Goal: Task Accomplishment & Management: Use online tool/utility

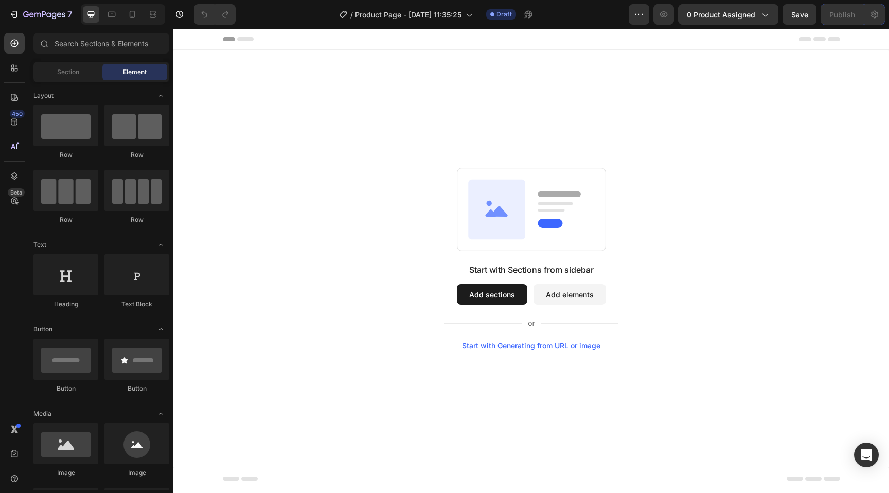
click at [495, 290] on button "Add sections" at bounding box center [492, 294] width 71 height 21
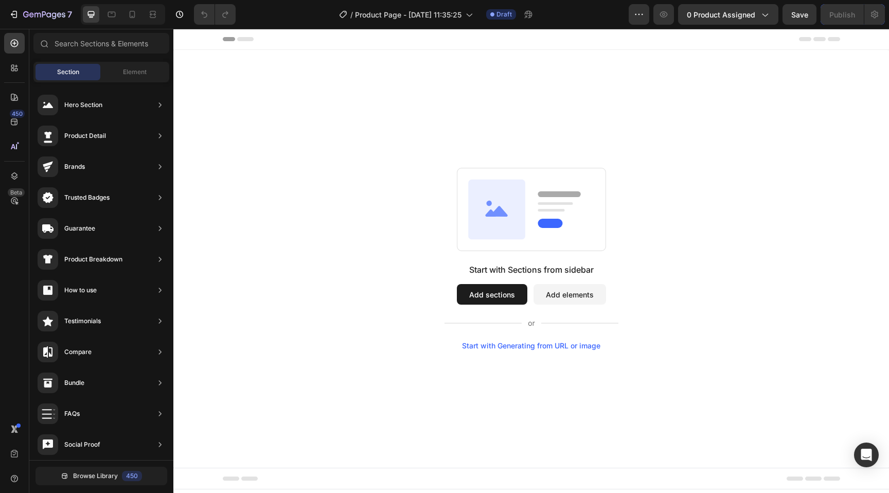
click at [482, 301] on button "Add sections" at bounding box center [492, 294] width 71 height 21
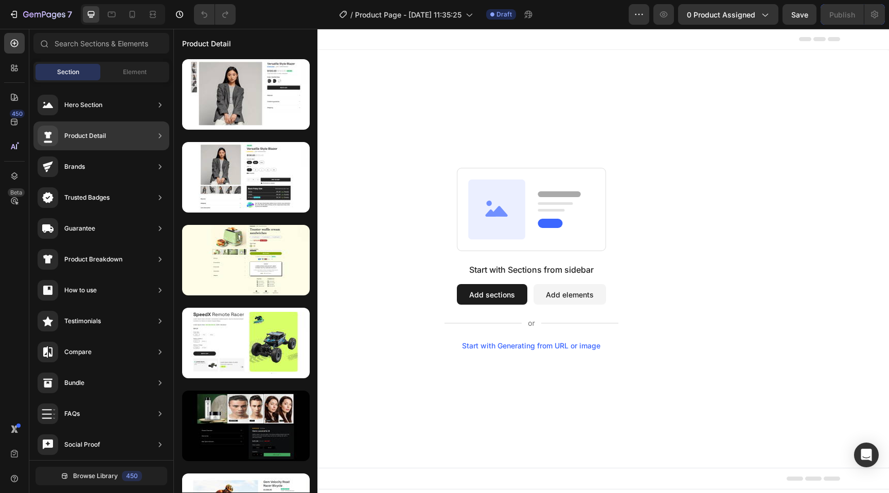
click at [103, 136] on div "Product Detail" at bounding box center [85, 136] width 42 height 10
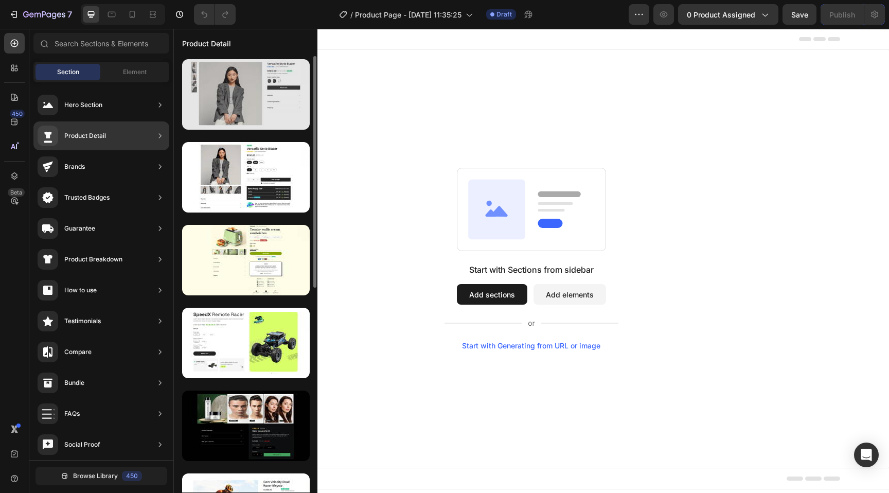
click at [244, 90] on div at bounding box center [246, 94] width 128 height 71
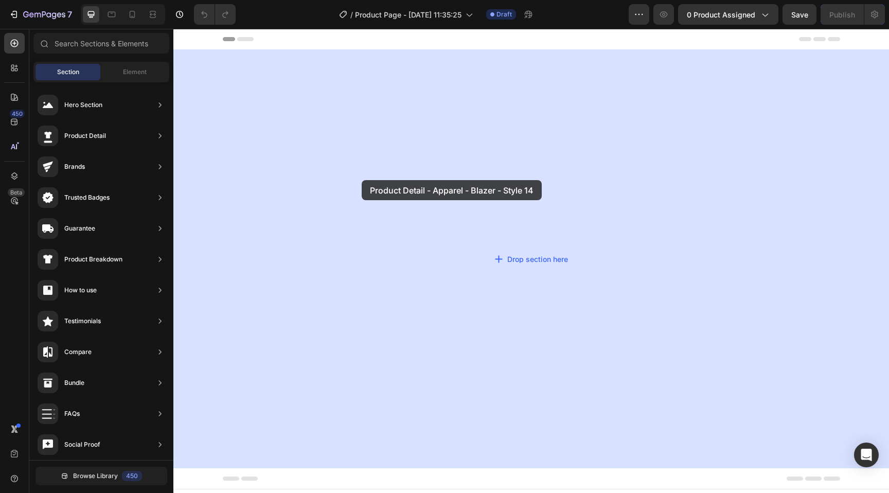
drag, startPoint x: 406, startPoint y: 114, endPoint x: 362, endPoint y: 181, distance: 79.8
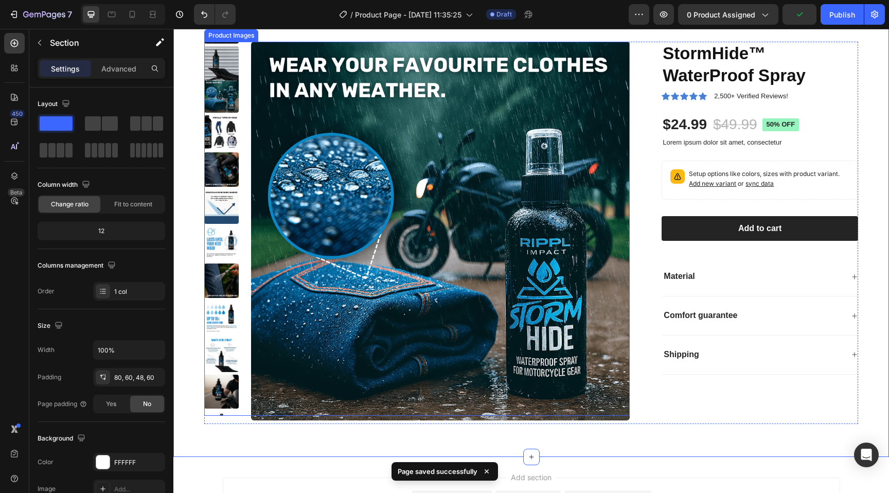
scroll to position [44, 0]
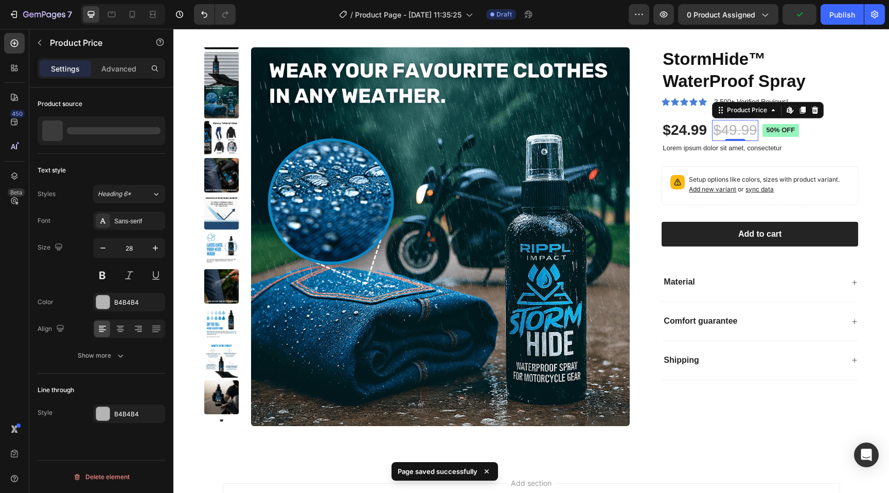
click at [748, 138] on div "$49.99" at bounding box center [735, 130] width 46 height 21
click at [773, 148] on p "Lorem ipsum dolor sit amet, consectetur" at bounding box center [760, 148] width 195 height 9
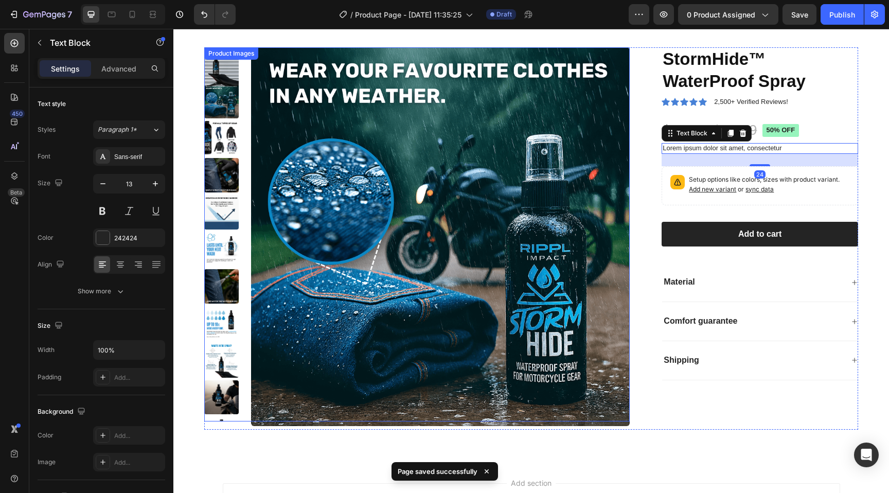
click at [219, 178] on img at bounding box center [221, 175] width 34 height 34
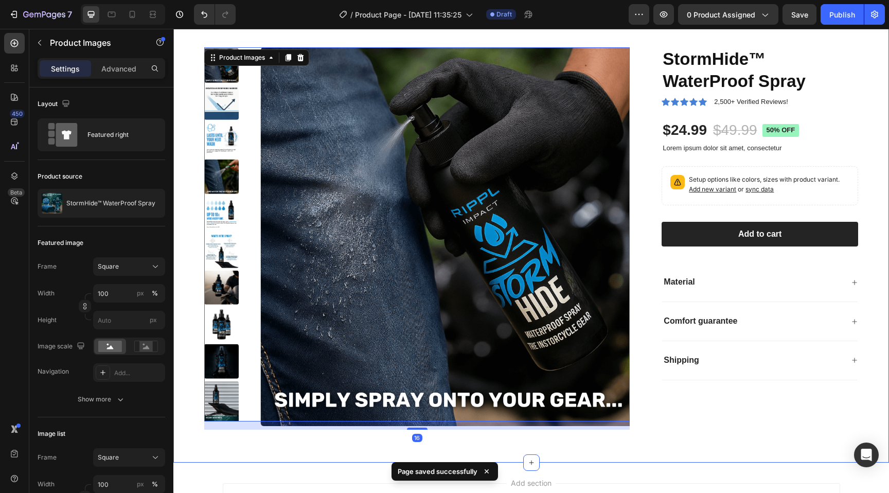
click at [222, 209] on img at bounding box center [221, 213] width 34 height 34
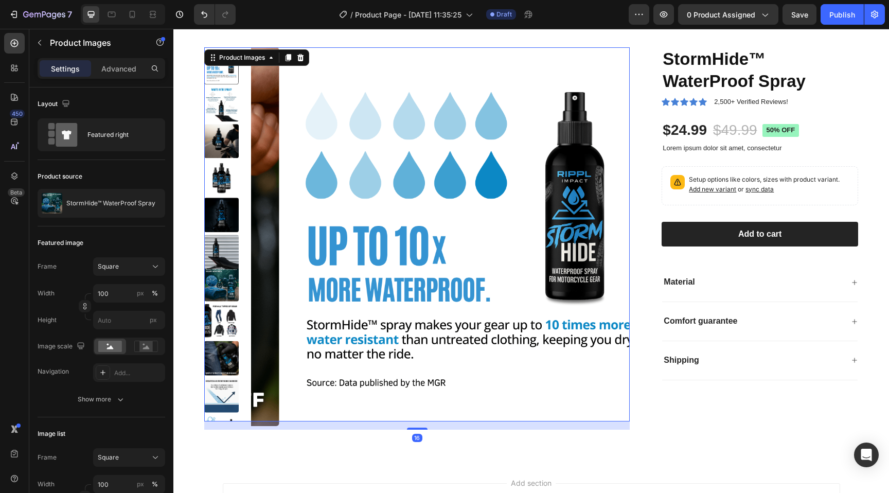
click at [224, 215] on img at bounding box center [221, 215] width 34 height 34
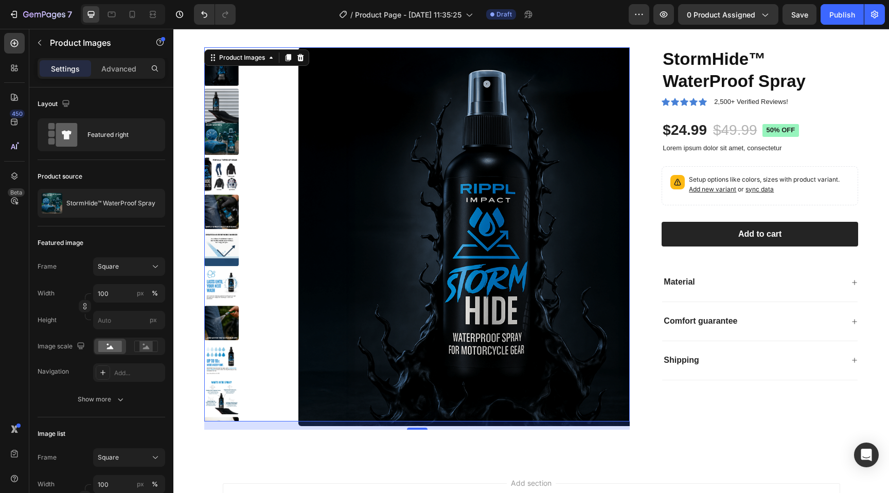
click at [230, 232] on img at bounding box center [221, 249] width 34 height 34
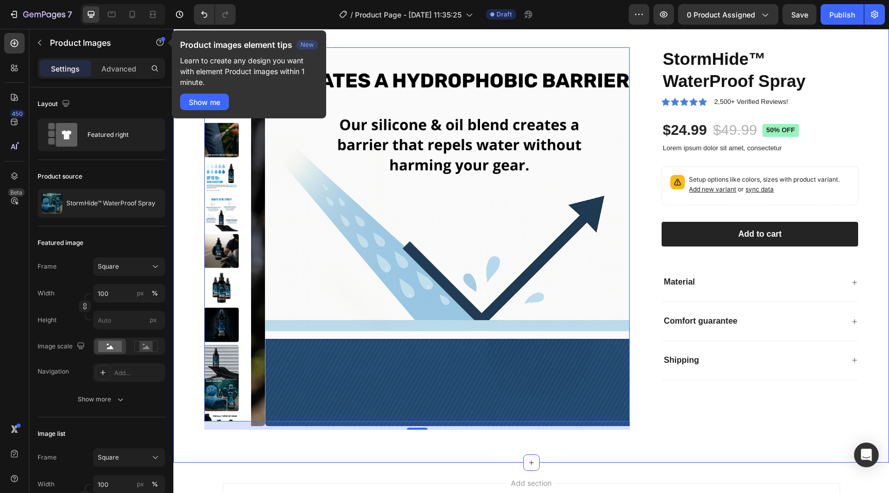
click at [429, 38] on div "Product Images 16 StormHide™ WaterProof Spray Product Title Icon Icon Icon Icon…" at bounding box center [531, 234] width 716 height 457
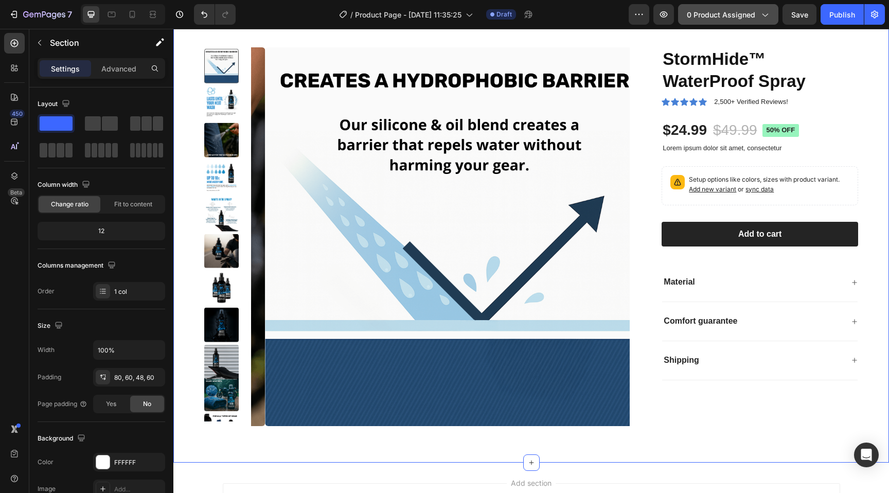
click at [746, 21] on button "0 product assigned" at bounding box center [728, 14] width 100 height 21
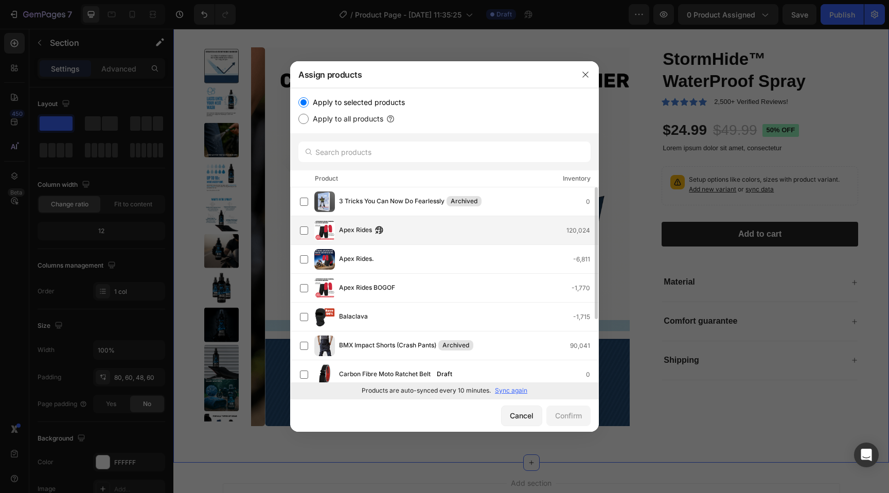
click at [364, 229] on span "Apex Rides" at bounding box center [355, 230] width 33 height 11
click at [571, 414] on div "Confirm" at bounding box center [568, 415] width 27 height 11
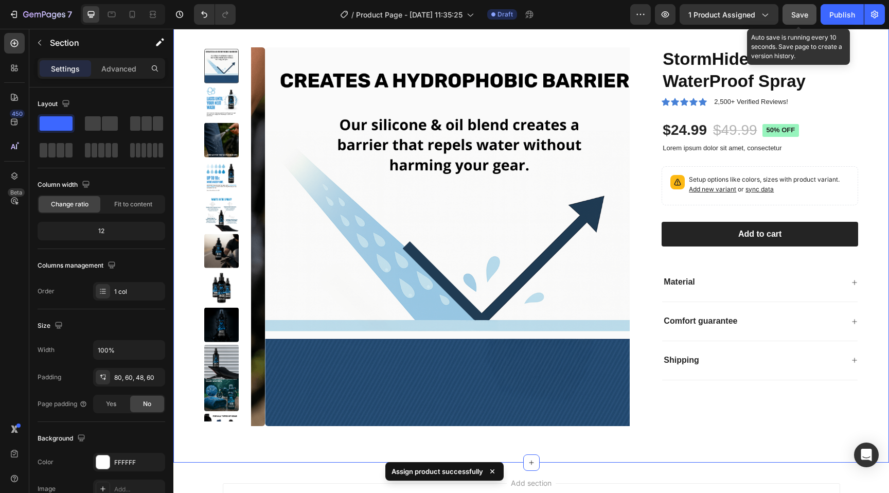
click at [786, 20] on button "Save" at bounding box center [800, 14] width 34 height 21
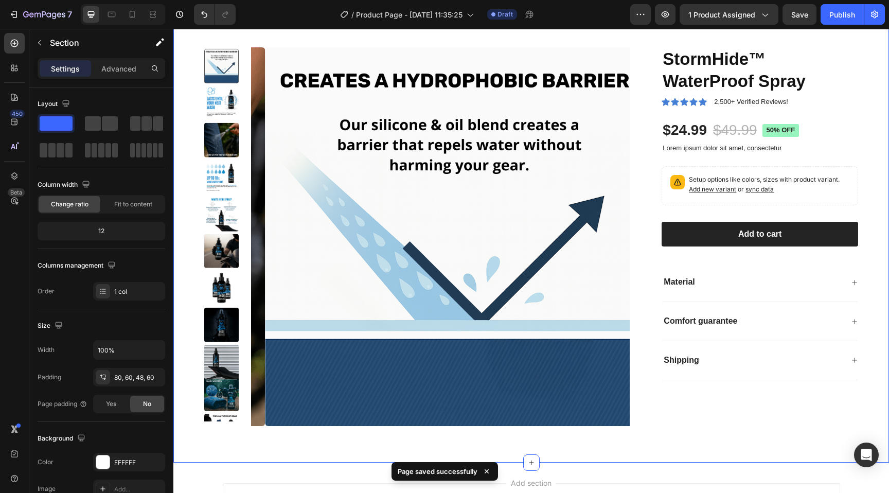
click at [185, 170] on div "Product Images StormHide™ WaterProof Spray Product Title Icon Icon Icon Icon Ic…" at bounding box center [531, 234] width 716 height 457
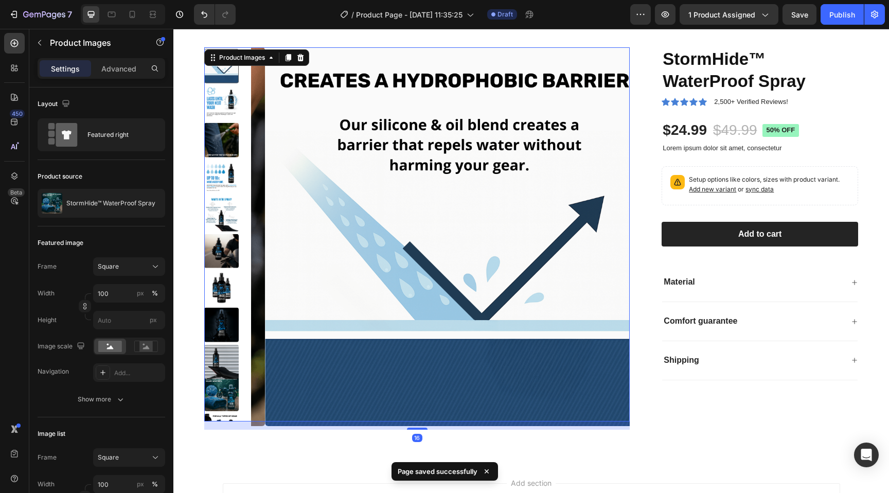
click at [327, 165] on img at bounding box center [454, 236] width 379 height 379
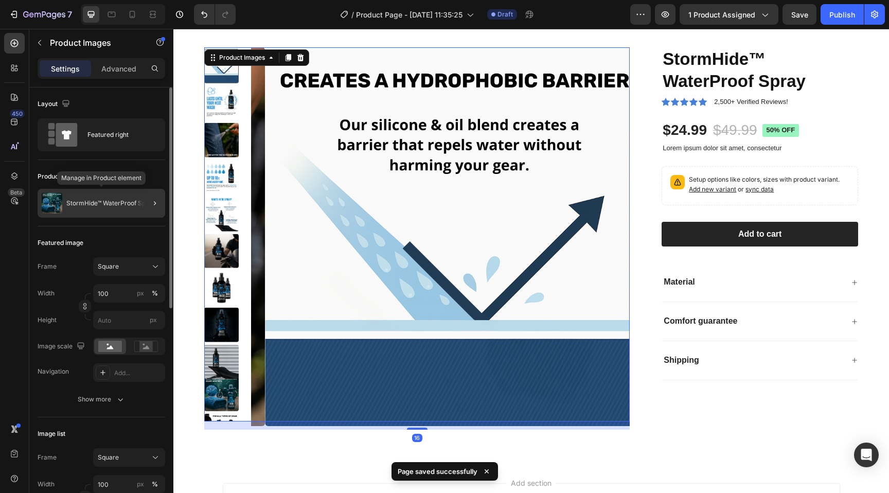
click at [104, 205] on p "StormHide™ WaterProof Spray" at bounding box center [110, 203] width 89 height 7
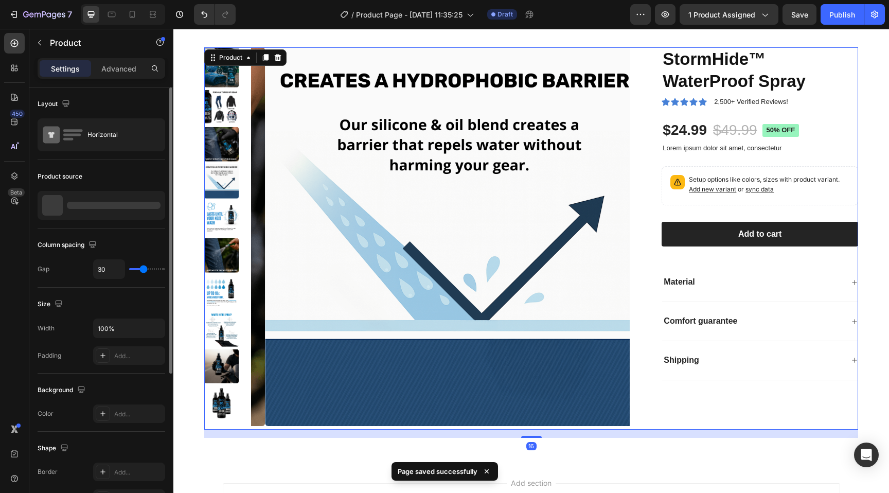
scroll to position [0, 0]
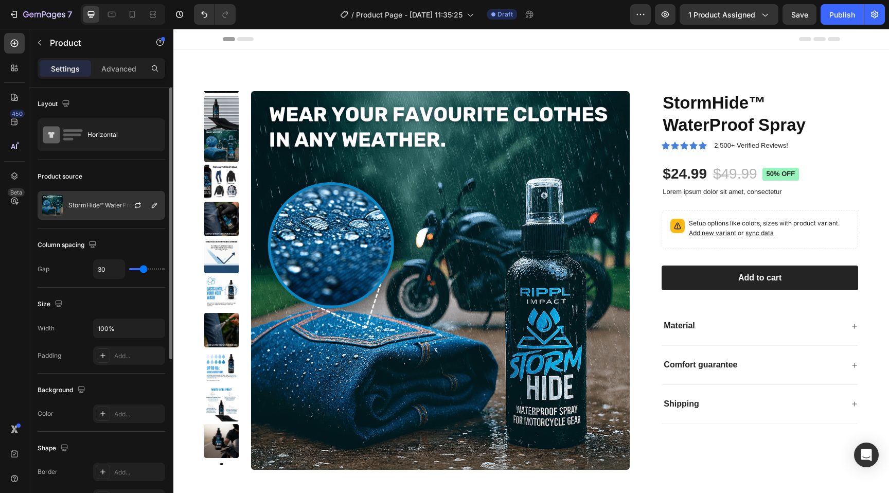
click at [114, 203] on p "StormHide™ WaterProof Spray" at bounding box center [112, 205] width 89 height 7
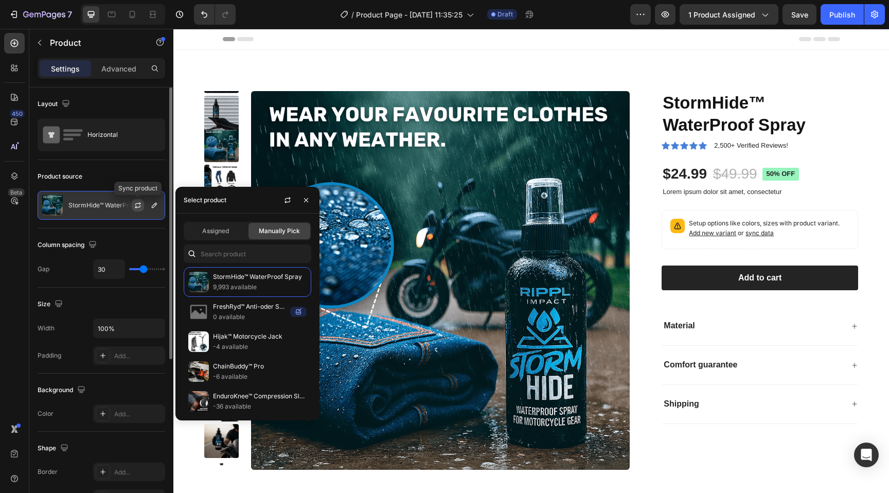
click at [139, 205] on icon "button" at bounding box center [138, 205] width 8 height 8
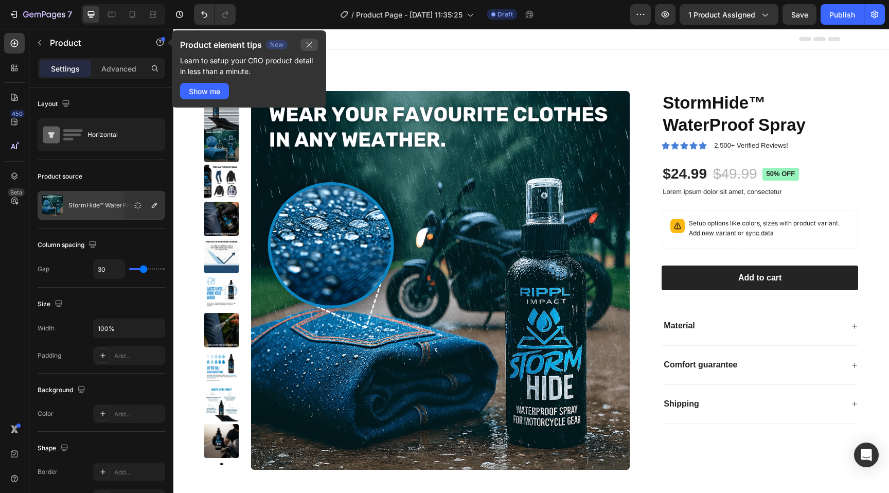
click at [310, 45] on icon "button" at bounding box center [309, 45] width 8 height 8
click at [730, 9] on span "1 product assigned" at bounding box center [722, 14] width 67 height 11
click at [110, 204] on p "StormHide™ WaterProof Spray" at bounding box center [112, 205] width 89 height 7
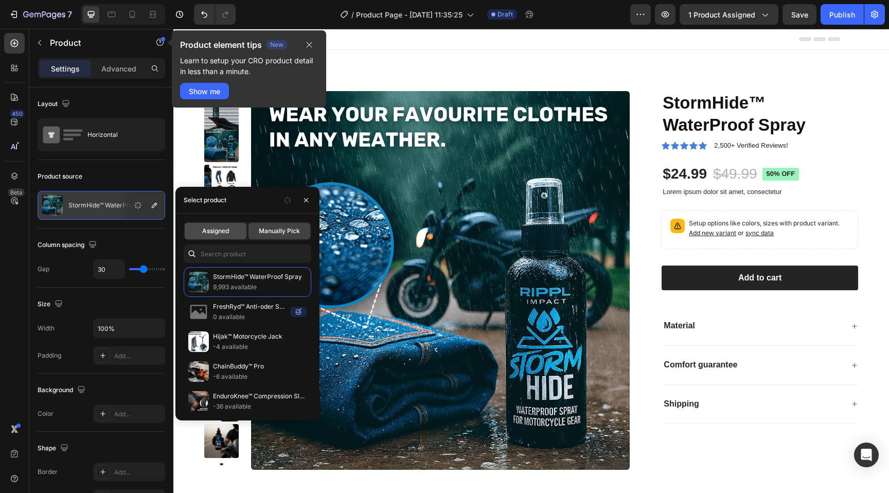
click at [214, 233] on span "Assigned" at bounding box center [215, 230] width 27 height 9
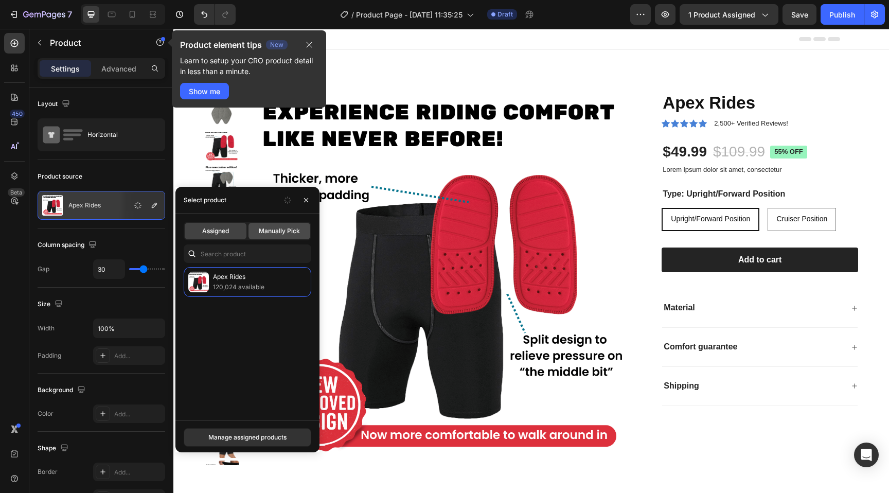
click at [270, 233] on span "Manually Pick" at bounding box center [279, 230] width 41 height 9
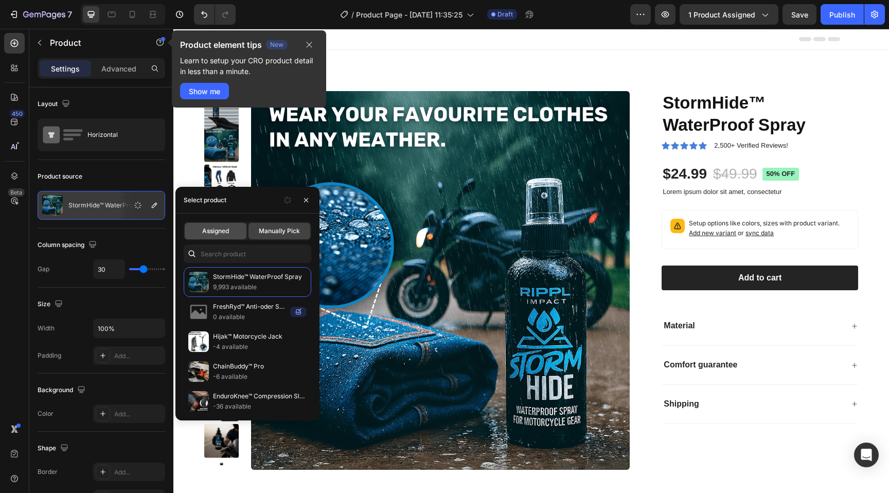
click at [223, 234] on span "Assigned" at bounding box center [215, 230] width 27 height 9
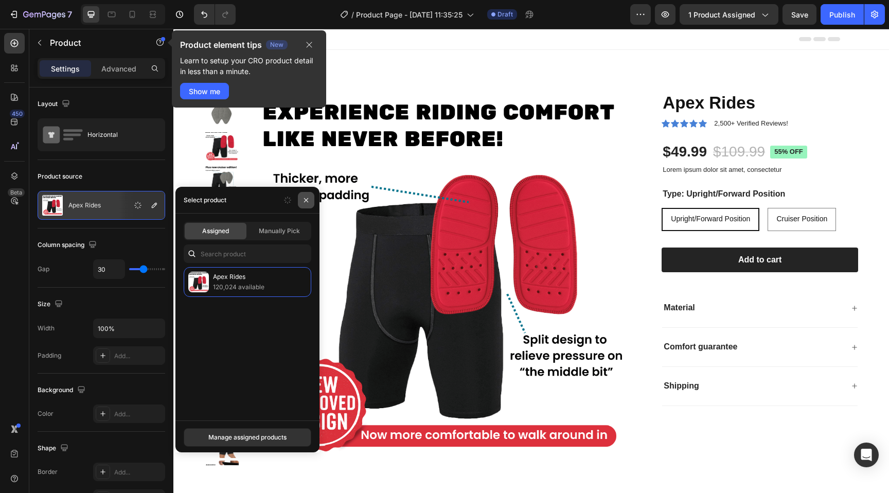
click at [308, 200] on icon "button" at bounding box center [306, 200] width 8 height 8
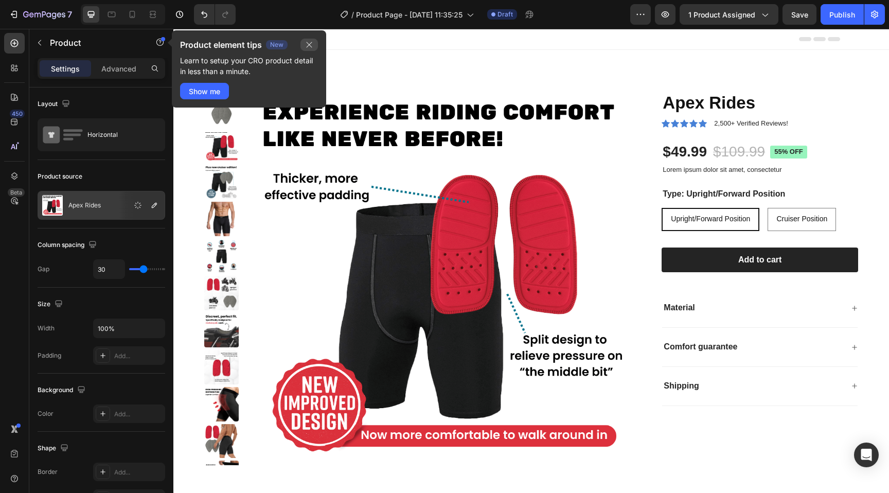
click at [314, 44] on button "button" at bounding box center [310, 45] width 18 height 12
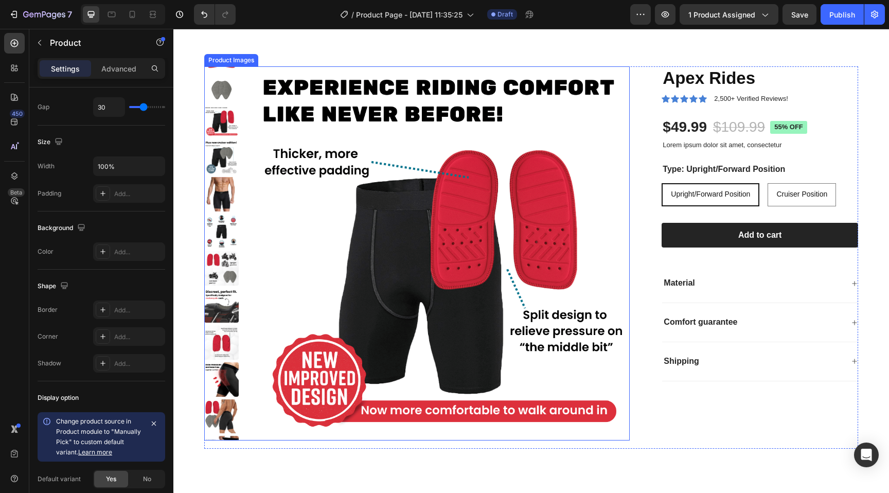
scroll to position [19, 0]
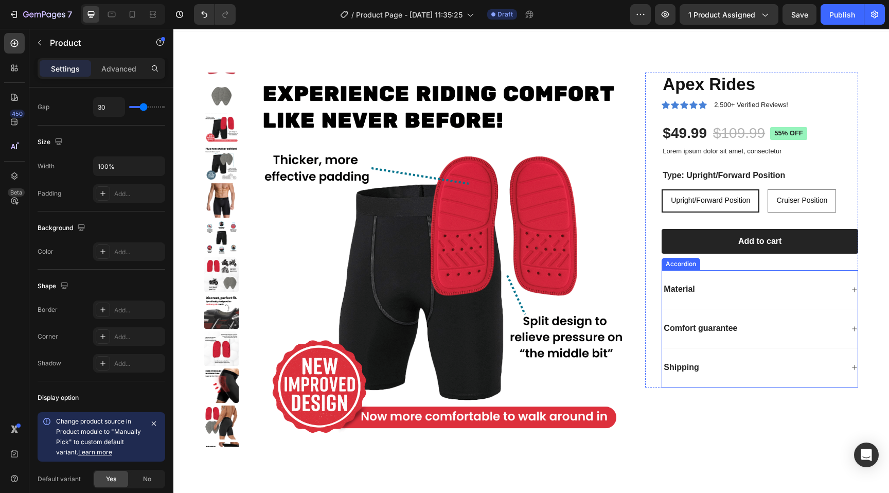
click at [715, 285] on div "Material" at bounding box center [752, 290] width 181 height 14
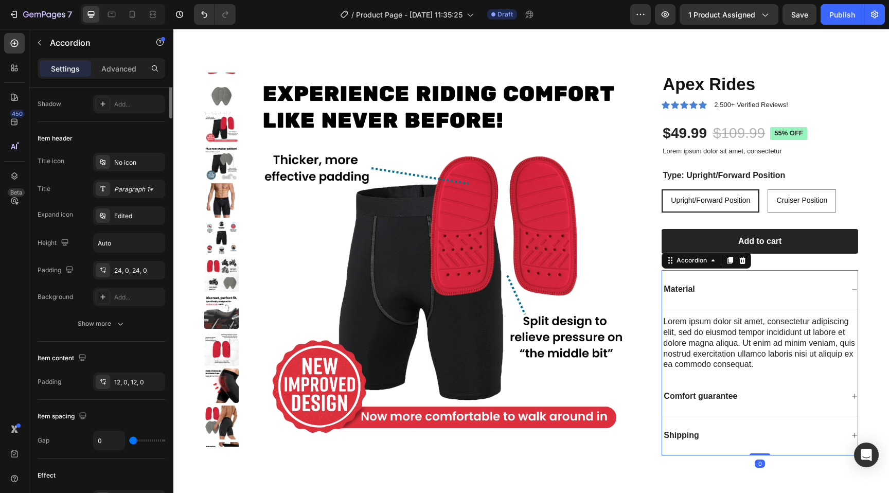
scroll to position [0, 0]
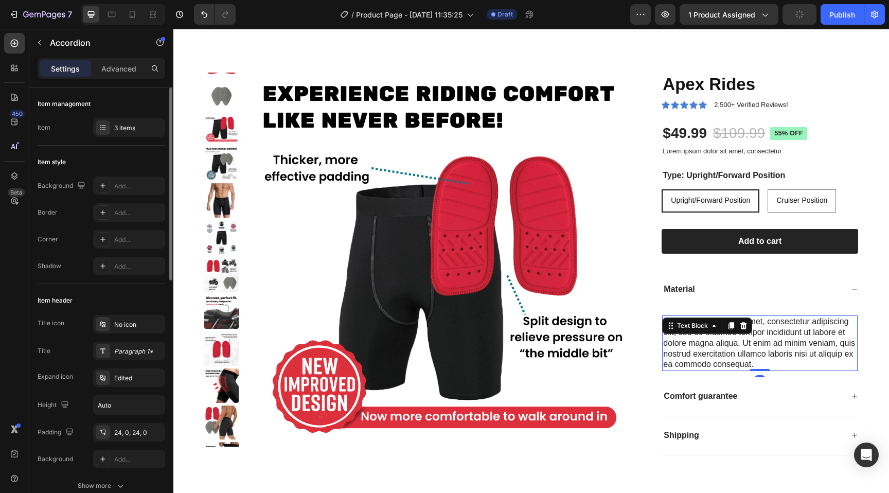
click at [719, 326] on div "Lorem ipsum dolor sit amet, consectetur adipiscing elit, sed do eiusmod tempor …" at bounding box center [760, 344] width 196 height 56
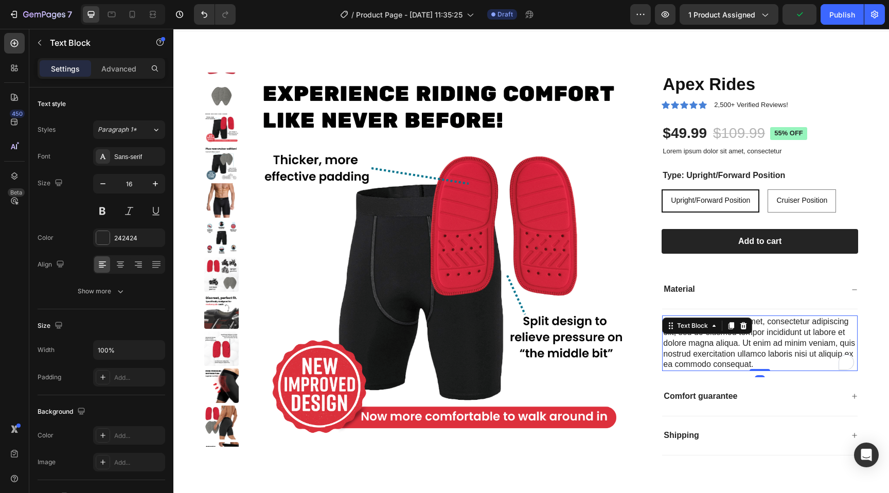
click at [708, 345] on div "Lorem ipsum dolor sit amet, consectetur adipiscing elit, sed do eiusmod tempor …" at bounding box center [760, 344] width 196 height 56
click at [697, 343] on p "Lorem ipsum dolor sit amet, consectetur adipiscing elit, sed do eiusmod tempor …" at bounding box center [760, 344] width 194 height 54
click at [699, 343] on p "Lorem ipsum dolor sit amet, consectetur adipiscing elit, sed do eiusmod tempor …" at bounding box center [760, 344] width 194 height 54
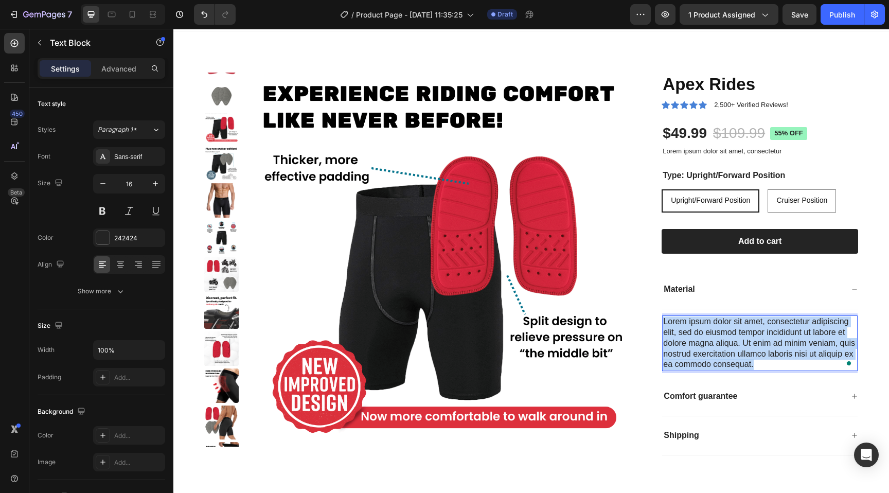
click at [699, 343] on p "Lorem ipsum dolor sit amet, consectetur adipiscing elit, sed do eiusmod tempor …" at bounding box center [760, 344] width 194 height 54
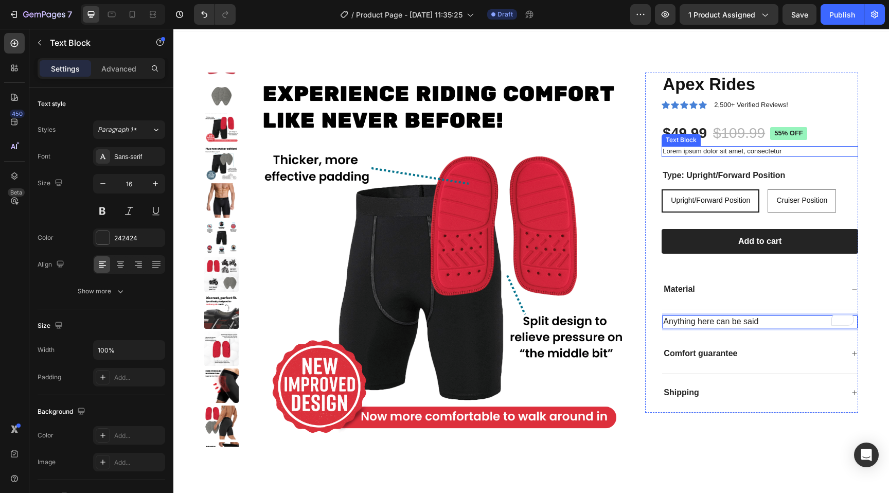
click at [728, 149] on p "Lorem ipsum dolor sit amet, consectetur" at bounding box center [760, 151] width 195 height 9
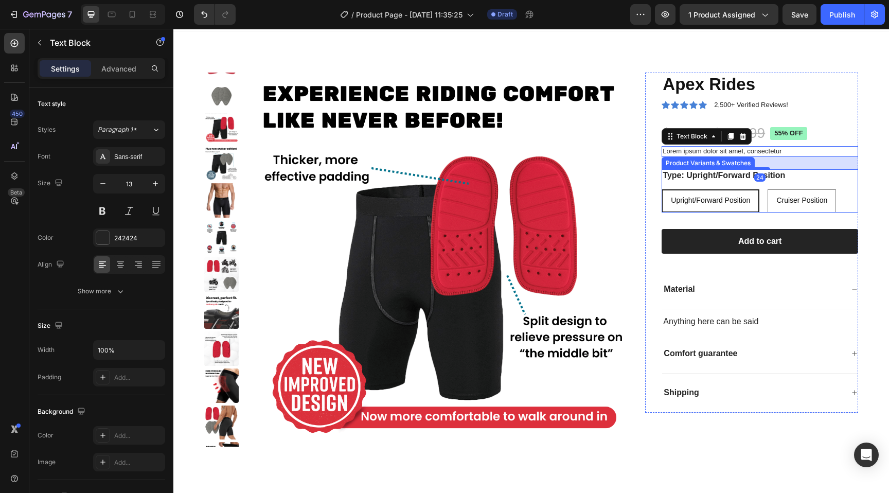
click at [709, 172] on legend "Type: Upright/Forward Position" at bounding box center [724, 175] width 125 height 13
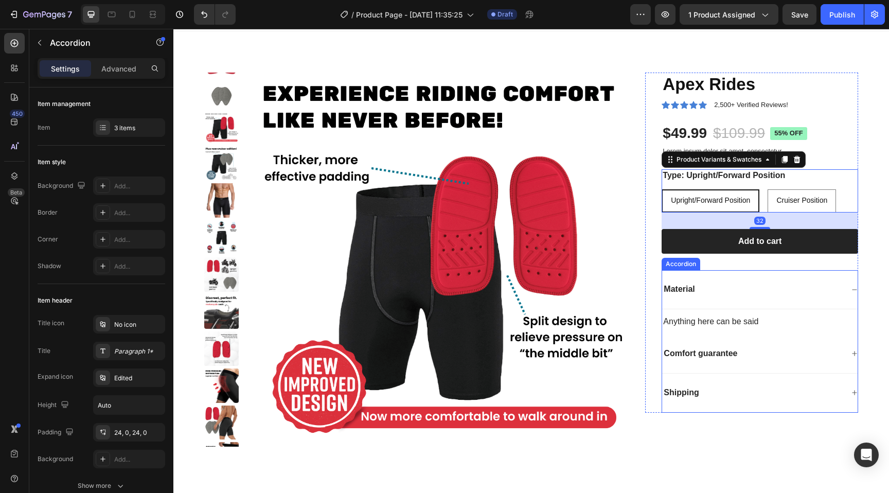
click at [730, 296] on div "Material" at bounding box center [752, 290] width 181 height 14
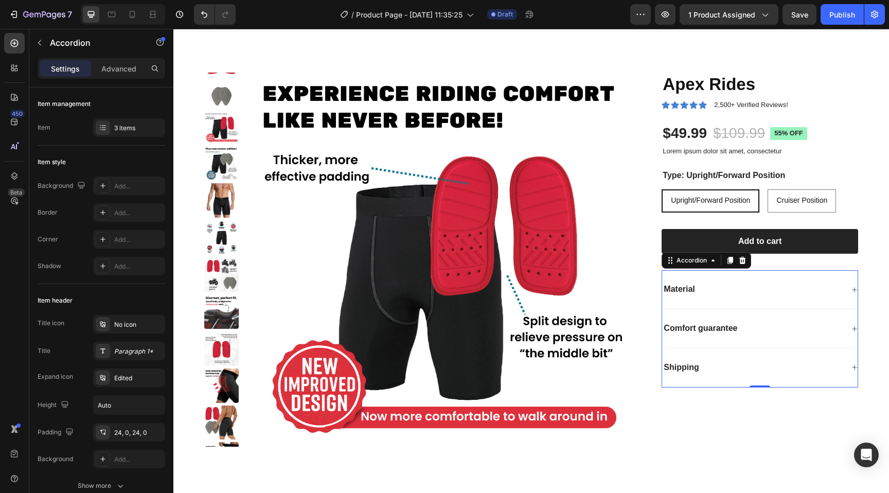
click at [685, 292] on p "Material" at bounding box center [679, 289] width 31 height 11
click at [768, 291] on div "Material" at bounding box center [752, 290] width 181 height 14
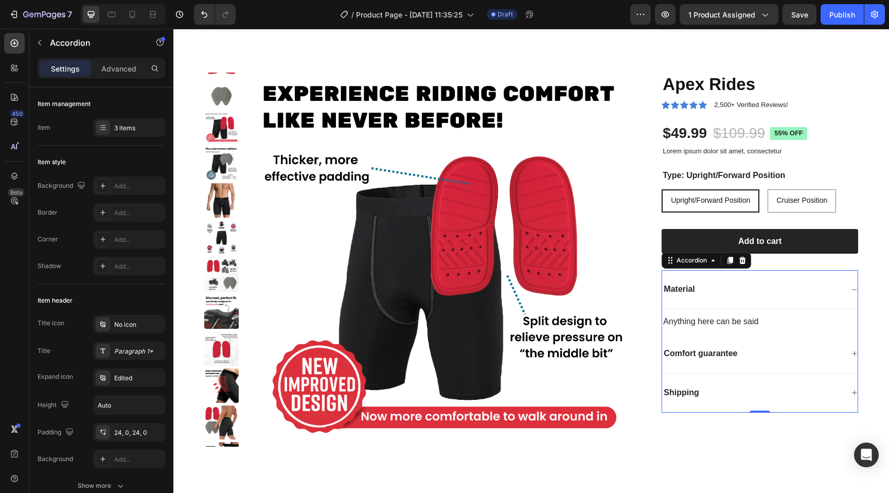
click at [751, 357] on div "Comfort guarantee" at bounding box center [752, 354] width 181 height 14
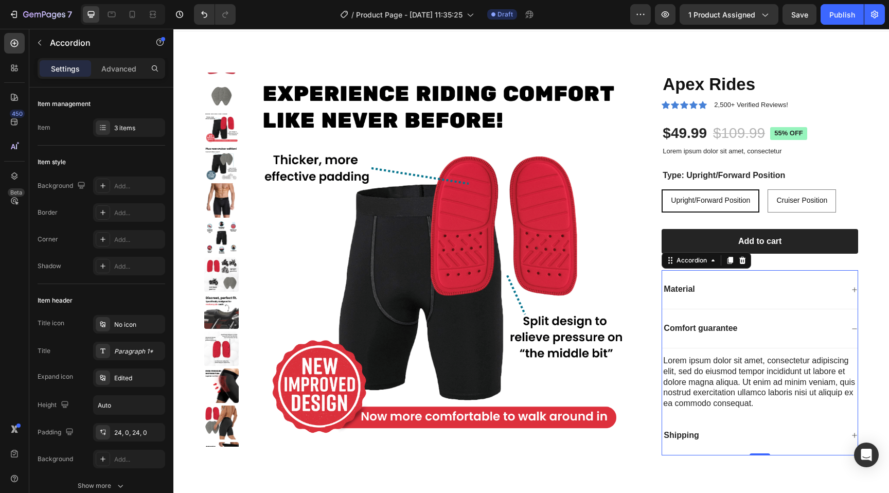
click at [721, 433] on div "Shipping" at bounding box center [752, 436] width 181 height 14
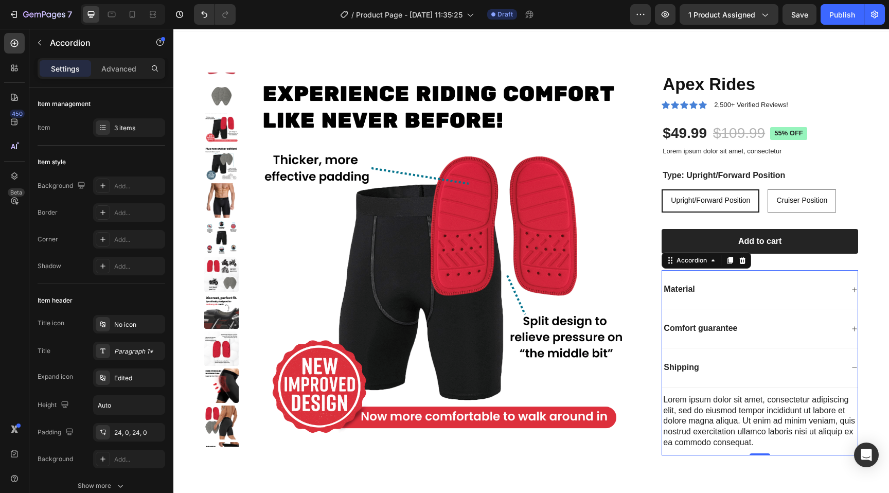
click at [702, 292] on div "Material" at bounding box center [752, 290] width 181 height 14
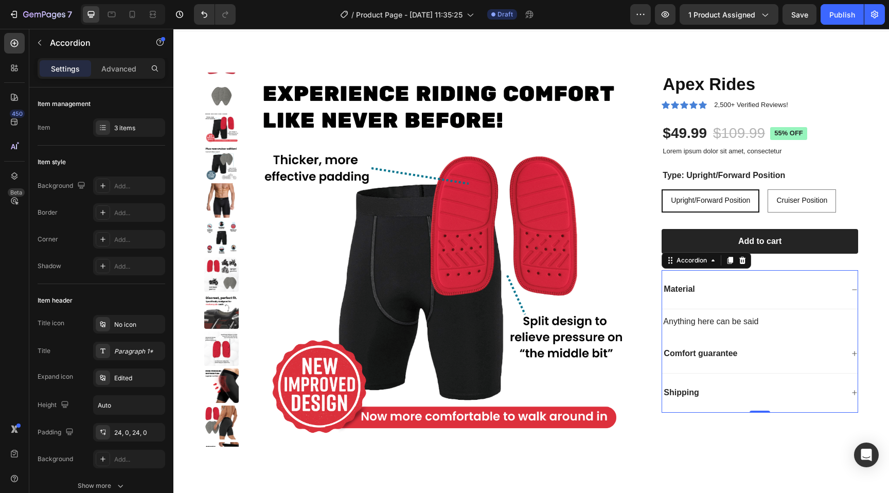
click at [742, 282] on div "Material" at bounding box center [760, 289] width 196 height 39
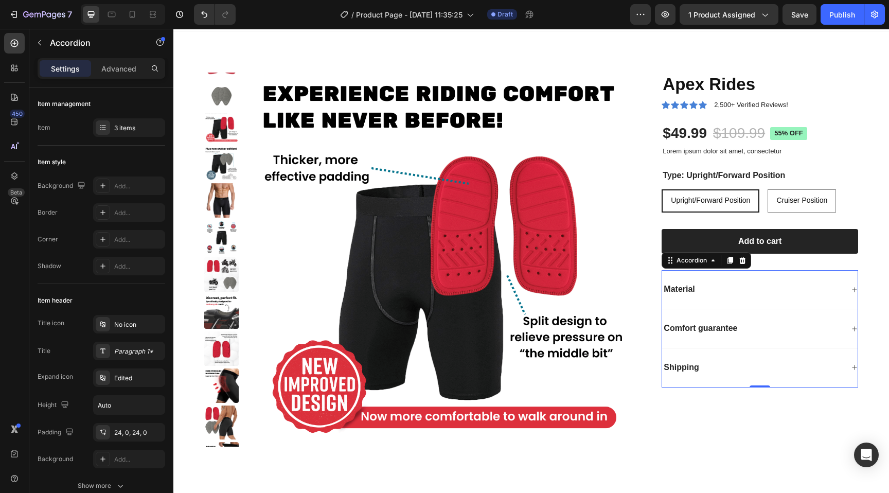
click at [673, 288] on p "Material" at bounding box center [679, 289] width 31 height 11
click at [709, 288] on div "Material" at bounding box center [752, 290] width 181 height 14
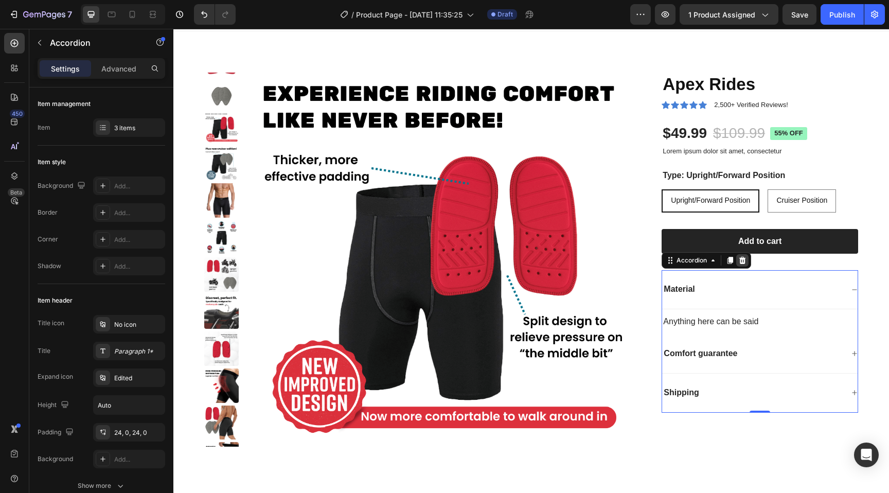
click at [740, 260] on icon at bounding box center [743, 260] width 7 height 7
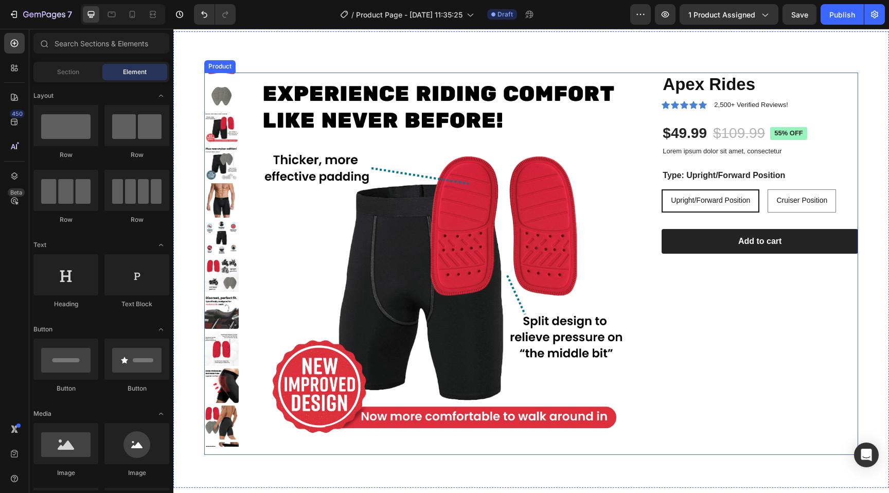
click at [748, 339] on div "Apex Rides Product Title Icon Icon Icon Icon Icon Icon List 2,500+ Verified Rev…" at bounding box center [751, 264] width 213 height 382
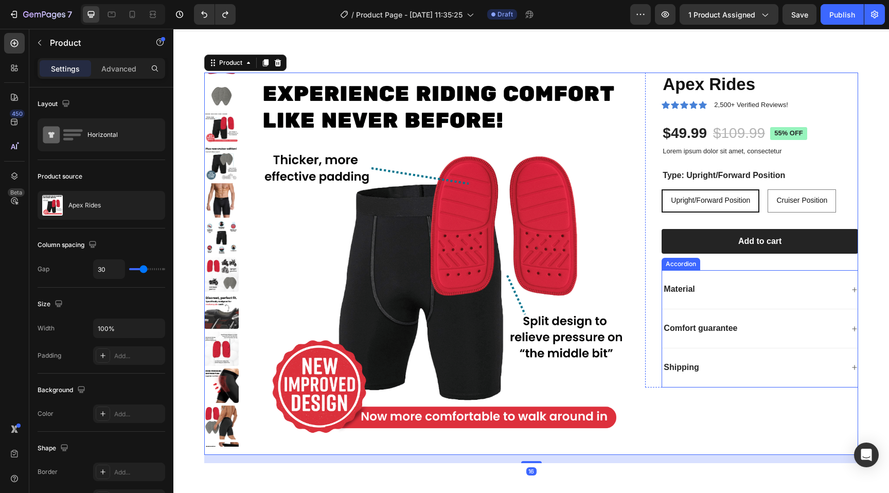
click at [735, 301] on div "Material" at bounding box center [760, 289] width 196 height 39
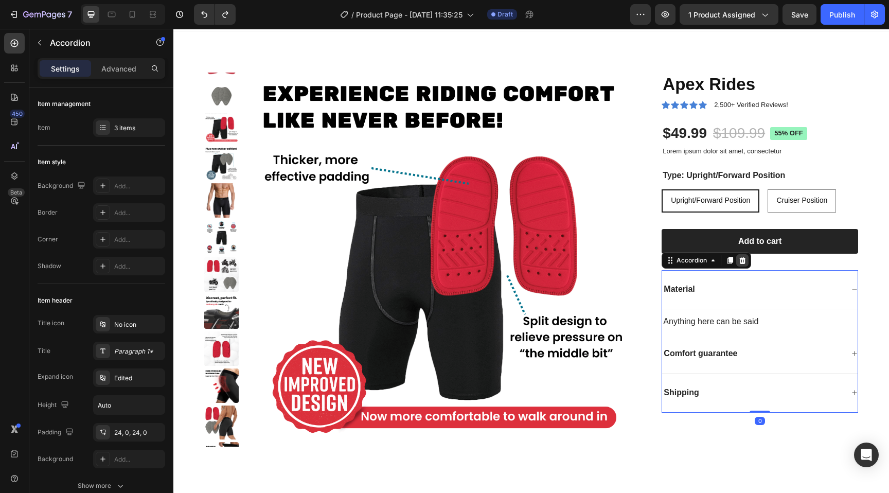
click at [739, 262] on icon at bounding box center [743, 260] width 8 height 8
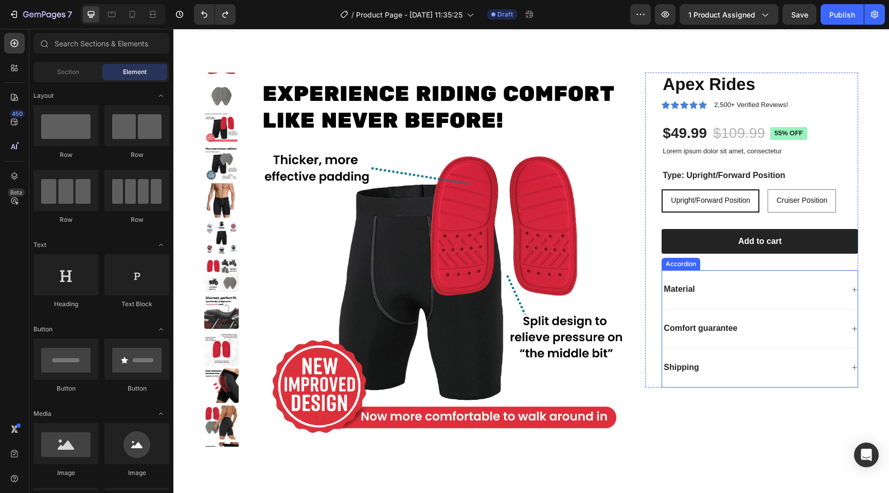
click at [760, 293] on div "Material" at bounding box center [752, 290] width 181 height 14
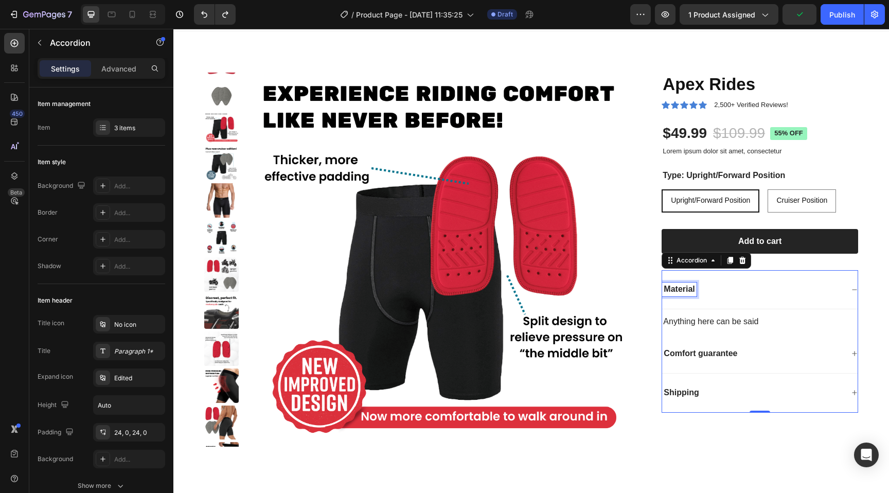
click at [675, 285] on p "Material" at bounding box center [679, 289] width 31 height 11
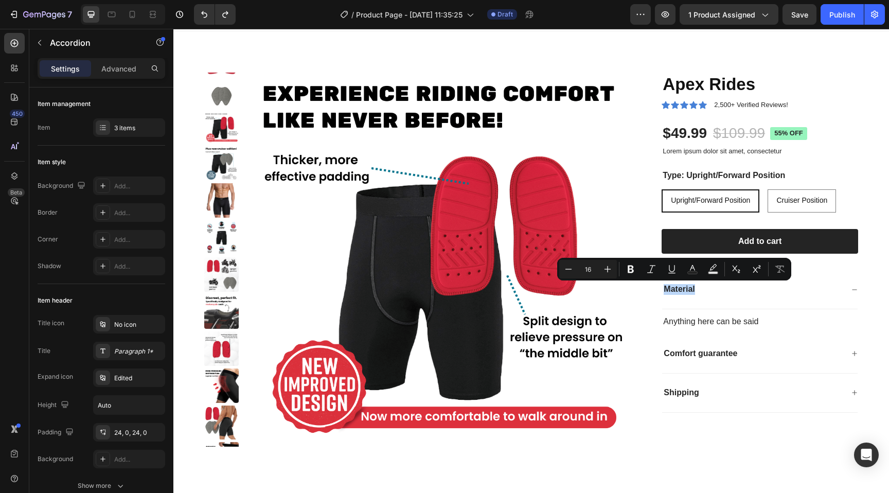
click at [738, 291] on div "Material" at bounding box center [752, 290] width 181 height 14
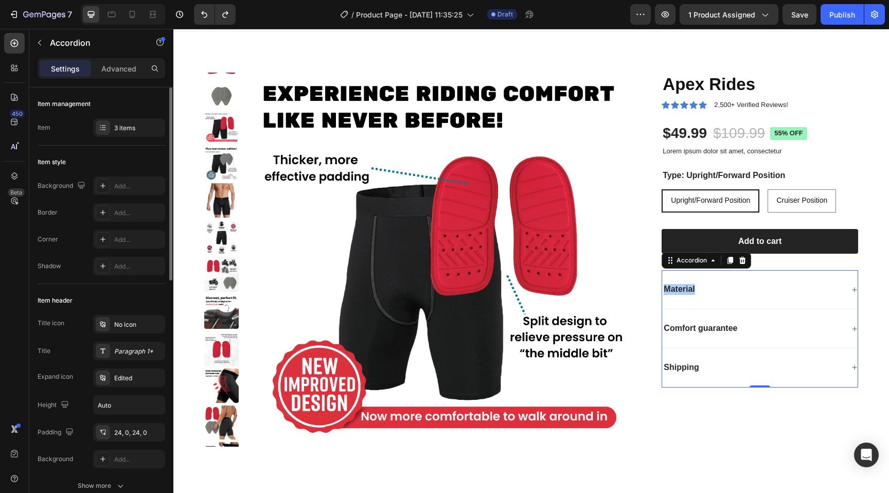
click at [121, 79] on div "Settings Advanced" at bounding box center [101, 72] width 144 height 29
click at [120, 77] on div "Settings Advanced" at bounding box center [102, 68] width 128 height 21
click at [115, 68] on p "Advanced" at bounding box center [118, 68] width 35 height 11
type input "100%"
type input "100"
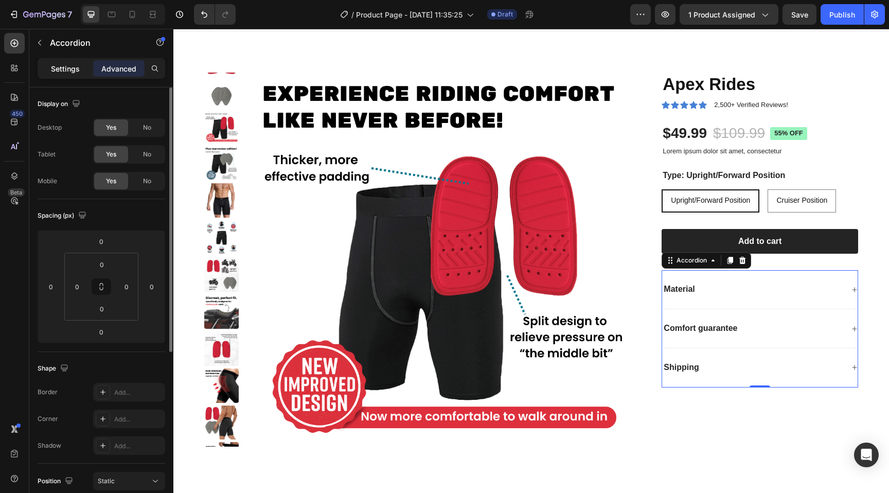
click at [62, 70] on p "Settings" at bounding box center [65, 68] width 29 height 11
type input "0"
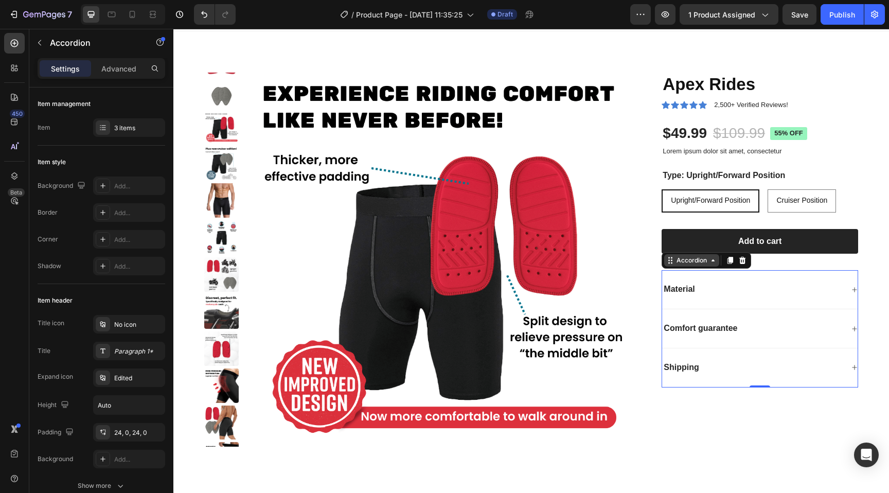
click at [691, 258] on div "Accordion" at bounding box center [692, 260] width 34 height 9
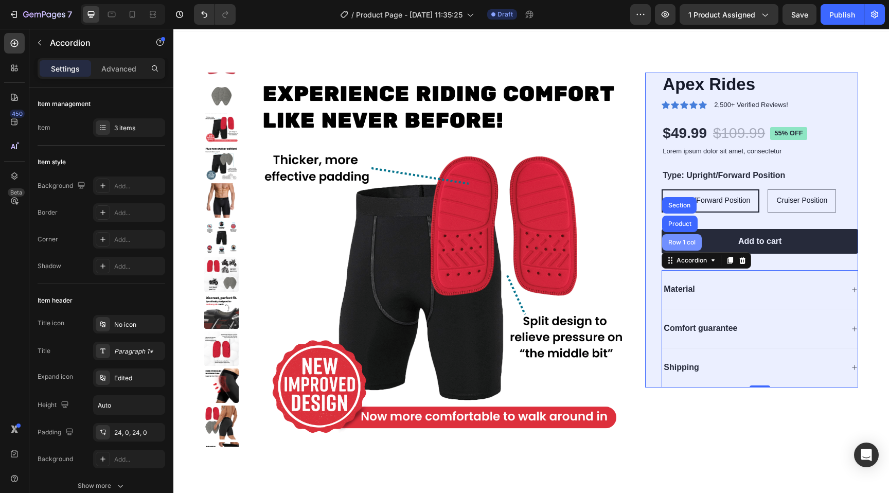
click at [675, 244] on div "Row 1 col" at bounding box center [682, 242] width 31 height 6
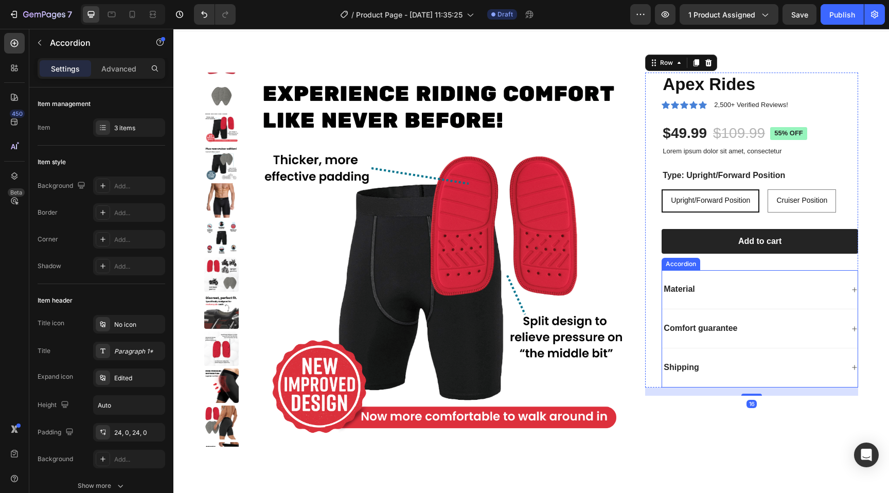
click at [703, 272] on div "Material" at bounding box center [760, 289] width 196 height 39
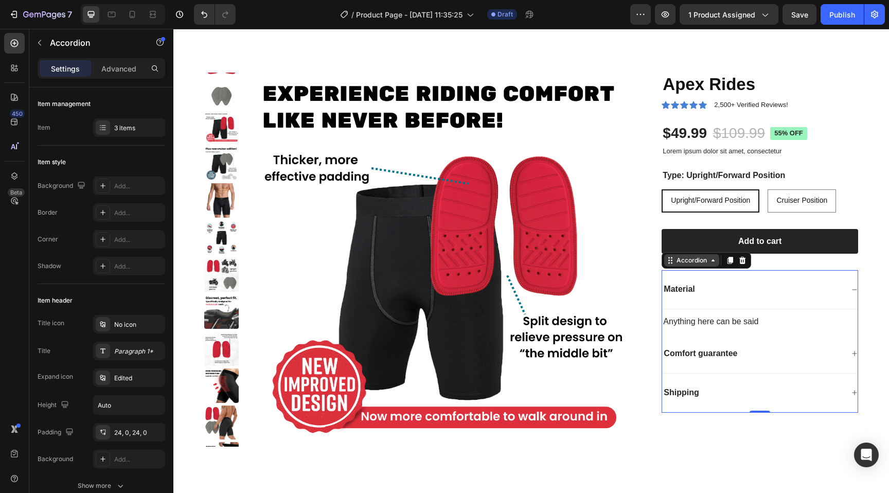
click at [712, 261] on icon at bounding box center [713, 260] width 3 height 2
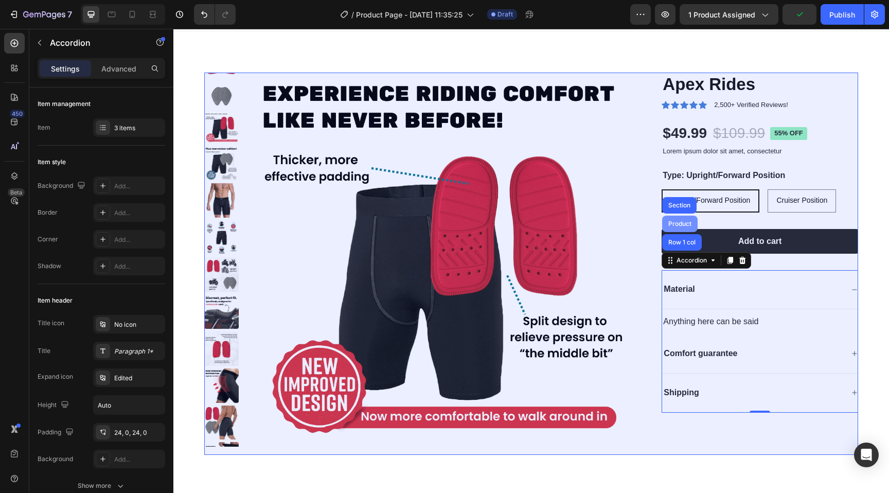
click at [678, 222] on div "Product" at bounding box center [680, 224] width 27 height 6
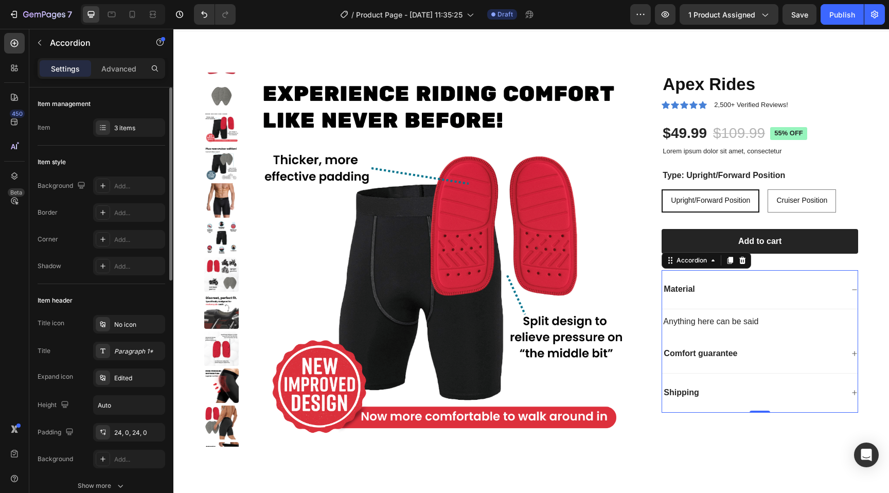
click at [714, 287] on div "Material" at bounding box center [752, 290] width 181 height 14
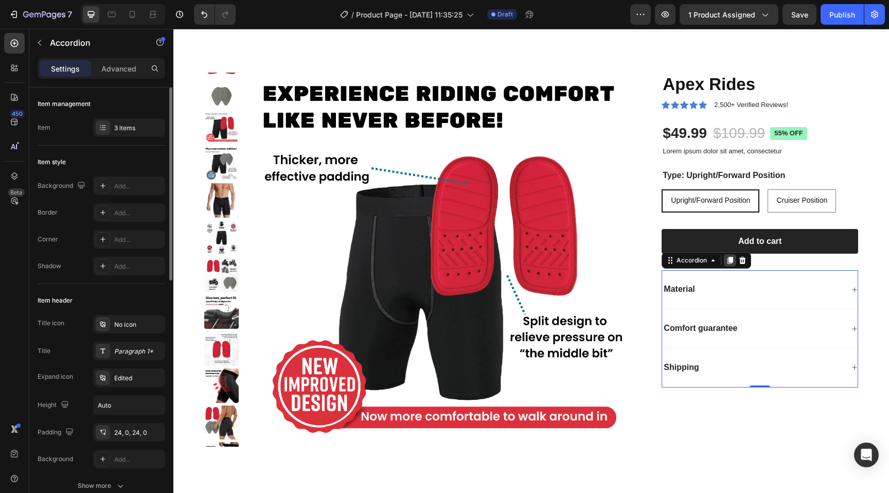
click at [726, 263] on icon at bounding box center [730, 260] width 8 height 8
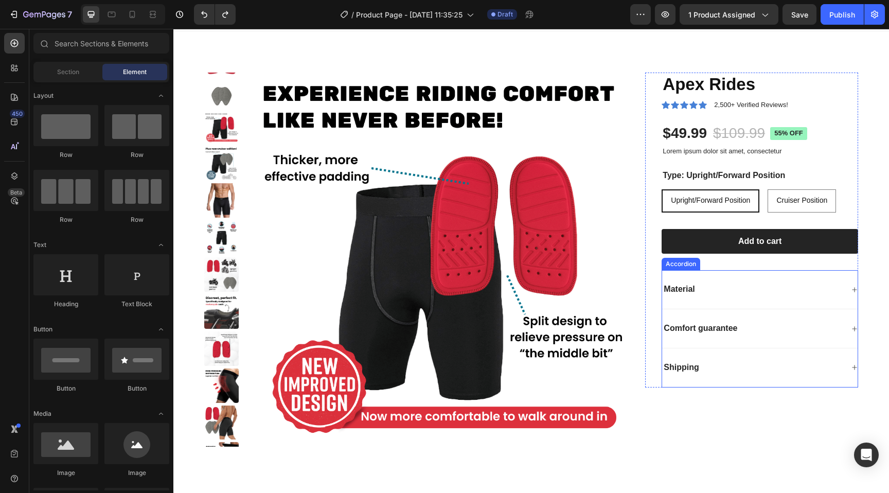
click at [709, 294] on div "Material" at bounding box center [752, 290] width 181 height 14
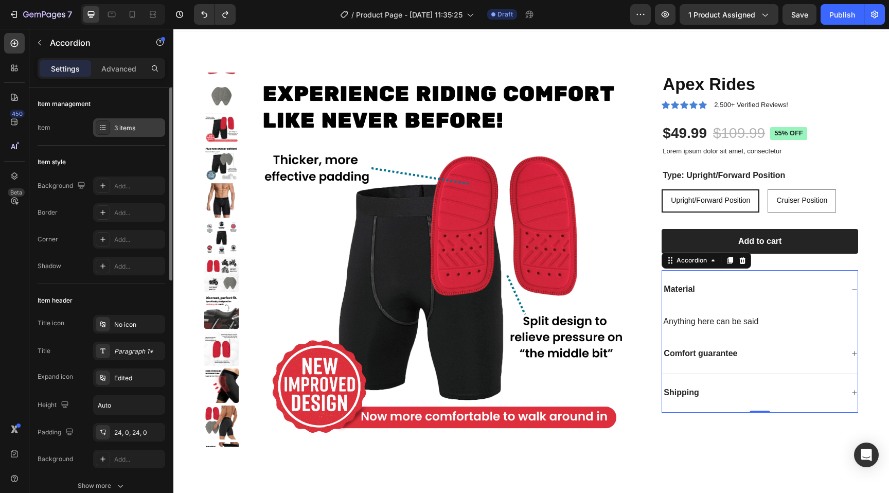
click at [129, 129] on div "3 items" at bounding box center [138, 128] width 48 height 9
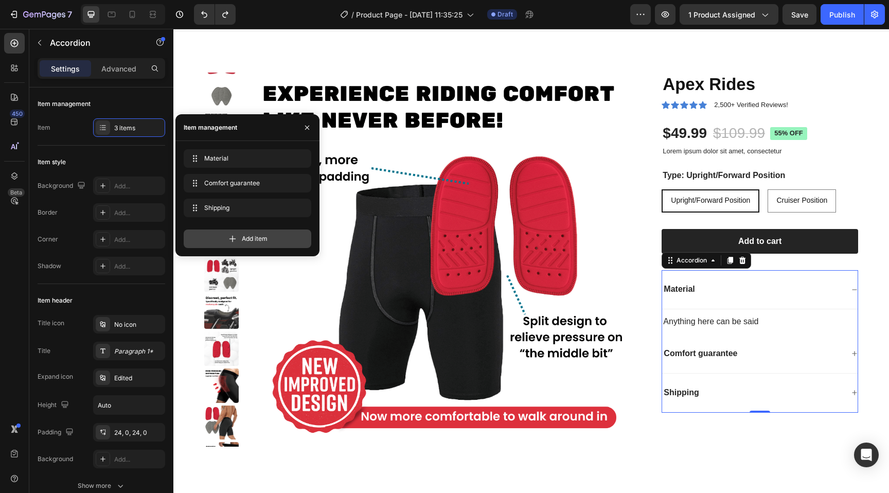
click at [234, 236] on icon at bounding box center [233, 239] width 10 height 10
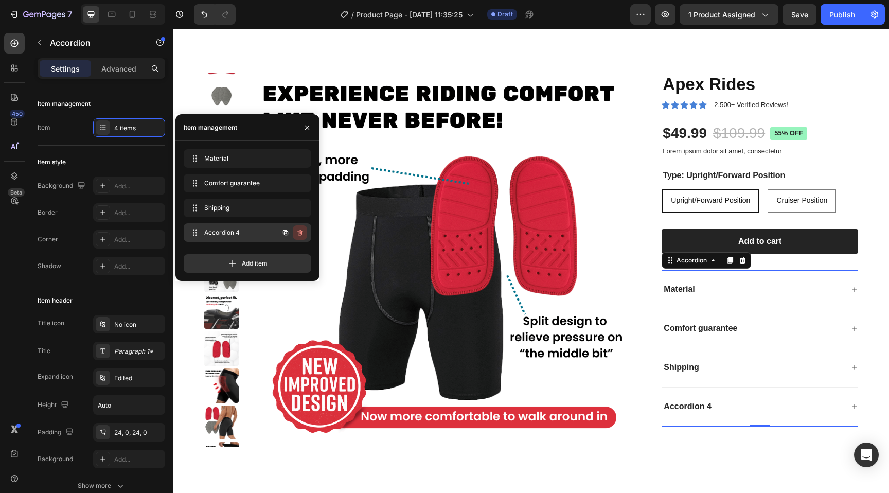
click at [294, 232] on button "button" at bounding box center [300, 232] width 14 height 14
click at [287, 234] on div "Delete" at bounding box center [293, 232] width 19 height 9
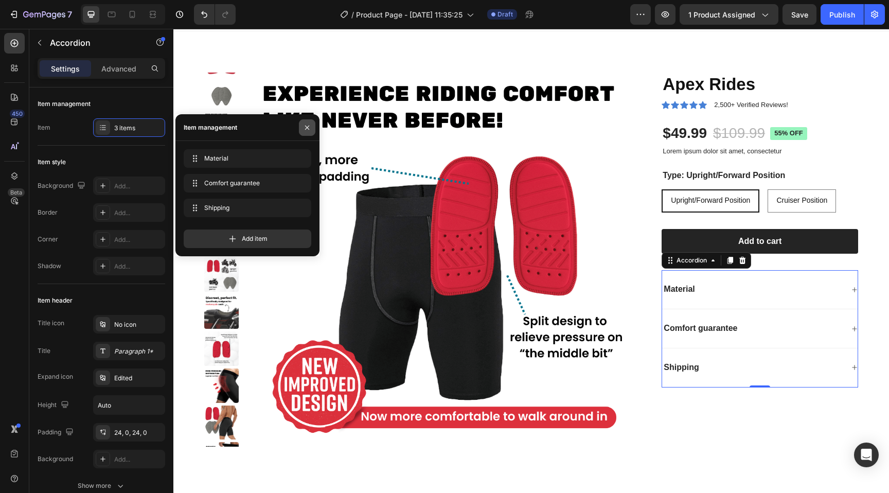
drag, startPoint x: 306, startPoint y: 125, endPoint x: 218, endPoint y: 125, distance: 87.5
click at [306, 125] on icon "button" at bounding box center [307, 128] width 8 height 8
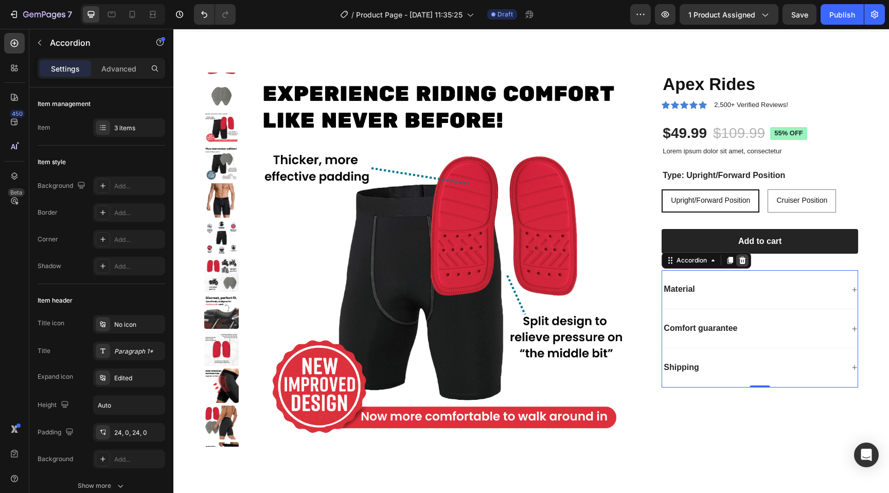
click at [740, 263] on icon at bounding box center [743, 260] width 7 height 7
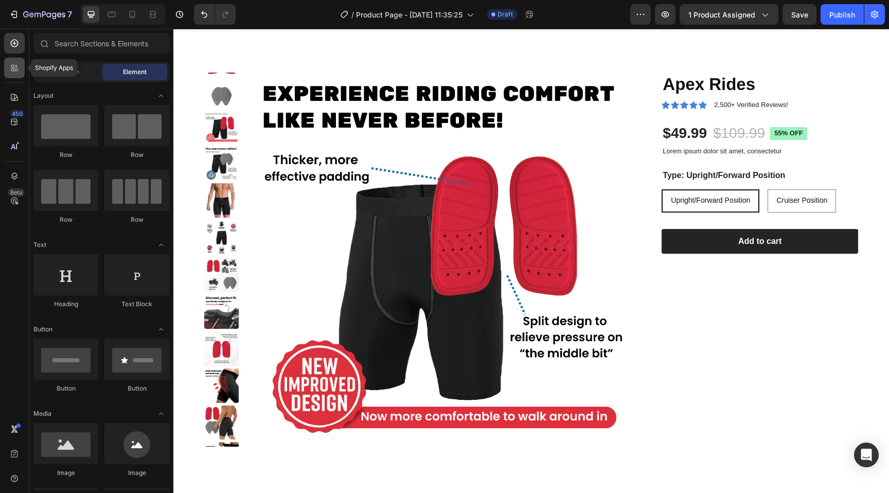
click at [16, 67] on icon at bounding box center [16, 66] width 3 height 3
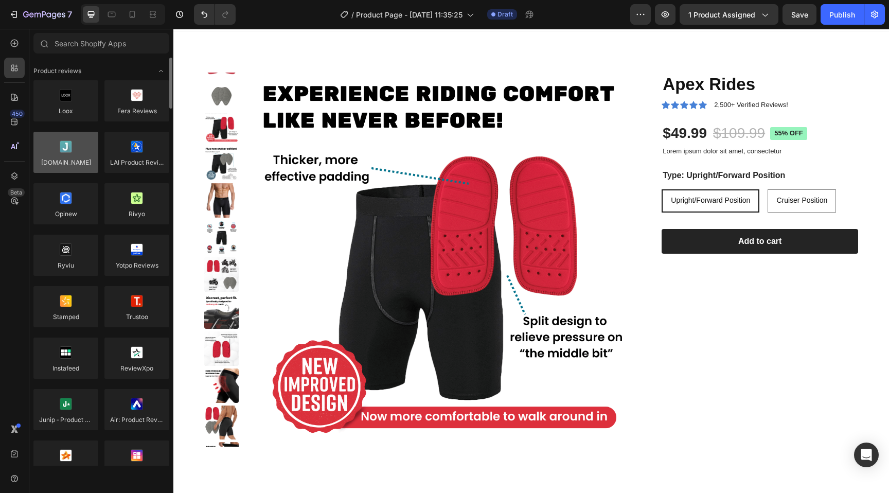
click at [71, 162] on div at bounding box center [65, 152] width 65 height 41
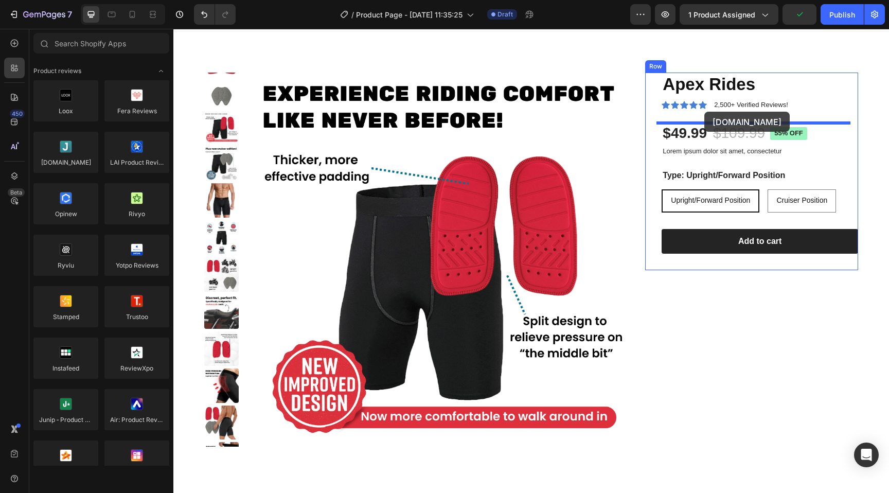
drag, startPoint x: 228, startPoint y: 191, endPoint x: 704, endPoint y: 112, distance: 483.2
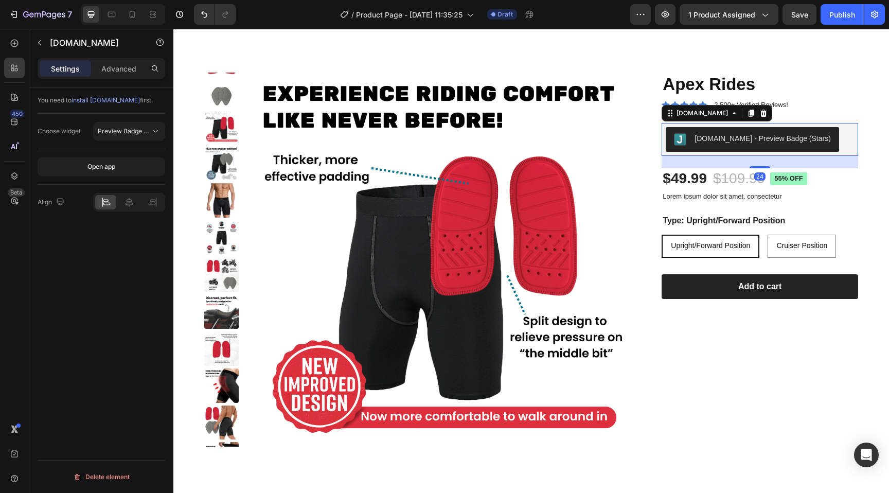
click at [796, 114] on div "Apex Rides Product Title Icon Icon Icon Icon Icon Icon List 2,500+ Verified Rev…" at bounding box center [760, 194] width 197 height 243
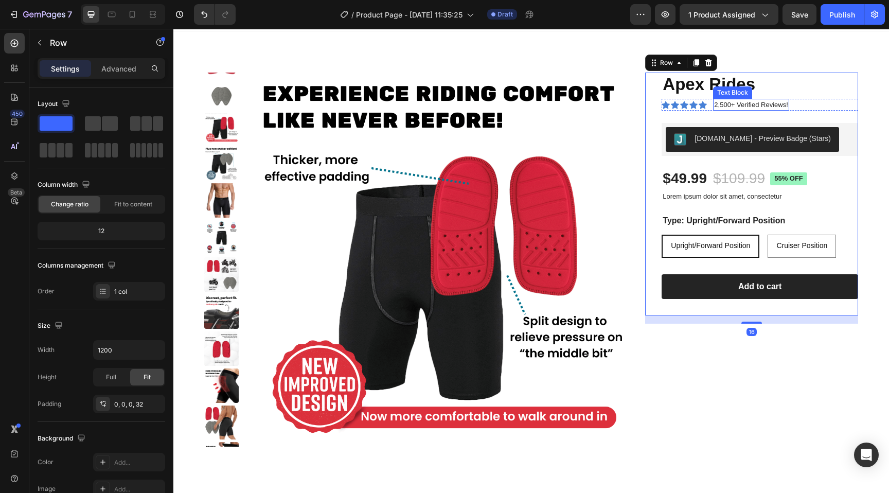
click at [767, 107] on p "2,500+ Verified Reviews!" at bounding box center [751, 105] width 74 height 10
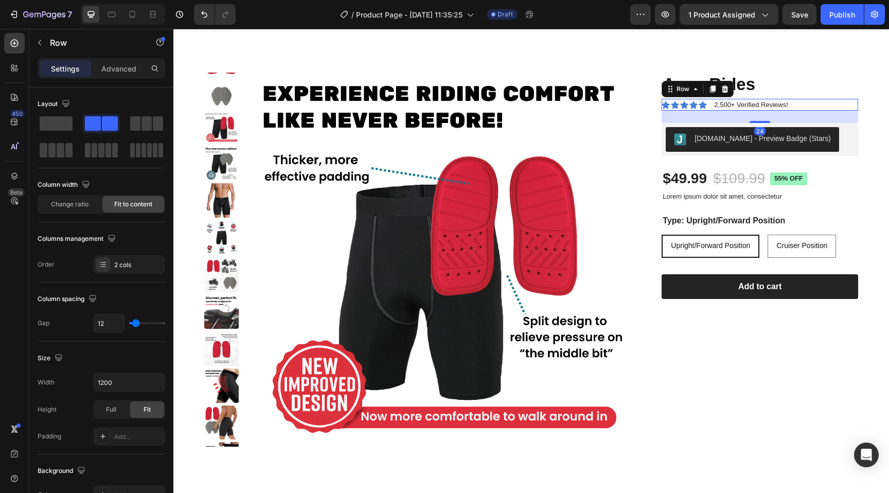
click at [807, 106] on div "Icon Icon Icon Icon Icon Icon List 2,500+ Verified Reviews! Text Block Row 24" at bounding box center [760, 105] width 197 height 12
click at [721, 91] on icon at bounding box center [725, 89] width 8 height 8
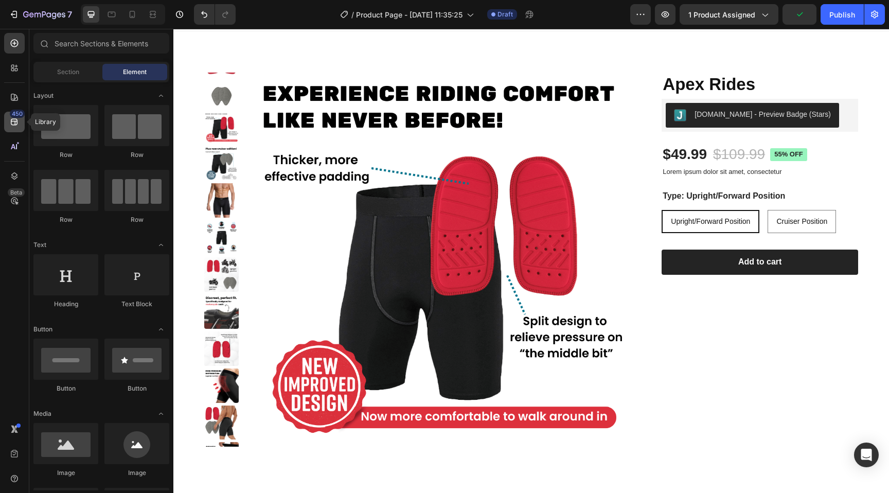
click at [14, 124] on icon at bounding box center [14, 122] width 10 height 10
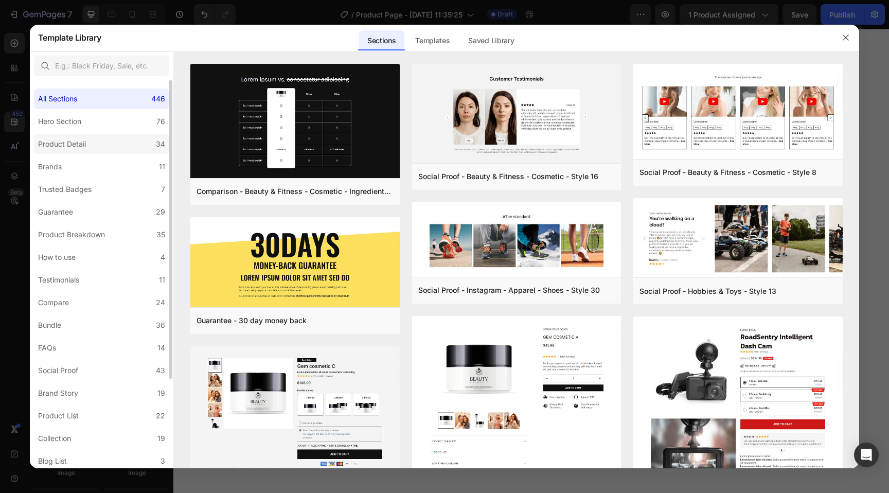
click at [78, 140] on div "Product Detail" at bounding box center [62, 144] width 48 height 12
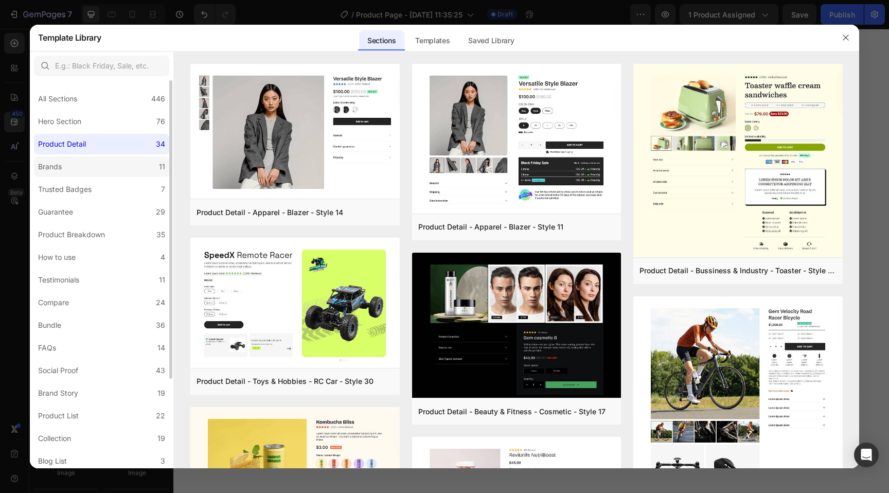
click at [86, 163] on label "Brands 11" at bounding box center [101, 166] width 135 height 21
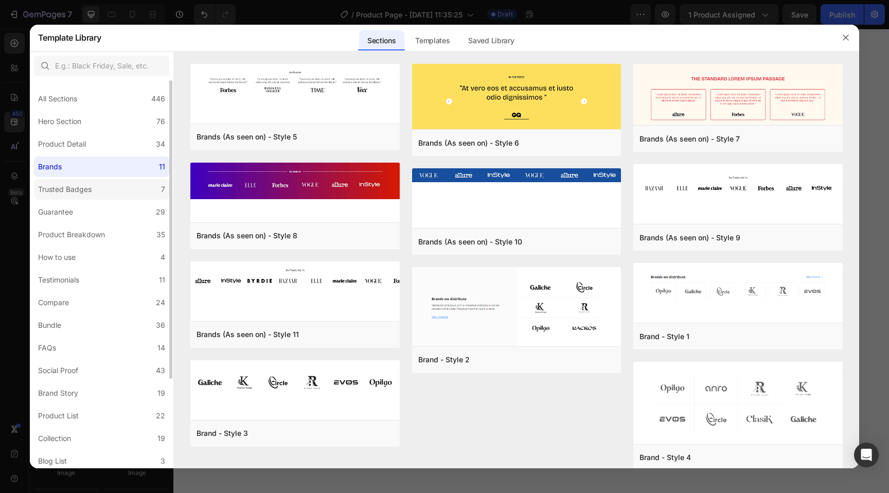
click at [96, 186] on label "Trusted Badges 7" at bounding box center [101, 189] width 135 height 21
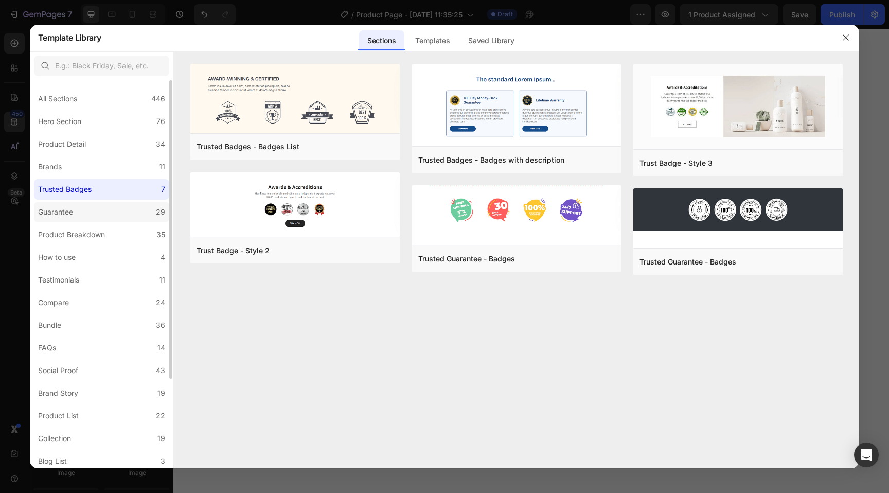
click at [98, 212] on label "Guarantee 29" at bounding box center [101, 212] width 135 height 21
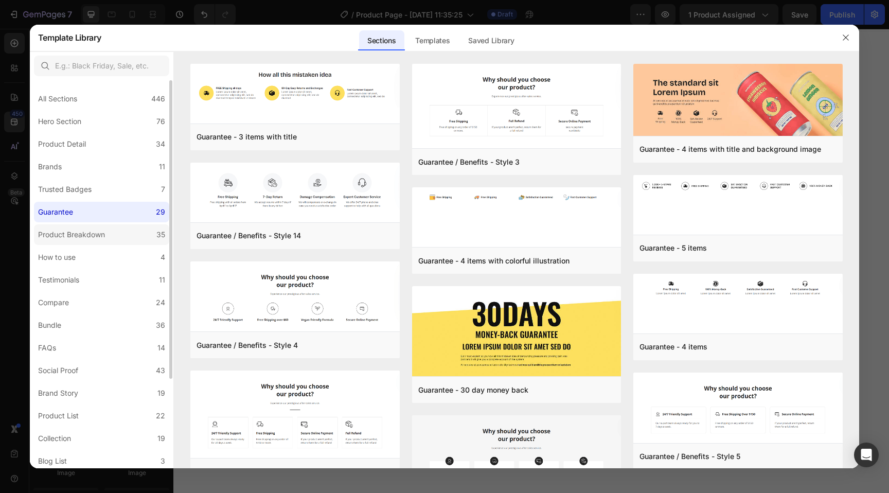
click at [104, 240] on div "Product Breakdown" at bounding box center [71, 235] width 67 height 12
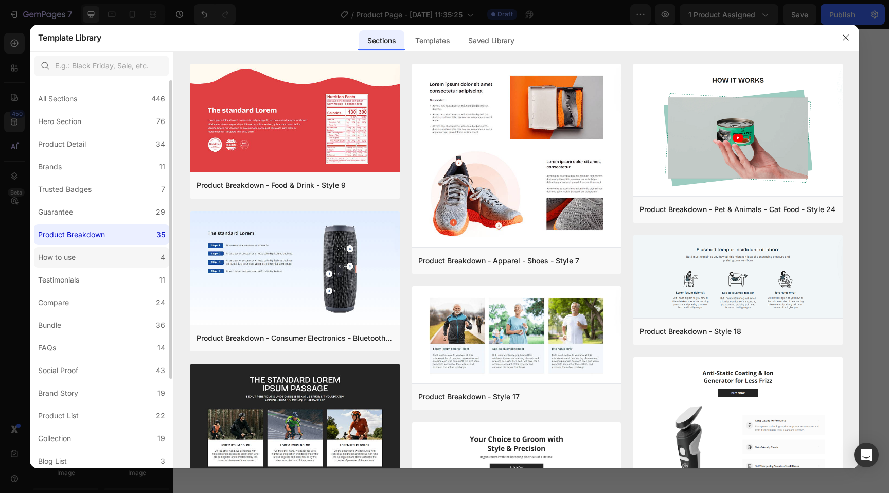
click at [97, 257] on label "How to use 4" at bounding box center [101, 257] width 135 height 21
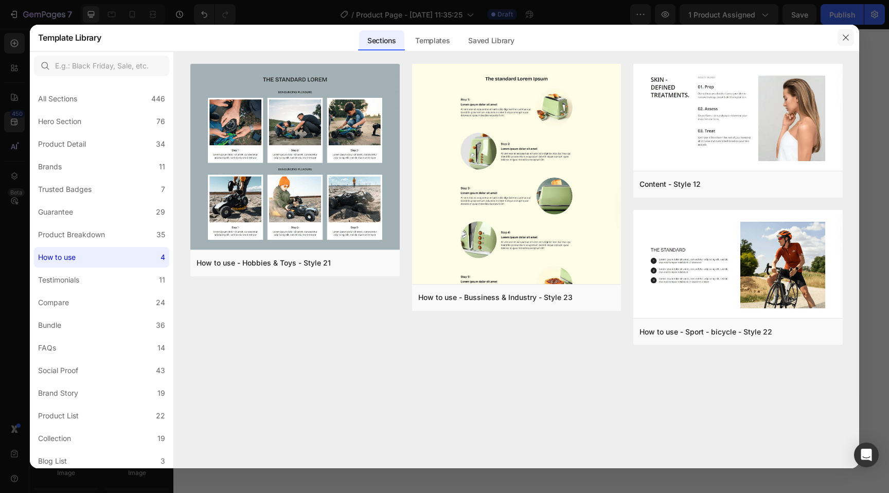
click at [849, 35] on icon "button" at bounding box center [846, 37] width 8 height 8
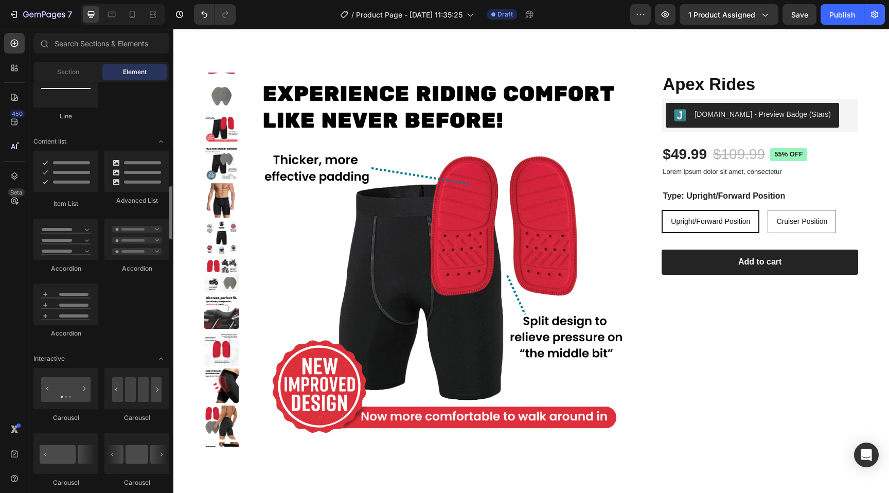
scroll to position [769, 0]
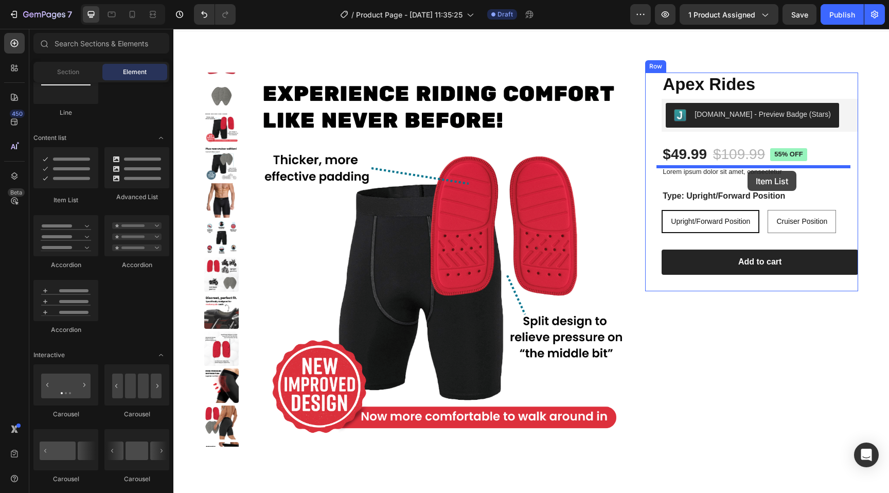
drag, startPoint x: 237, startPoint y: 199, endPoint x: 748, endPoint y: 171, distance: 511.4
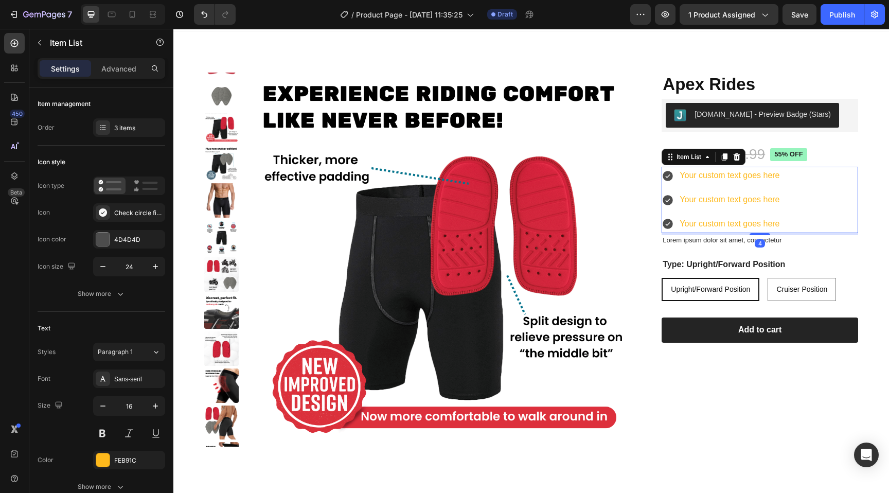
click at [754, 178] on div "Your custom text goes here" at bounding box center [729, 176] width 103 height 18
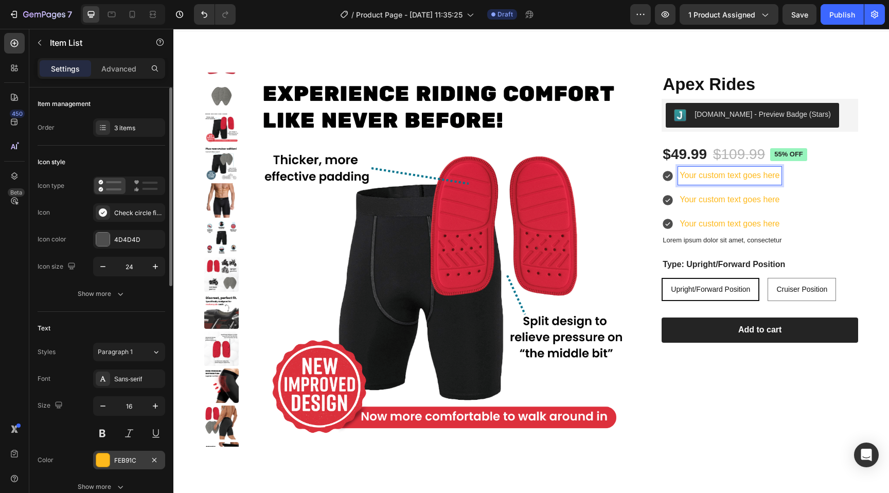
click at [103, 464] on div at bounding box center [102, 459] width 13 height 13
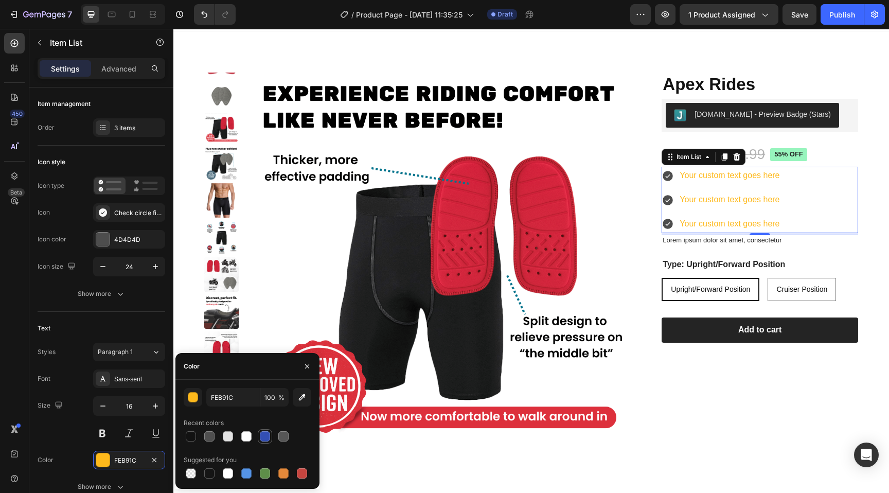
click at [263, 437] on div at bounding box center [265, 436] width 10 height 10
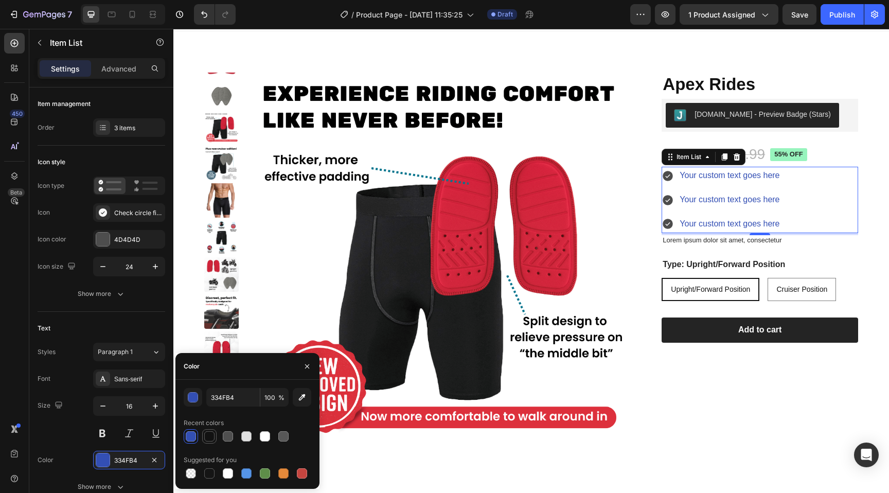
click at [207, 435] on div at bounding box center [209, 436] width 10 height 10
type input "121212"
click at [309, 364] on icon "button" at bounding box center [307, 366] width 8 height 8
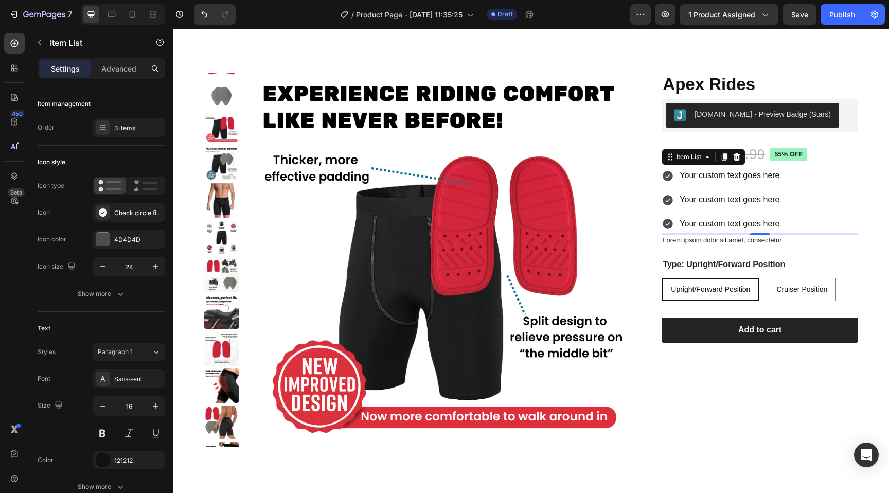
click at [768, 235] on div "4" at bounding box center [760, 234] width 197 height 2
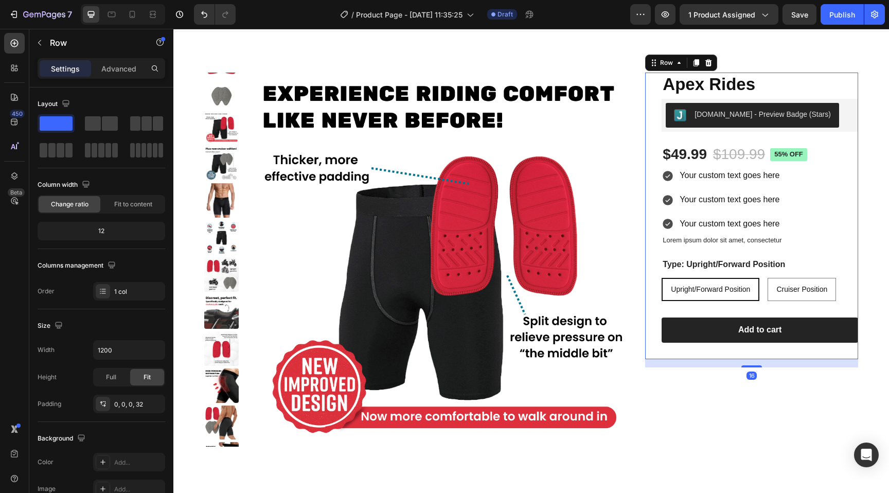
click at [783, 246] on div "Apex Rides Product Title [DOMAIN_NAME] - Preview Badge (Stars) [DOMAIN_NAME] $4…" at bounding box center [760, 216] width 197 height 287
click at [97, 127] on span at bounding box center [93, 123] width 16 height 14
click at [15, 116] on div "450" at bounding box center [17, 114] width 15 height 8
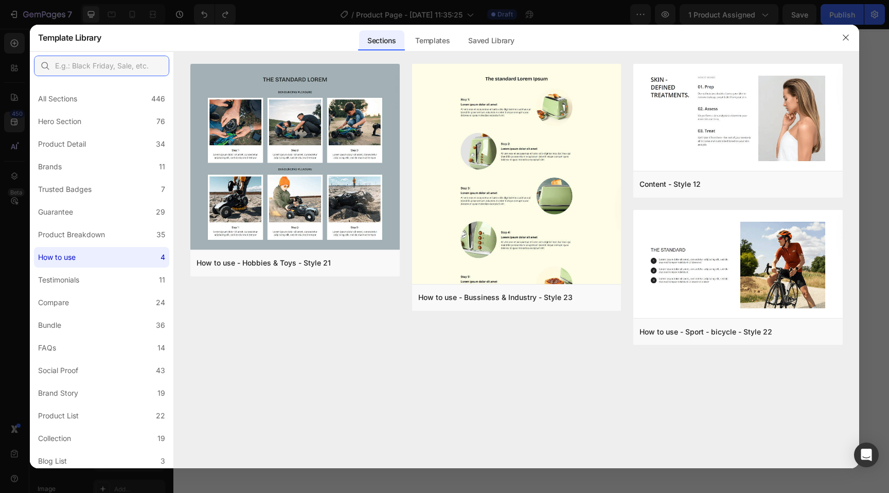
click at [90, 67] on input "text" at bounding box center [101, 66] width 135 height 21
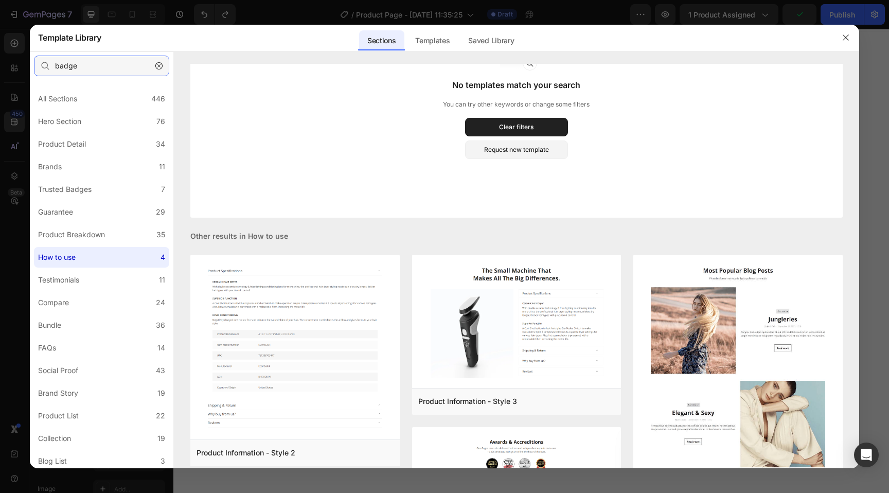
scroll to position [0, 0]
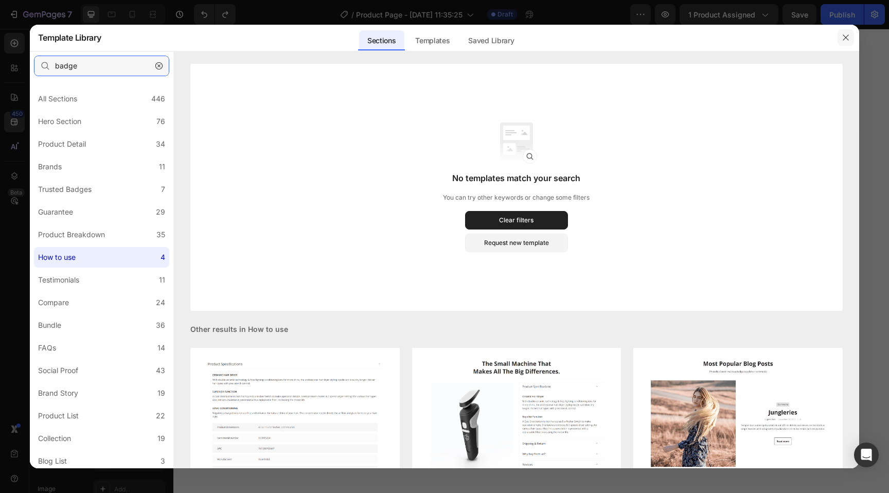
type input "badge"
click at [845, 39] on icon "button" at bounding box center [846, 37] width 8 height 8
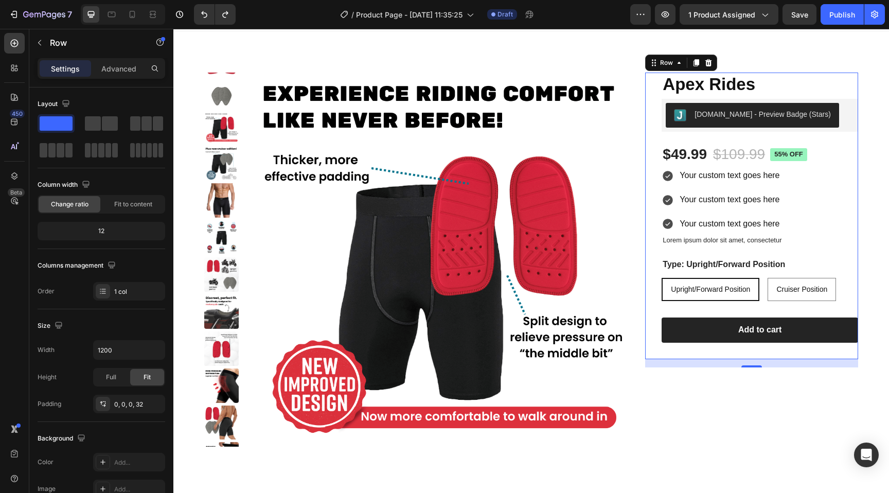
click at [13, 231] on div "450 Beta" at bounding box center [14, 226] width 21 height 386
click at [41, 37] on button "button" at bounding box center [39, 42] width 16 height 16
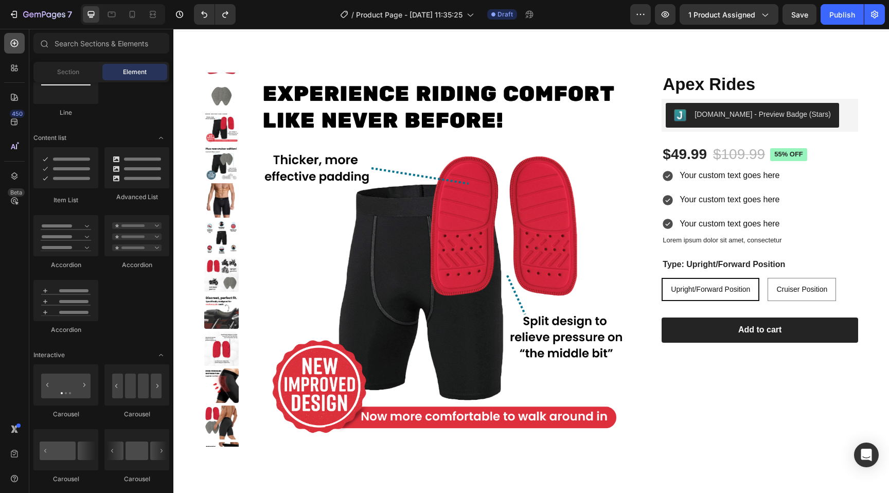
click at [14, 46] on icon at bounding box center [15, 44] width 8 height 8
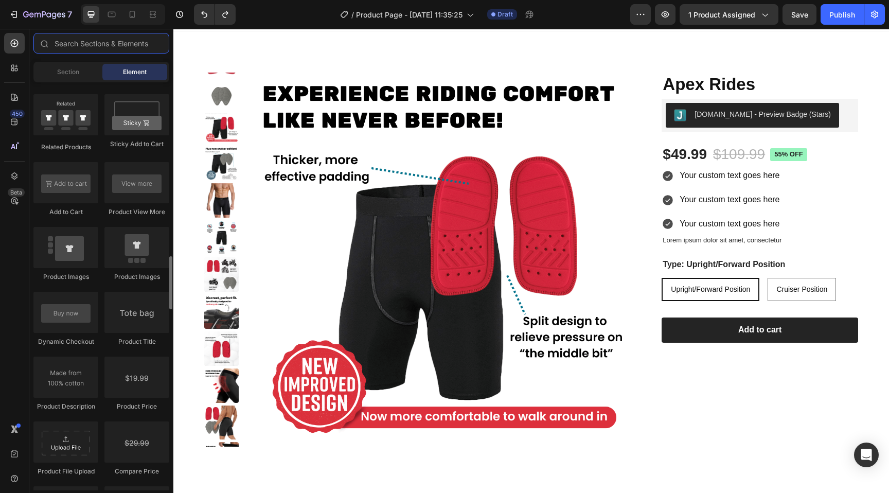
scroll to position [1348, 0]
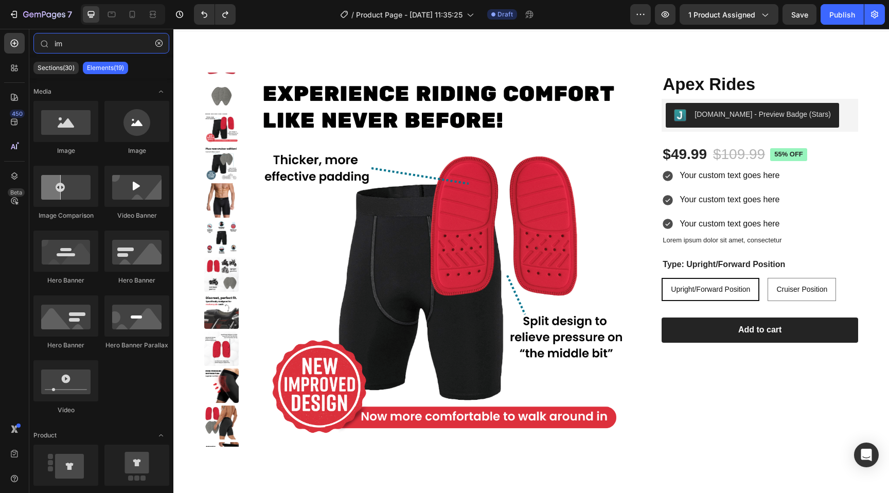
type input "i"
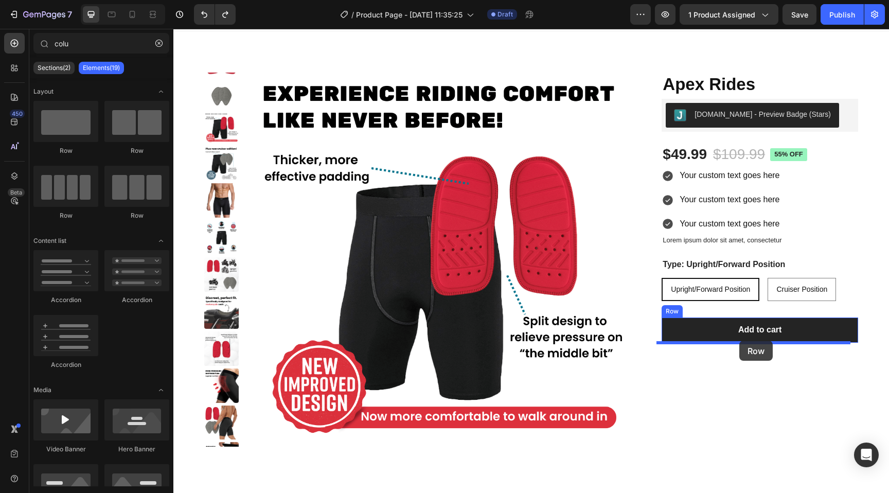
drag, startPoint x: 310, startPoint y: 161, endPoint x: 740, endPoint y: 341, distance: 466.0
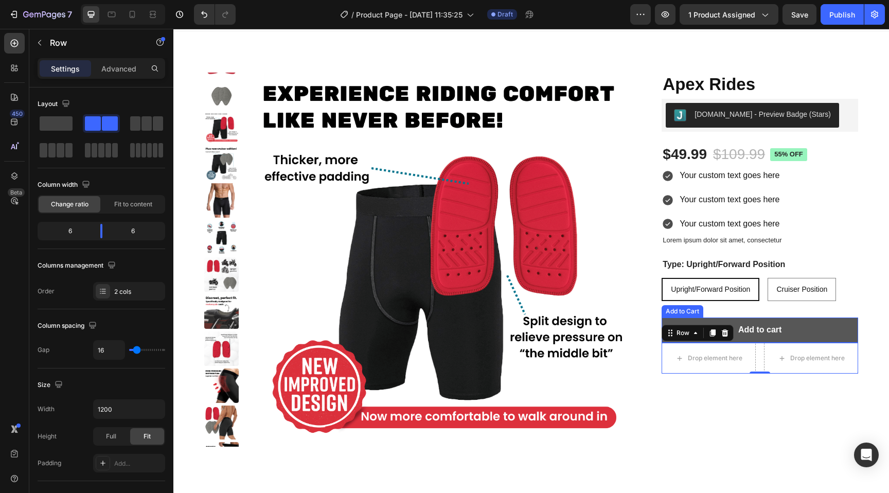
click at [816, 325] on button "Add to cart" at bounding box center [760, 330] width 197 height 25
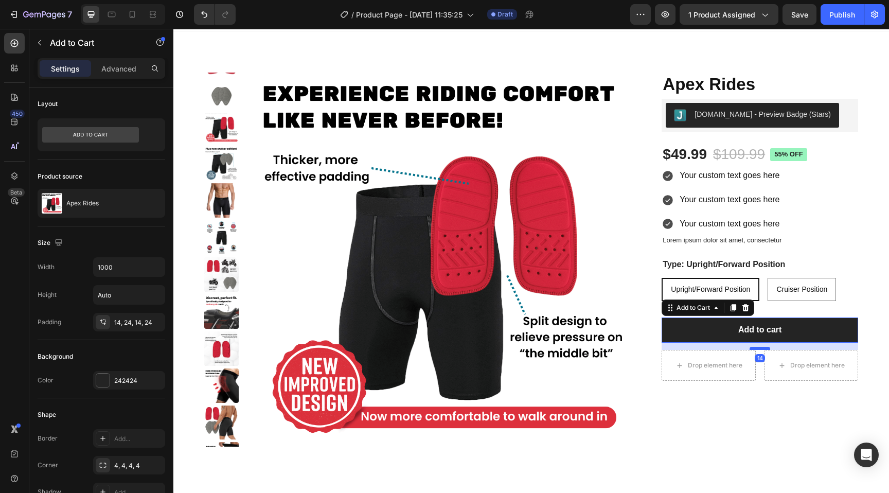
drag, startPoint x: 753, startPoint y: 341, endPoint x: 755, endPoint y: 348, distance: 7.5
click at [755, 348] on div at bounding box center [760, 348] width 21 height 3
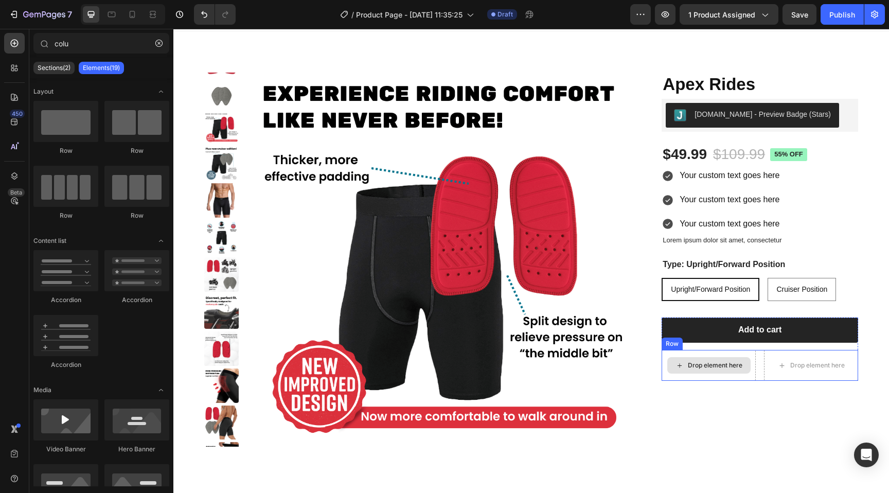
click at [711, 369] on div "Drop element here" at bounding box center [715, 365] width 55 height 8
click at [98, 39] on input "colu" at bounding box center [101, 43] width 136 height 21
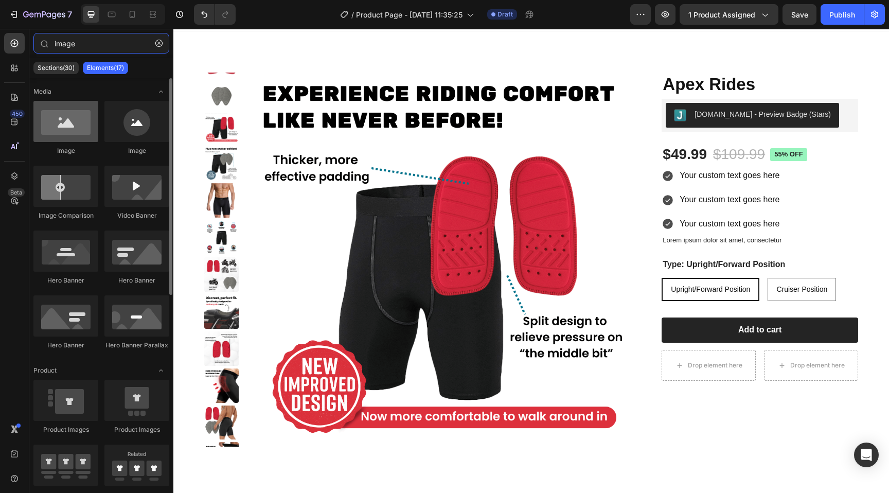
type input "image"
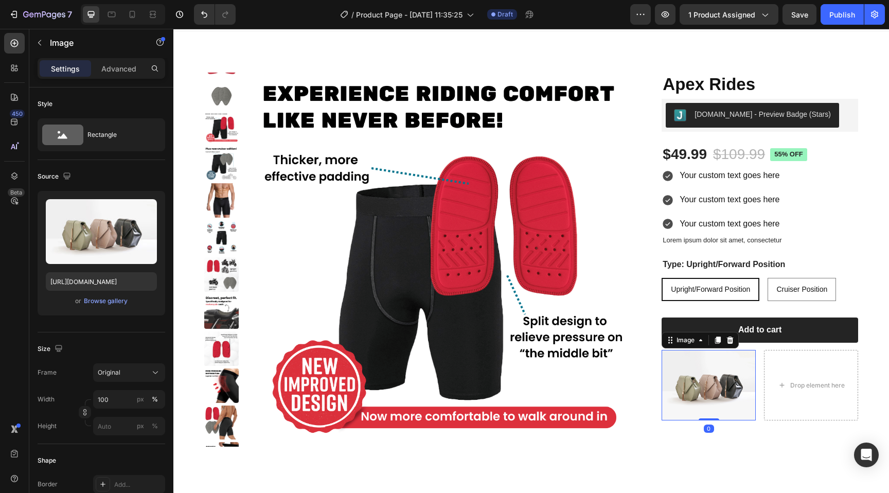
click at [699, 397] on img at bounding box center [709, 385] width 94 height 71
click at [715, 339] on icon at bounding box center [718, 340] width 6 height 7
click at [709, 399] on img at bounding box center [709, 385] width 94 height 71
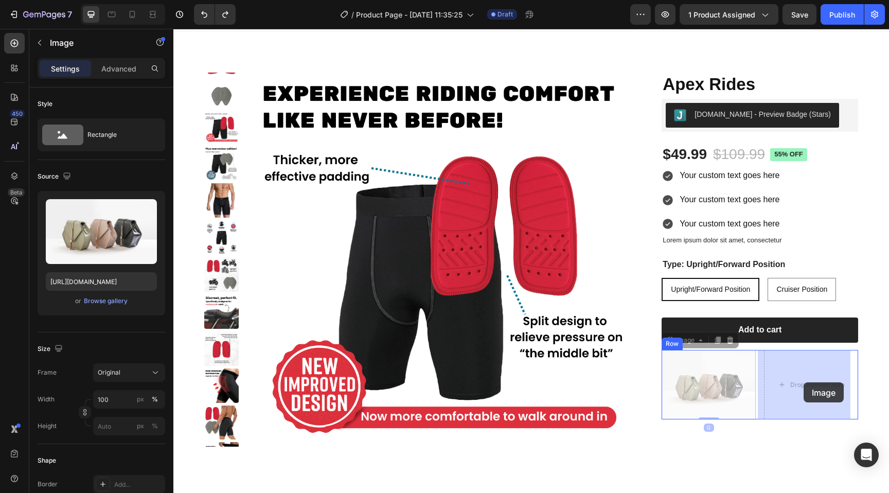
drag, startPoint x: 706, startPoint y: 387, endPoint x: 802, endPoint y: 382, distance: 96.3
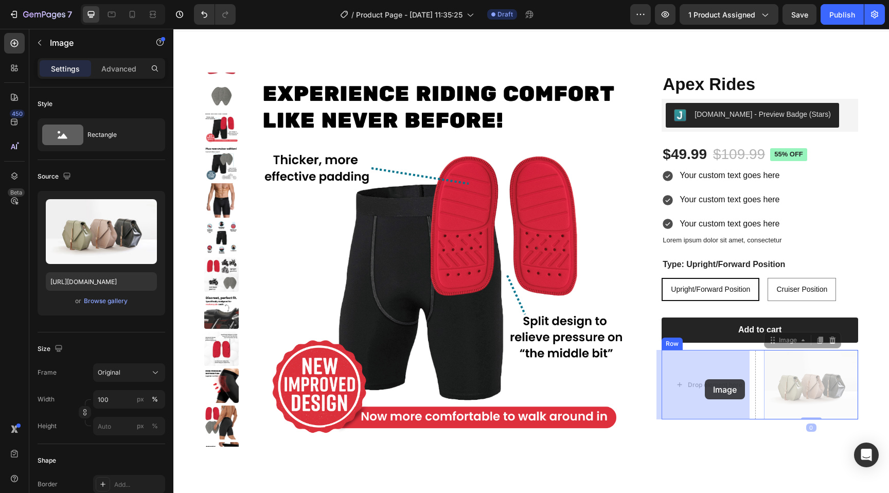
drag, startPoint x: 788, startPoint y: 377, endPoint x: 705, endPoint y: 380, distance: 82.9
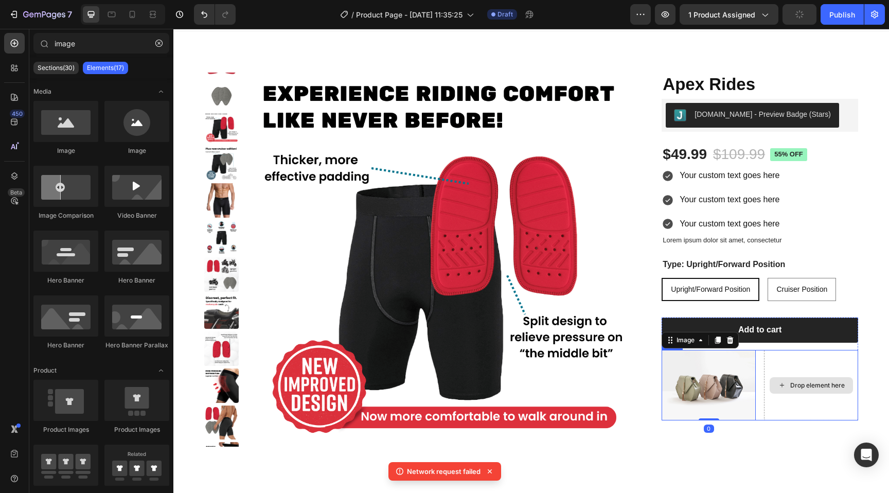
click at [809, 382] on div "Drop element here" at bounding box center [818, 385] width 55 height 8
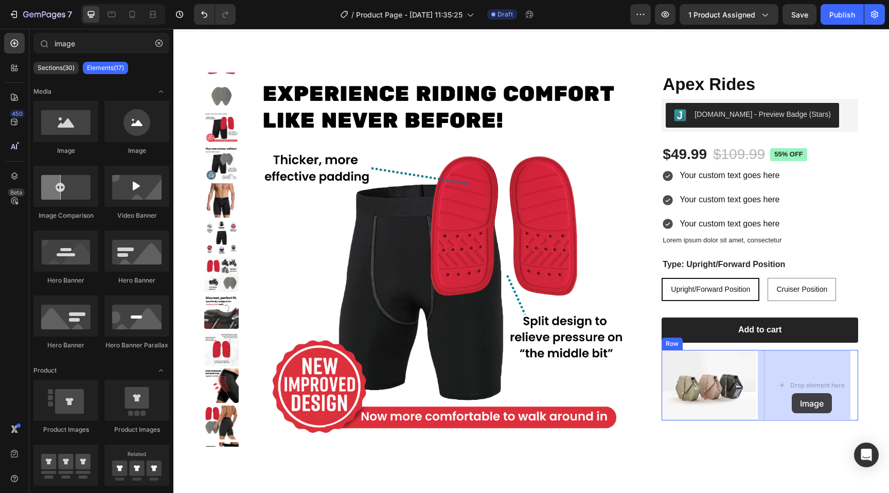
drag, startPoint x: 234, startPoint y: 160, endPoint x: 793, endPoint y: 390, distance: 603.8
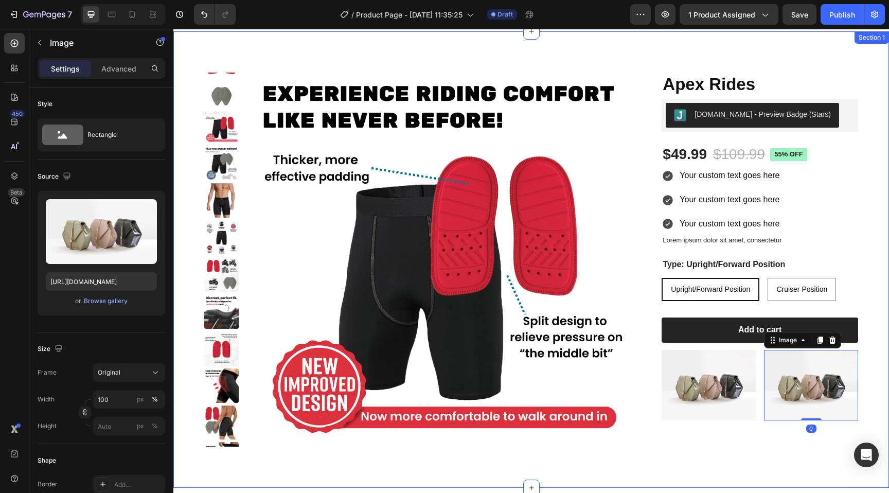
click at [710, 457] on div "Product Images Apex Rides Product Title [DOMAIN_NAME] - Preview Badge (Stars) […" at bounding box center [531, 268] width 654 height 391
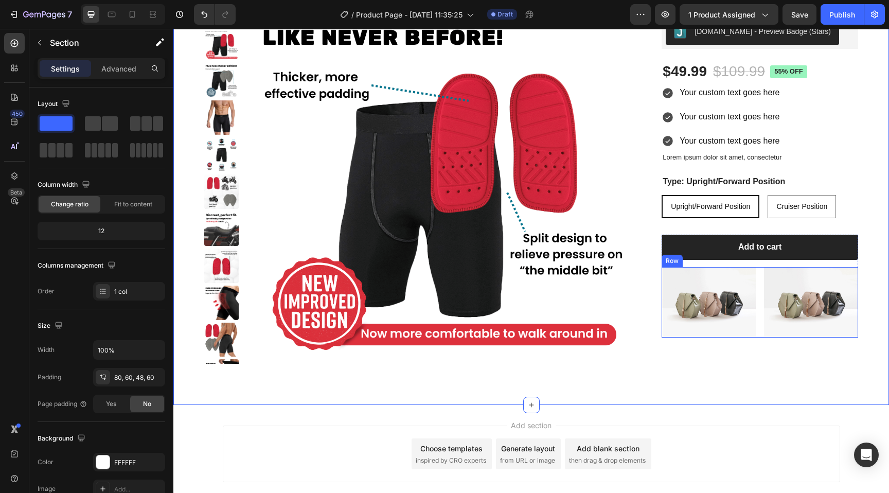
scroll to position [108, 0]
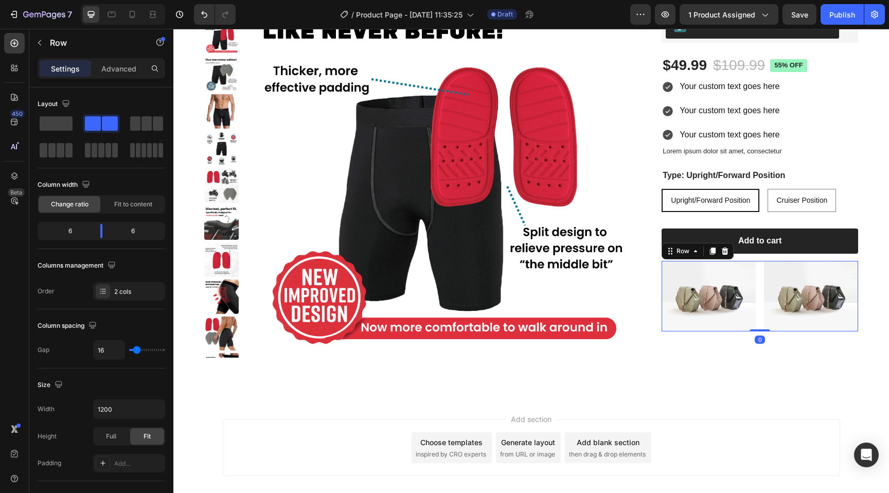
click at [755, 303] on div "Image Image Row 0" at bounding box center [760, 296] width 197 height 71
click at [39, 40] on icon "button" at bounding box center [40, 43] width 8 height 8
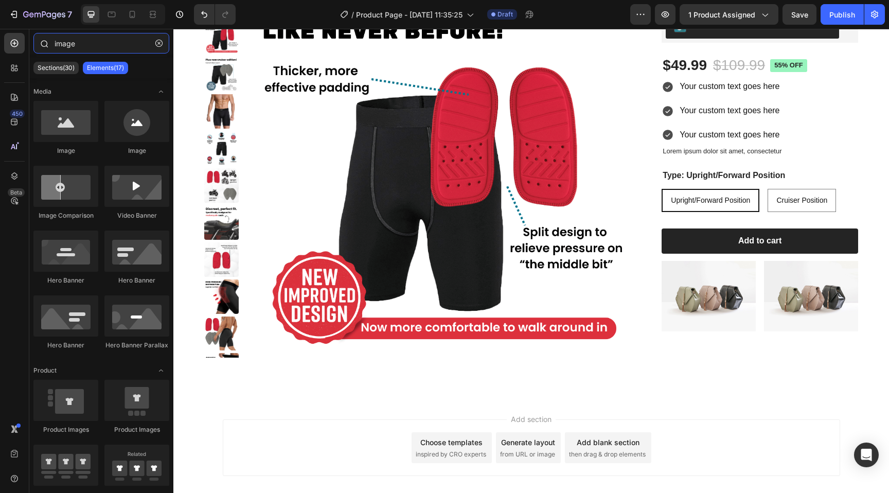
click at [92, 45] on input "image" at bounding box center [101, 43] width 136 height 21
click at [162, 45] on icon "button" at bounding box center [158, 43] width 7 height 7
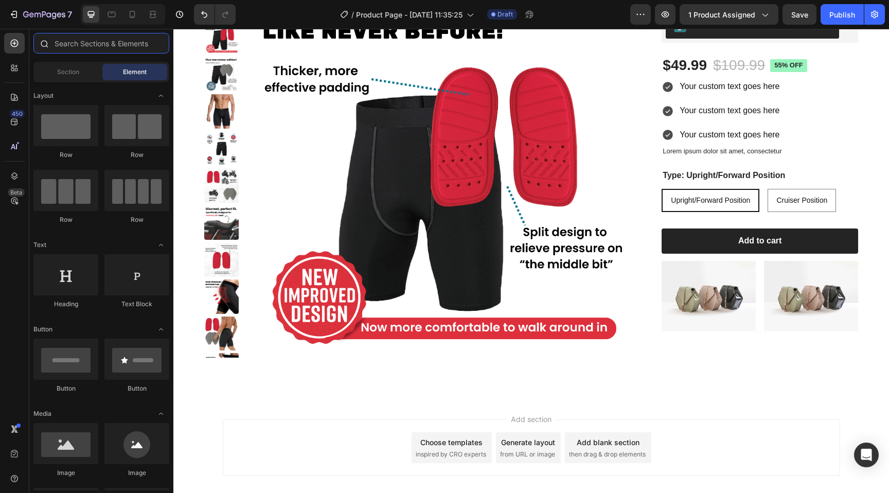
click at [126, 45] on input "text" at bounding box center [101, 43] width 136 height 21
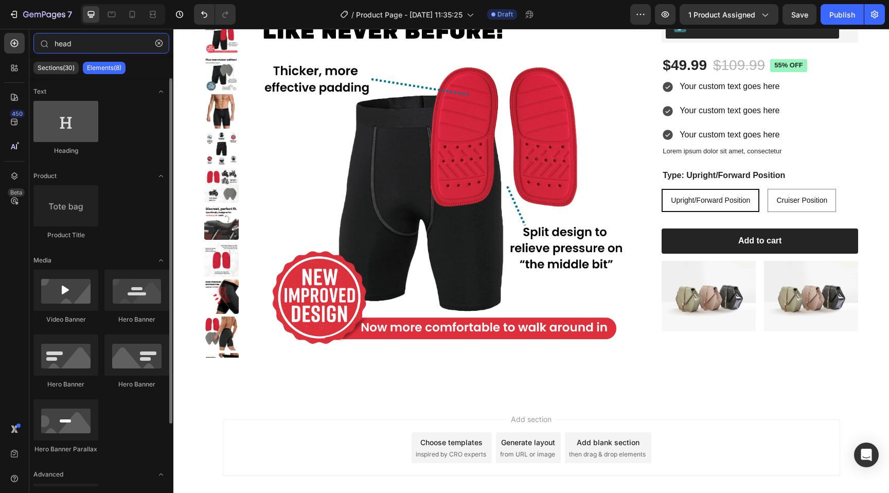
type input "head"
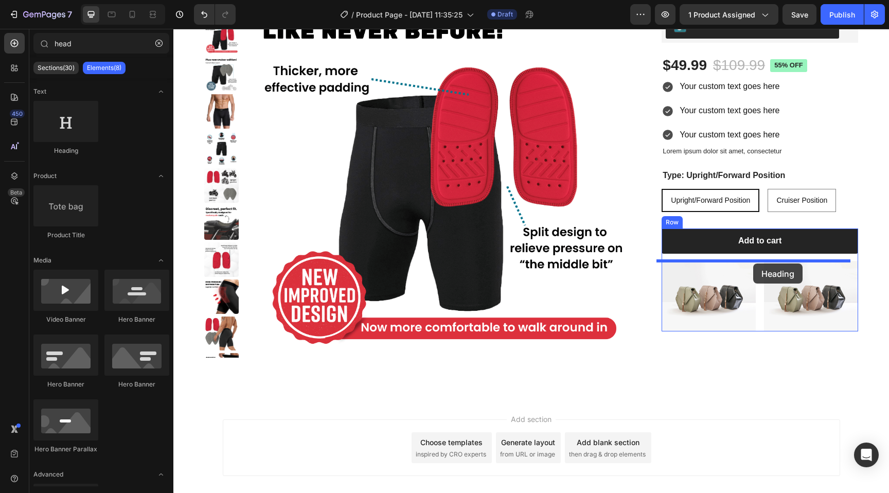
drag, startPoint x: 230, startPoint y: 158, endPoint x: 754, endPoint y: 264, distance: 534.6
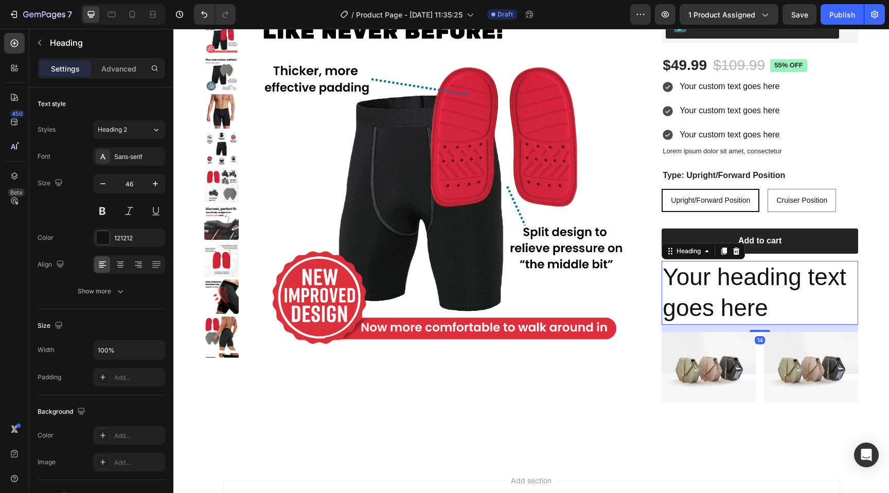
click at [752, 293] on h2 "Your heading text goes here" at bounding box center [760, 293] width 197 height 64
click at [699, 275] on p "Your heading text goes here" at bounding box center [760, 293] width 195 height 62
click at [750, 299] on p "Your heading text goes here" at bounding box center [760, 293] width 195 height 62
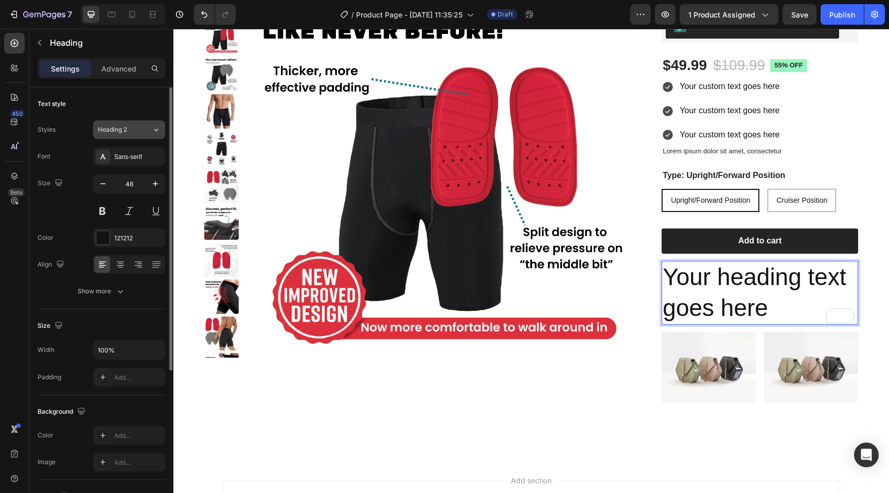
click at [120, 134] on button "Heading 2" at bounding box center [129, 129] width 72 height 19
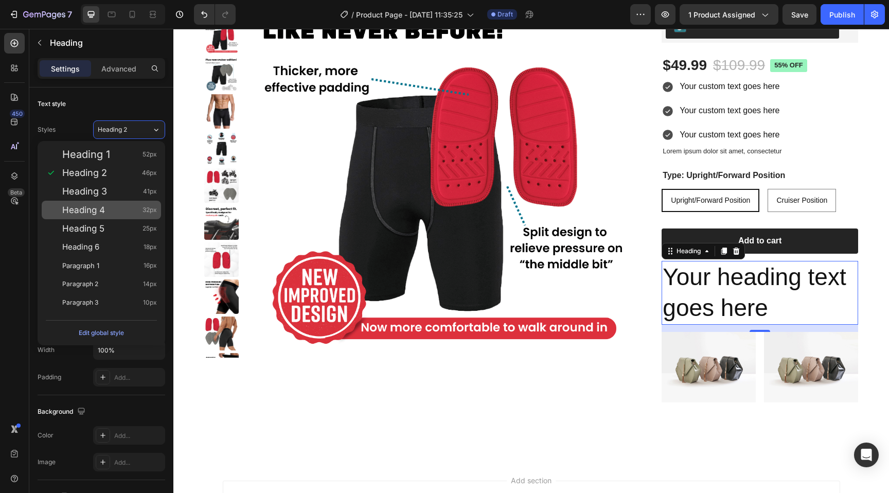
click at [107, 209] on div "Heading 4 32px" at bounding box center [109, 210] width 95 height 10
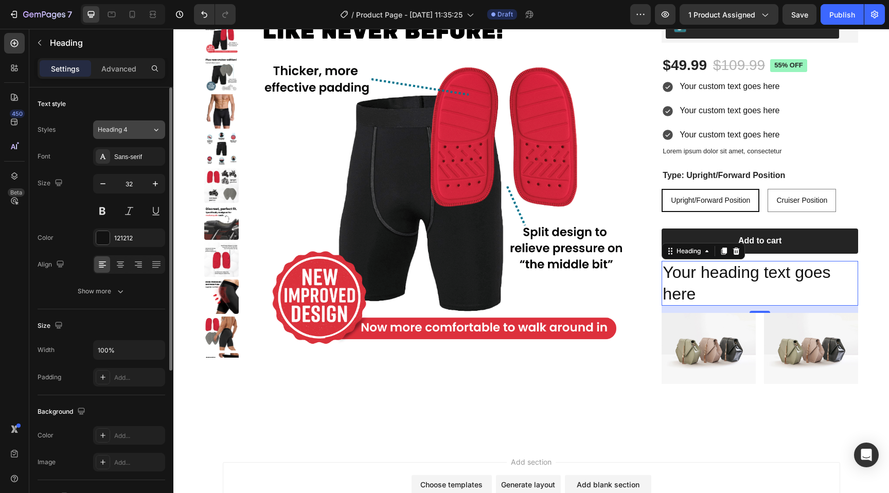
click at [133, 133] on div "Heading 4" at bounding box center [119, 129] width 42 height 9
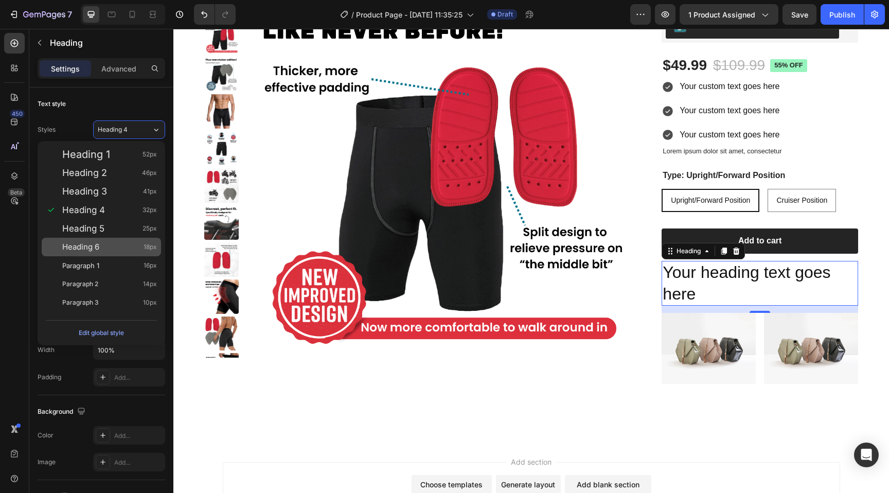
click at [89, 247] on span "Heading 6" at bounding box center [80, 247] width 37 height 10
type input "18"
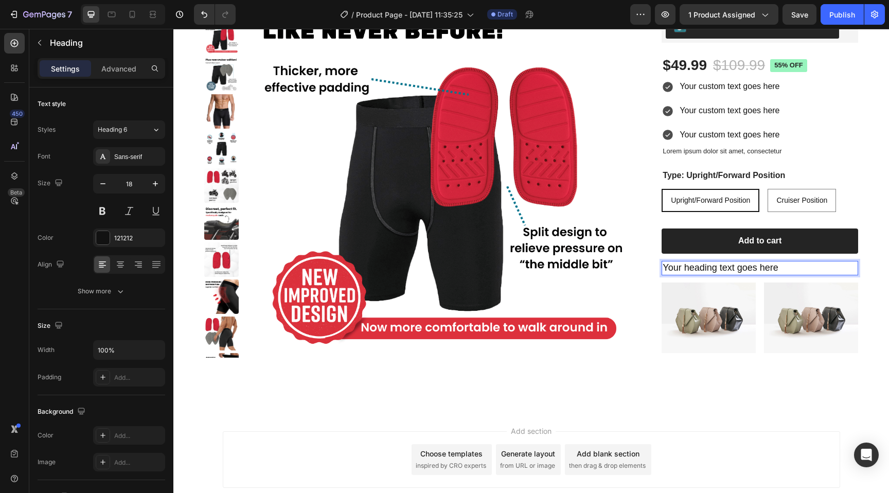
click at [719, 266] on p "Your heading text goes here" at bounding box center [760, 268] width 195 height 12
click at [816, 272] on p "Your heading text goes here" at bounding box center [760, 268] width 195 height 12
click at [748, 304] on img at bounding box center [709, 318] width 94 height 71
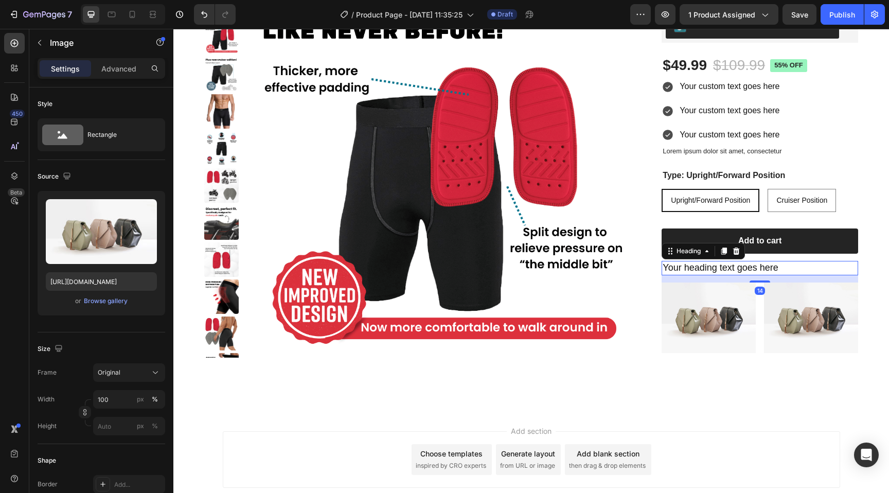
click at [791, 274] on h2 "Your heading text goes here" at bounding box center [760, 268] width 197 height 14
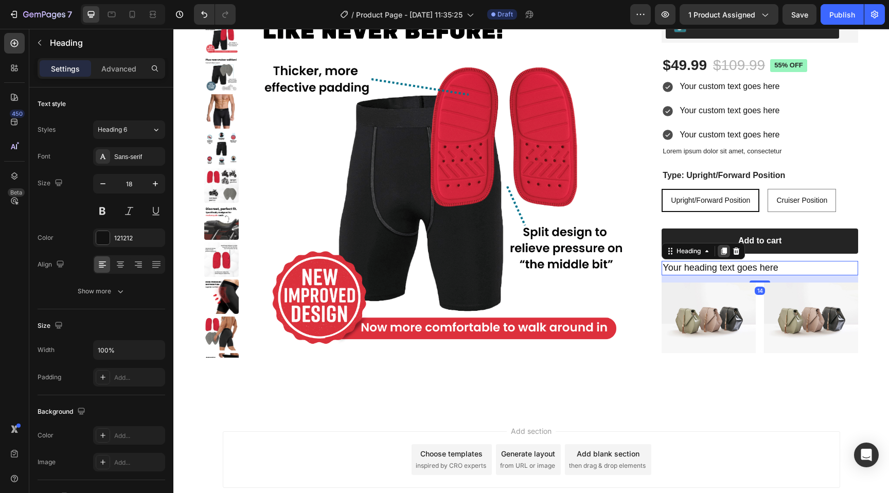
click at [722, 251] on icon at bounding box center [725, 251] width 6 height 7
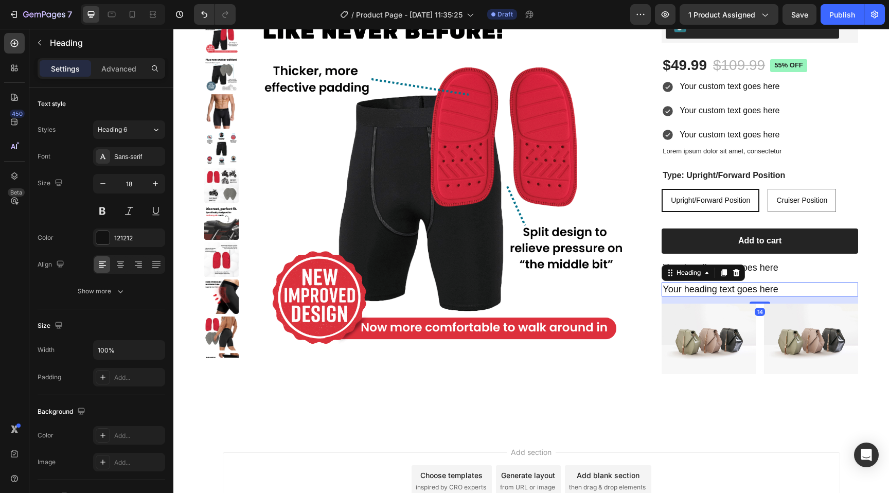
click at [718, 291] on h2 "Your heading text goes here" at bounding box center [760, 290] width 197 height 14
click at [718, 291] on p "Your heading text goes here" at bounding box center [760, 290] width 195 height 12
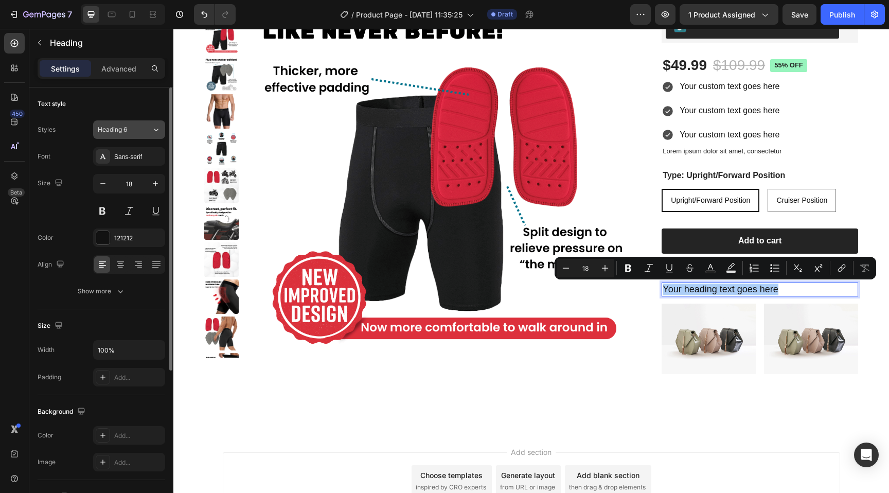
click at [132, 129] on div "Heading 6" at bounding box center [119, 129] width 42 height 9
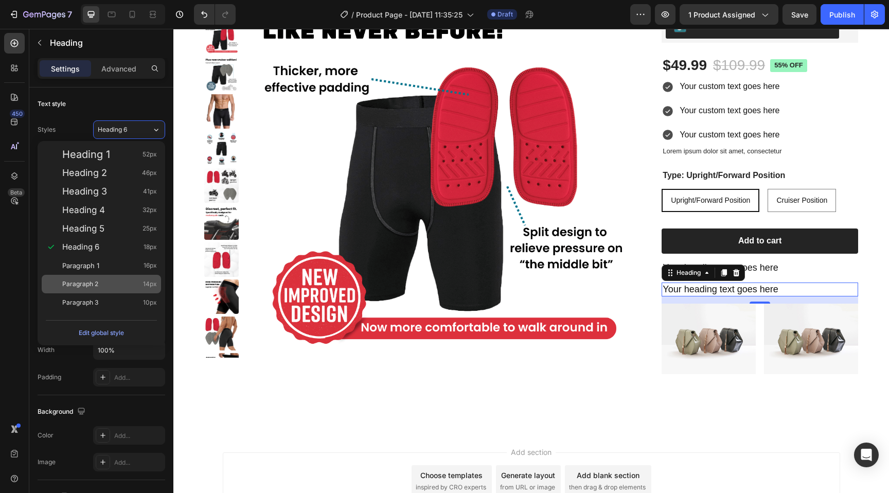
click at [121, 288] on div "Paragraph 2 14px" at bounding box center [109, 284] width 95 height 10
type input "14"
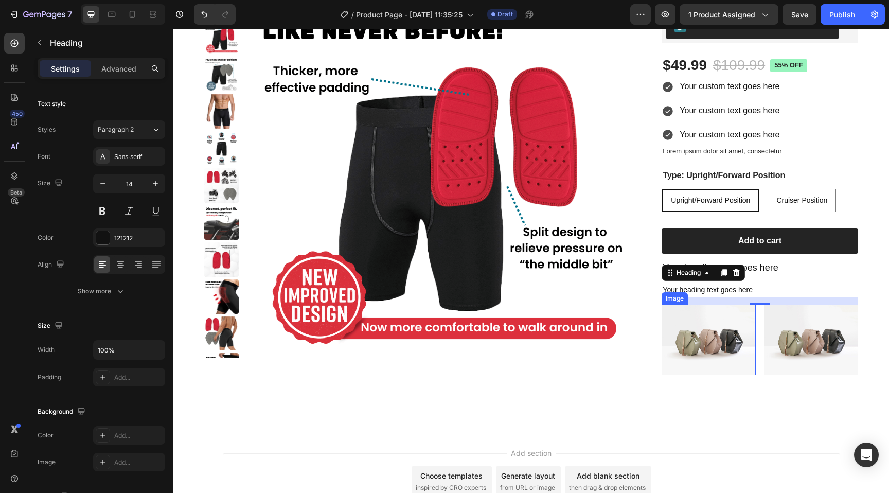
click at [697, 347] on img at bounding box center [709, 340] width 94 height 71
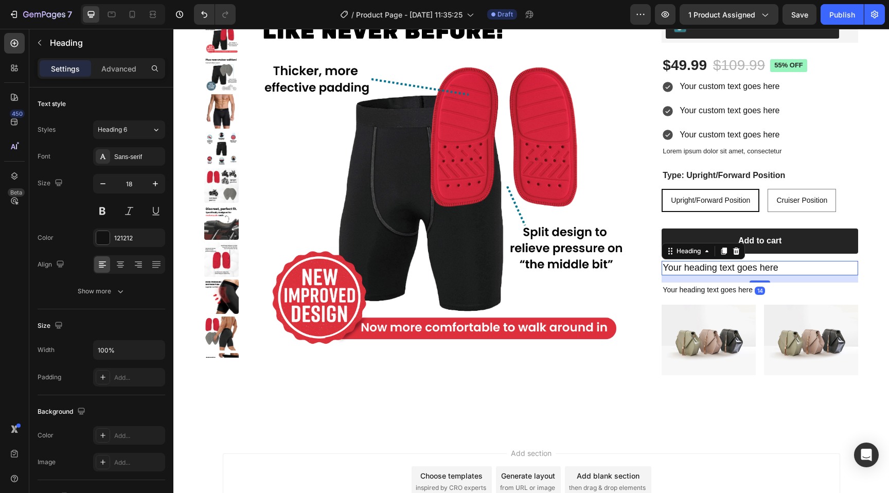
click at [806, 267] on p "Your heading text goes here" at bounding box center [760, 268] width 195 height 12
drag, startPoint x: 122, startPoint y: 263, endPoint x: 134, endPoint y: 228, distance: 36.9
click at [122, 263] on icon at bounding box center [120, 264] width 10 height 10
click at [712, 290] on p "Your heading text goes here" at bounding box center [760, 290] width 195 height 13
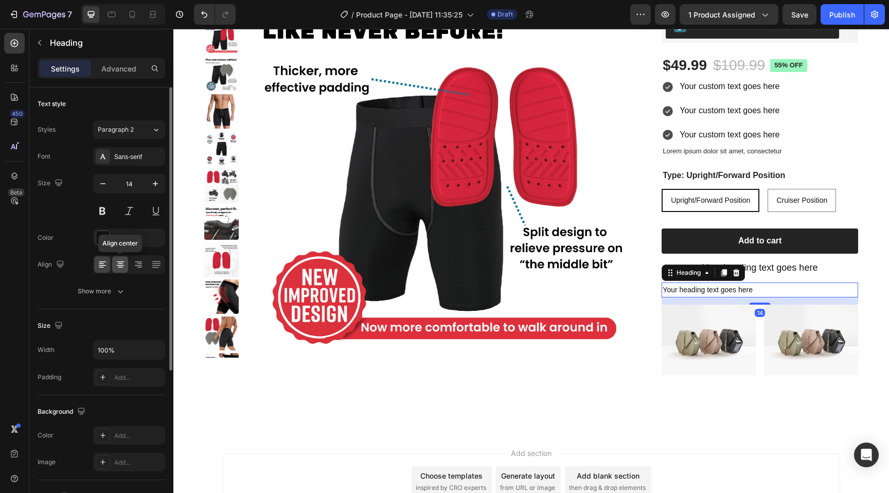
click at [121, 264] on icon at bounding box center [120, 264] width 5 height 1
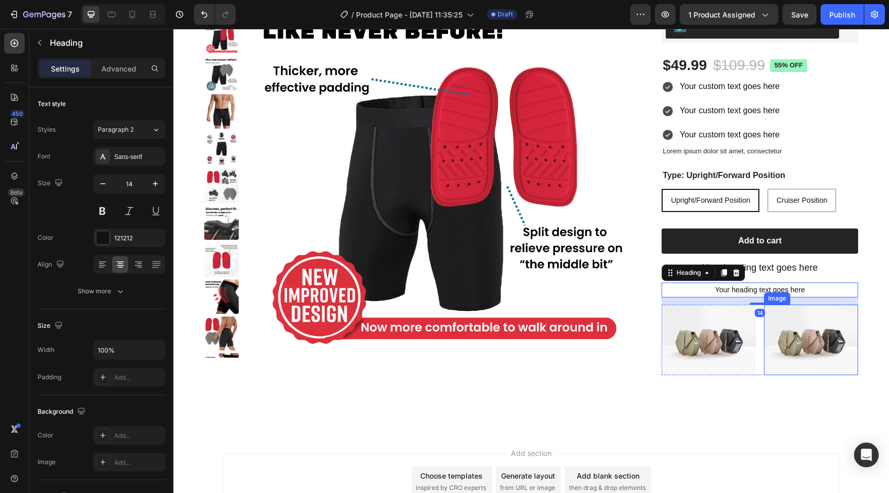
click at [783, 345] on img at bounding box center [811, 340] width 94 height 71
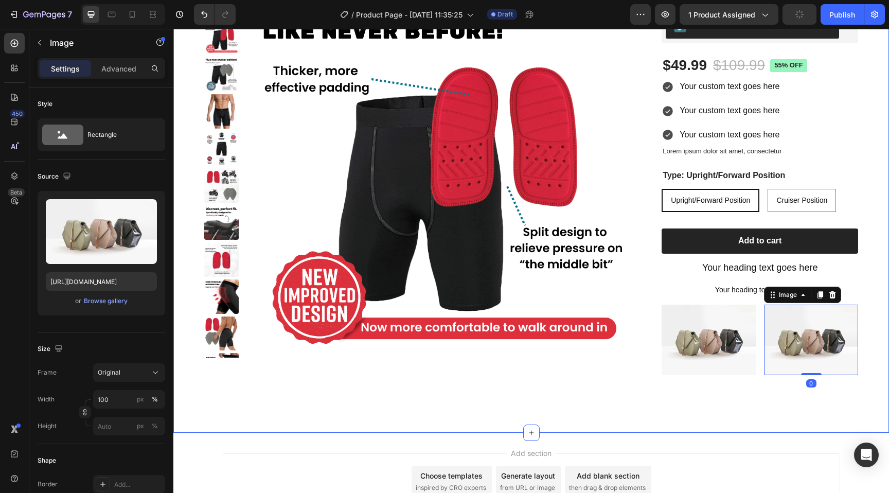
click at [680, 404] on div "Product Images Apex Rides Product Title [DOMAIN_NAME] - Preview Badge (Stars) […" at bounding box center [531, 196] width 654 height 425
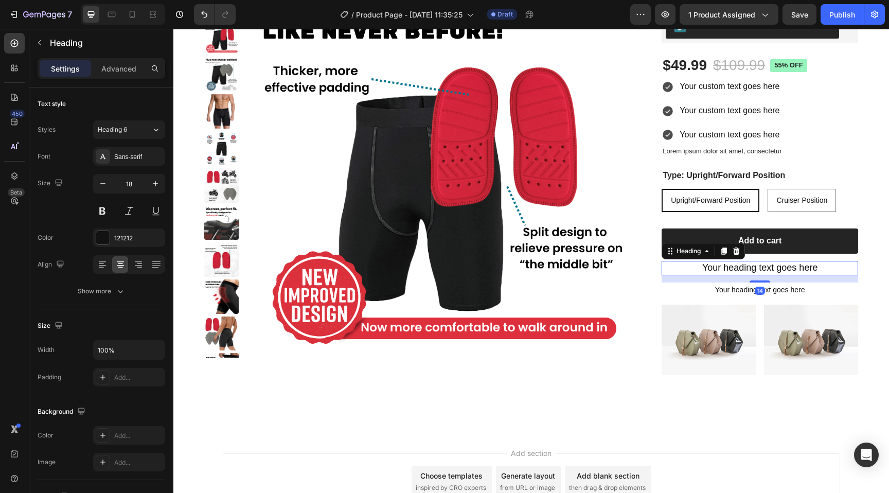
click at [743, 268] on p "Your heading text goes here" at bounding box center [760, 268] width 195 height 12
click at [734, 252] on icon at bounding box center [736, 251] width 7 height 7
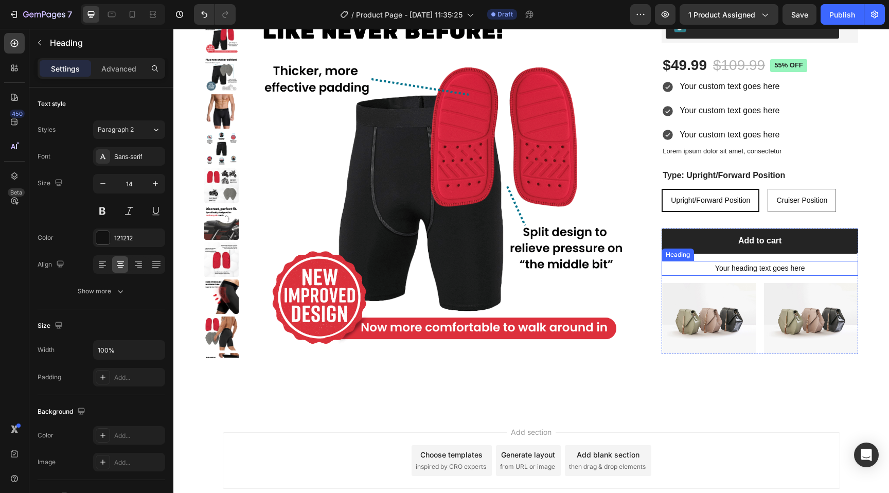
click at [735, 268] on p "Your heading text goes here" at bounding box center [760, 268] width 195 height 13
click at [733, 252] on icon at bounding box center [736, 251] width 7 height 7
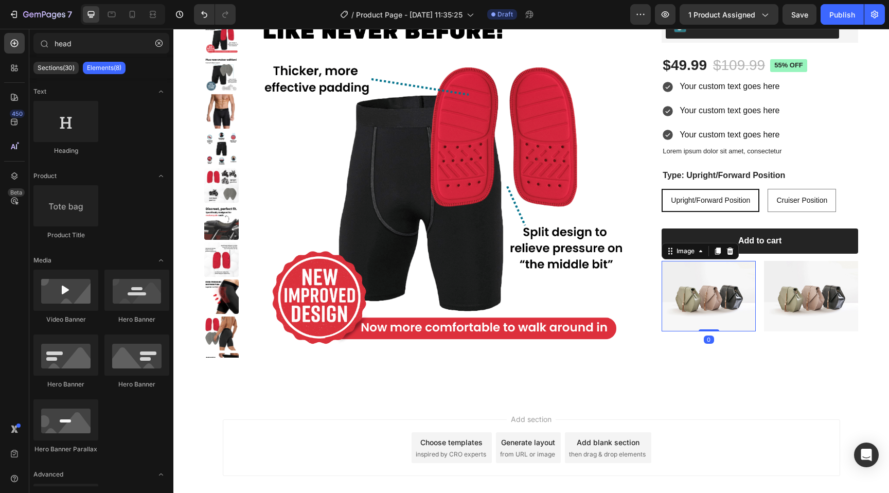
click at [721, 294] on img at bounding box center [709, 296] width 94 height 71
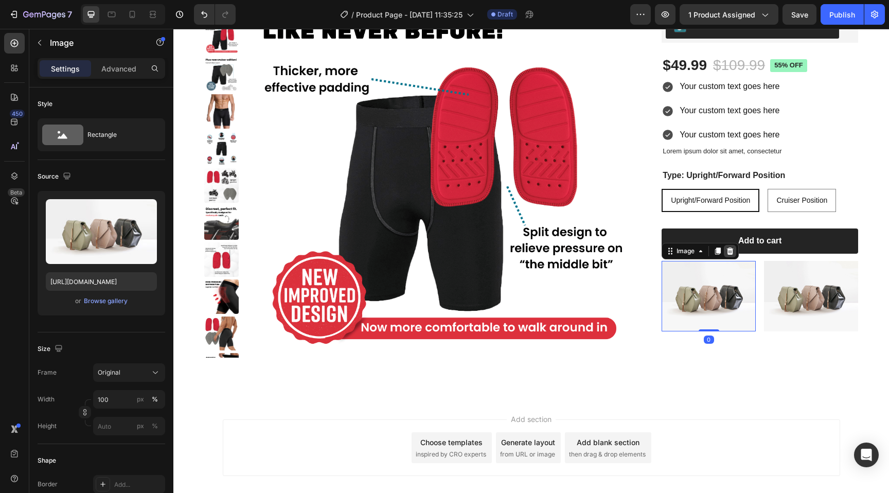
click at [726, 248] on icon at bounding box center [730, 251] width 8 height 8
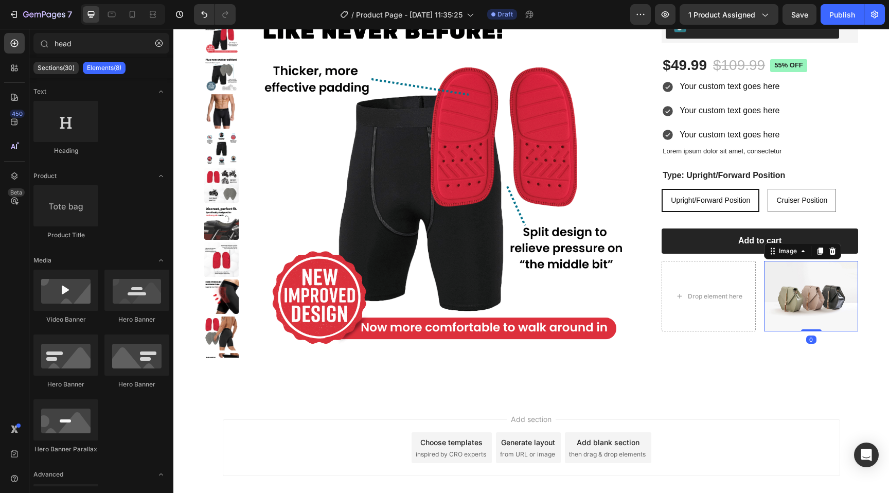
click at [782, 300] on img at bounding box center [811, 296] width 94 height 71
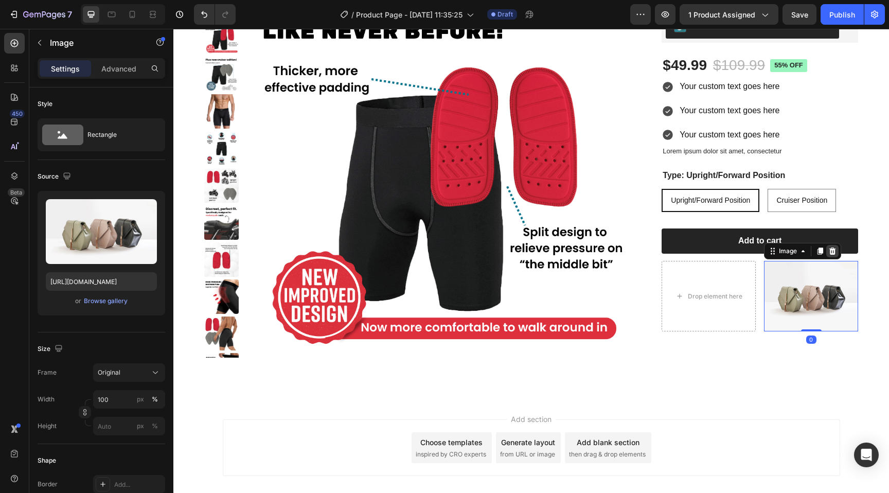
click at [830, 253] on icon at bounding box center [833, 251] width 8 height 8
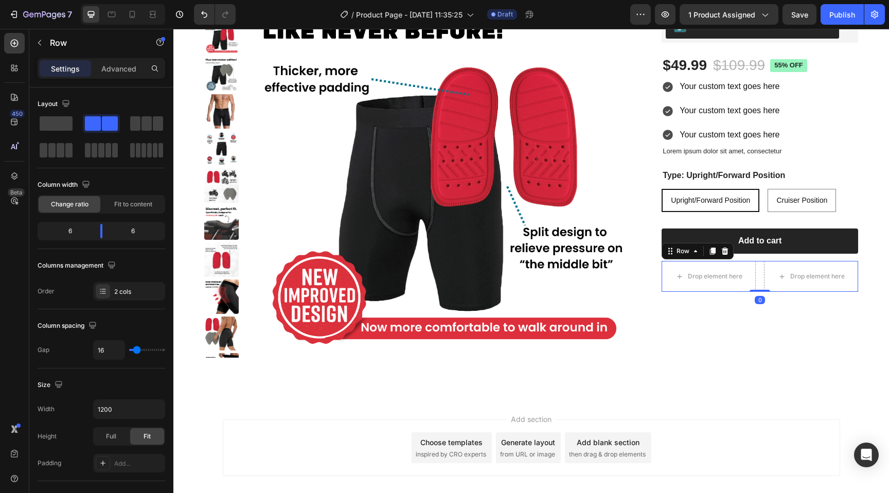
click at [756, 277] on div "Drop element here Drop element here Row 0" at bounding box center [760, 276] width 197 height 31
click at [724, 254] on icon at bounding box center [725, 251] width 8 height 8
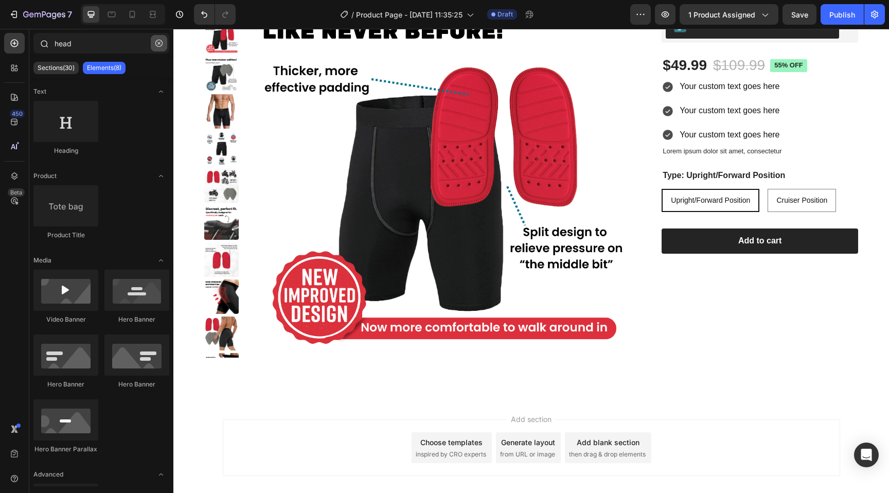
click at [156, 42] on icon "button" at bounding box center [158, 43] width 7 height 7
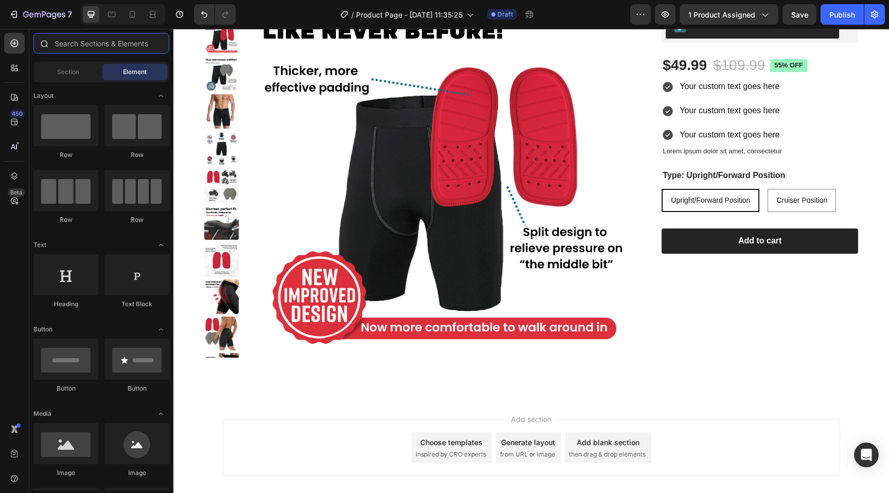
click at [86, 50] on input "text" at bounding box center [101, 43] width 136 height 21
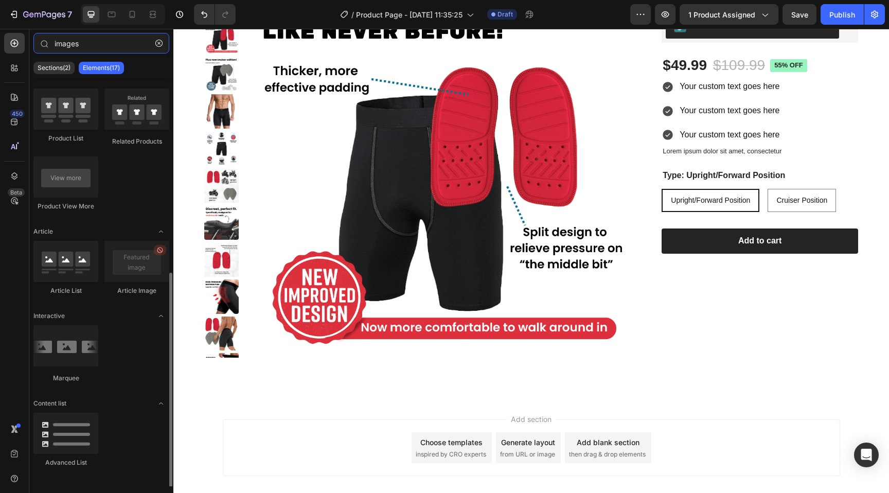
scroll to position [359, 0]
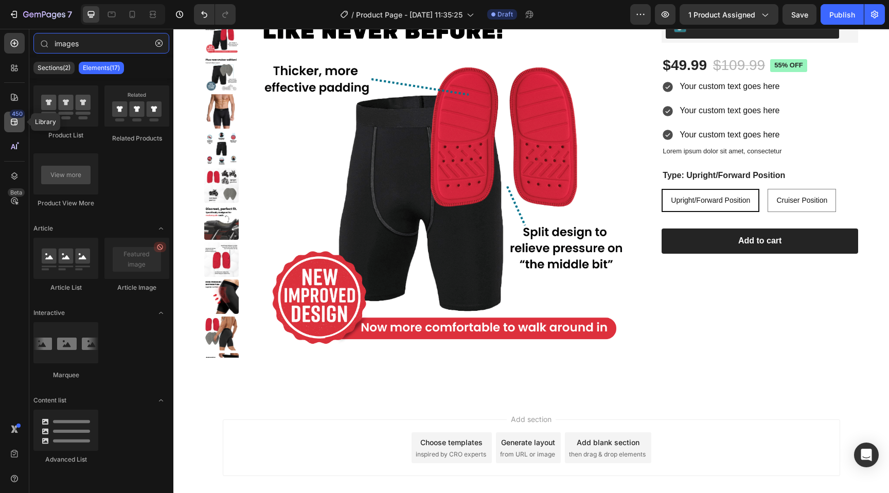
type input "images"
click at [12, 127] on icon at bounding box center [14, 122] width 10 height 10
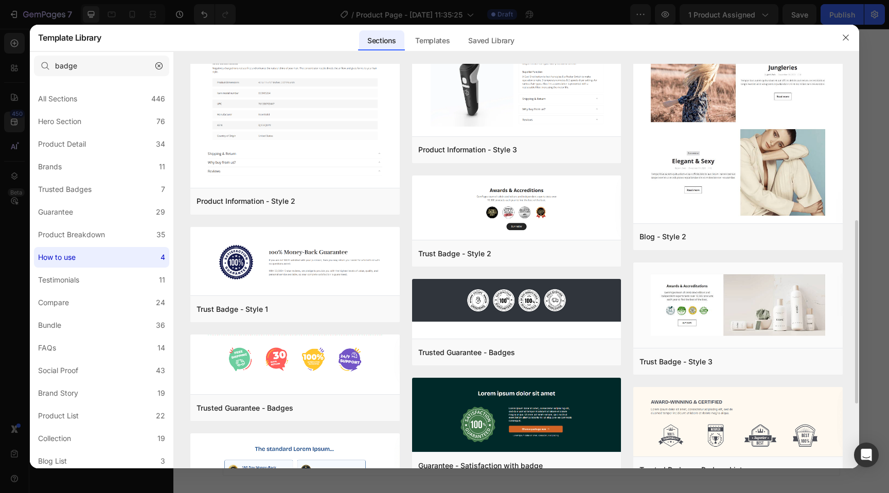
scroll to position [339, 0]
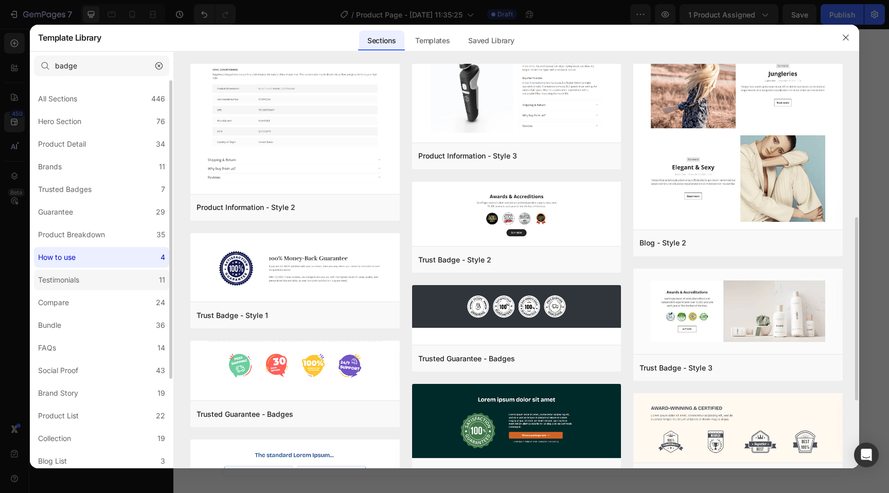
click at [97, 286] on label "Testimonials 11" at bounding box center [101, 280] width 135 height 21
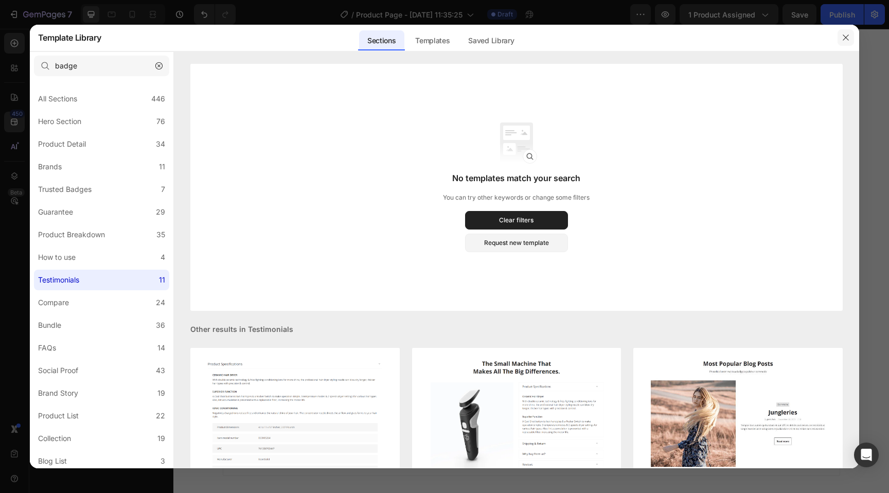
click at [846, 40] on icon "button" at bounding box center [846, 37] width 8 height 8
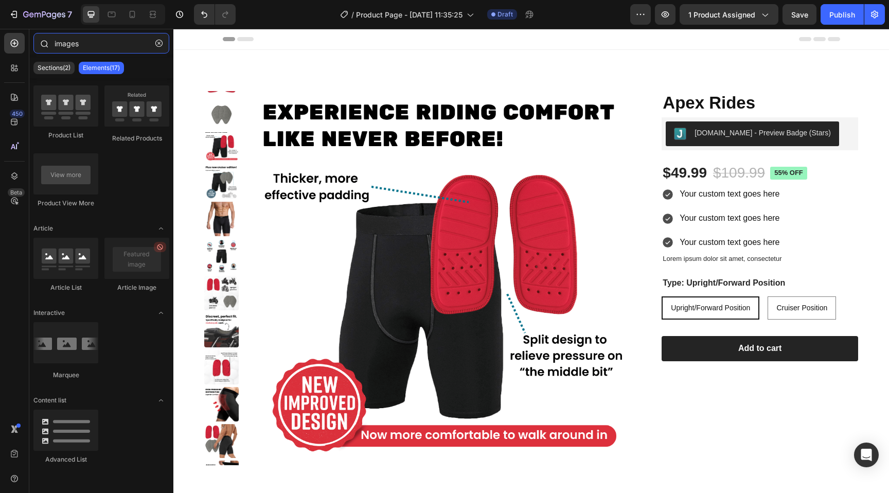
click at [120, 40] on input "images" at bounding box center [101, 43] width 136 height 21
click at [18, 74] on div at bounding box center [14, 68] width 21 height 21
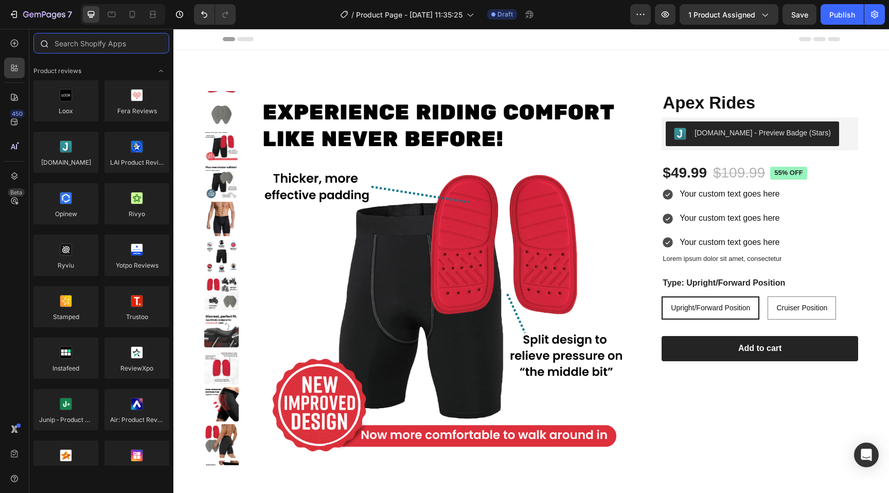
click at [100, 43] on input "text" at bounding box center [101, 43] width 136 height 21
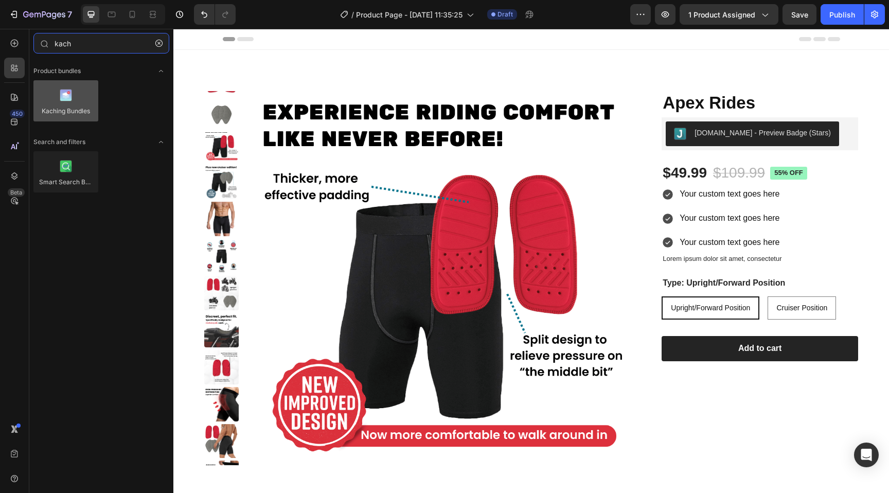
type input "kach"
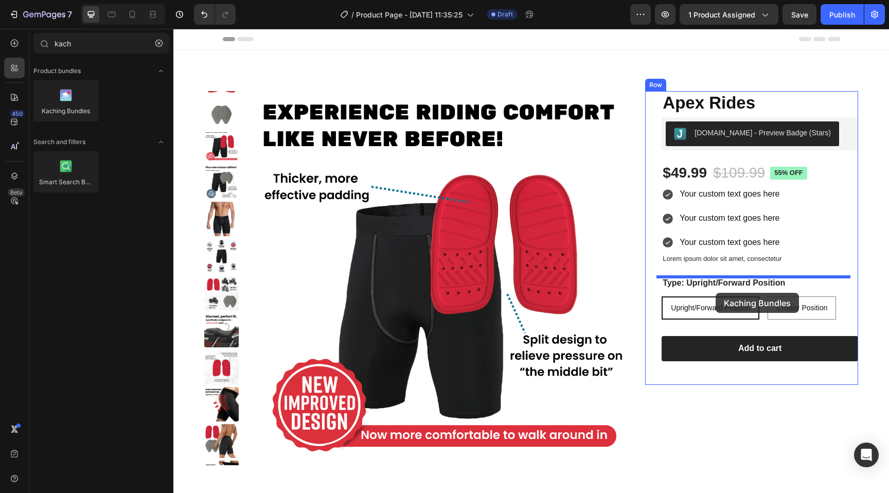
drag, startPoint x: 243, startPoint y: 128, endPoint x: 716, endPoint y: 291, distance: 500.4
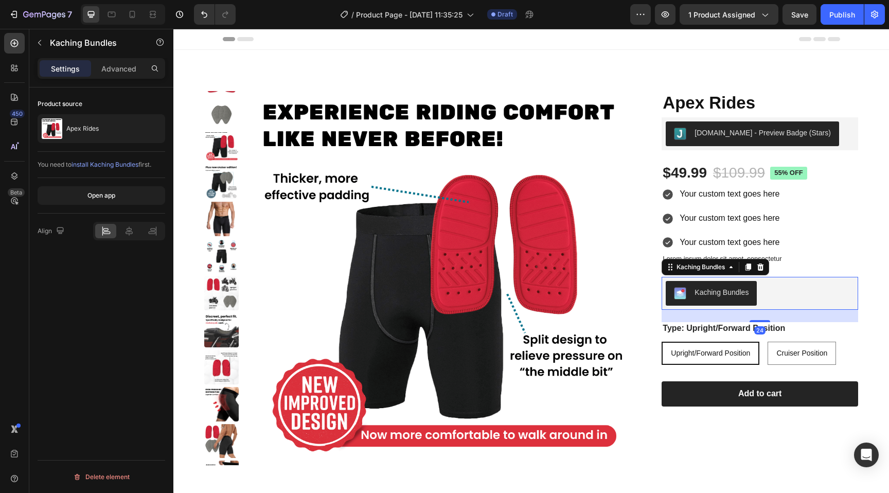
click at [781, 291] on div "Kaching Bundles" at bounding box center [760, 293] width 188 height 25
click at [13, 67] on icon at bounding box center [12, 66] width 3 height 3
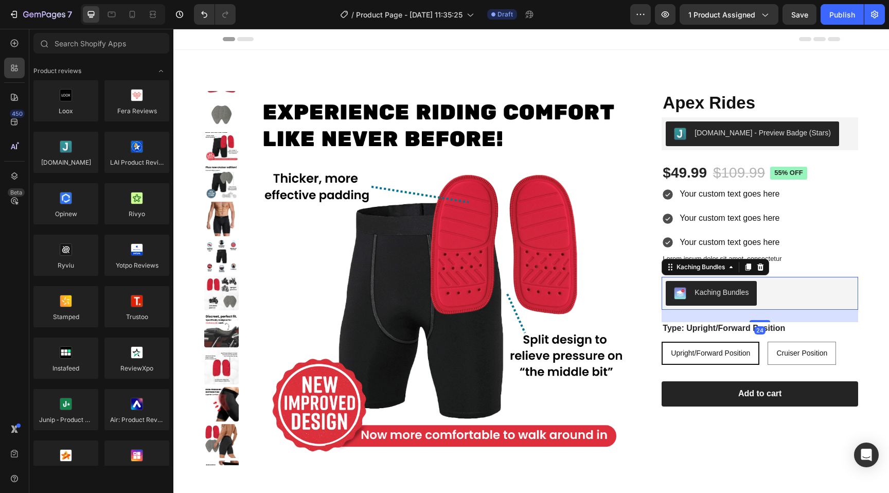
click at [807, 282] on div "Kaching Bundles" at bounding box center [760, 293] width 188 height 25
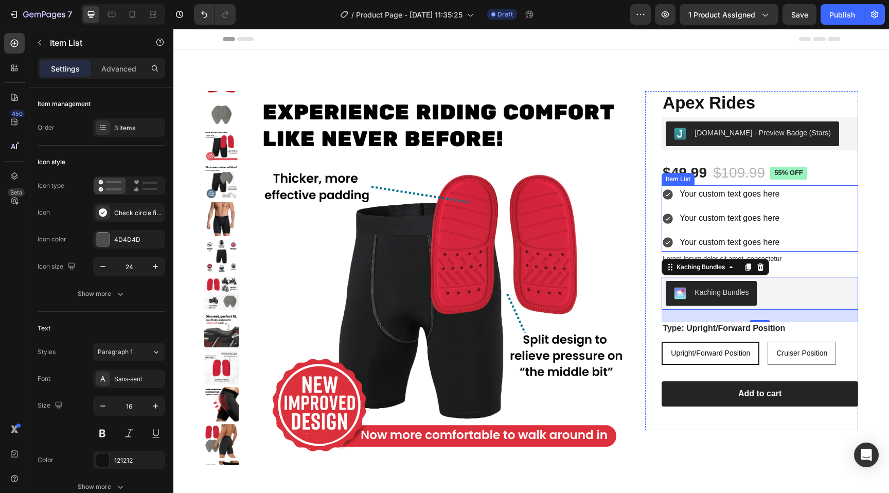
click at [764, 225] on p "Your custom text goes here" at bounding box center [730, 218] width 100 height 15
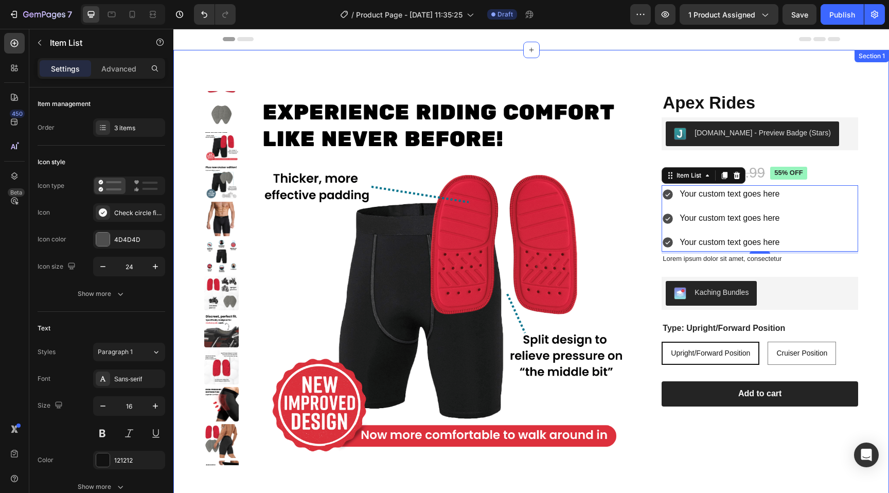
click at [293, 71] on div "Product Images Apex Rides Product Title [DOMAIN_NAME] - Preview Badge (Stars) […" at bounding box center [531, 278] width 716 height 457
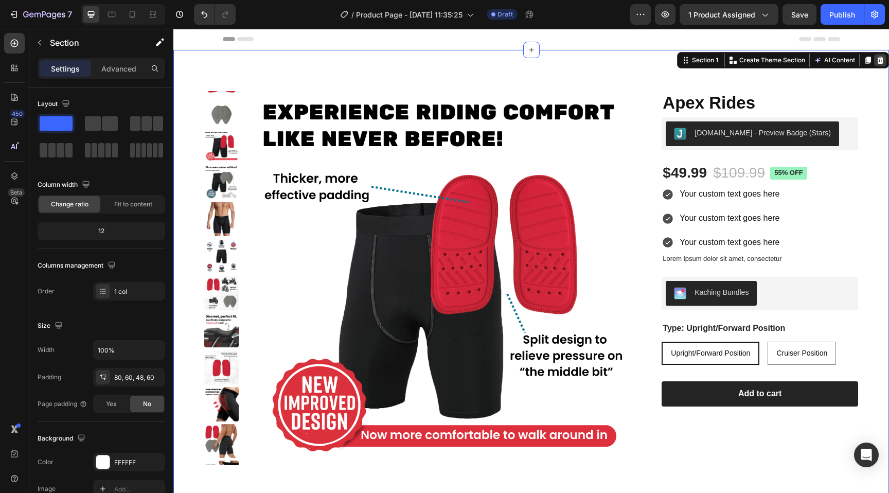
click at [877, 63] on icon at bounding box center [881, 60] width 8 height 8
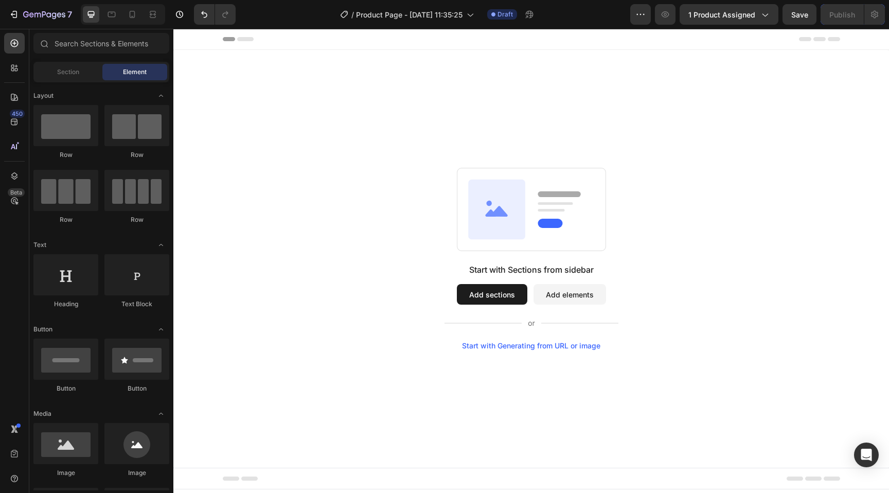
click at [503, 292] on button "Add sections" at bounding box center [492, 294] width 71 height 21
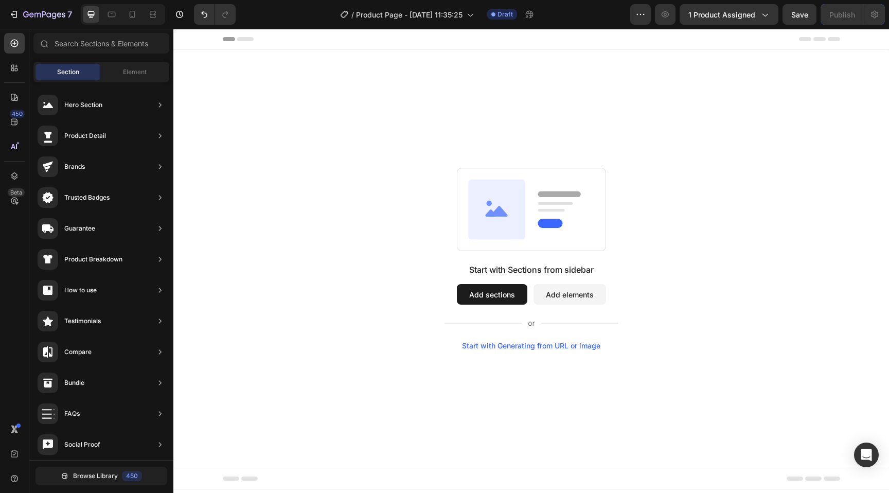
click at [491, 295] on button "Add sections" at bounding box center [492, 294] width 71 height 21
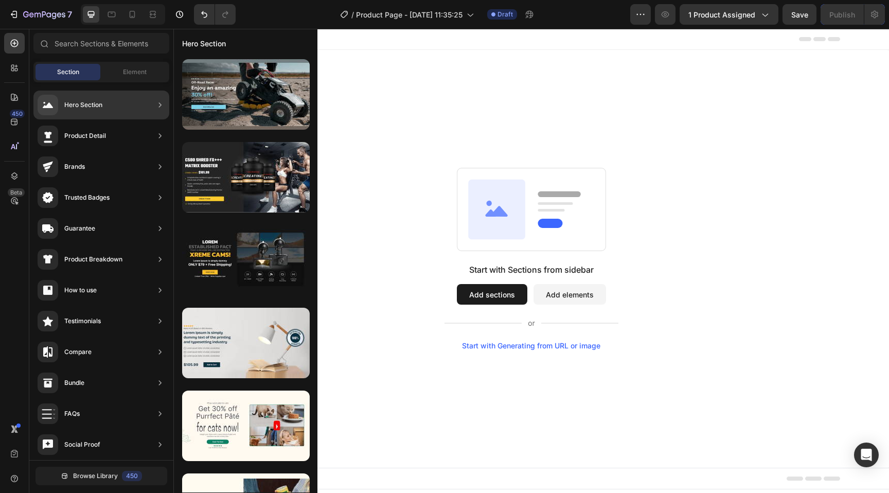
click at [126, 107] on div "Hero Section" at bounding box center [101, 105] width 136 height 29
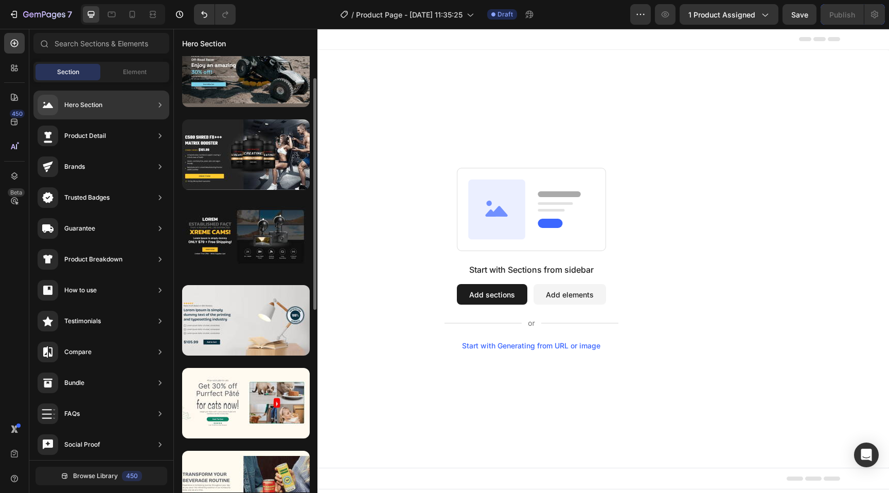
scroll to position [34, 0]
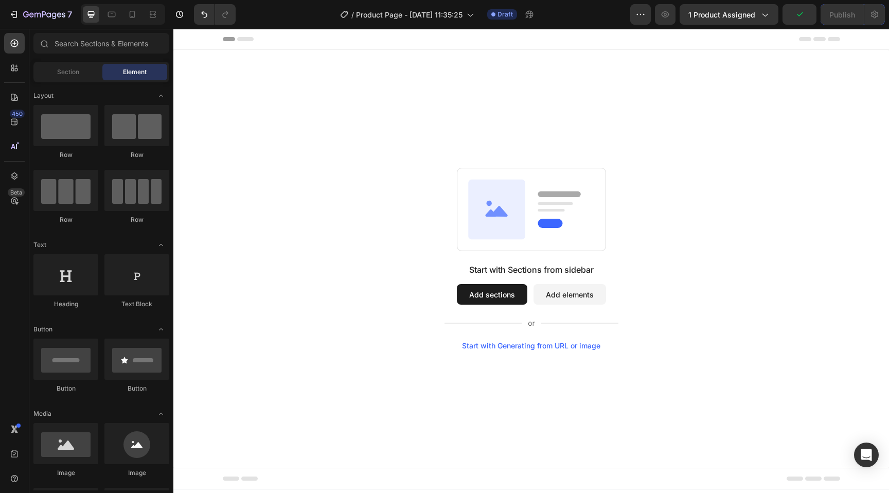
click at [87, 81] on div "Section Element" at bounding box center [101, 72] width 136 height 21
click at [77, 73] on span "Section" at bounding box center [68, 71] width 22 height 9
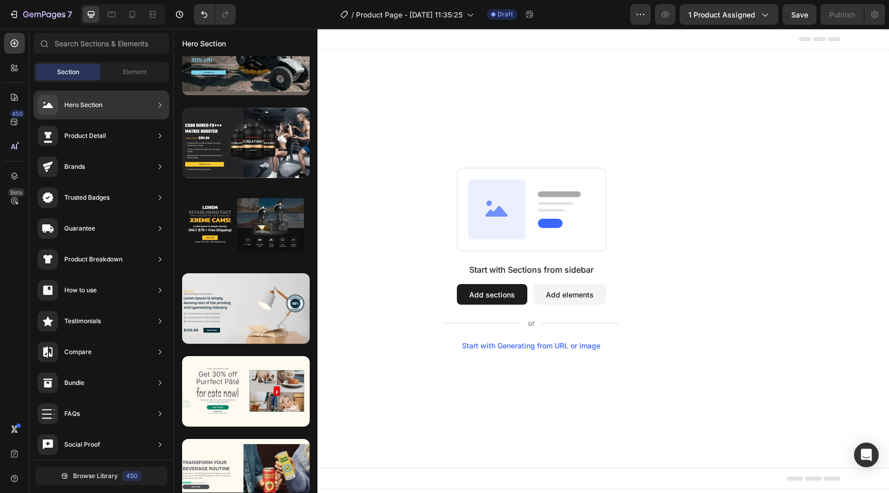
click at [90, 105] on div "Hero Section" at bounding box center [83, 105] width 38 height 10
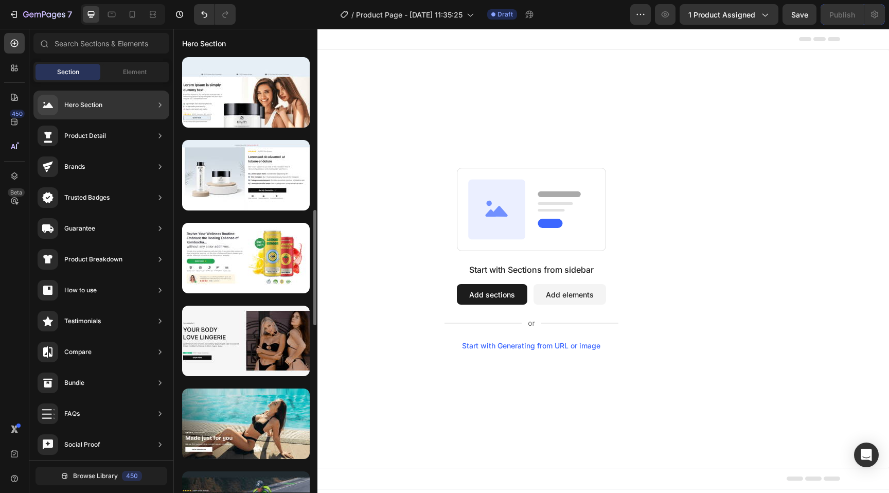
scroll to position [583, 0]
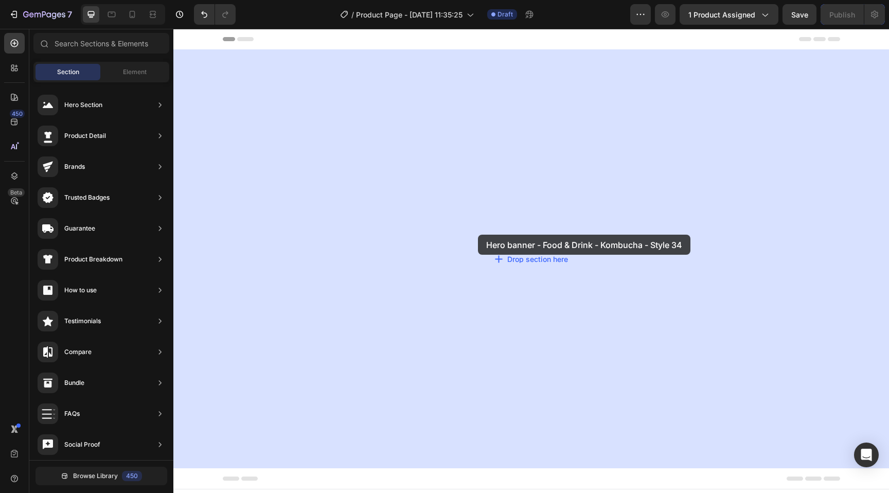
drag, startPoint x: 400, startPoint y: 297, endPoint x: 475, endPoint y: 235, distance: 96.8
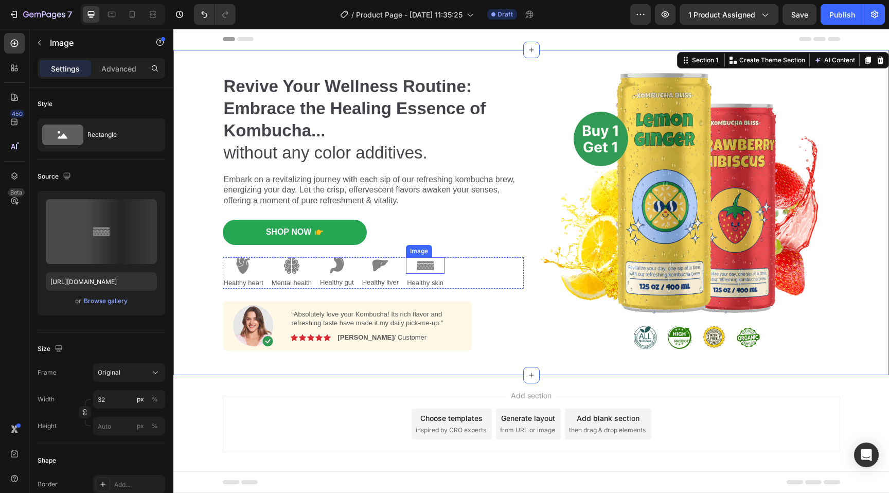
click at [421, 270] on img at bounding box center [425, 265] width 16 height 16
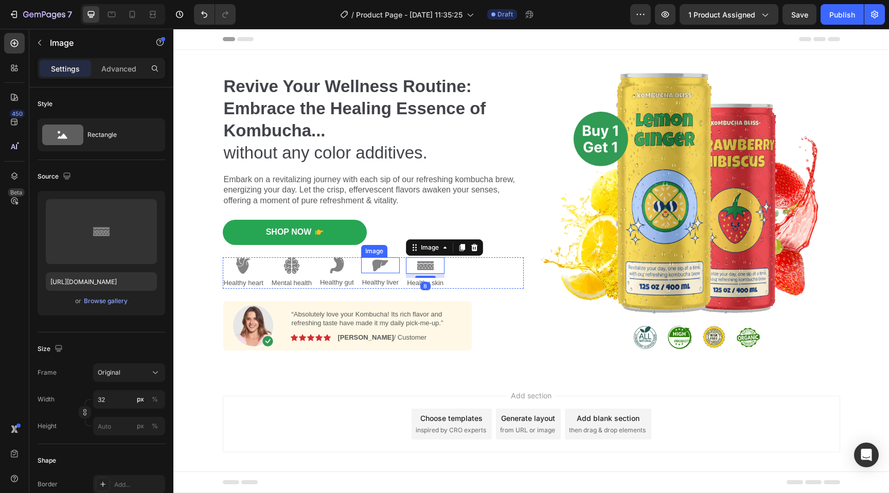
click at [374, 265] on img at bounding box center [380, 265] width 16 height 16
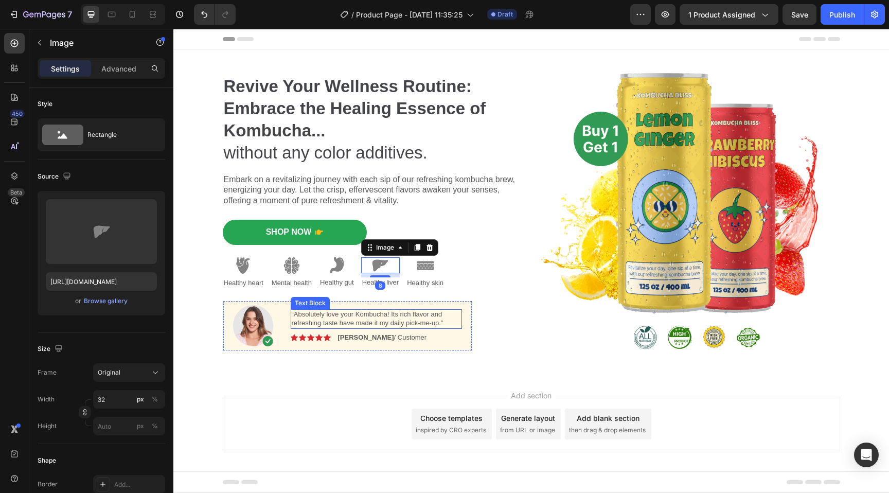
click at [324, 320] on p "“Absolutely love your Kombucha! Its rich flavor and refreshing taste have made …" at bounding box center [376, 319] width 169 height 18
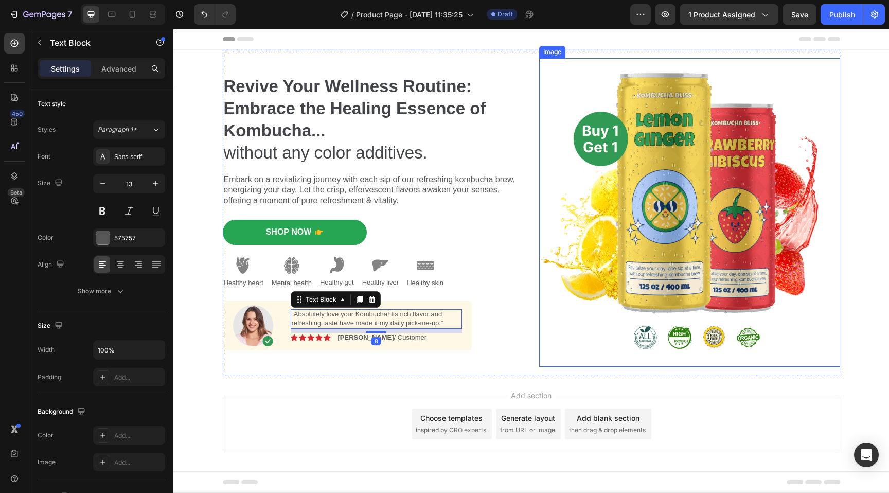
scroll to position [8, 0]
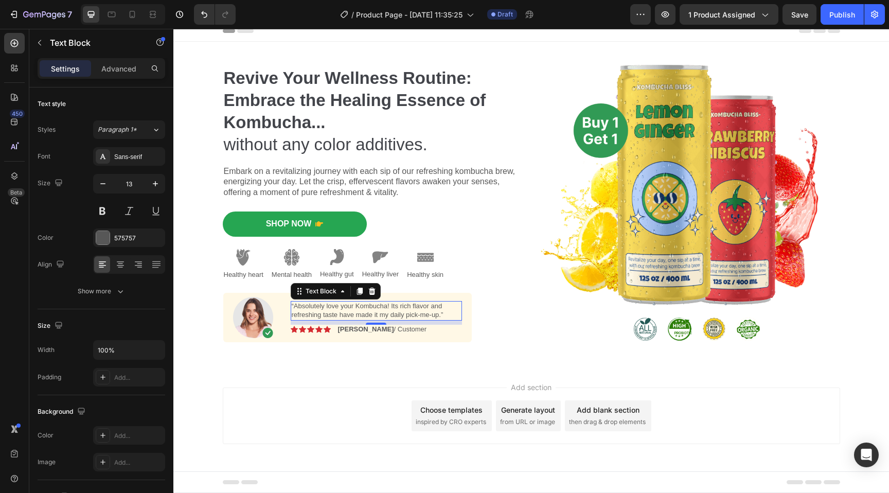
click at [197, 400] on div "Add section Choose templates inspired by CRO experts Generate layout from URL o…" at bounding box center [531, 430] width 716 height 127
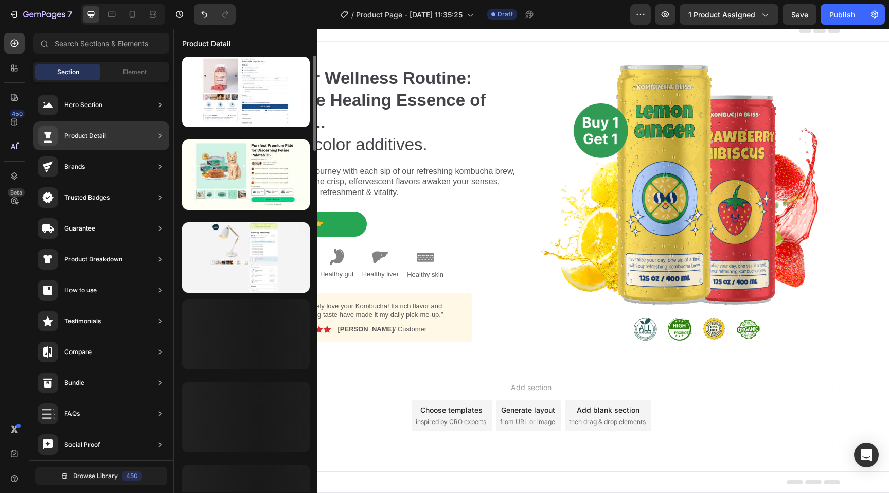
scroll to position [386, 0]
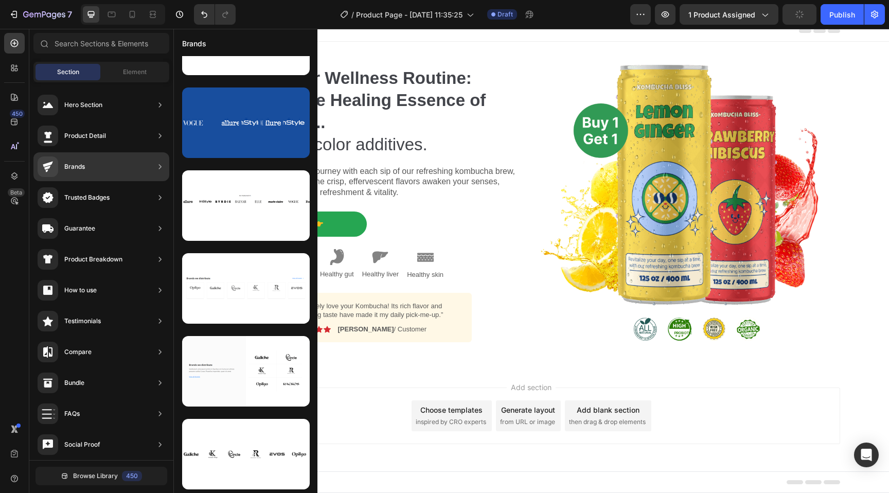
click at [117, 214] on div "Trusted Badges" at bounding box center [101, 228] width 136 height 29
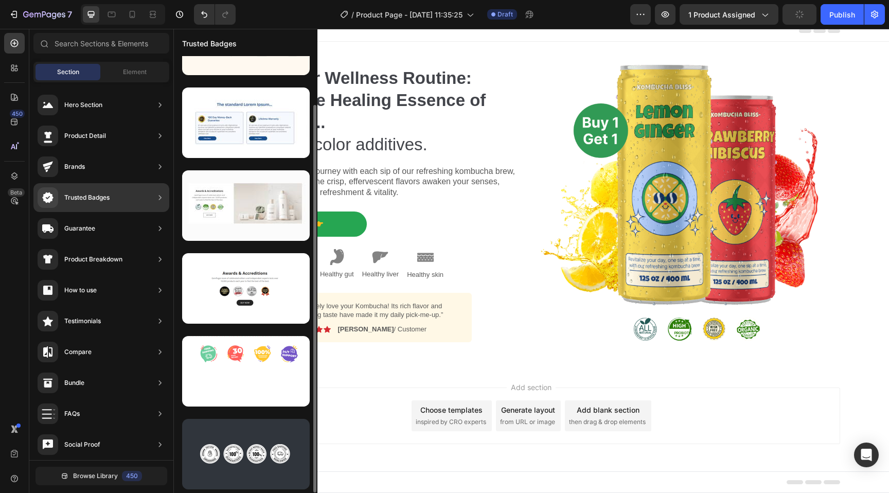
scroll to position [0, 0]
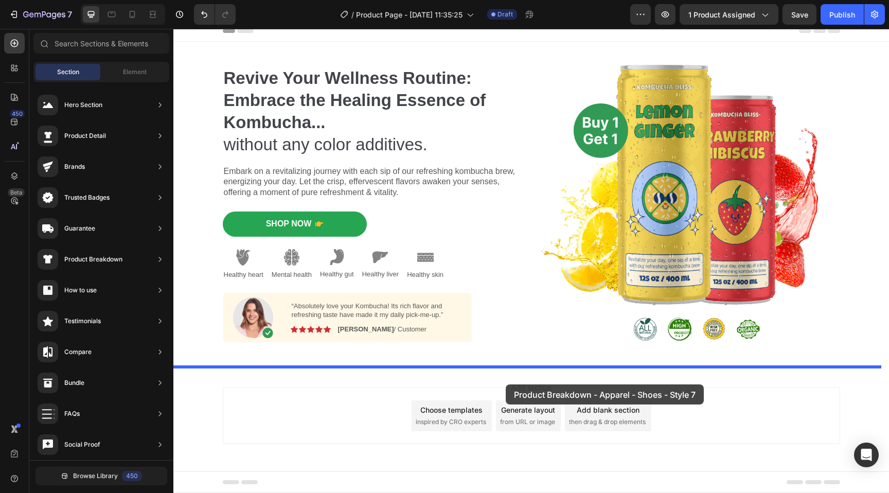
drag, startPoint x: 392, startPoint y: 215, endPoint x: 506, endPoint y: 384, distance: 203.6
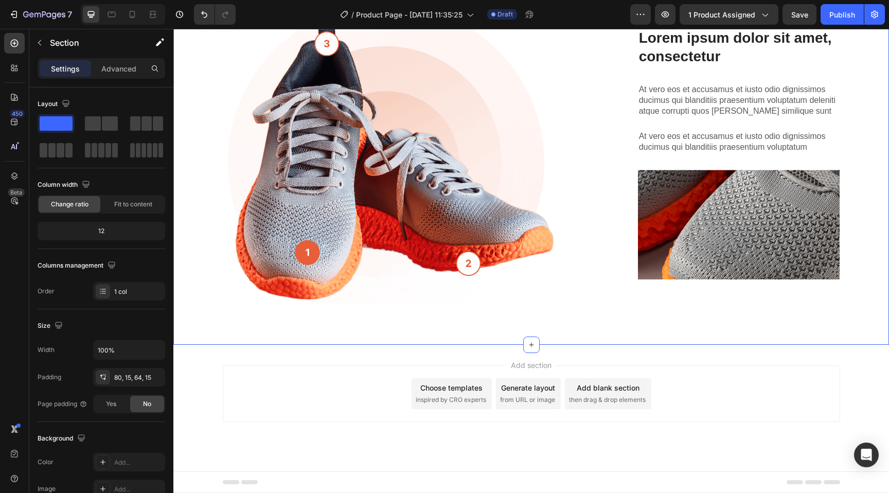
scroll to position [639, 0]
click at [731, 194] on div "Lorem ipsum dolor sit amet, consectetur Heading At vero eos et accusamus et ius…" at bounding box center [739, 154] width 202 height 252
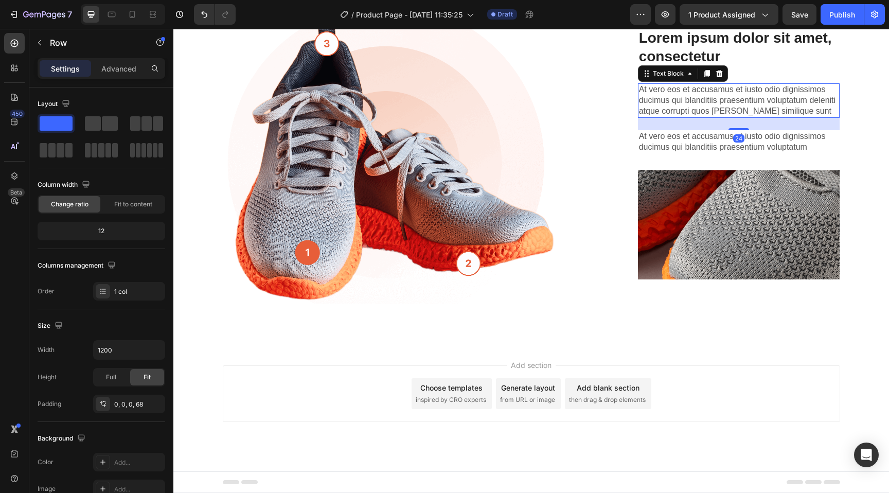
click at [706, 116] on p "At vero eos et accusamus et iusto odio dignissimos ducimus qui blanditiis praes…" at bounding box center [739, 100] width 200 height 32
click at [615, 161] on div "Lorem ipsum dolor sit amet, consectetur Heading At vero eos et accusamus et ius…" at bounding box center [721, 154] width 237 height 252
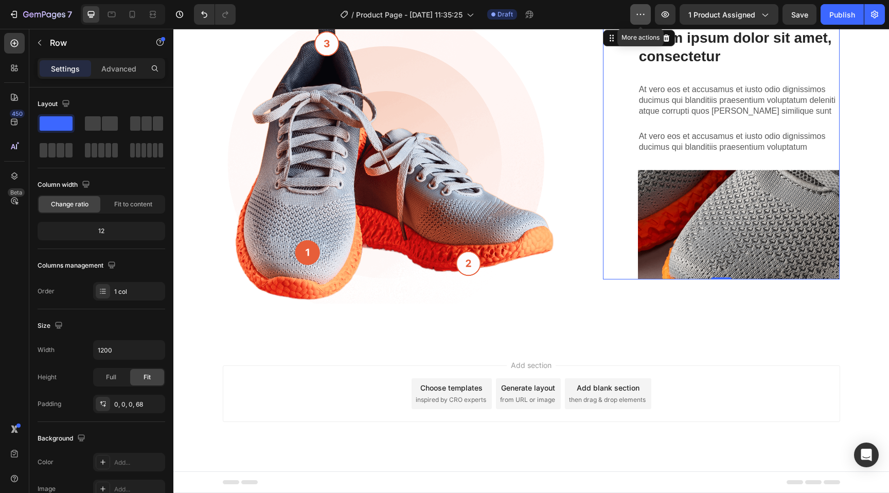
click at [641, 20] on button "button" at bounding box center [641, 14] width 21 height 21
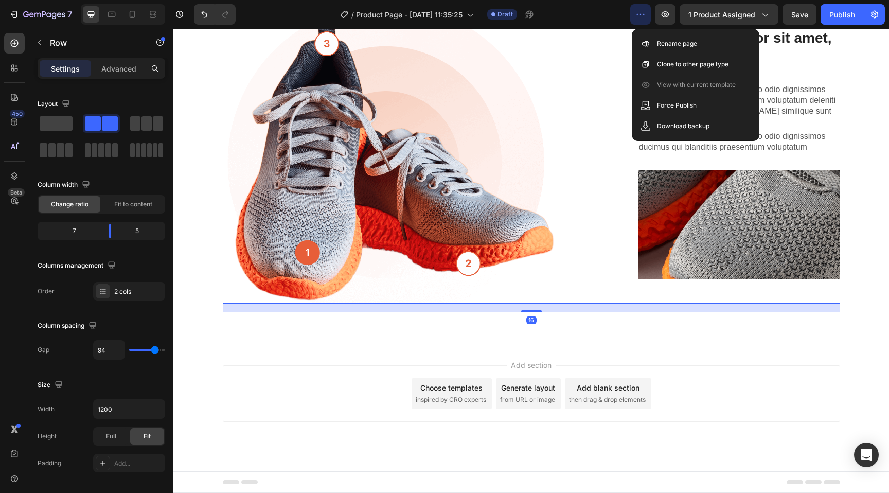
click at [580, 117] on div "Lorem ipsum dolor sit amet consectetur adipiscing Heading Image Lorem ipsum dol…" at bounding box center [532, 154] width 618 height 300
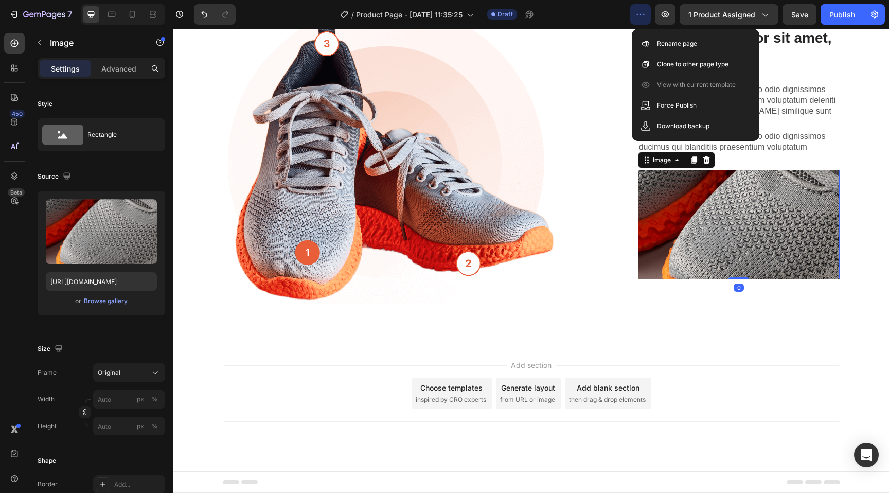
click at [677, 211] on img at bounding box center [739, 225] width 202 height 110
click at [135, 17] on icon at bounding box center [132, 14] width 10 height 10
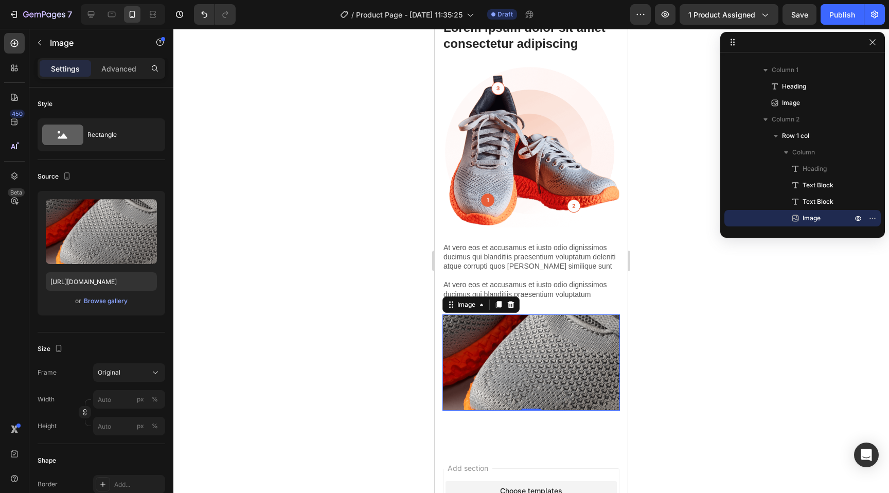
scroll to position [642, 0]
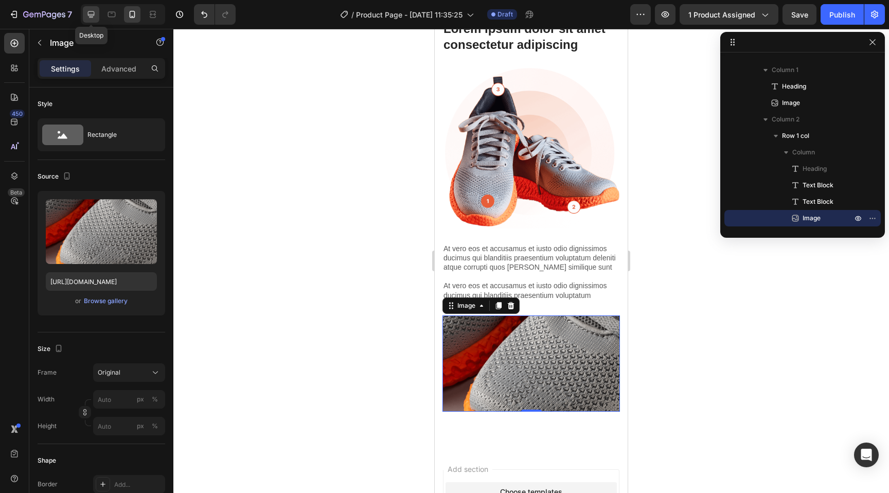
click at [91, 18] on icon at bounding box center [91, 14] width 10 height 10
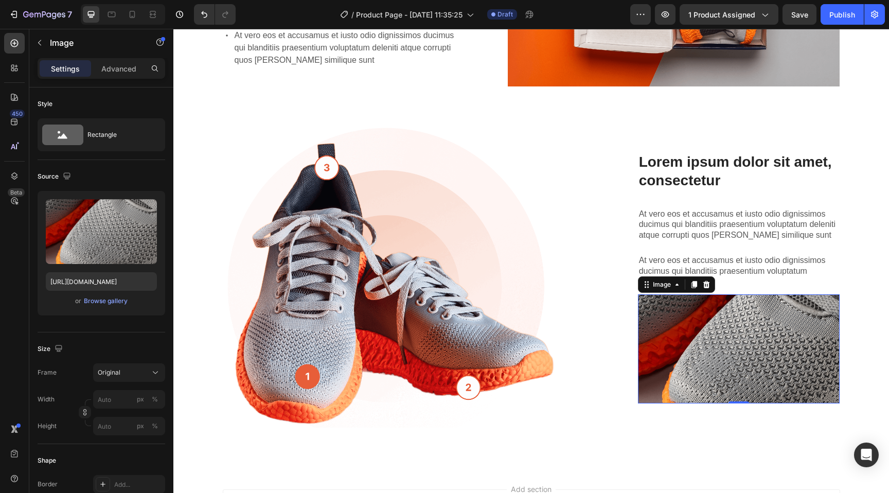
scroll to position [521, 0]
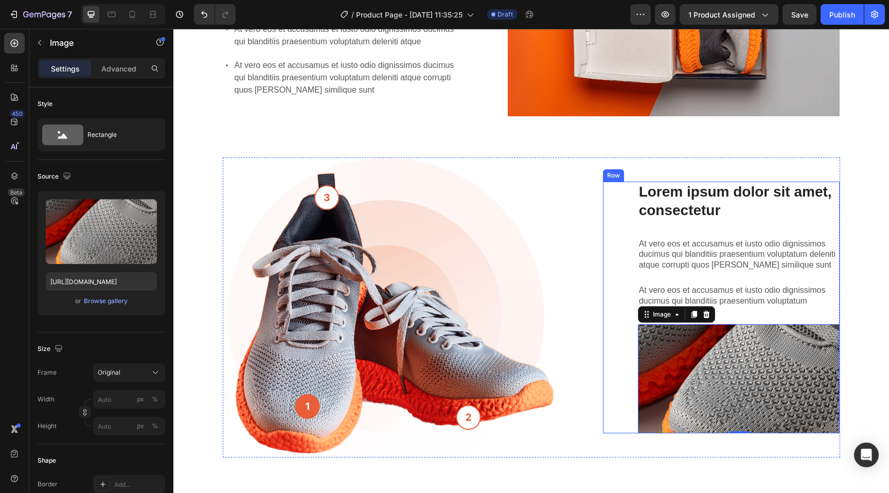
click at [615, 246] on div "Lorem ipsum dolor sit amet, consectetur Heading At vero eos et accusamus et ius…" at bounding box center [721, 308] width 237 height 252
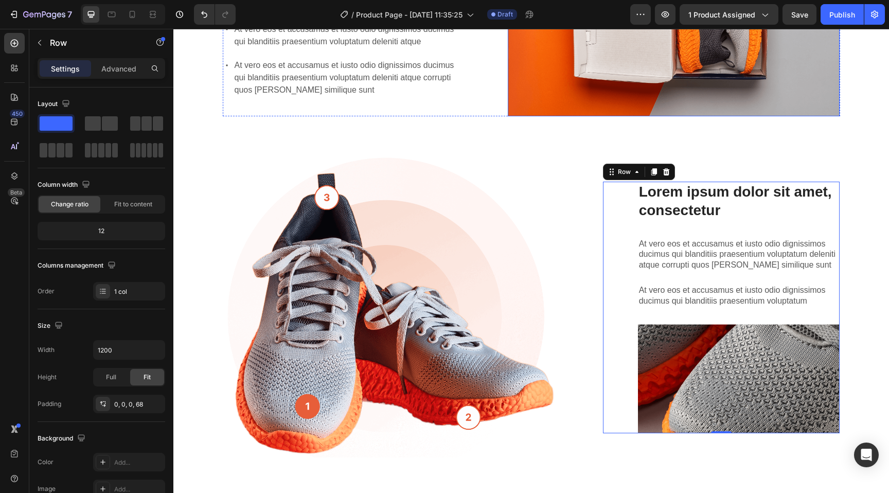
click at [715, 79] on img at bounding box center [674, 6] width 332 height 221
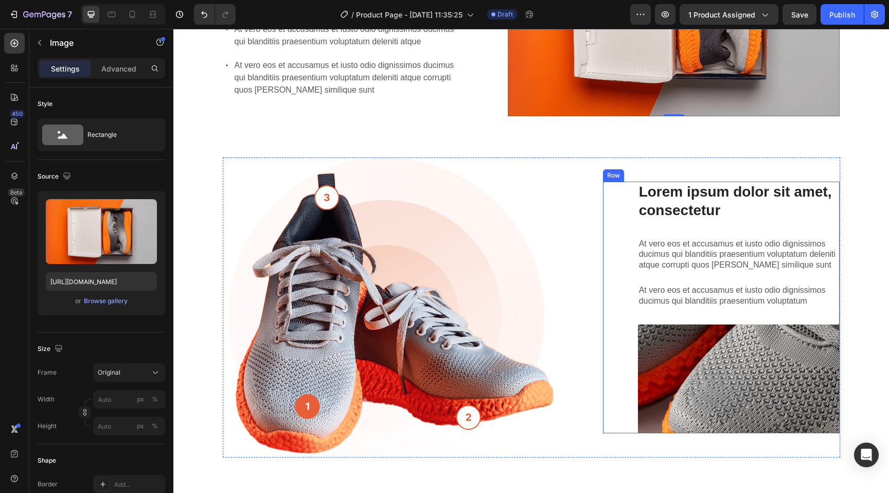
drag, startPoint x: 585, startPoint y: 263, endPoint x: 563, endPoint y: 263, distance: 21.6
click at [563, 263] on div "Lorem ipsum dolor sit amet consectetur adipiscing Heading Image Lorem ipsum dol…" at bounding box center [532, 308] width 618 height 300
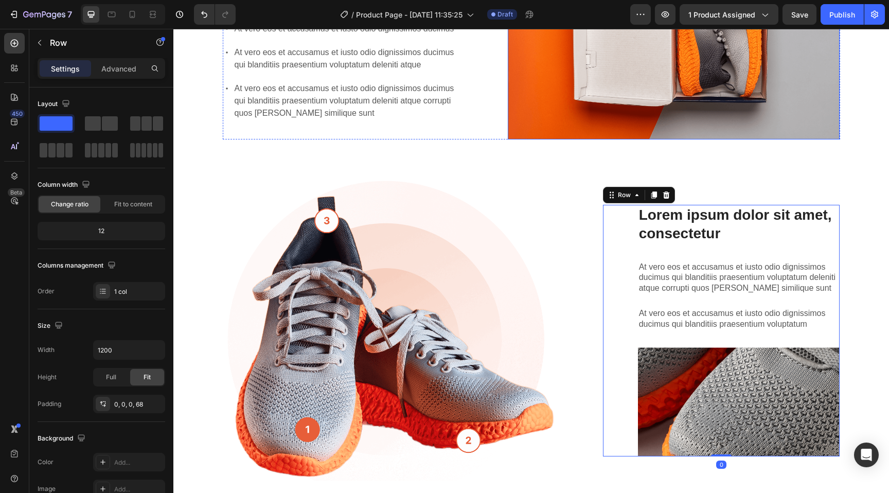
scroll to position [541, 0]
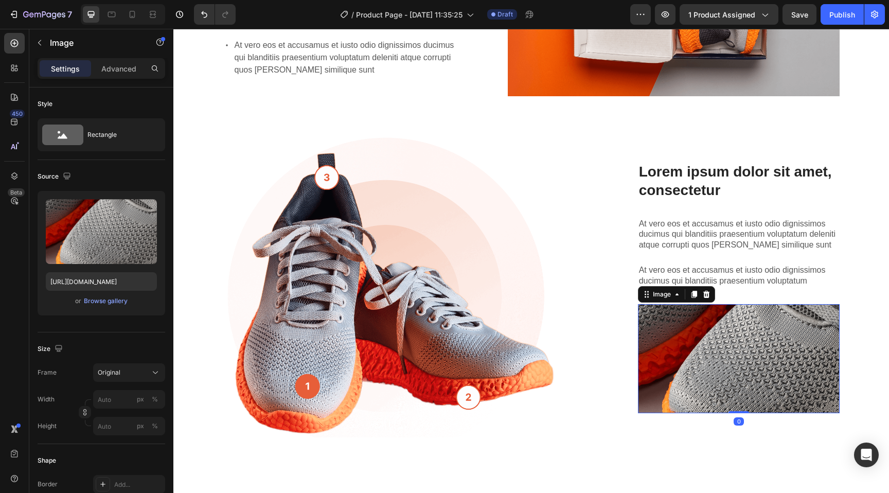
click at [639, 312] on img at bounding box center [739, 359] width 202 height 110
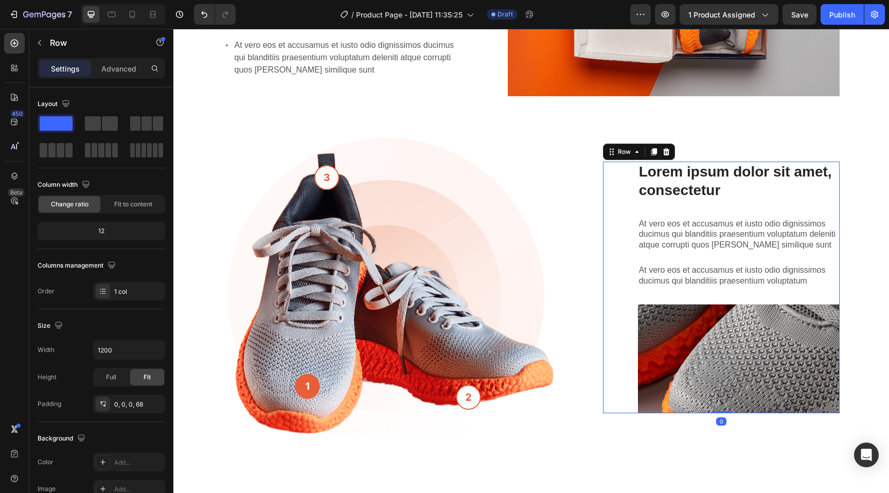
click at [613, 262] on div "Lorem ipsum dolor sit amet, consectetur Heading At vero eos et accusamus et ius…" at bounding box center [721, 288] width 237 height 252
click at [666, 252] on div "Lorem ipsum dolor sit amet, consectetur Heading At vero eos et accusamus et ius…" at bounding box center [739, 288] width 202 height 252
click at [668, 235] on p "At vero eos et accusamus et iusto odio dignissimos ducimus qui blanditiis praes…" at bounding box center [739, 235] width 200 height 32
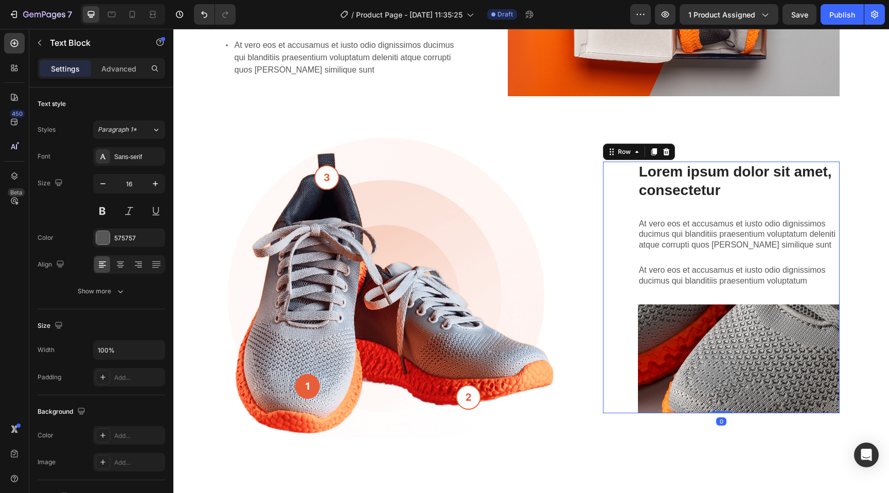
click at [626, 244] on div "Lorem ipsum dolor sit amet, consectetur Heading At vero eos et accusamus et ius…" at bounding box center [721, 288] width 237 height 252
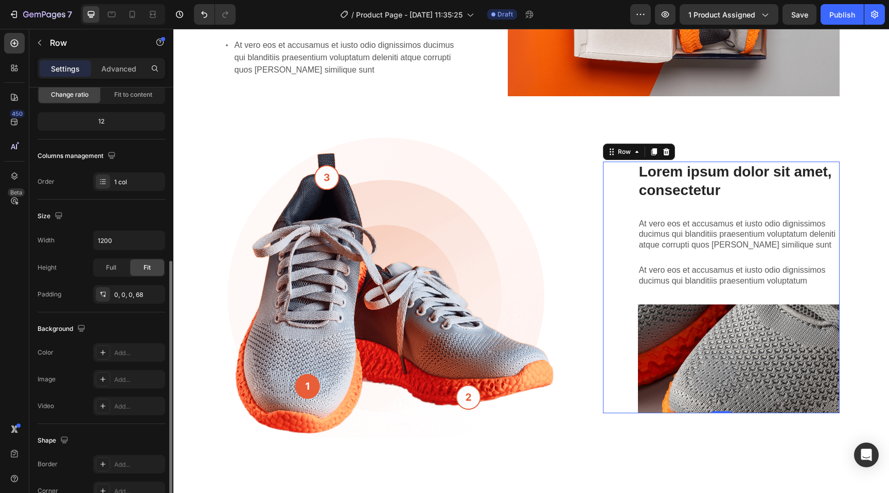
scroll to position [193, 0]
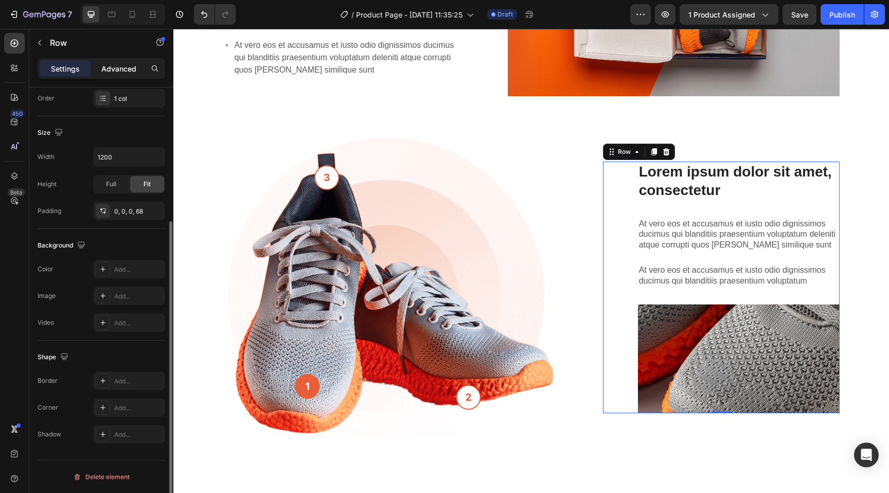
click at [117, 62] on div "Advanced" at bounding box center [118, 68] width 51 height 16
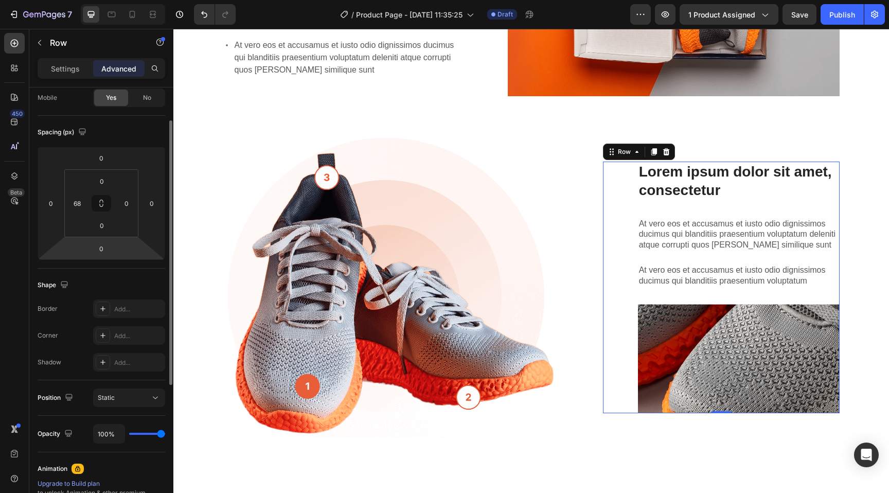
scroll to position [34, 0]
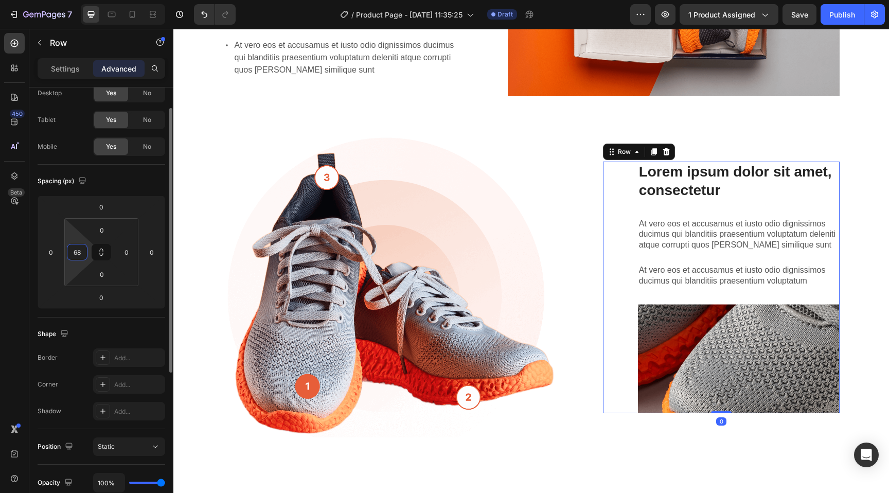
click at [76, 252] on input "68" at bounding box center [76, 251] width 15 height 15
type input "0"
click at [115, 324] on div "Shape Border Add... Corner Add... Shadow Add..." at bounding box center [102, 374] width 128 height 112
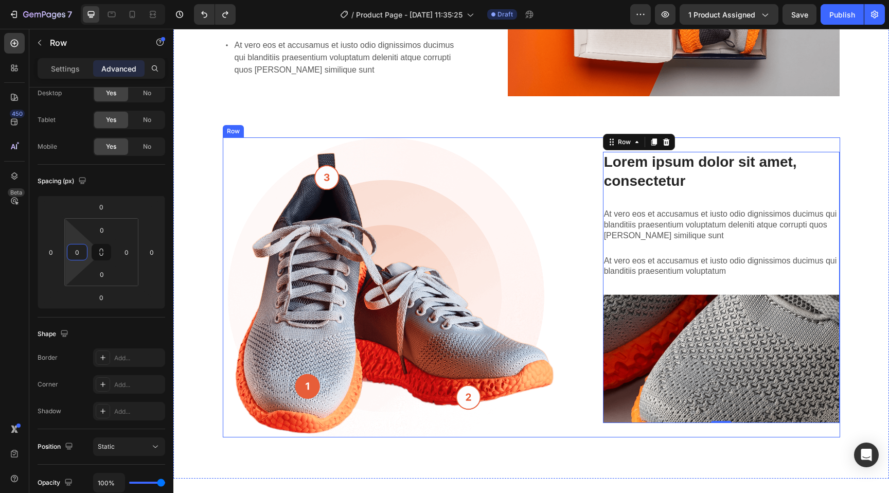
click at [585, 271] on div "Lorem ipsum dolor sit amet consectetur adipiscing Heading Image Lorem ipsum dol…" at bounding box center [532, 287] width 618 height 300
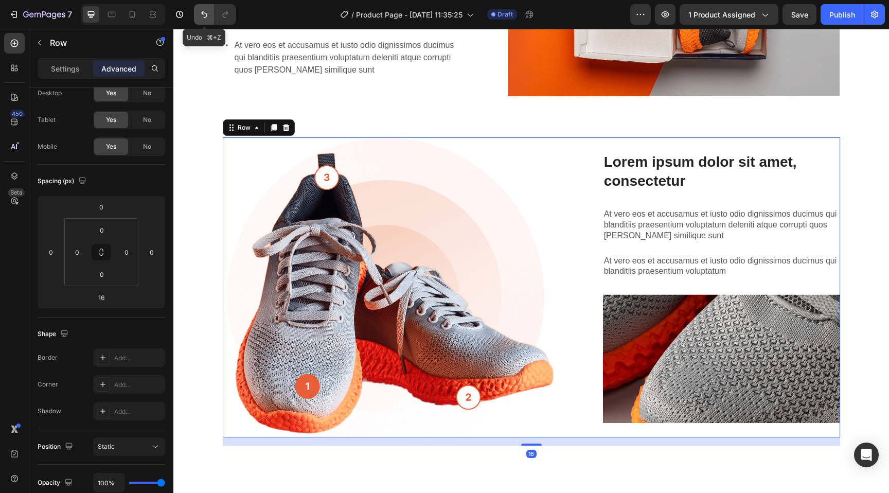
click at [204, 14] on icon "Undo/Redo" at bounding box center [204, 14] width 10 height 10
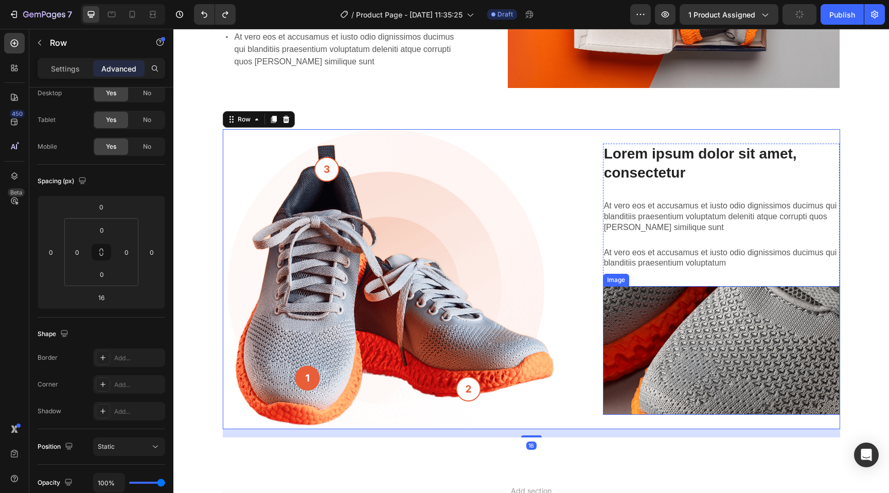
scroll to position [574, 0]
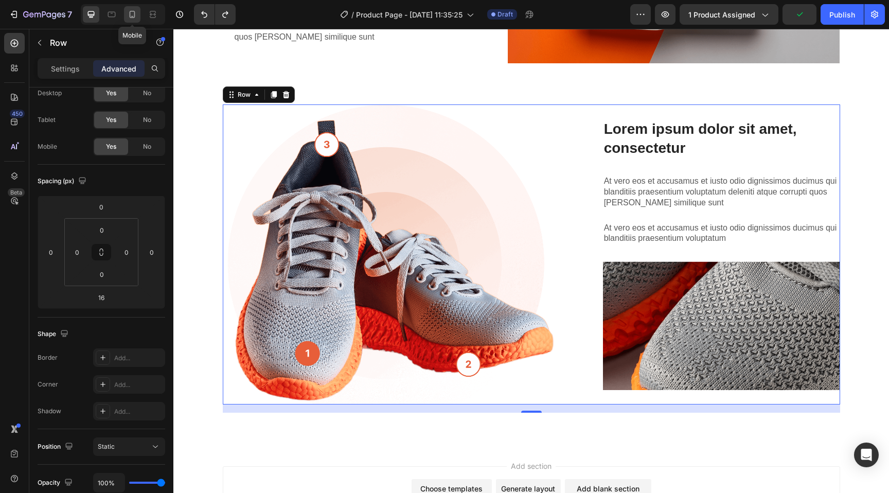
click at [131, 13] on icon at bounding box center [132, 14] width 10 height 10
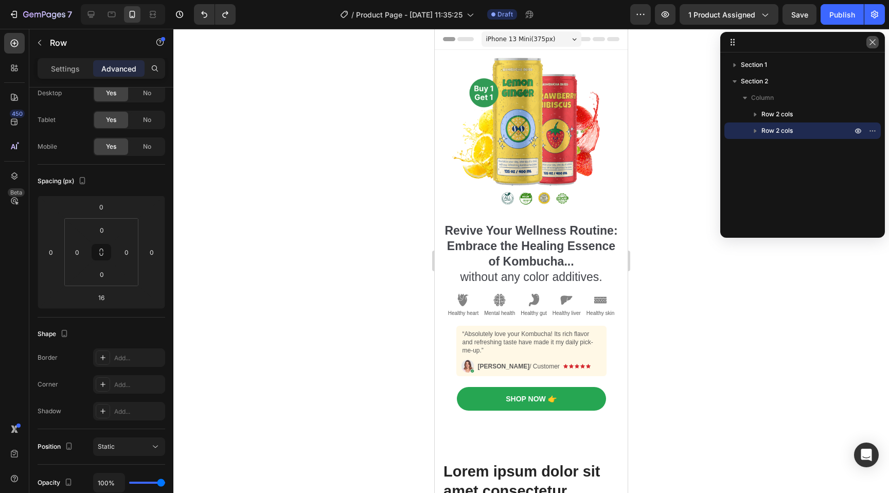
click at [869, 41] on icon "button" at bounding box center [873, 42] width 8 height 8
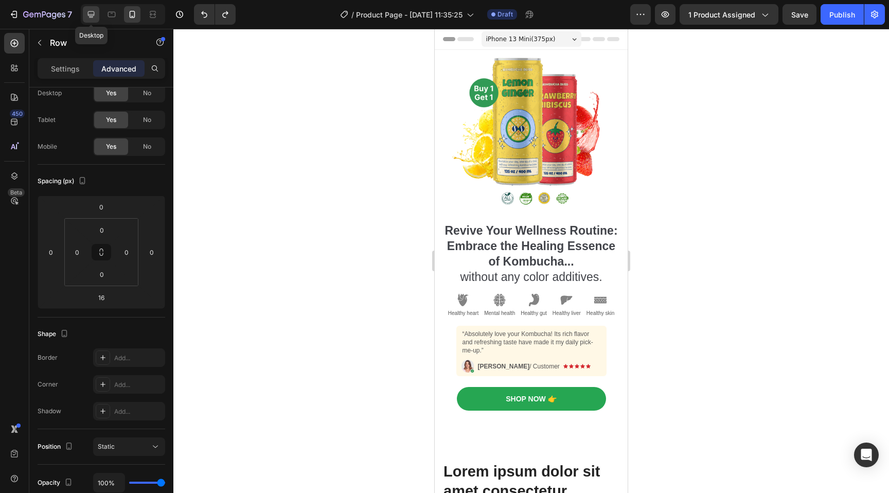
click at [92, 15] on icon at bounding box center [91, 14] width 7 height 7
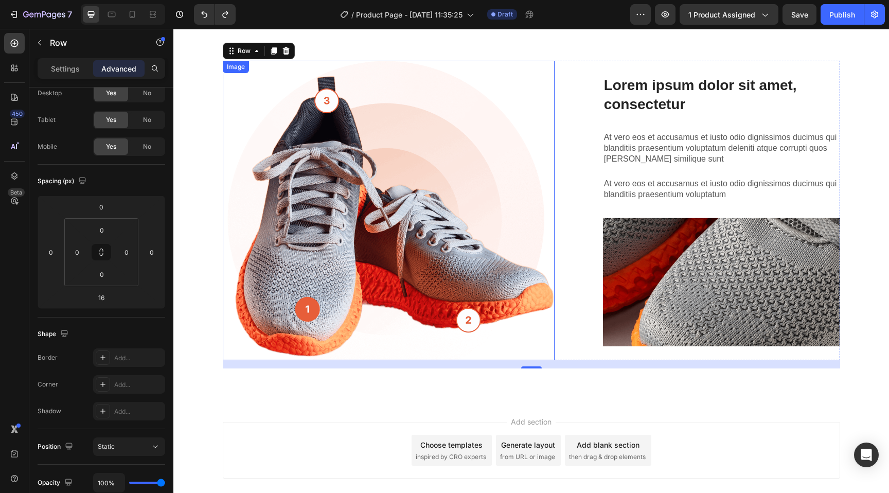
scroll to position [648, 0]
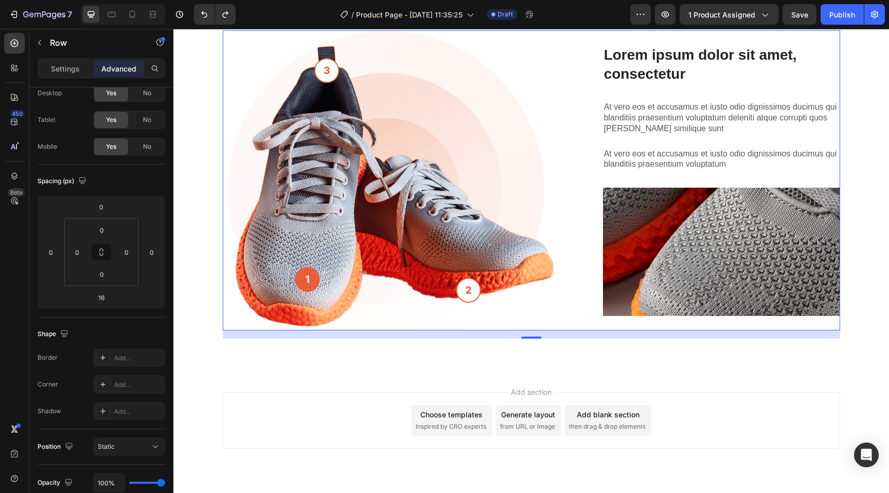
click at [572, 213] on div "Lorem ipsum dolor sit amet consectetur adipiscing Heading Image Lorem ipsum dol…" at bounding box center [532, 180] width 618 height 300
click at [547, 216] on img at bounding box center [389, 180] width 332 height 300
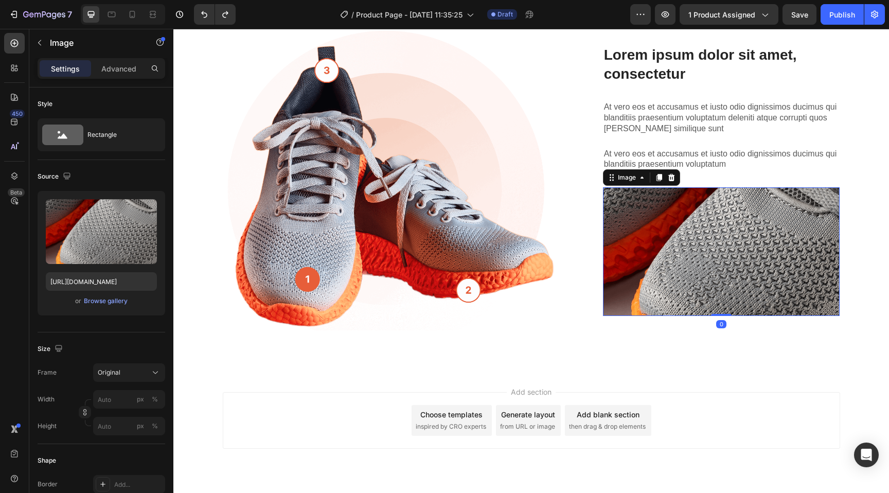
click at [643, 217] on img at bounding box center [721, 251] width 237 height 129
click at [635, 98] on div "Text Block" at bounding box center [622, 95] width 39 height 12
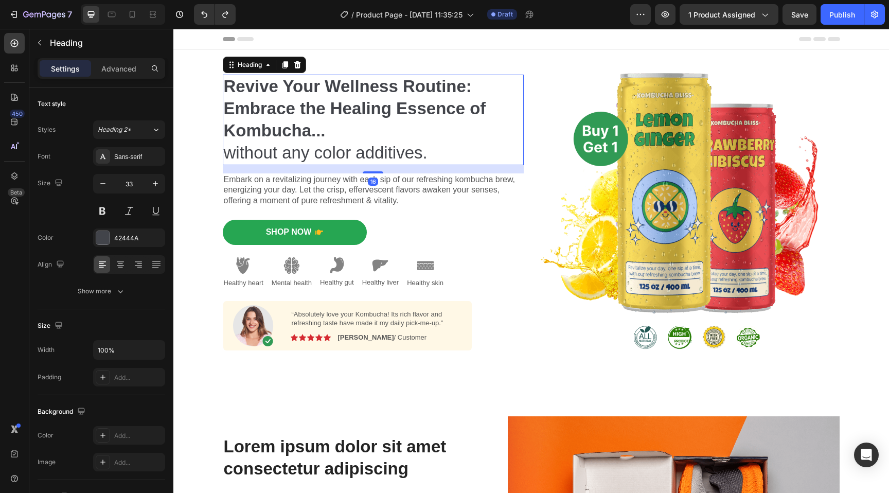
click at [287, 96] on strong "Revive Your Wellness Routine: Embrace the Healing Essence of Kombucha..." at bounding box center [355, 108] width 263 height 63
click at [285, 96] on h2 "Revive Your Wellness Routine: Embrace the Healing Essence of Kombucha... withou…" at bounding box center [373, 120] width 301 height 91
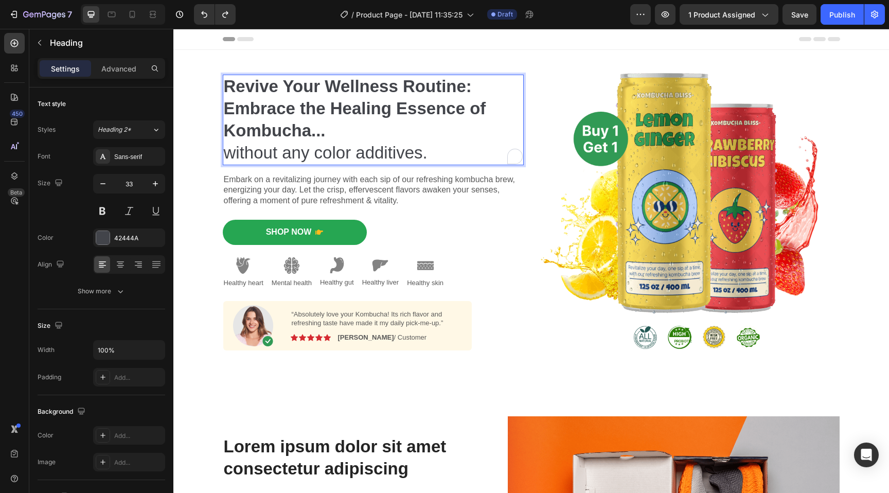
click at [285, 96] on p "Revive Your Wellness Routine: Embrace the Healing Essence of Kombucha... withou…" at bounding box center [373, 120] width 299 height 89
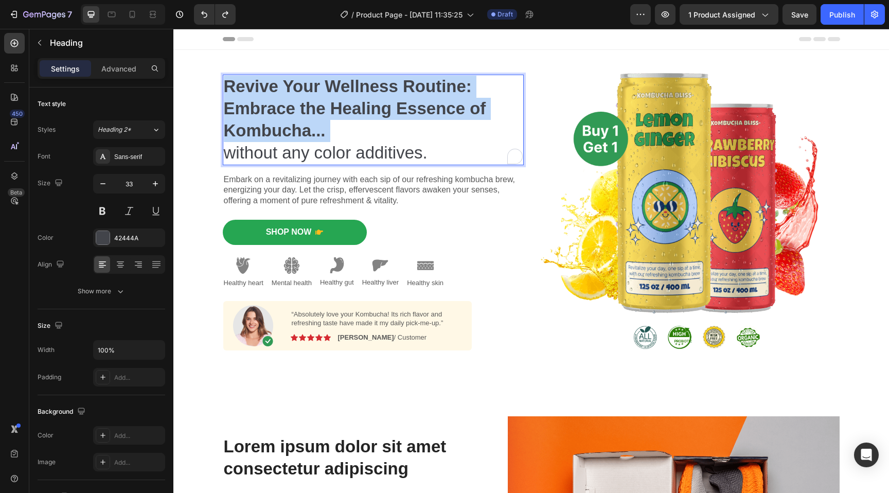
click at [285, 96] on p "Revive Your Wellness Routine: Embrace the Healing Essence of Kombucha... withou…" at bounding box center [373, 120] width 299 height 89
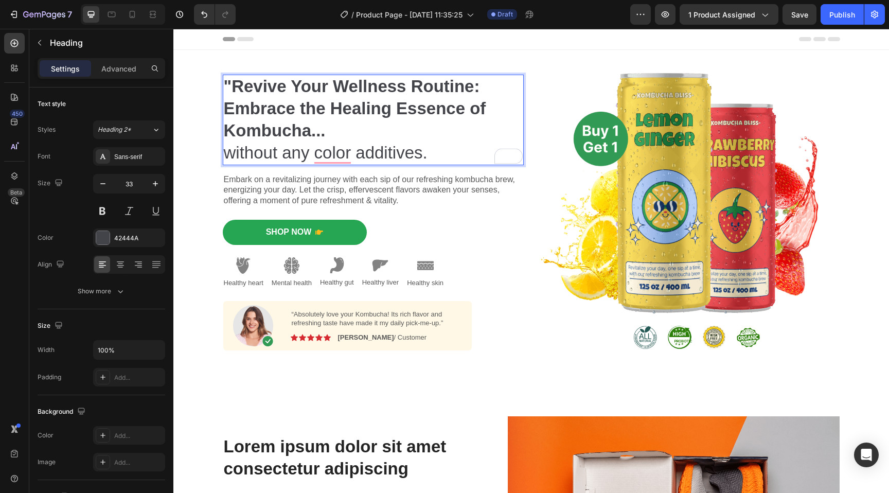
click at [360, 129] on p ""Revive Your Wellness Routine: Embrace the Healing Essence of Kombucha... witho…" at bounding box center [373, 120] width 299 height 89
click at [371, 153] on p ""Revive Your Wellness Routine: Embrace the Healing Essence of Kombucha..." with…" at bounding box center [373, 120] width 299 height 89
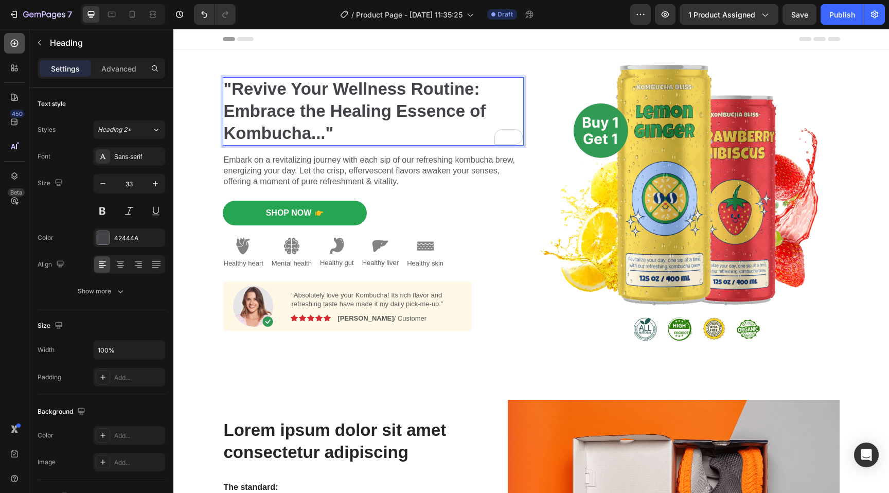
click at [14, 42] on icon at bounding box center [15, 44] width 8 height 8
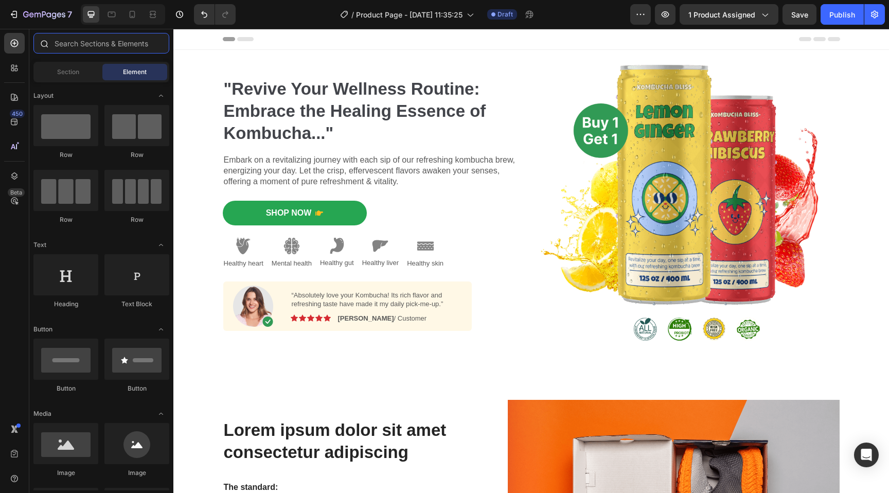
click at [96, 42] on input "text" at bounding box center [101, 43] width 136 height 21
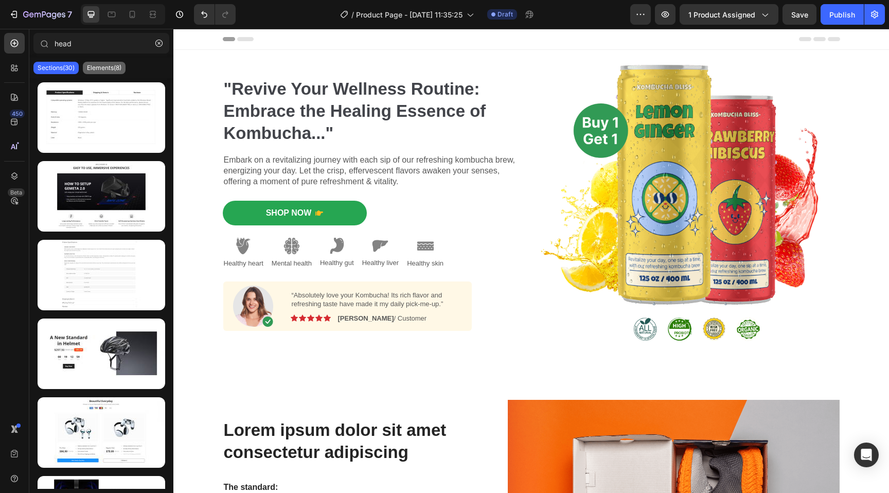
click at [111, 72] on div "Elements(8)" at bounding box center [104, 68] width 43 height 12
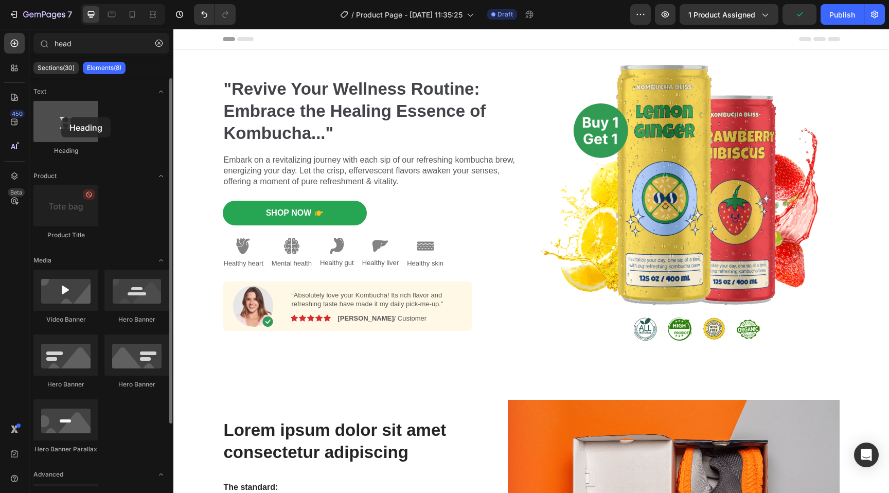
drag, startPoint x: 77, startPoint y: 125, endPoint x: 61, endPoint y: 117, distance: 17.5
click at [61, 117] on div at bounding box center [65, 121] width 65 height 41
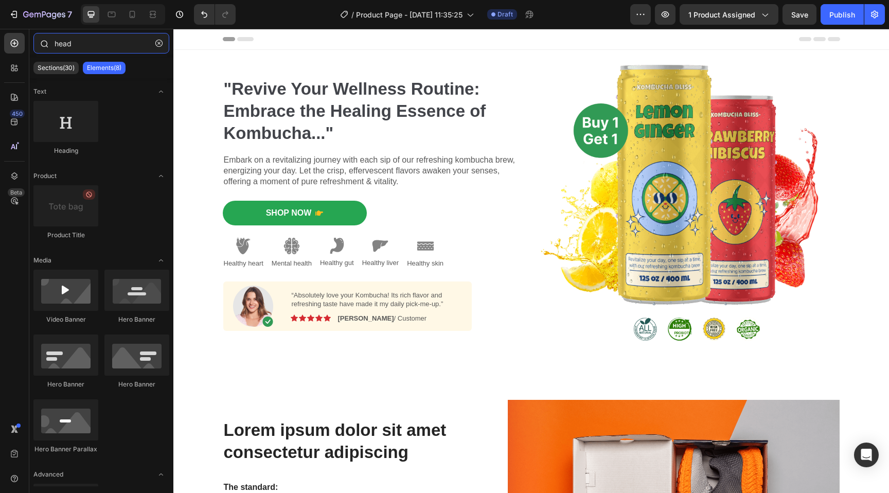
click at [82, 42] on input "head" at bounding box center [101, 43] width 136 height 21
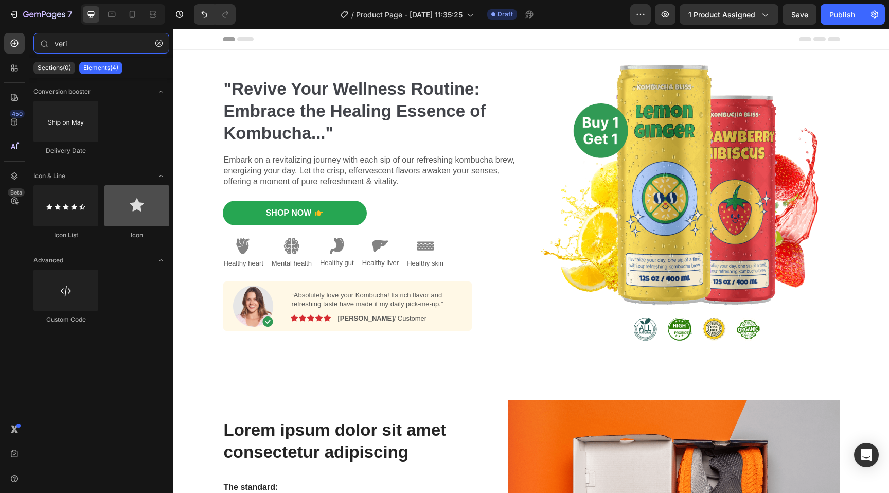
type input "veri"
drag, startPoint x: 136, startPoint y: 204, endPoint x: 145, endPoint y: 201, distance: 9.8
click at [145, 201] on div at bounding box center [136, 205] width 65 height 41
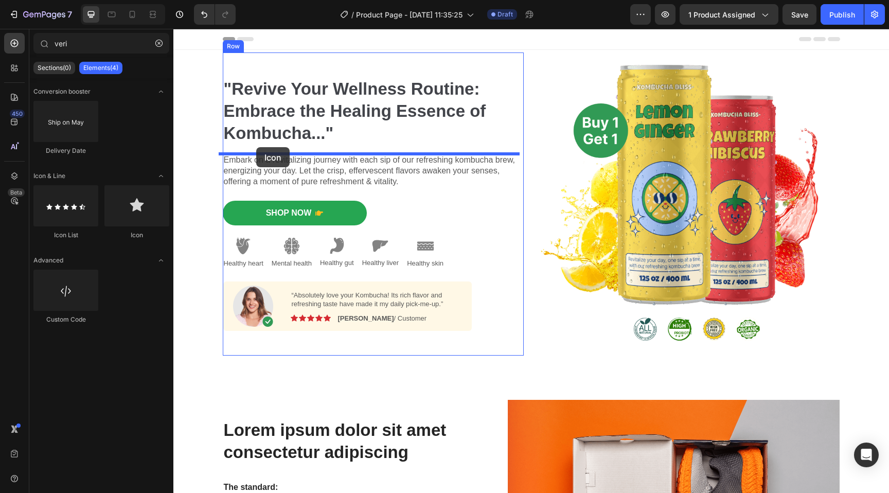
drag, startPoint x: 315, startPoint y: 236, endPoint x: 257, endPoint y: 147, distance: 105.9
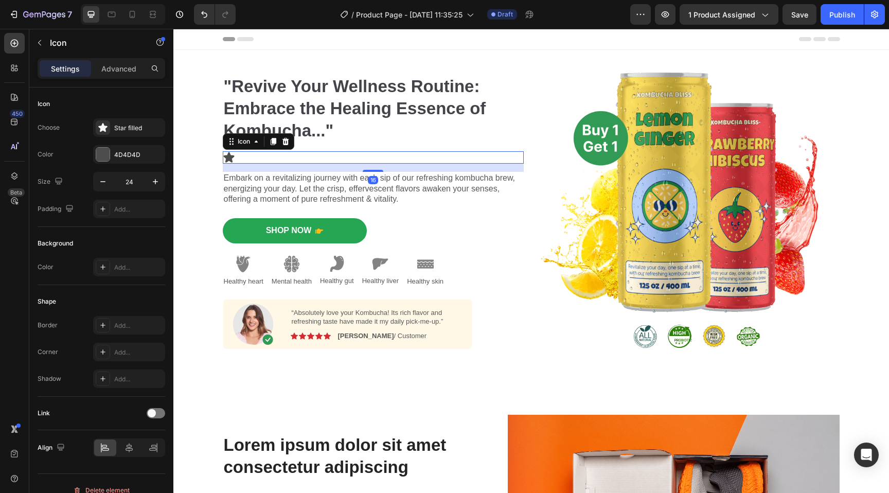
click at [229, 157] on icon at bounding box center [228, 157] width 11 height 10
click at [98, 128] on icon at bounding box center [103, 128] width 10 height 10
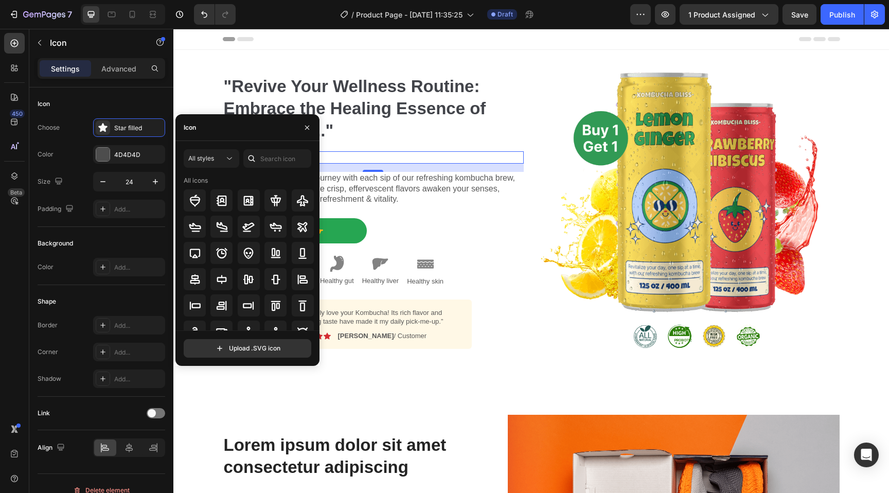
click at [235, 131] on div "Icon" at bounding box center [248, 127] width 144 height 27
click at [281, 161] on input "text" at bounding box center [277, 158] width 68 height 19
type input "check"
click at [296, 199] on icon at bounding box center [302, 201] width 12 height 12
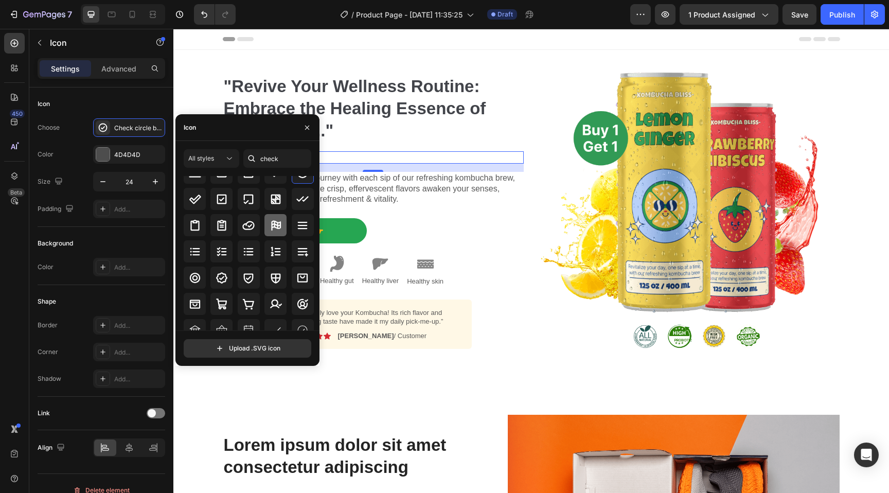
scroll to position [37, 0]
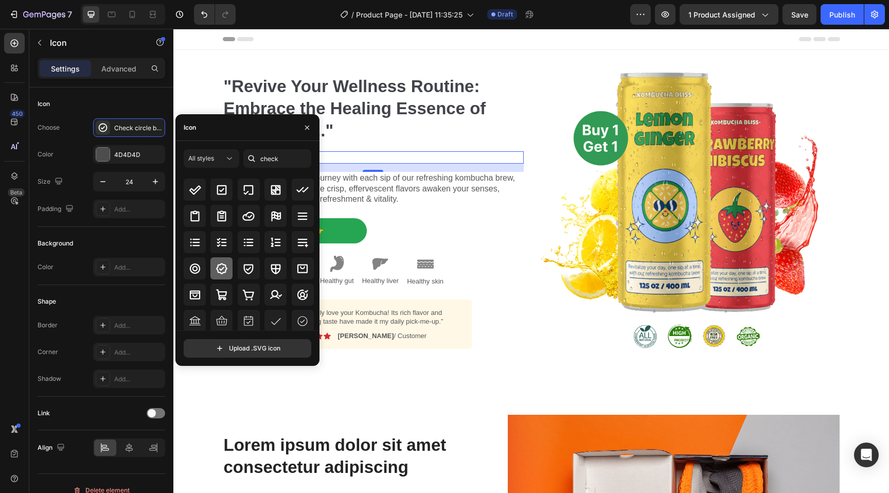
click at [227, 274] on icon at bounding box center [222, 269] width 12 height 12
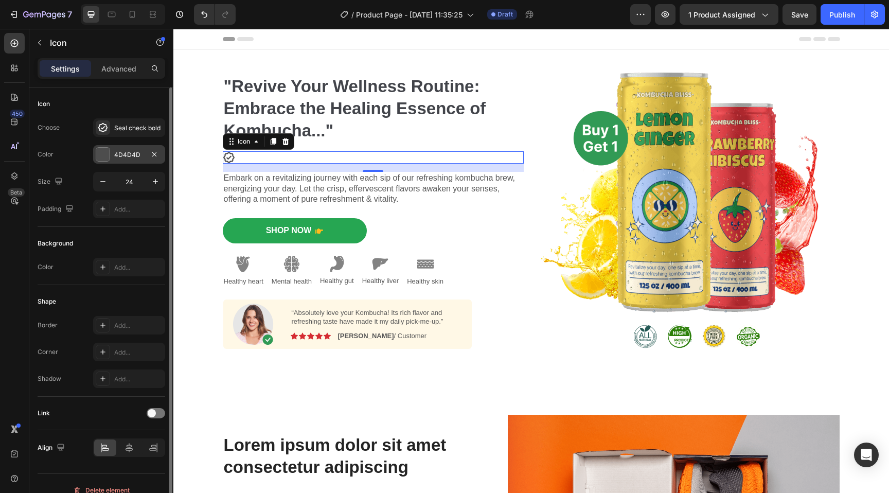
click at [101, 154] on div at bounding box center [102, 154] width 13 height 13
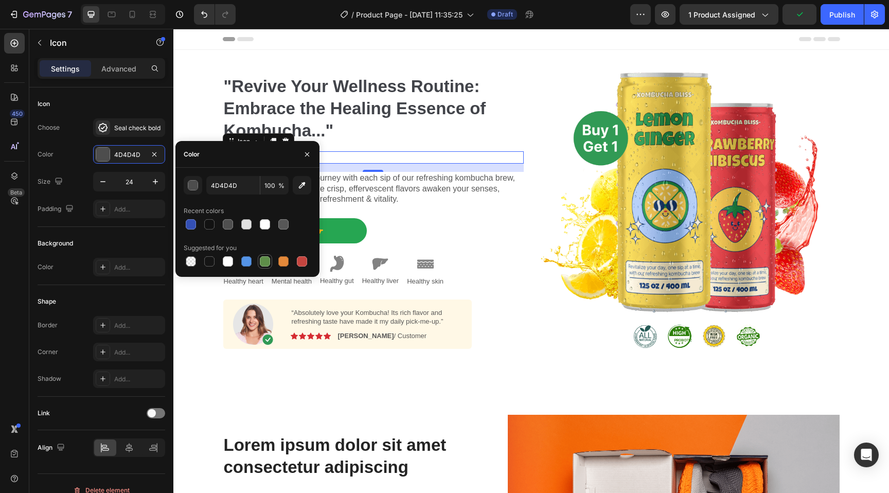
click at [263, 261] on div at bounding box center [265, 261] width 10 height 10
type input "5E8E49"
click at [405, 161] on div "Icon 16" at bounding box center [373, 157] width 301 height 12
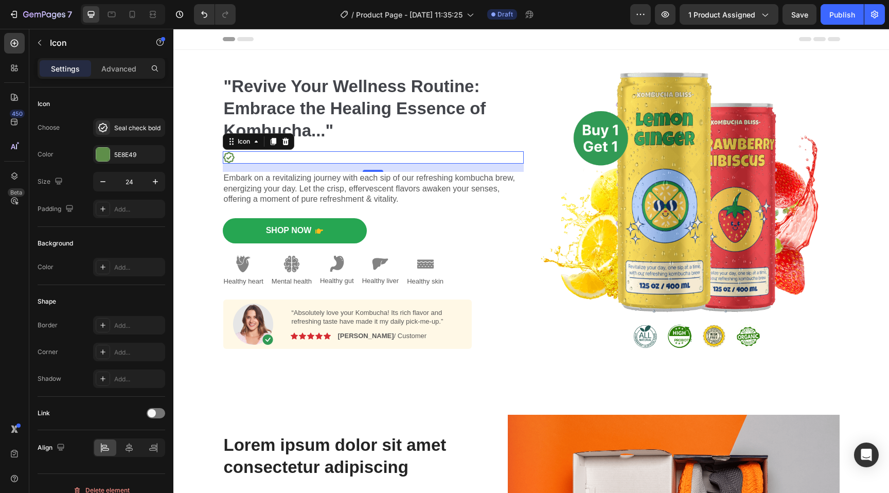
click at [280, 159] on div "Icon 16" at bounding box center [373, 157] width 301 height 12
click at [17, 75] on div at bounding box center [14, 68] width 21 height 21
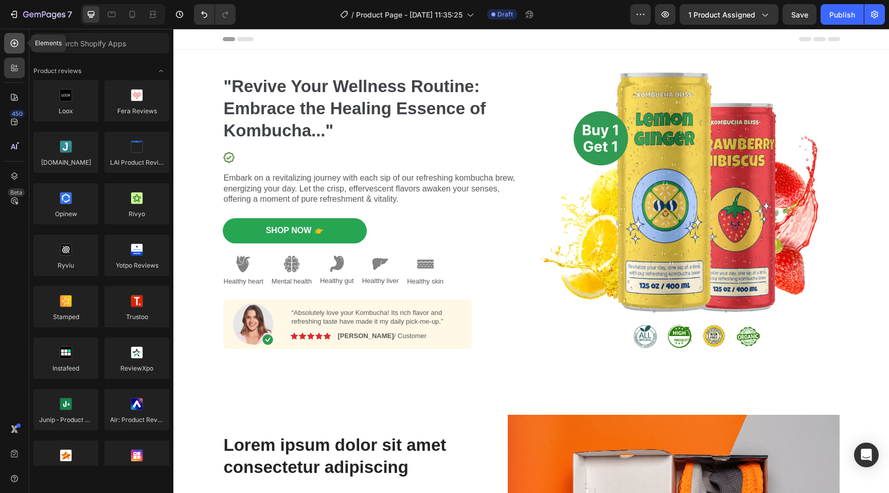
click at [13, 43] on icon at bounding box center [14, 43] width 10 height 10
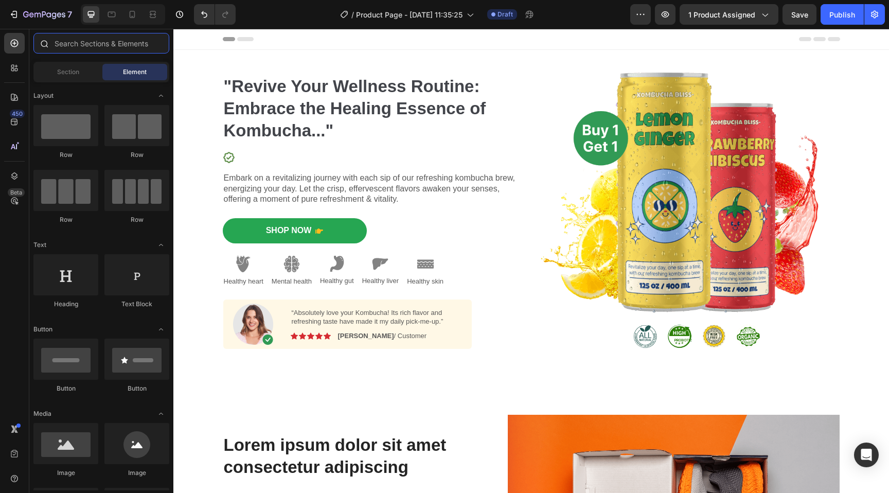
click at [126, 42] on input "text" at bounding box center [101, 43] width 136 height 21
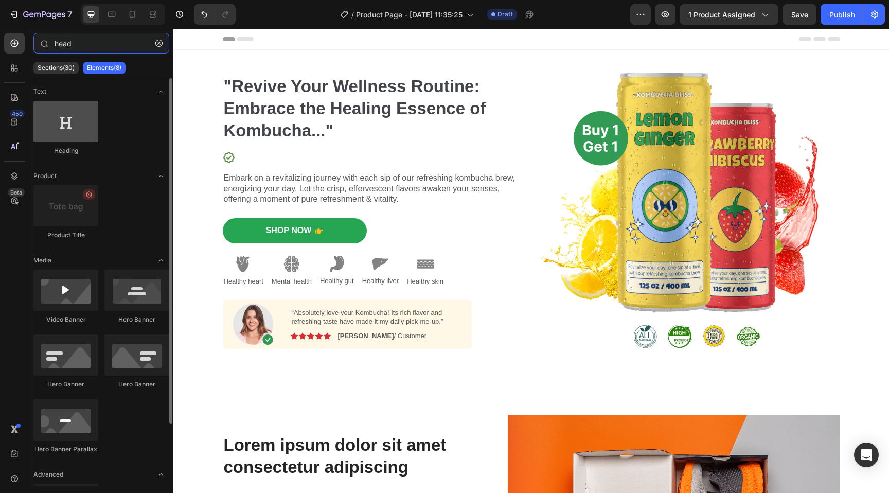
type input "head"
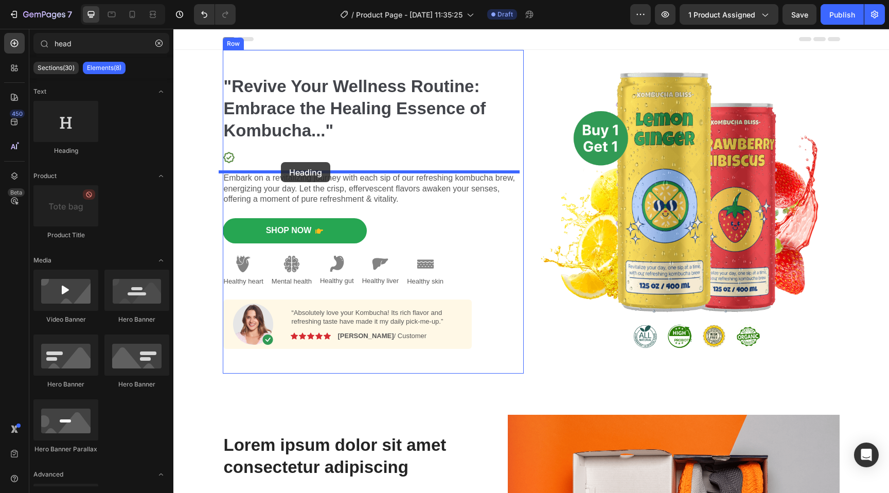
drag, startPoint x: 246, startPoint y: 151, endPoint x: 281, endPoint y: 162, distance: 36.8
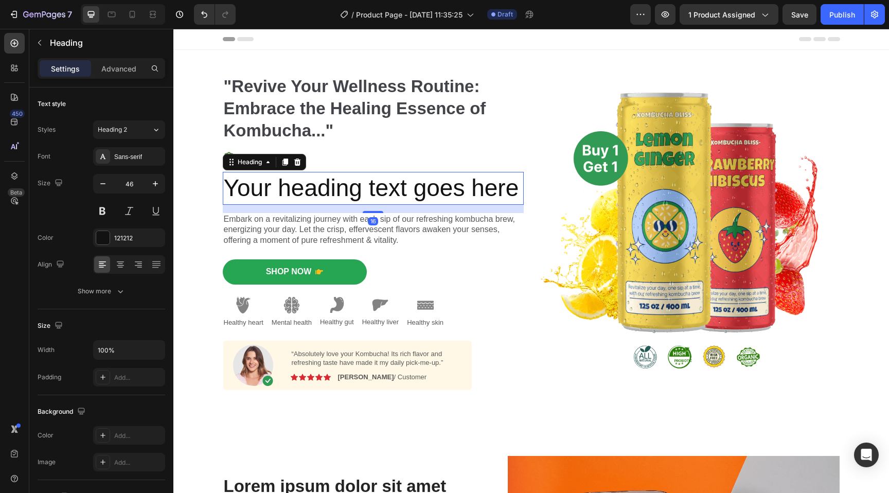
click at [301, 193] on h2 "Your heading text goes here" at bounding box center [373, 188] width 301 height 33
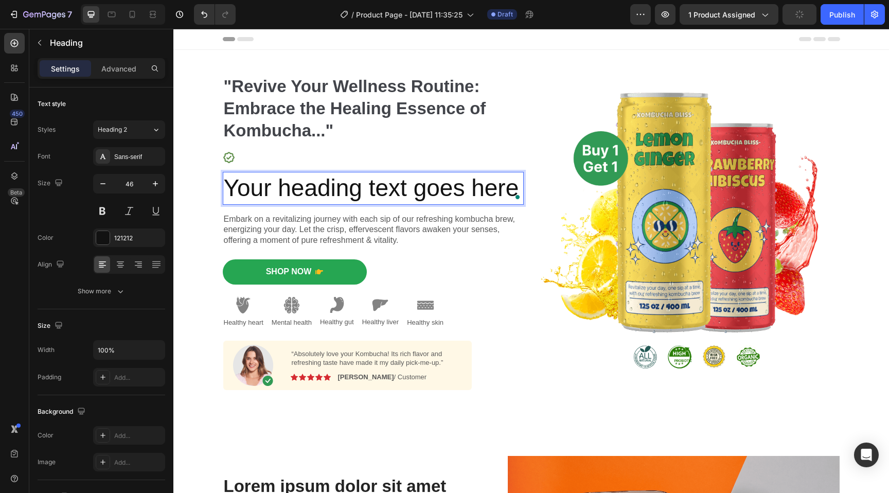
click at [301, 193] on p "Your heading text goes here" at bounding box center [373, 188] width 299 height 31
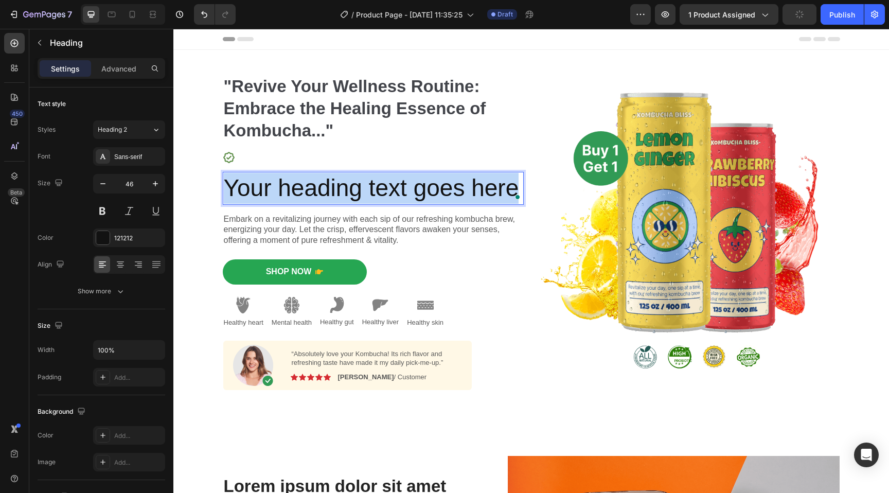
click at [301, 193] on p "Your heading text goes here" at bounding box center [373, 188] width 299 height 31
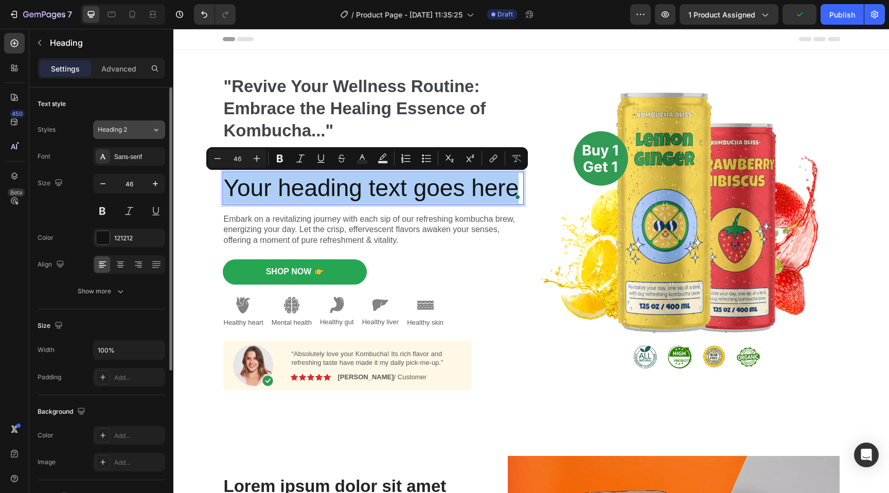
click at [135, 124] on button "Heading 2" at bounding box center [129, 129] width 72 height 19
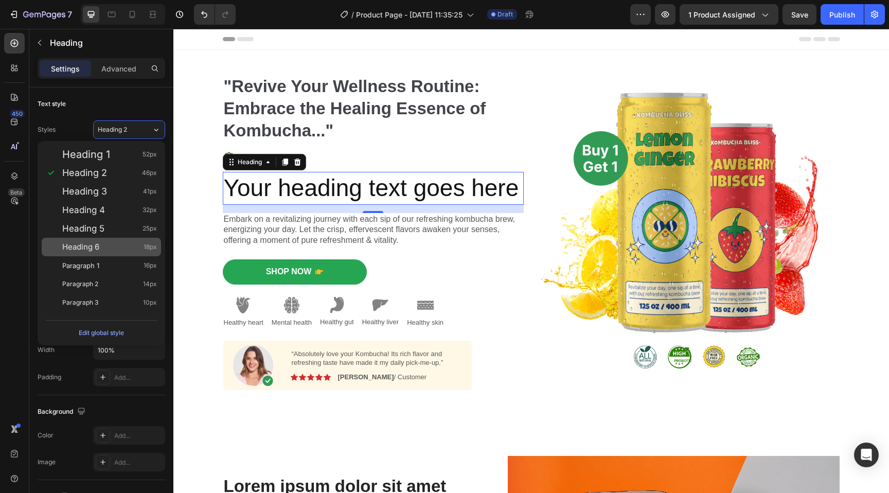
click at [115, 248] on div "Heading 6 18px" at bounding box center [109, 247] width 95 height 10
type input "18"
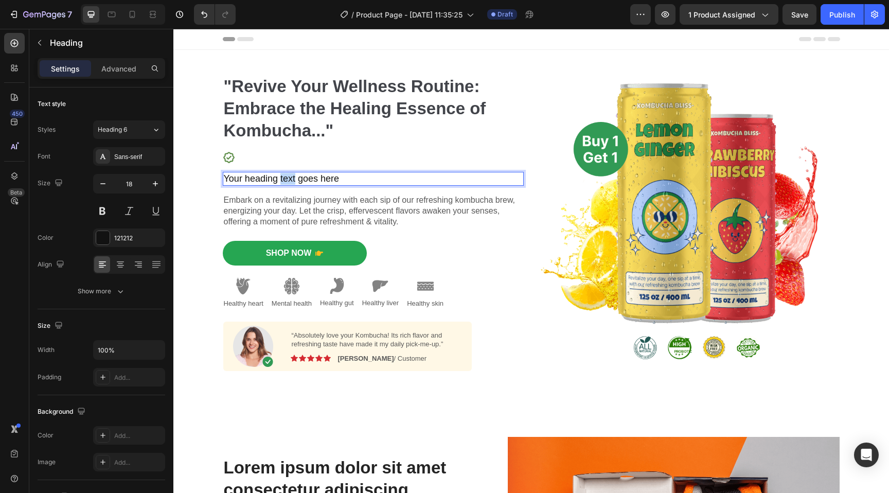
click at [283, 180] on p "Your heading text goes here" at bounding box center [373, 179] width 299 height 12
click at [306, 177] on p "Joe T. - Verified Cusomter" at bounding box center [373, 179] width 299 height 12
click at [246, 152] on div "Icon" at bounding box center [373, 157] width 301 height 12
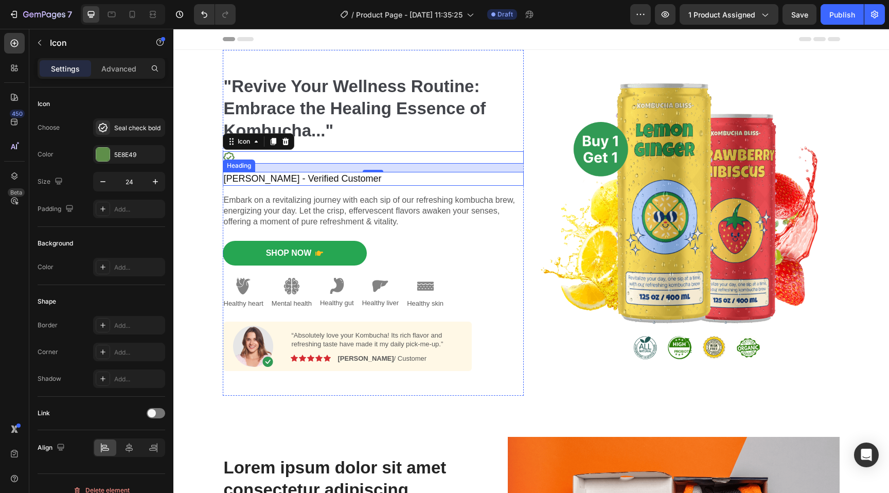
click at [288, 181] on p "Joe T. - Verified Customer" at bounding box center [373, 179] width 299 height 12
click at [340, 157] on div "Icon 16" at bounding box center [373, 157] width 301 height 12
click at [326, 179] on p "Joe T. - Verified Customer" at bounding box center [373, 179] width 299 height 12
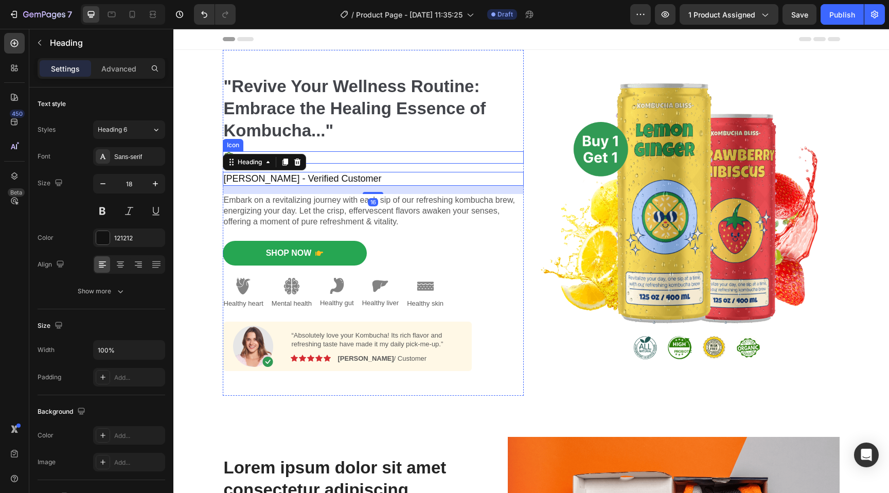
click at [347, 156] on div "Icon" at bounding box center [373, 157] width 301 height 12
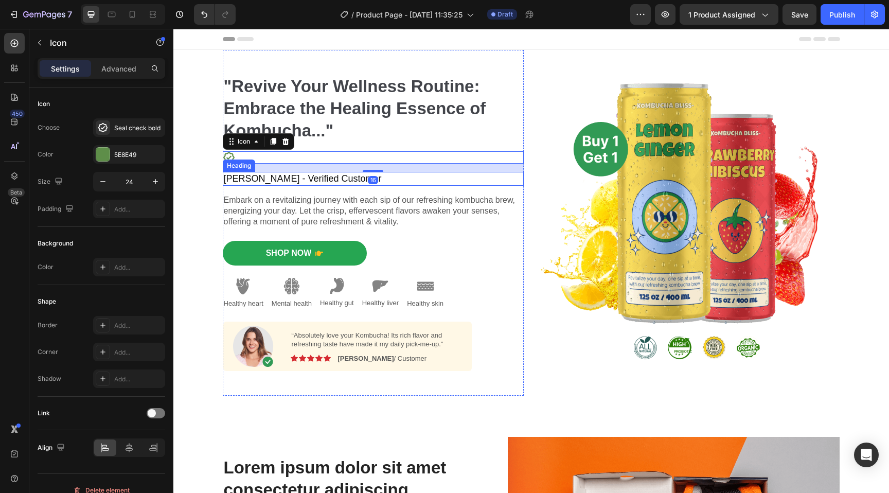
click at [311, 183] on p "Joe T. - Verified Customer" at bounding box center [373, 179] width 299 height 12
click at [345, 159] on div "Icon 16" at bounding box center [373, 157] width 301 height 12
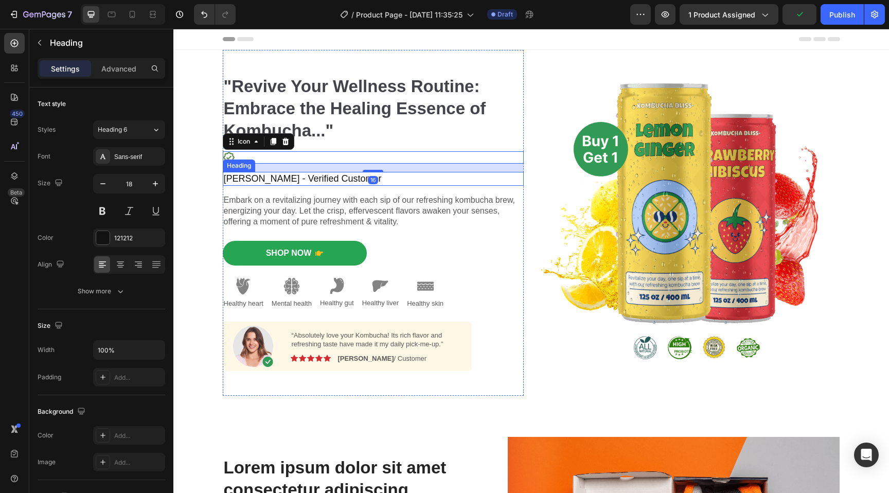
click at [313, 182] on p "Joe T. - Verified Customer" at bounding box center [373, 179] width 299 height 12
click at [342, 156] on div "Icon 16" at bounding box center [373, 157] width 301 height 12
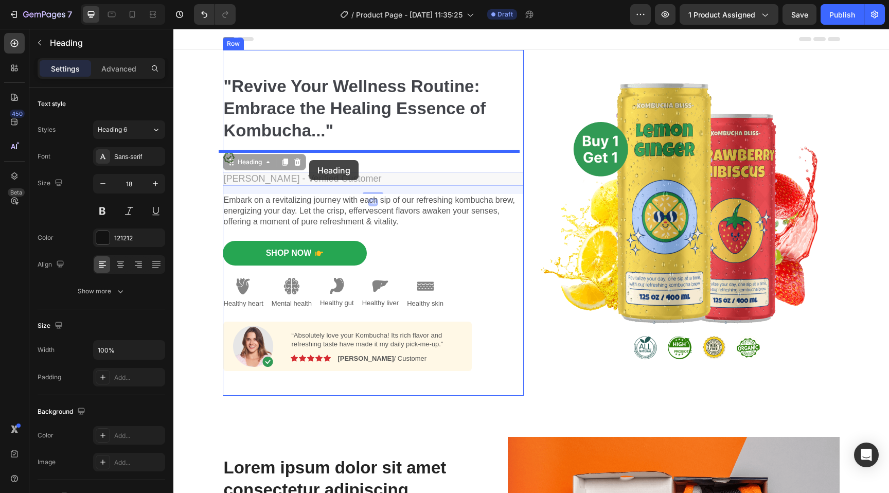
drag, startPoint x: 234, startPoint y: 177, endPoint x: 309, endPoint y: 160, distance: 77.5
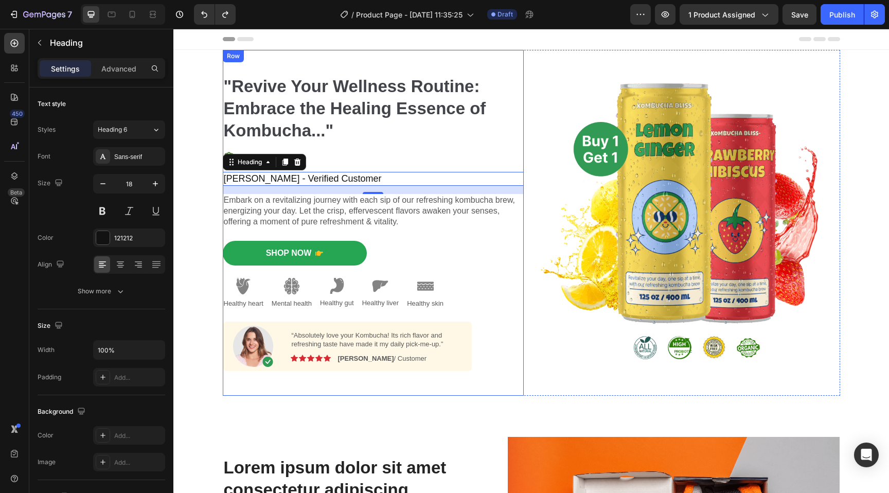
click at [337, 162] on div "Icon" at bounding box center [373, 157] width 301 height 12
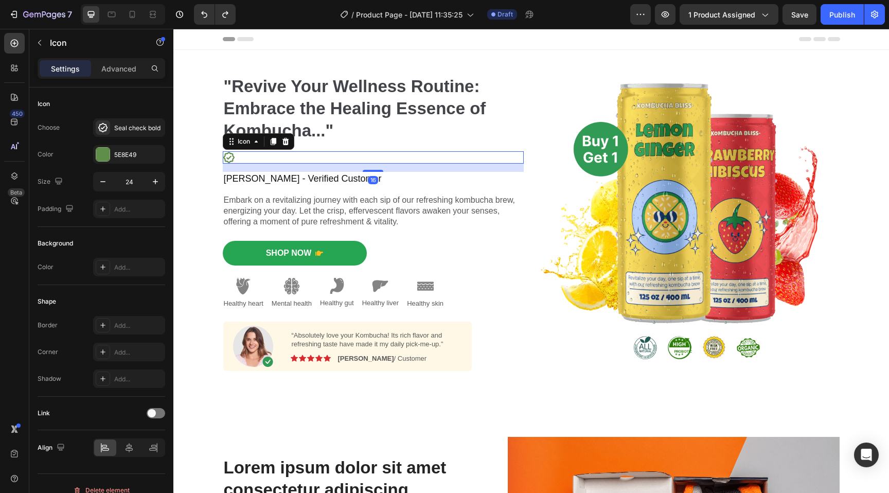
click at [232, 160] on div "Icon 16" at bounding box center [373, 157] width 301 height 12
click at [512, 155] on div "Icon 16" at bounding box center [373, 157] width 301 height 12
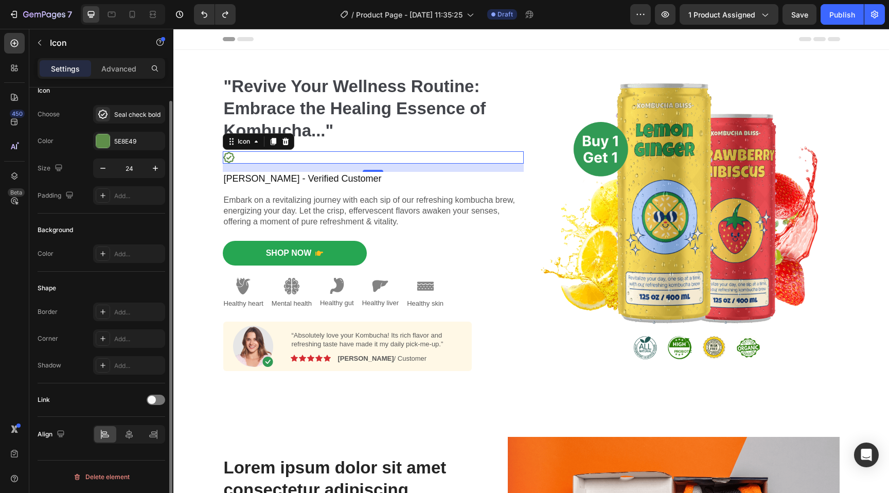
scroll to position [0, 0]
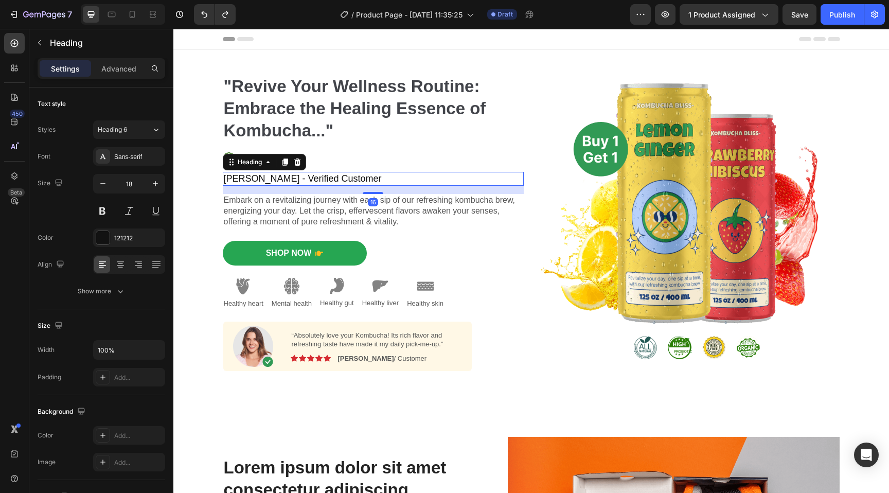
click at [316, 181] on p "Joe T. - Verified Customer" at bounding box center [373, 179] width 299 height 12
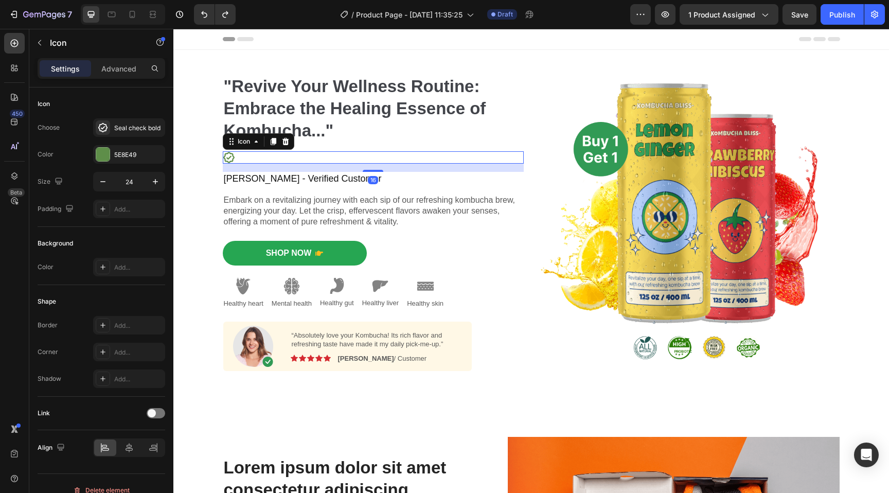
click at [356, 162] on div "Icon 16" at bounding box center [373, 157] width 301 height 12
click at [129, 71] on p "Advanced" at bounding box center [118, 68] width 35 height 11
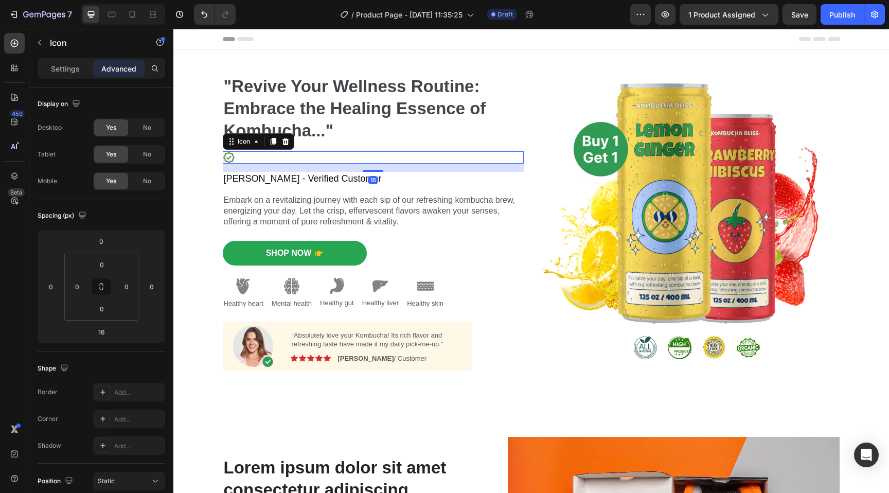
click at [252, 158] on div "Icon 16" at bounding box center [373, 157] width 301 height 12
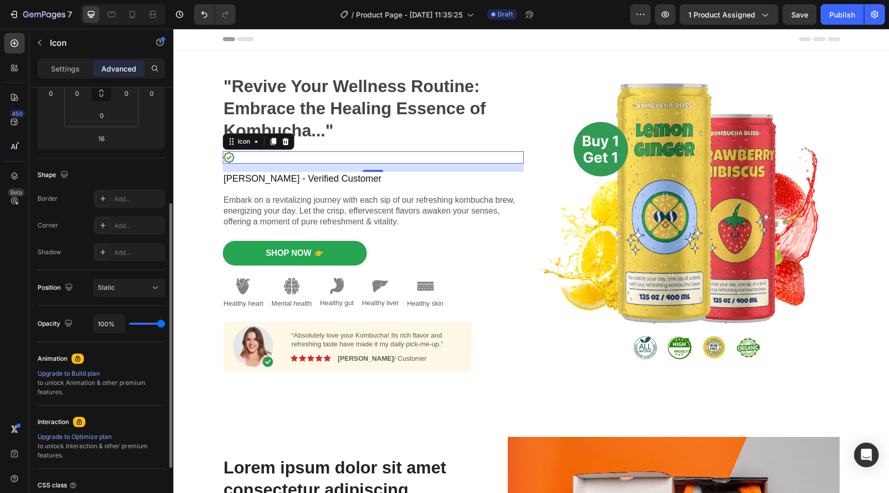
scroll to position [188, 0]
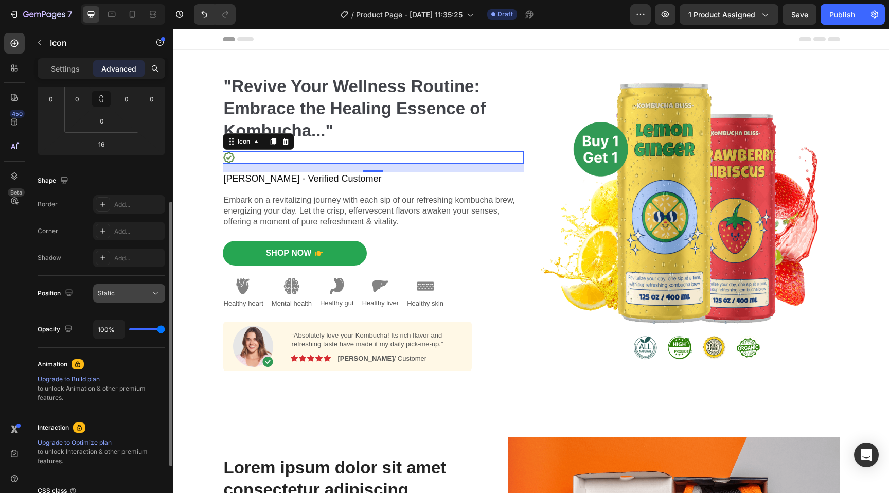
click at [143, 286] on button "Static" at bounding box center [129, 293] width 72 height 19
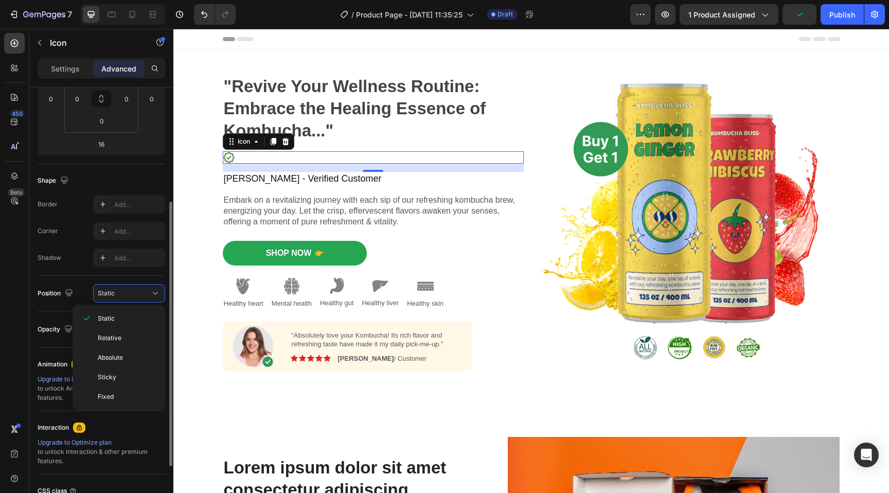
click at [59, 305] on div "Position Static" at bounding box center [102, 294] width 128 height 36
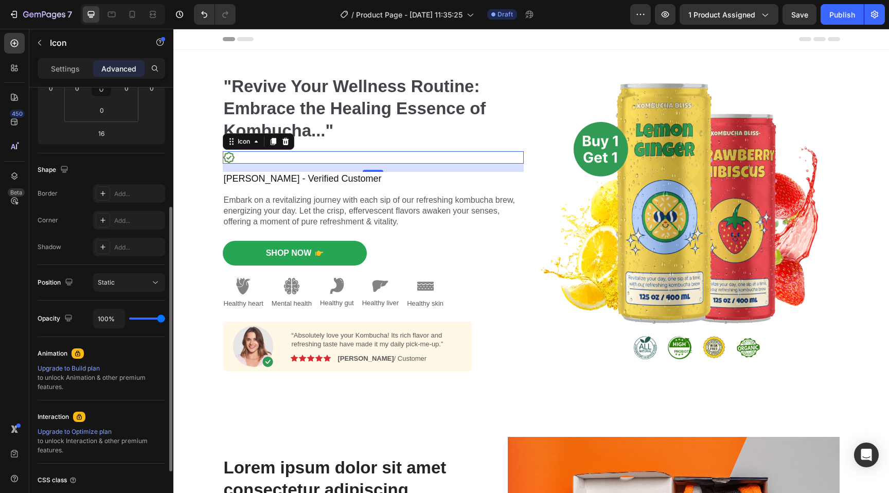
scroll to position [200, 0]
click at [226, 156] on icon at bounding box center [228, 157] width 11 height 11
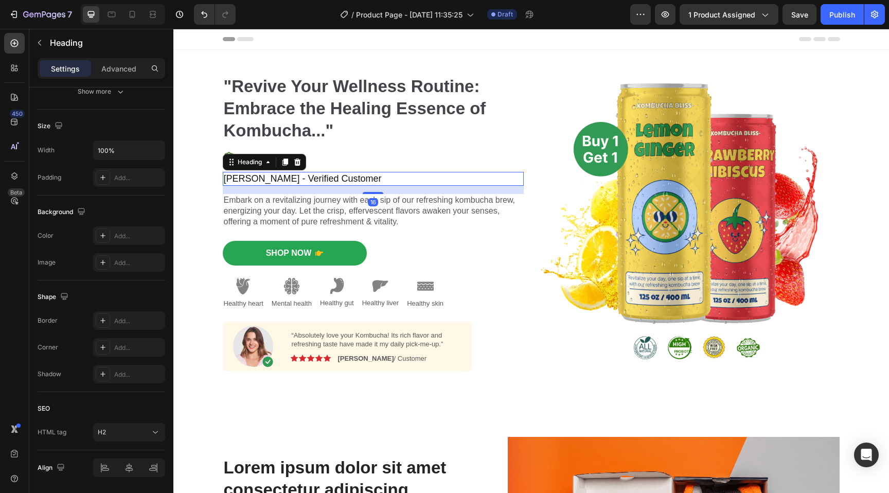
click at [281, 183] on p "Joe T. - Verified Customer" at bounding box center [373, 179] width 299 height 12
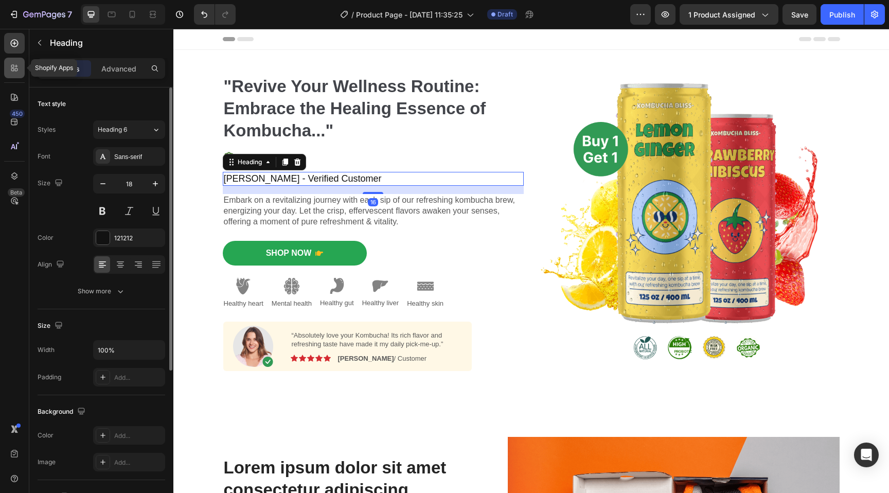
click at [12, 71] on icon at bounding box center [12, 69] width 3 height 3
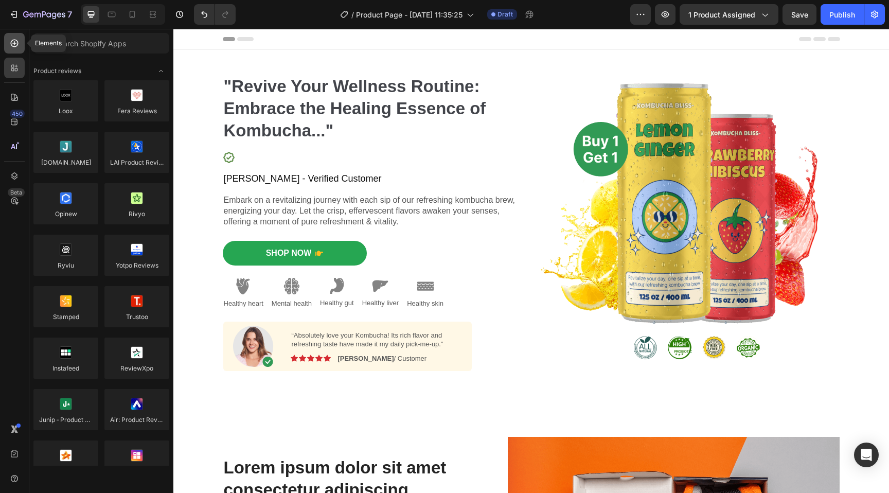
click at [17, 47] on icon at bounding box center [14, 43] width 10 height 10
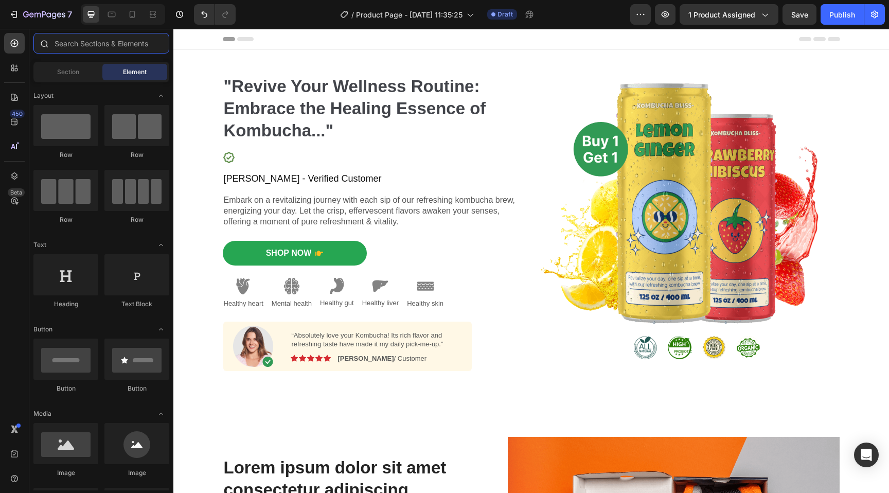
click at [92, 47] on input "text" at bounding box center [101, 43] width 136 height 21
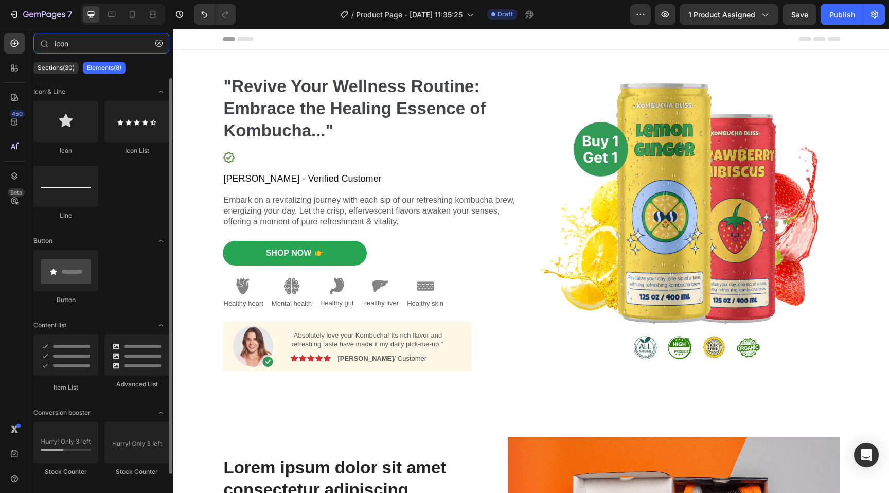
scroll to position [12, 0]
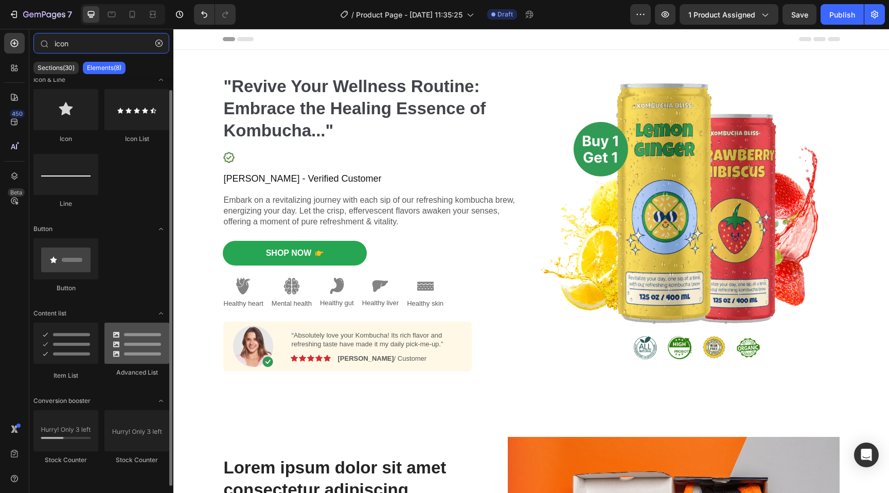
type input "icon"
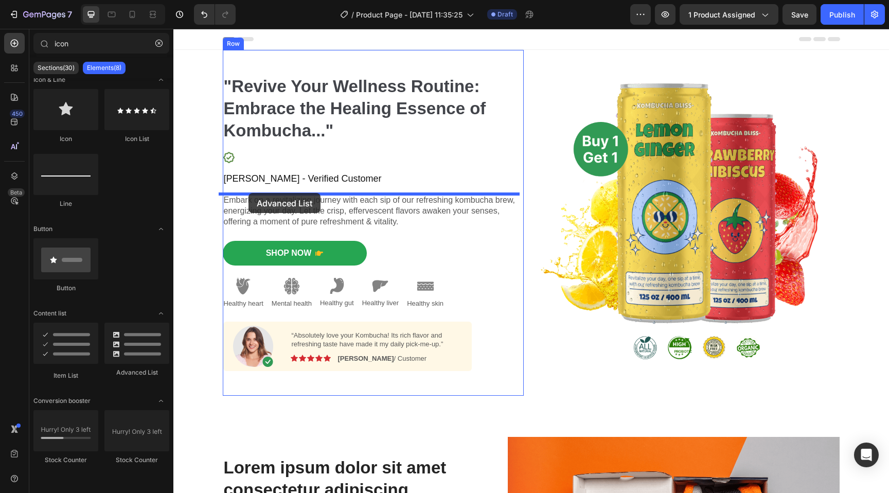
drag, startPoint x: 304, startPoint y: 364, endPoint x: 249, endPoint y: 193, distance: 179.5
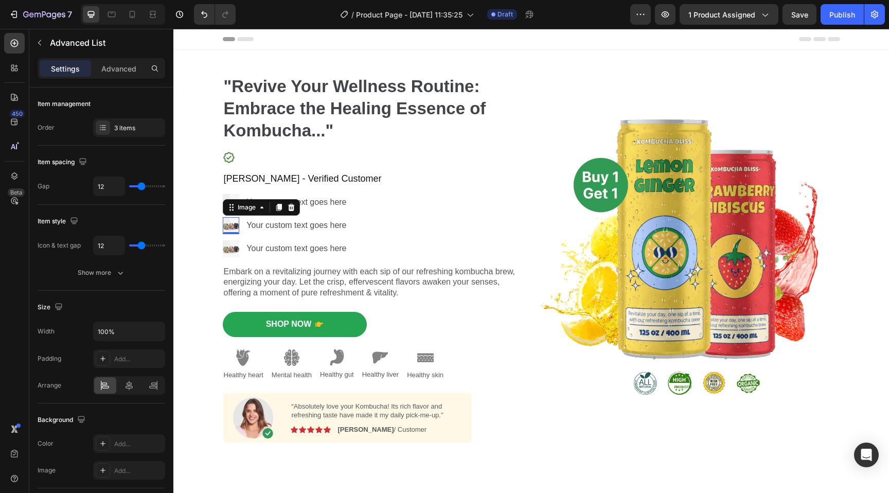
click at [228, 229] on img at bounding box center [231, 225] width 17 height 17
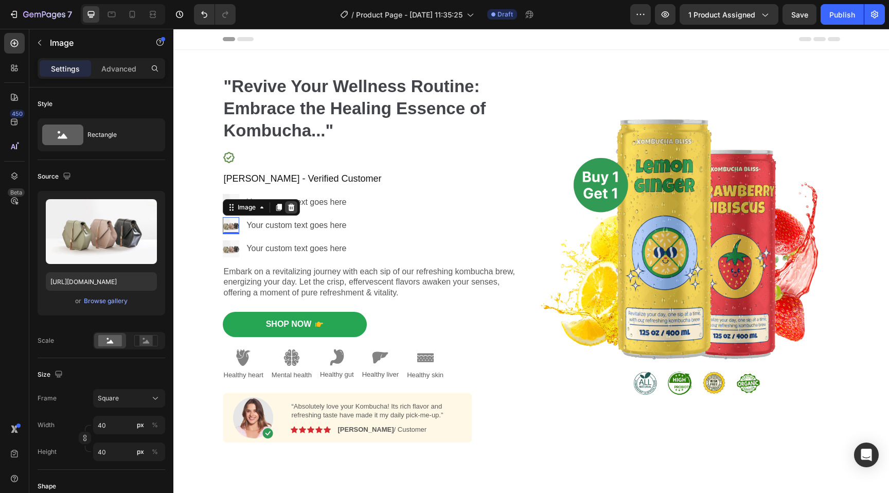
click at [288, 209] on icon at bounding box center [291, 207] width 7 height 7
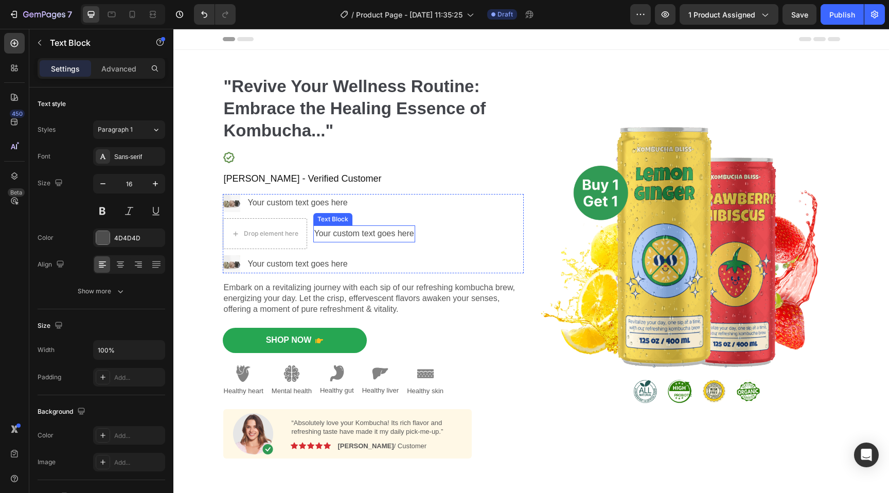
click at [362, 237] on div "Your custom text goes here" at bounding box center [364, 233] width 102 height 17
click at [434, 211] on div "Image Your custom text goes here Text Block Drop element here Your custom text …" at bounding box center [373, 233] width 301 height 79
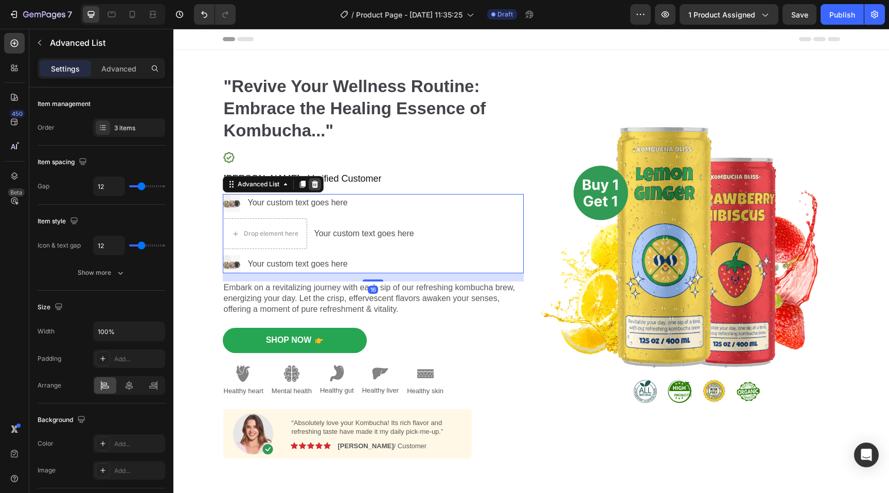
click at [313, 186] on icon at bounding box center [314, 184] width 7 height 7
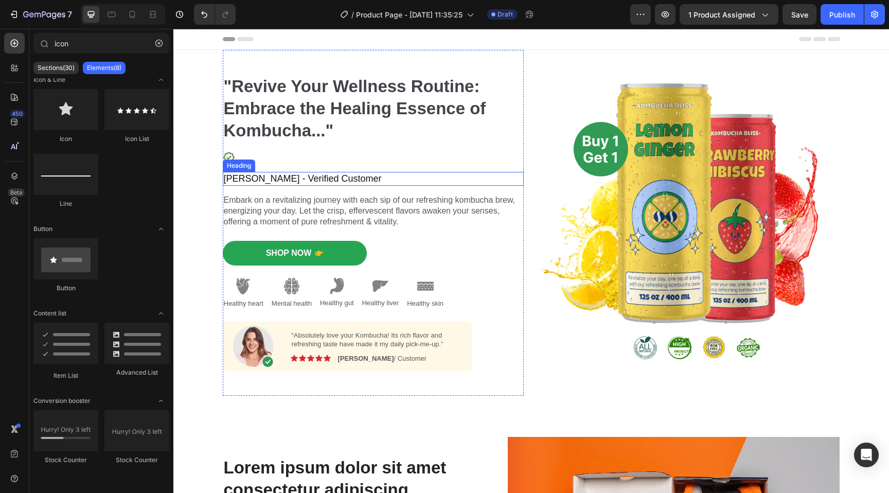
click at [285, 171] on div "⁠⁠⁠⁠⁠⁠⁠ "Revive Your Wellness Routine: Embrace the Healing Essence of Kombucha.…" at bounding box center [373, 223] width 301 height 296
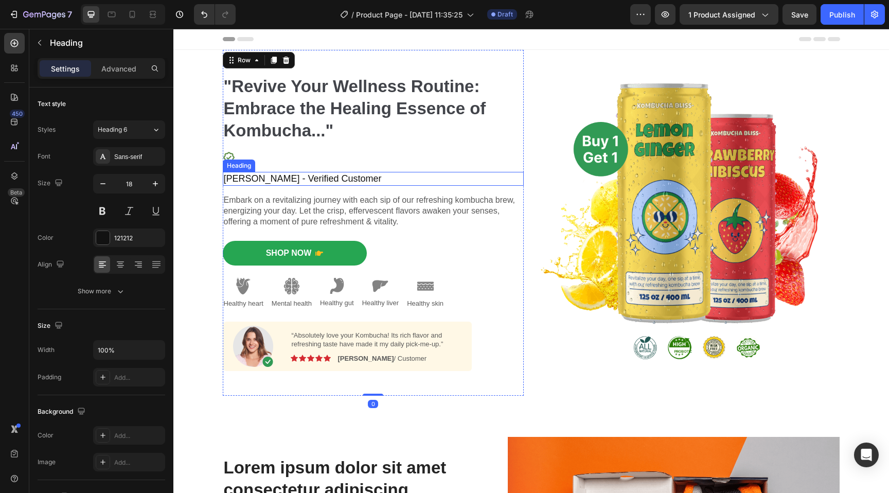
click at [240, 177] on p "Joe T. - Verified Customer" at bounding box center [373, 179] width 299 height 12
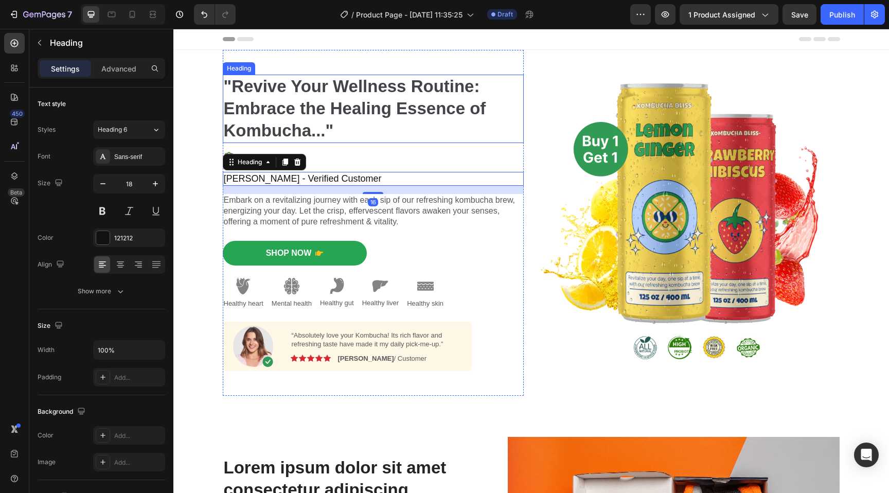
click at [345, 136] on p "⁠⁠⁠⁠⁠⁠⁠ "Revive Your Wellness Routine: Embrace the Healing Essence of Kombucha.…" at bounding box center [373, 109] width 299 height 66
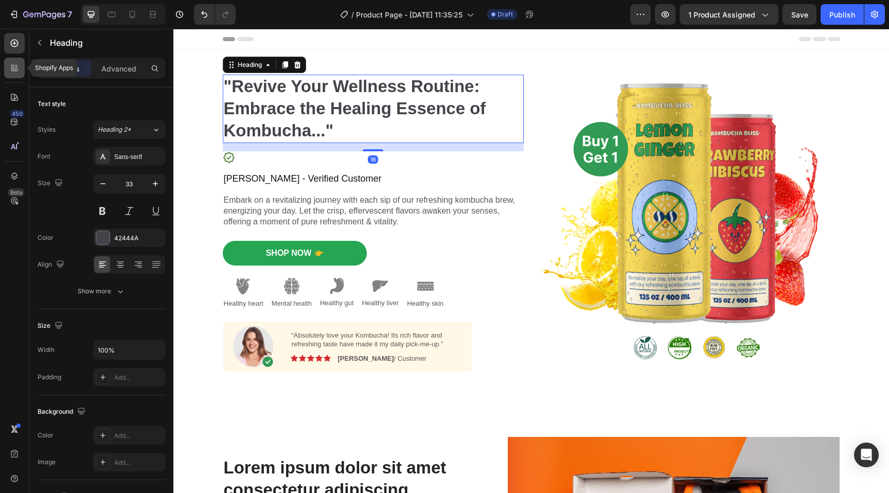
click at [15, 71] on icon at bounding box center [14, 68] width 10 height 10
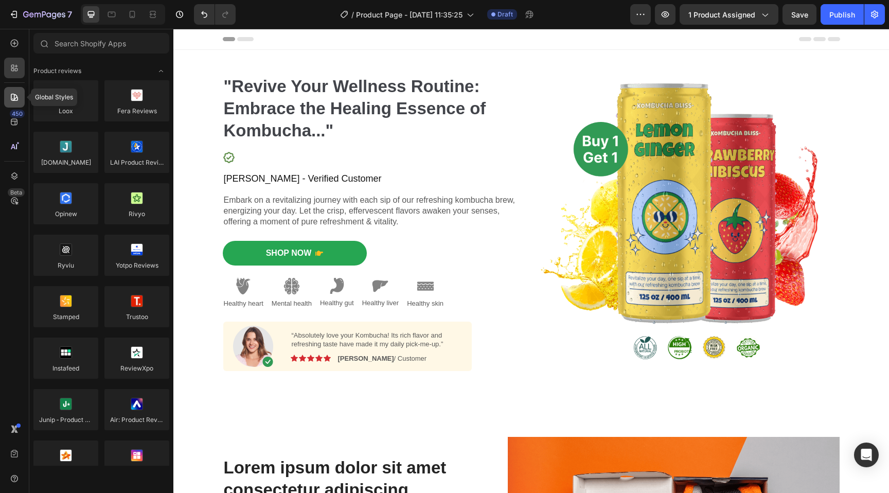
click at [13, 96] on icon at bounding box center [14, 97] width 10 height 10
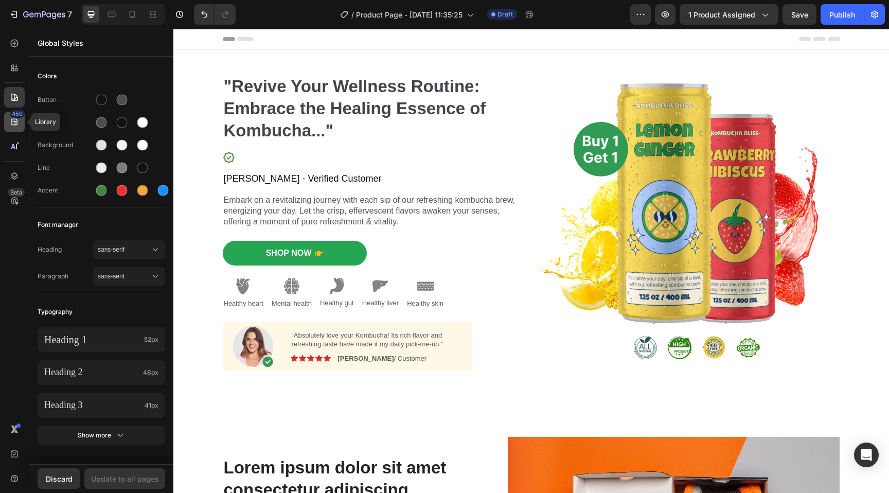
click at [16, 129] on div "450" at bounding box center [14, 122] width 21 height 21
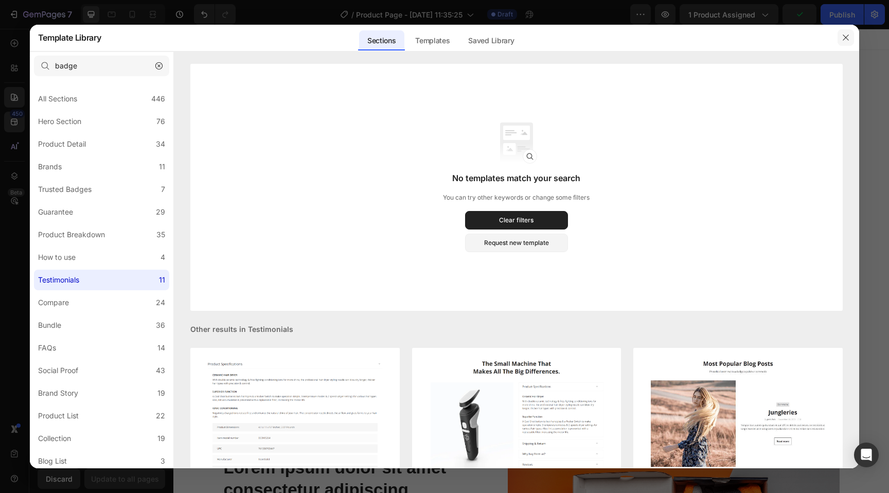
click at [850, 38] on icon "button" at bounding box center [846, 37] width 8 height 8
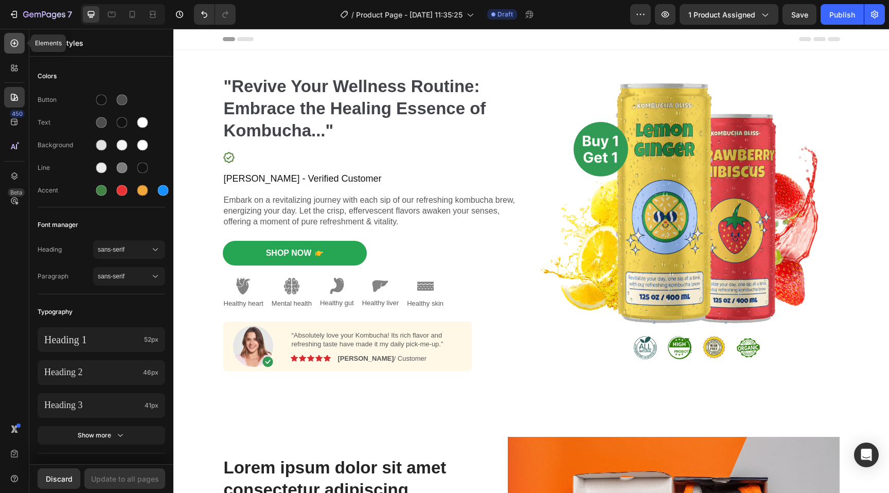
click at [15, 44] on icon at bounding box center [14, 43] width 10 height 10
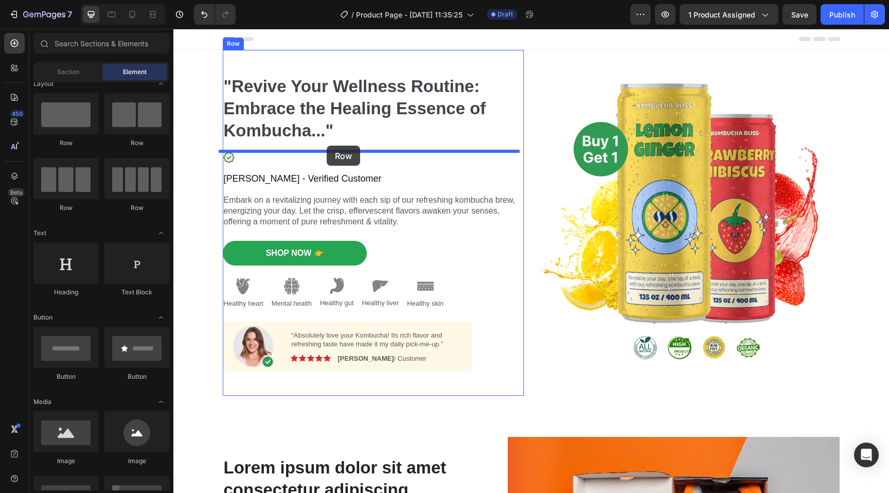
drag, startPoint x: 309, startPoint y: 151, endPoint x: 327, endPoint y: 146, distance: 18.7
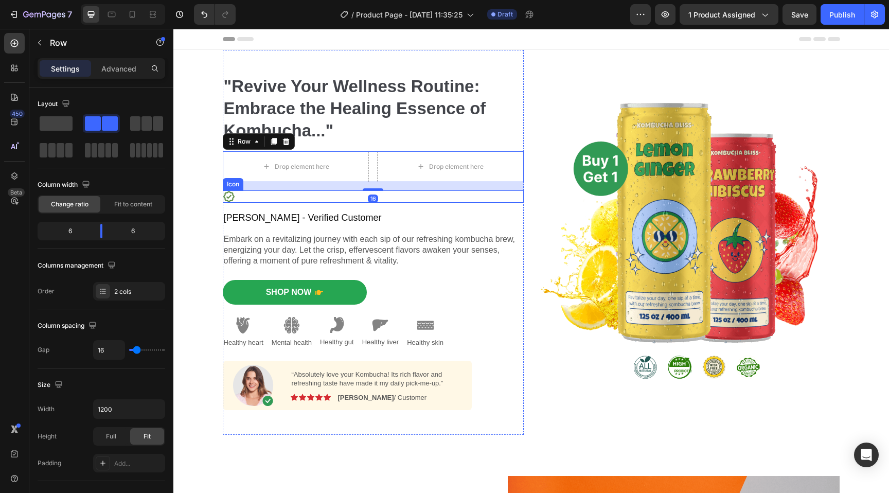
click at [223, 199] on icon at bounding box center [229, 196] width 12 height 12
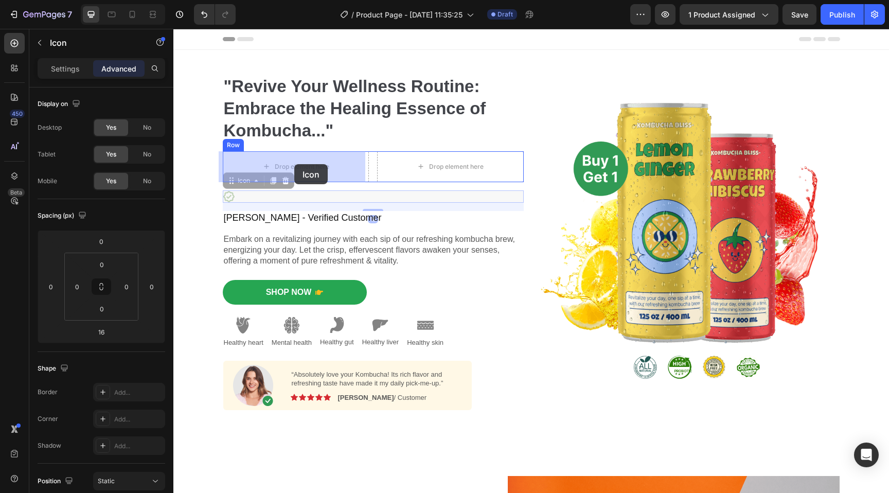
drag, startPoint x: 223, startPoint y: 196, endPoint x: 295, endPoint y: 164, distance: 78.6
type input "0"
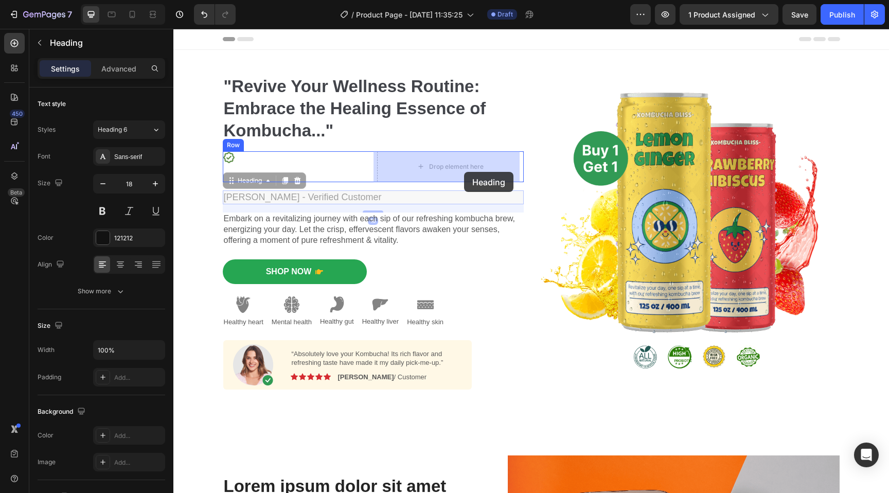
drag, startPoint x: 232, startPoint y: 199, endPoint x: 465, endPoint y: 172, distance: 234.2
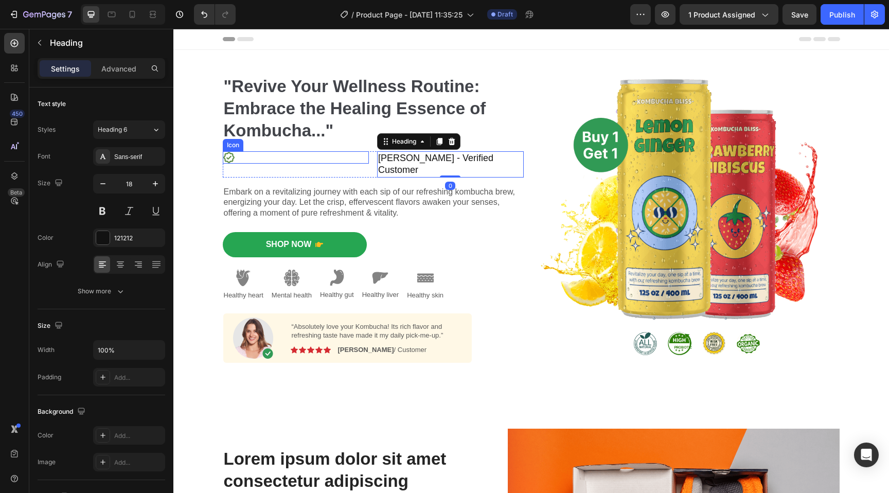
click at [348, 159] on div "Icon" at bounding box center [296, 157] width 147 height 12
click at [387, 157] on h2 "Joe T. - Verified Customer" at bounding box center [450, 164] width 147 height 26
click at [356, 161] on div "Icon" at bounding box center [296, 157] width 147 height 12
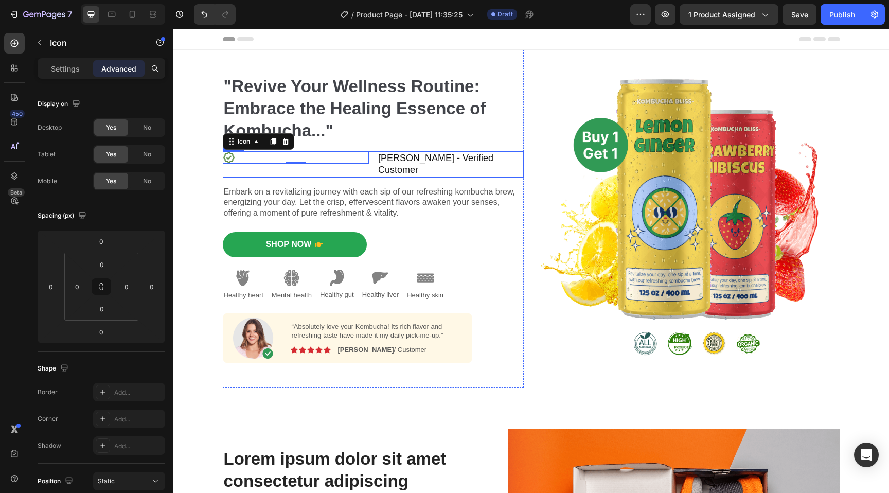
click at [370, 156] on div "Icon 0 Joe T. - Verified Customer Heading Row" at bounding box center [373, 164] width 301 height 26
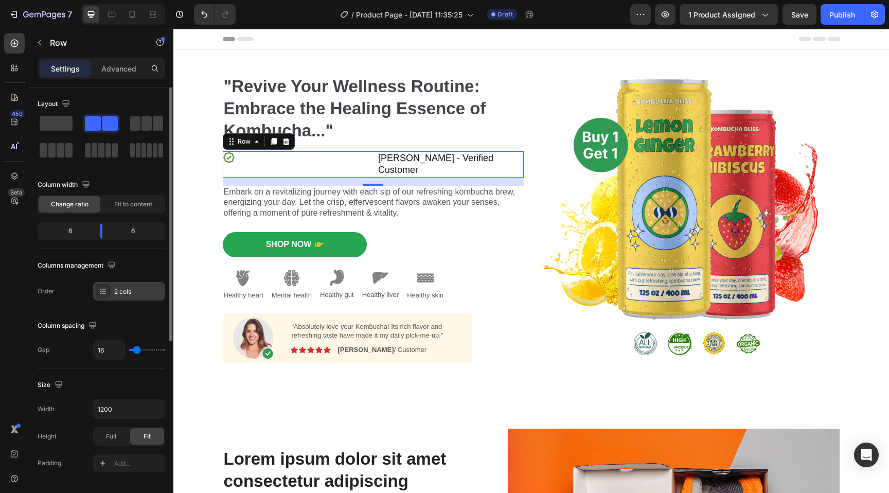
click at [102, 294] on icon at bounding box center [103, 291] width 8 height 8
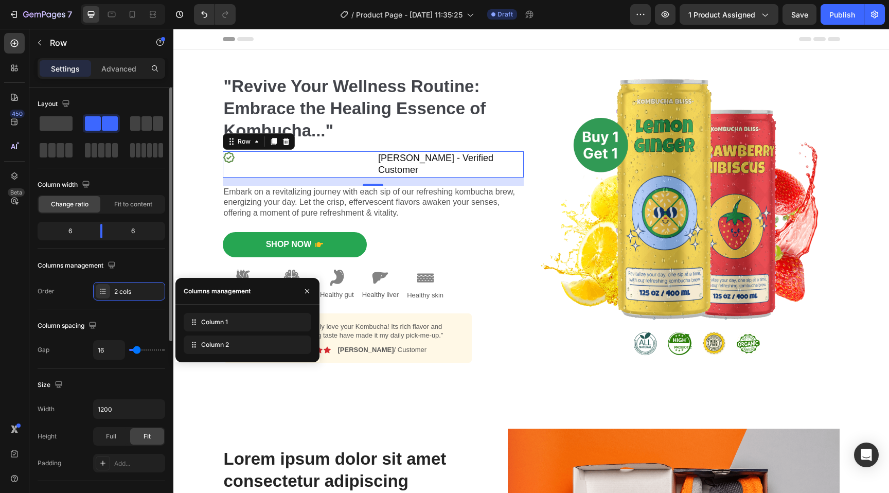
click at [75, 299] on div "Order 2 cols" at bounding box center [102, 291] width 128 height 19
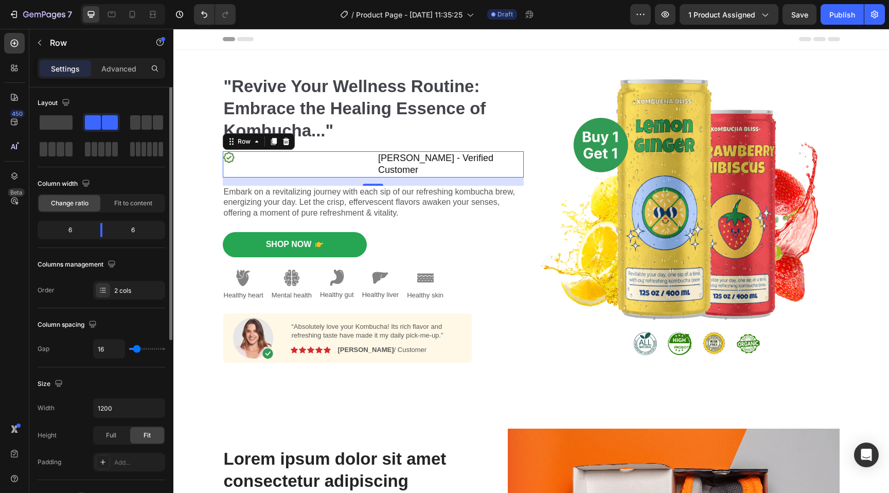
scroll to position [0, 0]
click at [357, 160] on div "Icon" at bounding box center [296, 157] width 147 height 12
click at [371, 155] on div "Icon Joe T. - Verified Customer Heading Row 16" at bounding box center [373, 164] width 301 height 26
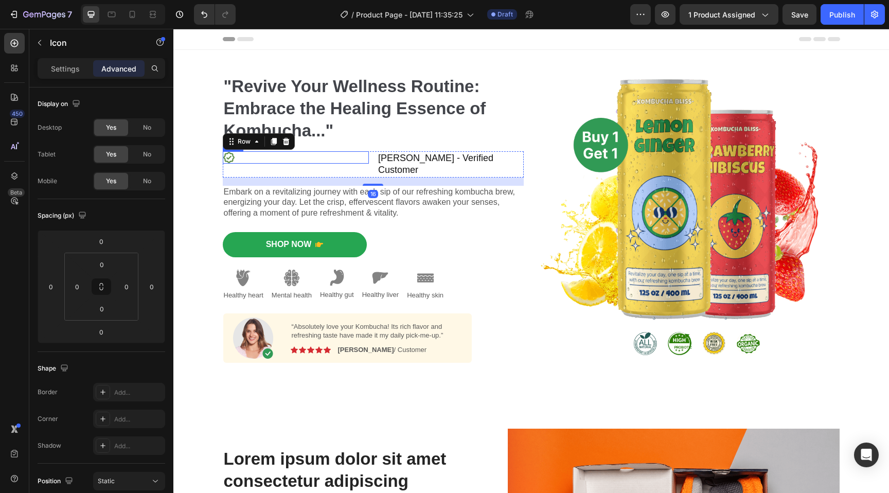
click at [309, 155] on div "Icon" at bounding box center [296, 157] width 147 height 12
click at [371, 160] on div "Icon 0 Joe T. - Verified Customer Heading Row" at bounding box center [373, 164] width 301 height 26
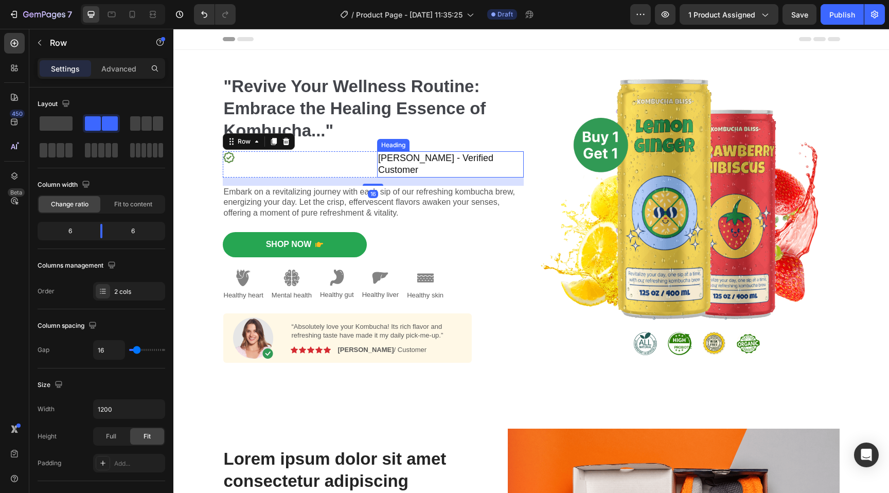
click at [508, 161] on h2 "Joe T. - Verified Customer" at bounding box center [450, 164] width 147 height 26
click at [369, 154] on div "Icon Joe T. - Verified Customer Heading Row 16" at bounding box center [373, 164] width 301 height 26
click at [116, 207] on span "Fit to content" at bounding box center [133, 204] width 38 height 9
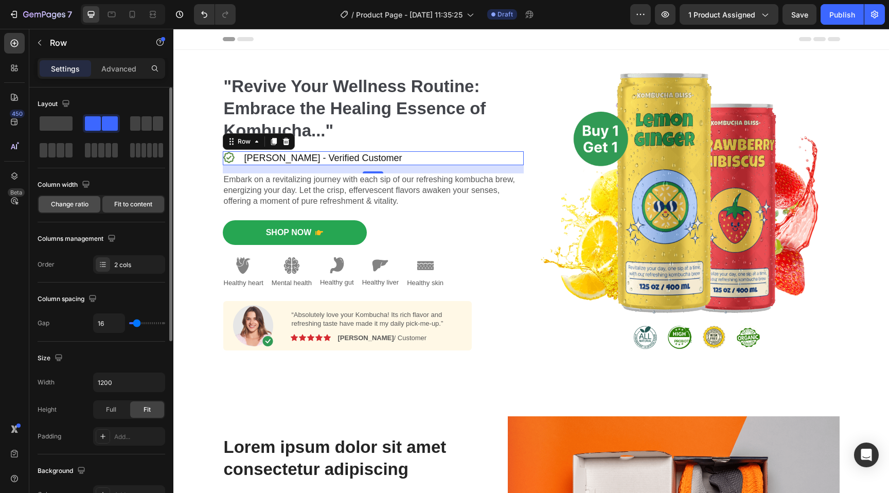
click at [73, 206] on span "Change ratio" at bounding box center [70, 204] width 38 height 9
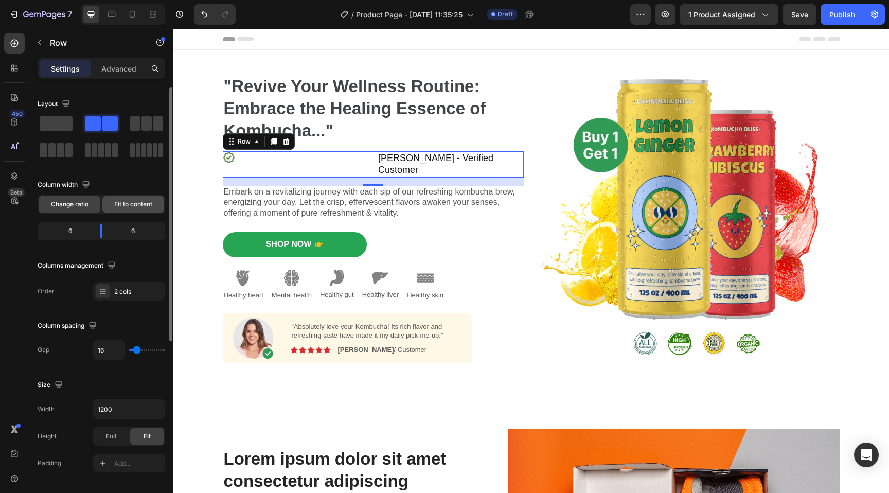
click at [127, 205] on span "Fit to content" at bounding box center [133, 204] width 38 height 9
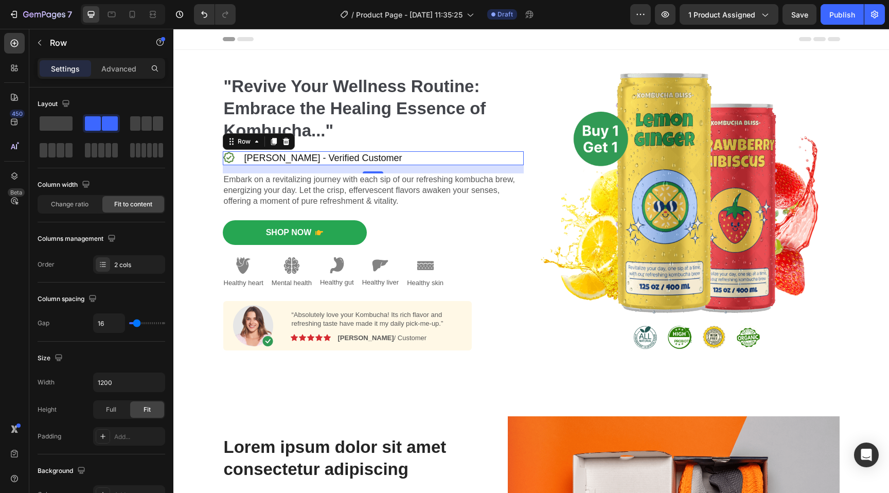
click at [377, 158] on div "Icon Joe T. - Verified Customer Heading Row 16" at bounding box center [373, 158] width 301 height 14
click at [368, 155] on div "Icon Joe T. - Verified Customer Heading Row 16" at bounding box center [373, 158] width 301 height 14
click at [335, 158] on h2 "Joe T. - Verified Customer" at bounding box center [323, 158] width 160 height 14
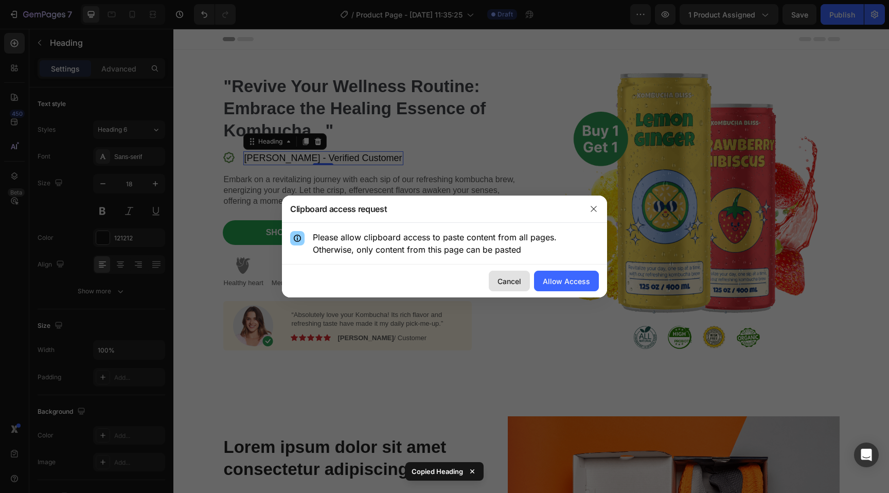
click at [515, 276] on div "Cancel" at bounding box center [510, 281] width 24 height 11
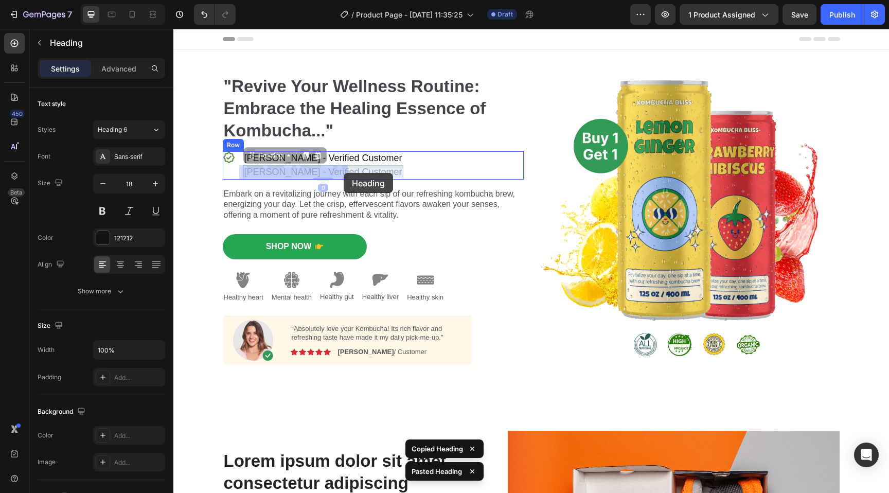
drag, startPoint x: 330, startPoint y: 171, endPoint x: 344, endPoint y: 173, distance: 14.0
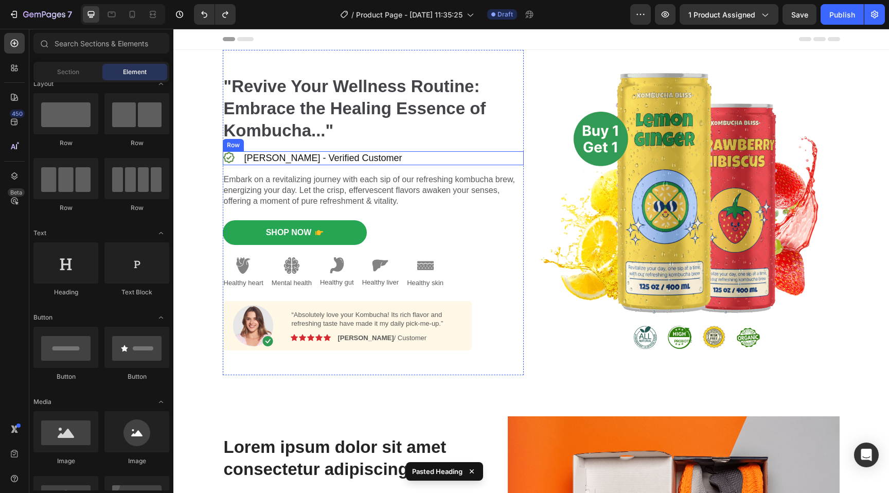
click at [368, 157] on div "Icon Joe T. - Verified Customer Heading Row" at bounding box center [373, 158] width 301 height 14
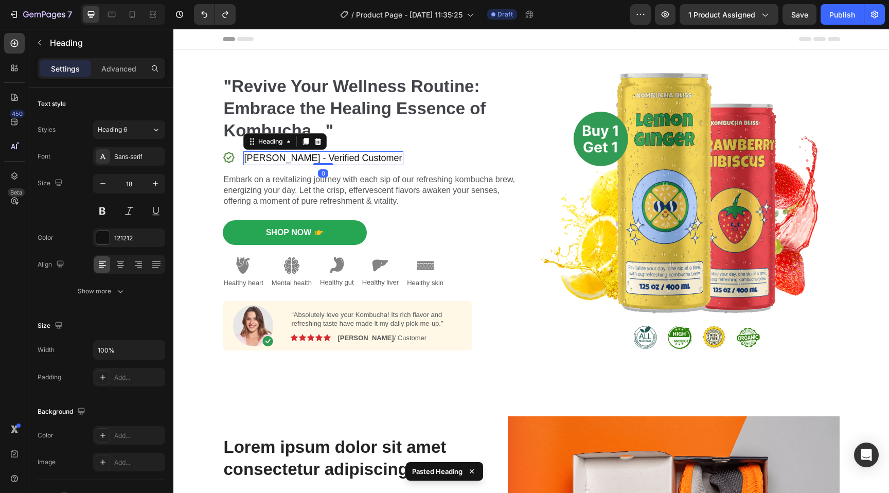
click at [309, 158] on h2 "Joe T. - Verified Customer" at bounding box center [323, 158] width 160 height 14
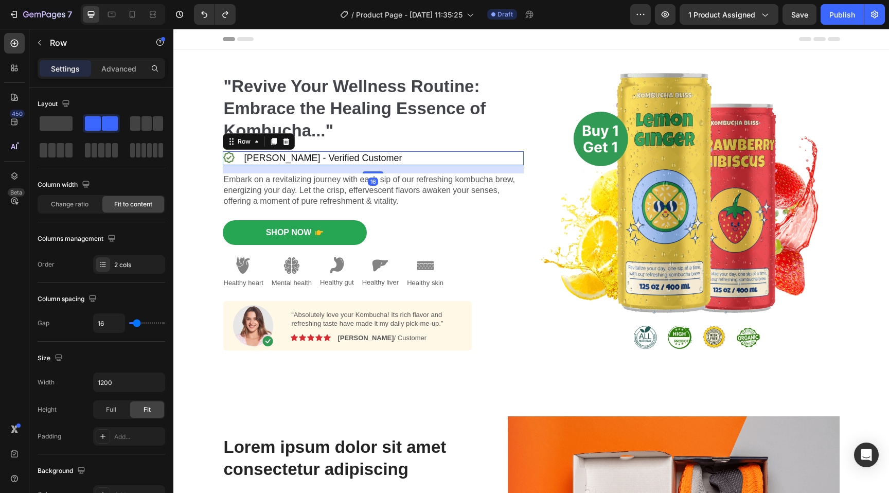
click at [399, 156] on div "Icon Joe T. - Verified Customer Heading Row 16" at bounding box center [373, 158] width 301 height 14
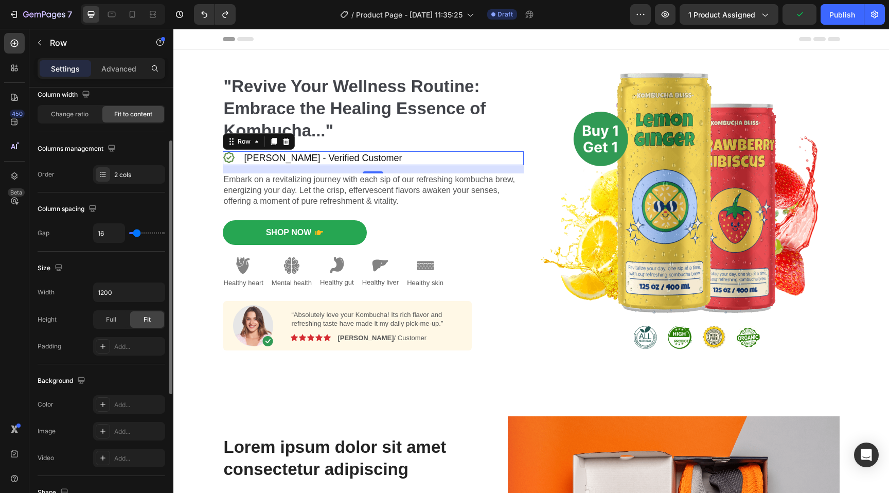
scroll to position [91, 0]
click at [129, 180] on div "2 cols" at bounding box center [129, 174] width 72 height 19
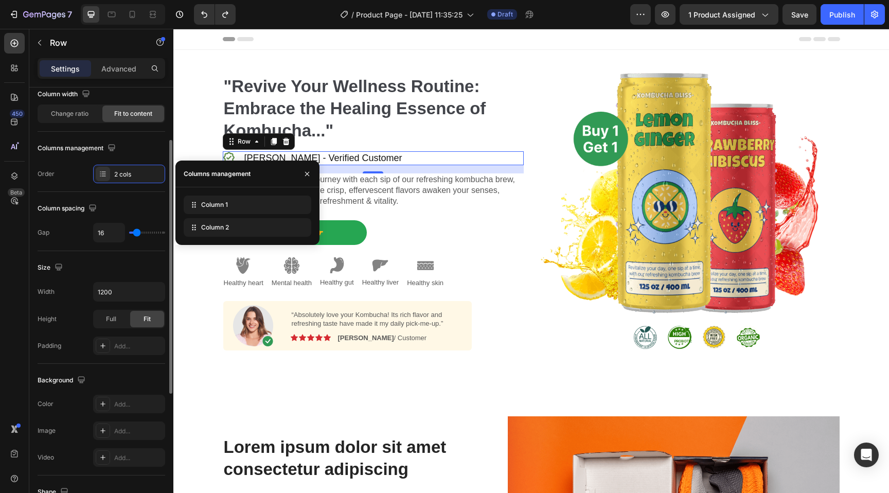
click at [71, 174] on div "Order 2 cols" at bounding box center [102, 174] width 128 height 19
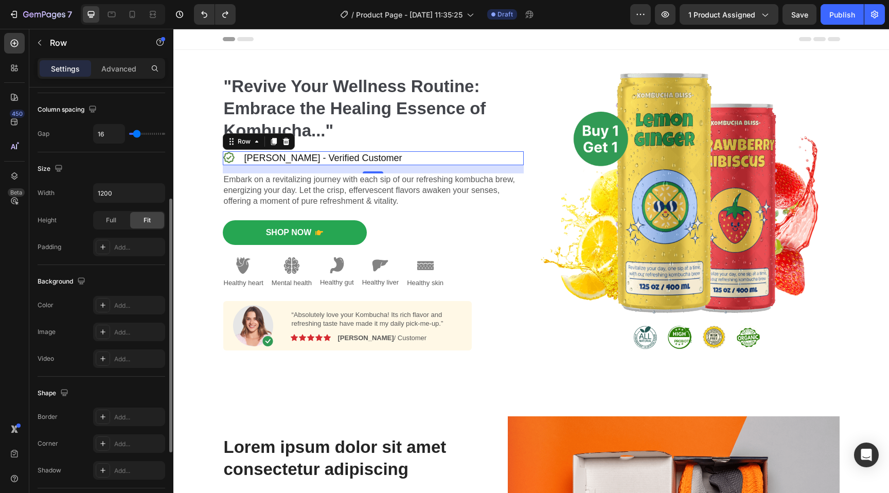
scroll to position [203, 0]
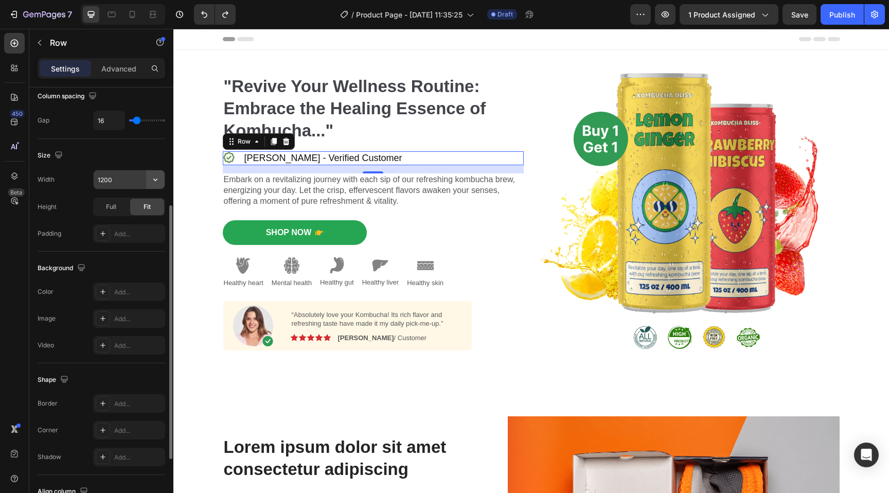
click at [156, 178] on icon "button" at bounding box center [155, 179] width 10 height 10
click at [142, 161] on div "Size" at bounding box center [102, 155] width 128 height 16
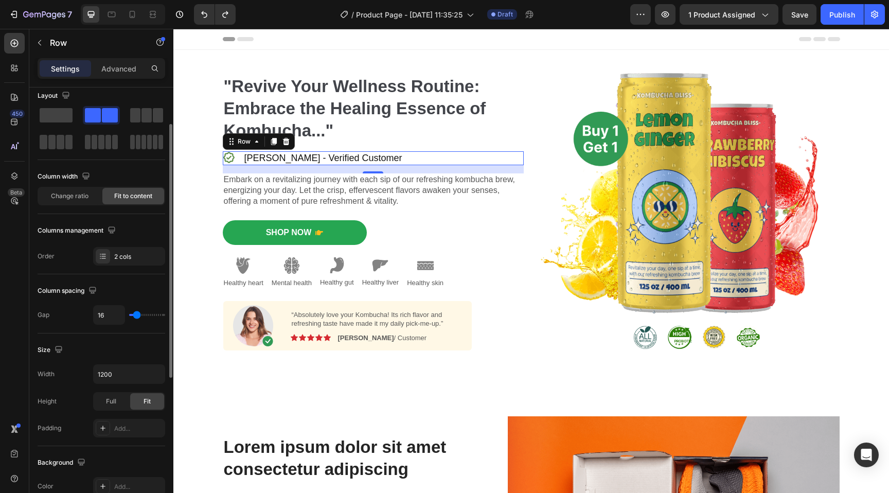
scroll to position [0, 0]
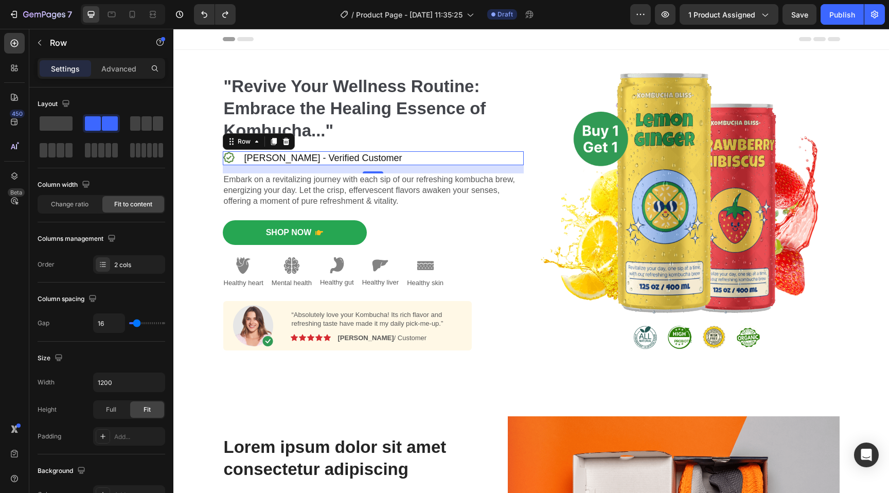
click at [377, 159] on div "Icon Joe T. - Verified Customer Heading Row 16" at bounding box center [373, 158] width 301 height 14
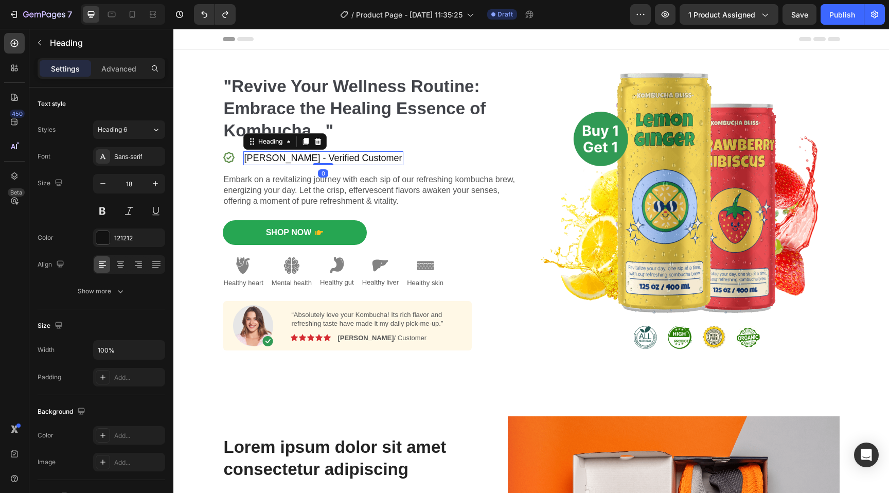
click at [279, 160] on h2 "Joe T. - Verified Customer" at bounding box center [323, 158] width 160 height 14
click at [233, 160] on div "Icon Joe T. - Verified Customer Heading 0 Row" at bounding box center [373, 158] width 301 height 14
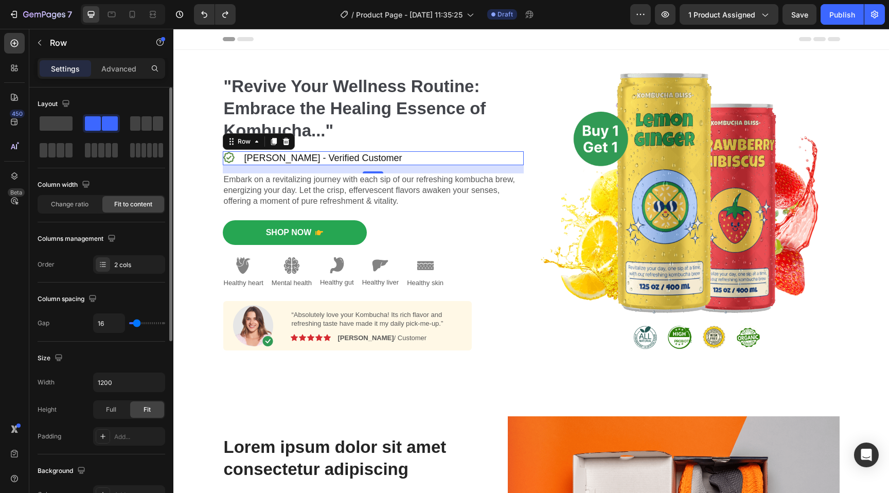
click at [131, 200] on span "Fit to content" at bounding box center [133, 204] width 38 height 9
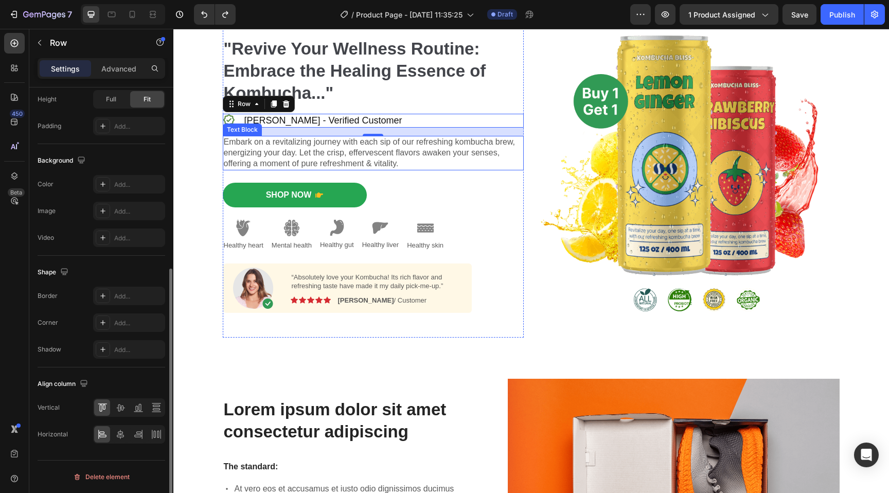
scroll to position [44, 0]
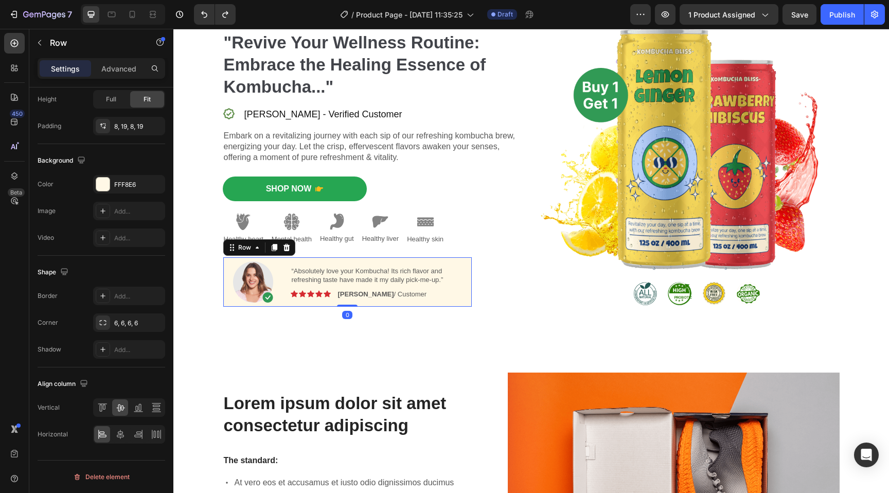
click at [449, 286] on div "“Absolutely love your Kombucha! Its rich flavor and refreshing taste have made …" at bounding box center [376, 281] width 171 height 41
click at [464, 302] on div "Image “Absolutely love your Kombucha! Its rich flavor and refreshing taste have…" at bounding box center [347, 281] width 249 height 49
click at [298, 306] on div "Image “Absolutely love your Kombucha! Its rich flavor and refreshing taste have…" at bounding box center [347, 281] width 249 height 49
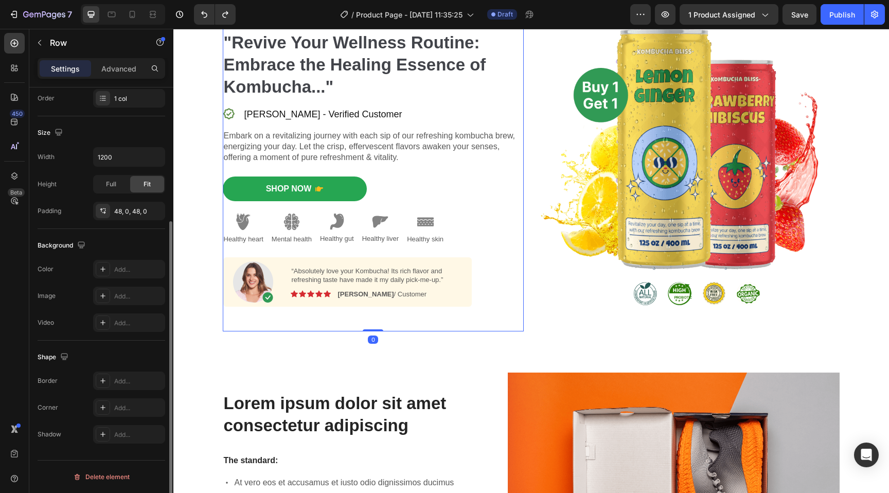
click at [285, 319] on div "⁠⁠⁠⁠⁠⁠⁠ "Revive Your Wellness Routine: Embrace the Healing Essence of Kombucha.…" at bounding box center [373, 168] width 301 height 325
click at [14, 46] on icon at bounding box center [15, 44] width 8 height 8
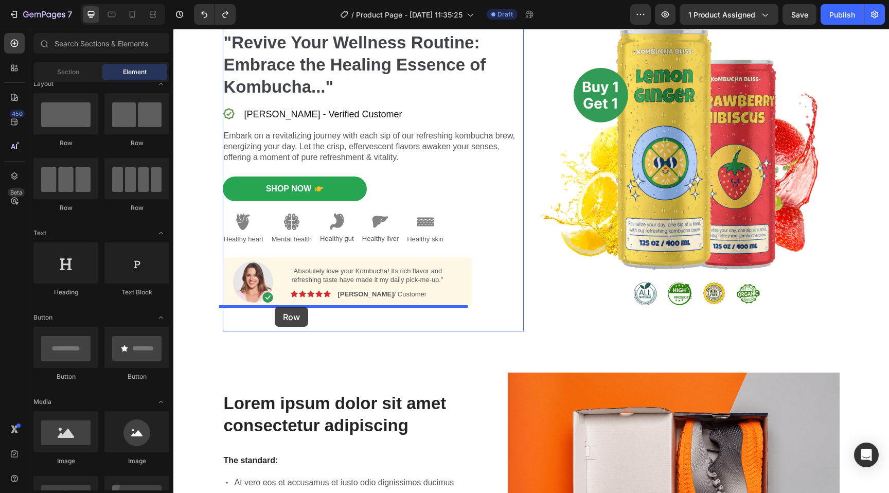
drag, startPoint x: 232, startPoint y: 146, endPoint x: 275, endPoint y: 307, distance: 166.3
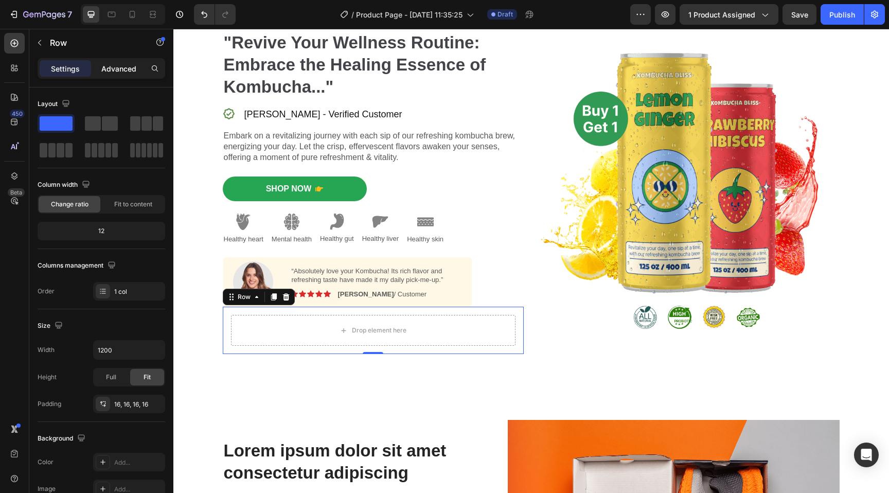
click at [132, 69] on p "Advanced" at bounding box center [118, 68] width 35 height 11
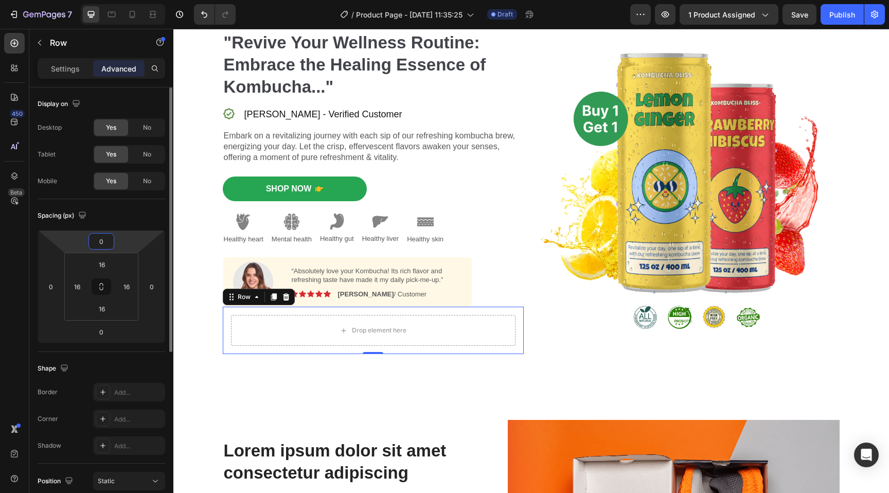
drag, startPoint x: 100, startPoint y: 241, endPoint x: 108, endPoint y: 172, distance: 69.9
click at [108, 172] on div "Display on Desktop Yes No Tablet Yes No Mobile Yes No Spacing (px) 0 0 0 0 16 1…" at bounding box center [102, 410] width 128 height 644
click at [103, 237] on input "0" at bounding box center [101, 241] width 21 height 15
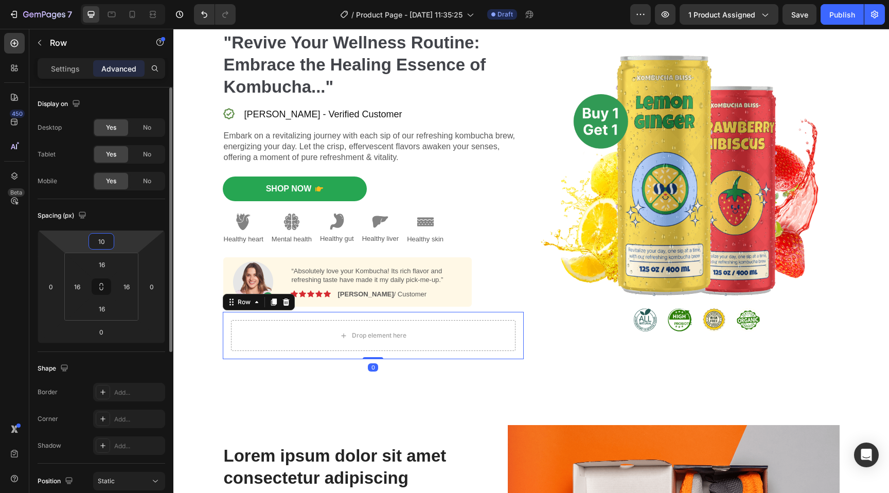
type input "10"
click at [60, 71] on p "Settings" at bounding box center [65, 68] width 29 height 11
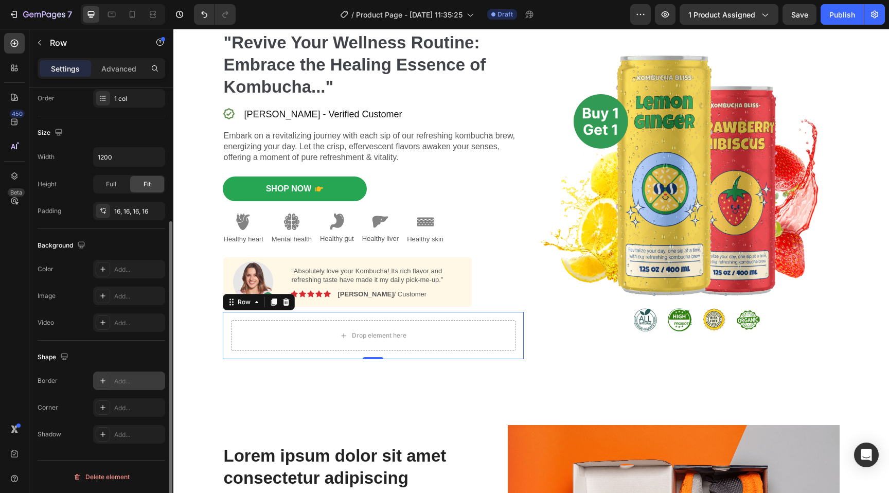
click at [106, 384] on icon at bounding box center [103, 381] width 8 height 8
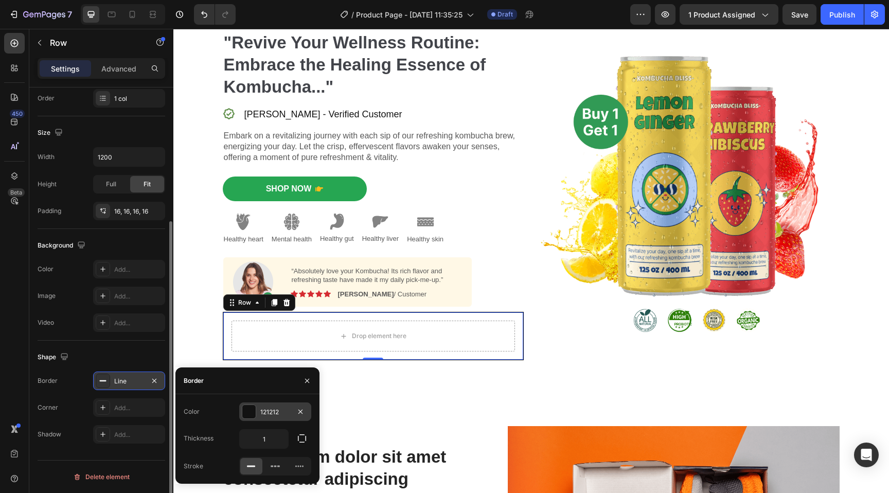
click at [252, 411] on div at bounding box center [248, 411] width 13 height 13
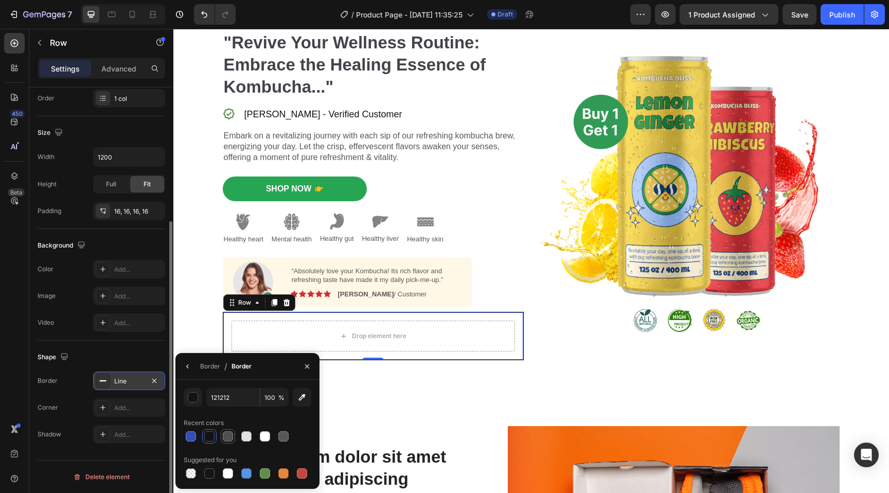
click at [226, 440] on div at bounding box center [228, 436] width 10 height 10
type input "4F4F4F"
click at [209, 366] on div "Border" at bounding box center [210, 366] width 20 height 9
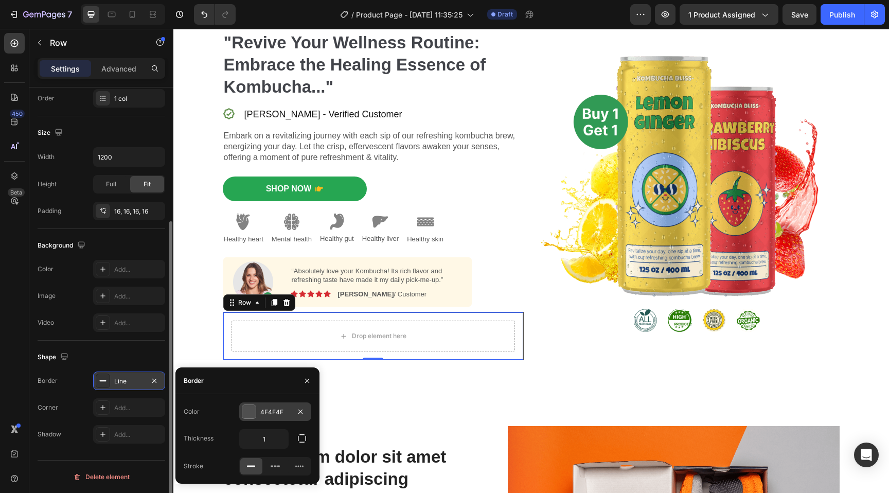
click at [246, 410] on div at bounding box center [248, 411] width 13 height 13
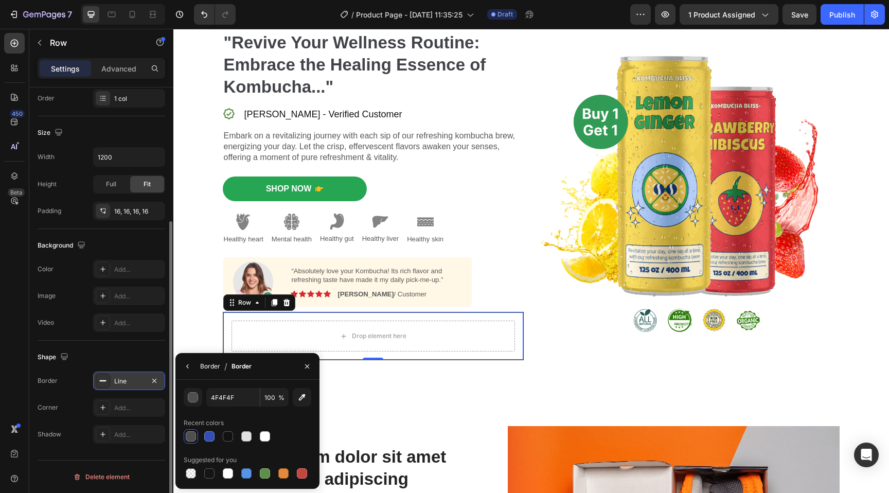
click at [210, 368] on div "Border" at bounding box center [210, 366] width 20 height 9
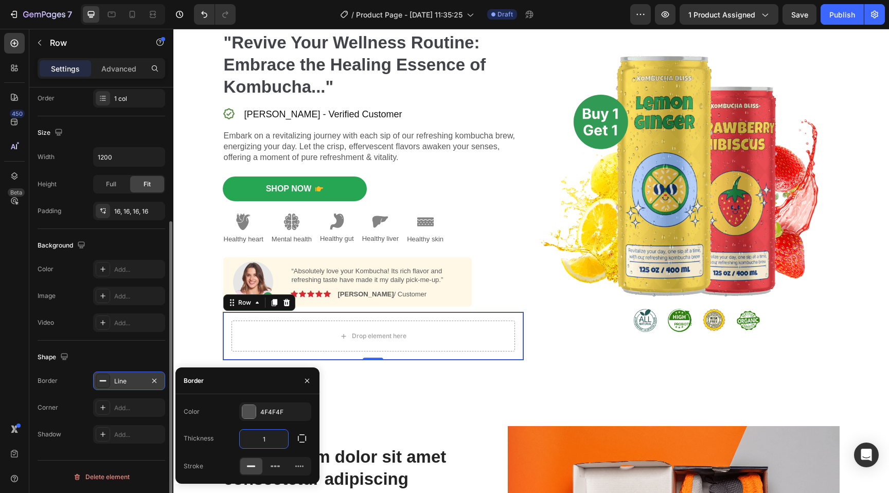
drag, startPoint x: 269, startPoint y: 441, endPoint x: 229, endPoint y: 441, distance: 40.1
click at [229, 441] on div "Thickness 1" at bounding box center [248, 439] width 128 height 20
click at [300, 440] on icon "button" at bounding box center [302, 438] width 10 height 10
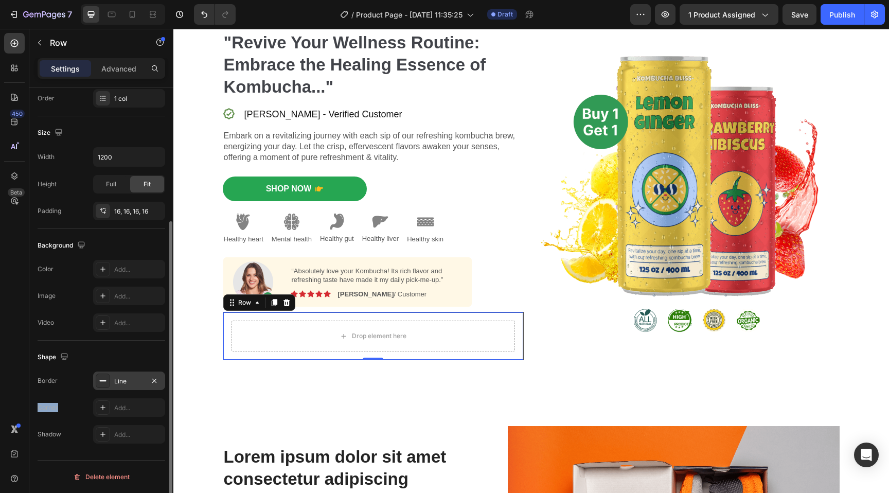
drag, startPoint x: 34, startPoint y: 408, endPoint x: 64, endPoint y: 408, distance: 29.9
click at [64, 408] on div "Layout Column width Change ratio Fit to content 12 Columns management Order 1 c…" at bounding box center [101, 208] width 144 height 628
click at [101, 410] on icon at bounding box center [103, 408] width 8 height 8
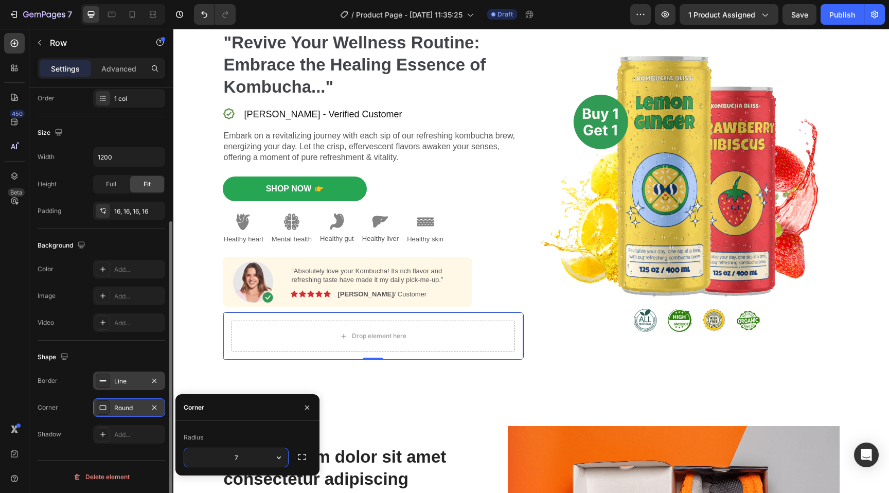
type input "7"
click at [484, 375] on div "⁠⁠⁠⁠⁠⁠⁠ "Revive Your Wellness Routine: Embrace the Healing Essence of Kombucha.…" at bounding box center [373, 195] width 301 height 379
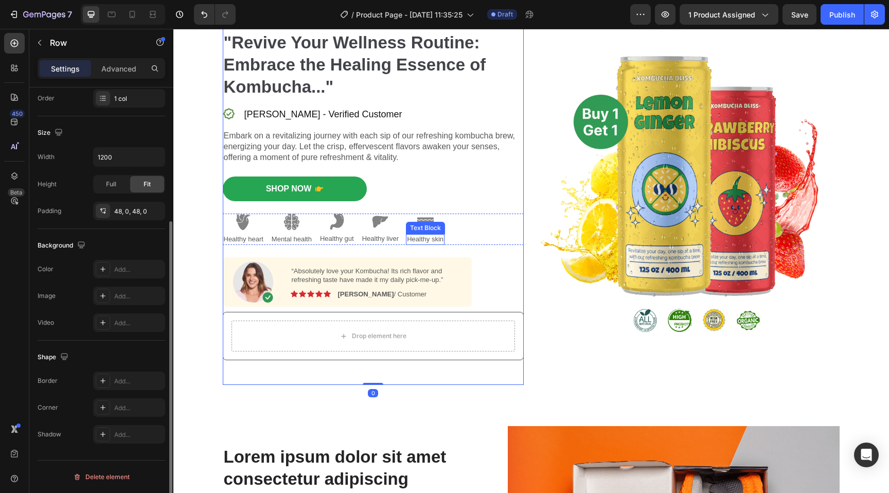
click at [436, 242] on p "Healthy skin" at bounding box center [425, 239] width 37 height 9
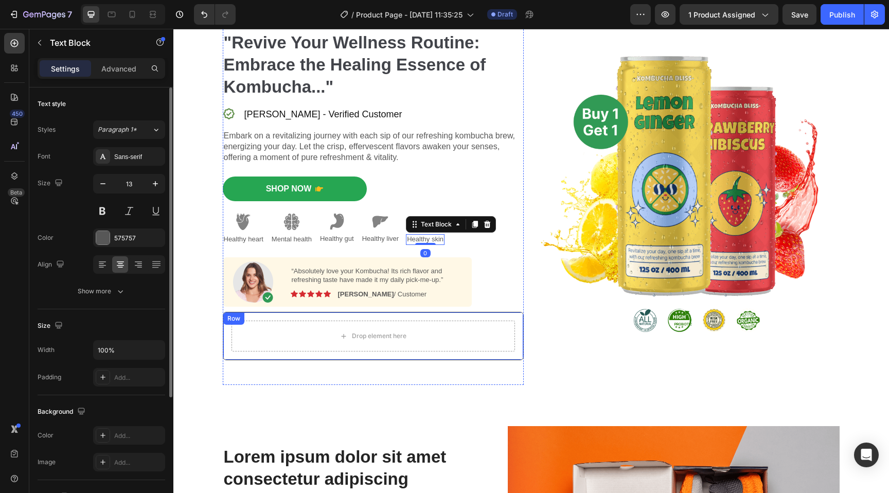
click at [503, 317] on div "Drop element here Row" at bounding box center [373, 336] width 301 height 48
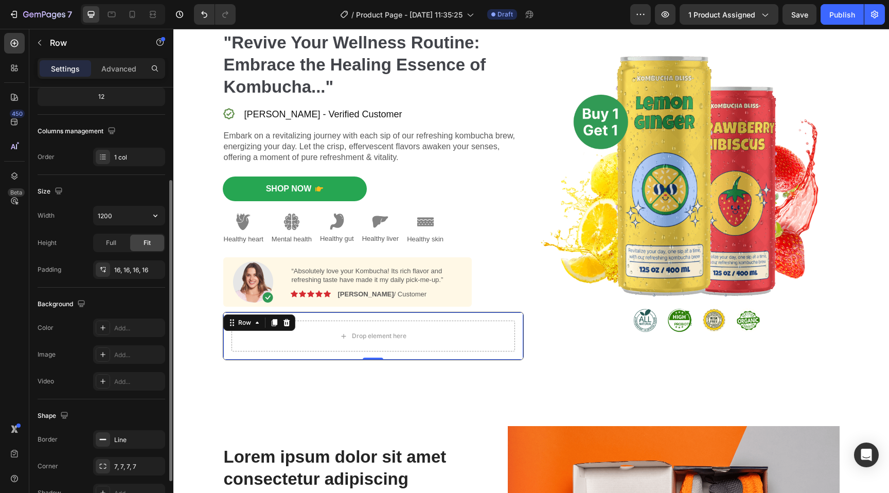
scroll to position [144, 0]
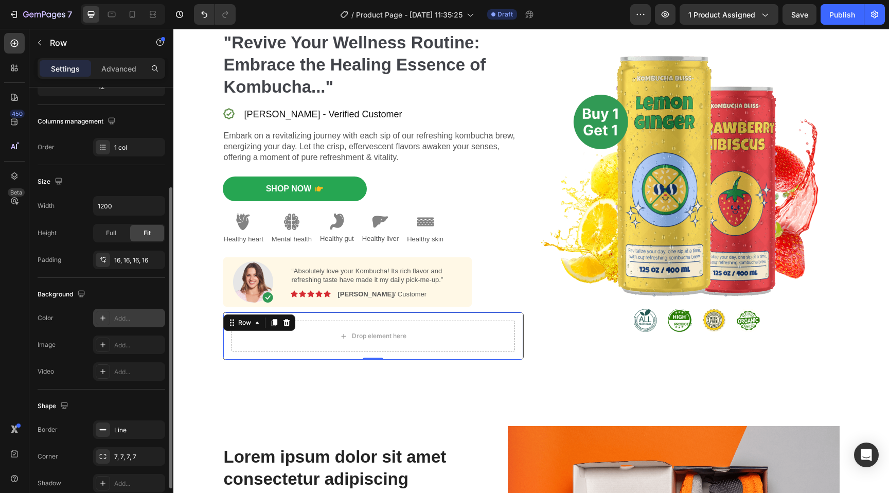
click at [130, 316] on div "Add..." at bounding box center [138, 318] width 48 height 9
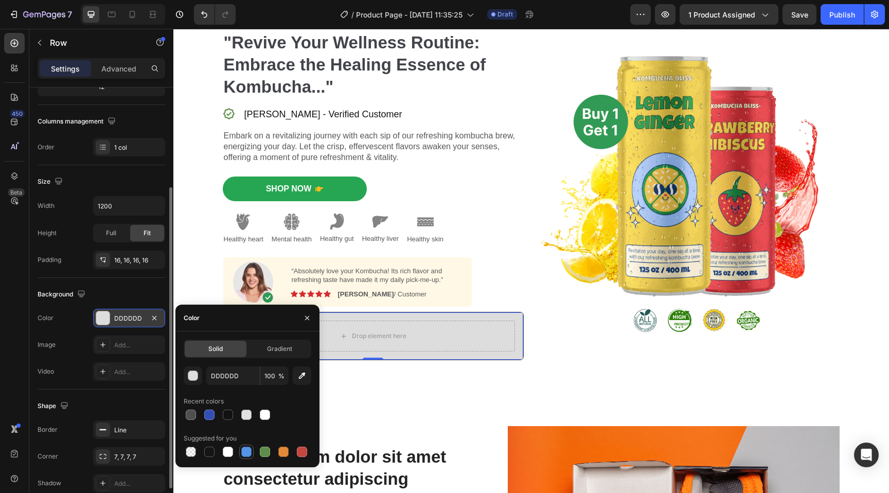
click at [252, 450] on div at bounding box center [246, 452] width 12 height 12
type input "5594E7"
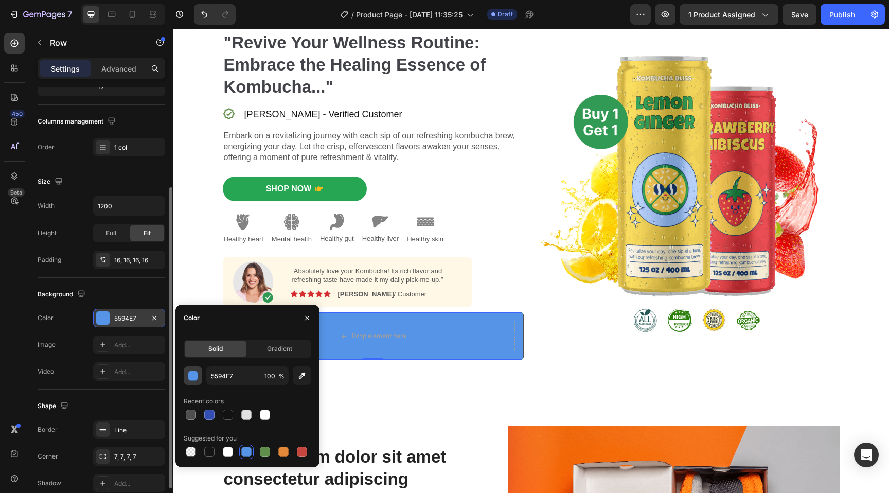
click at [198, 377] on div "button" at bounding box center [193, 376] width 10 height 10
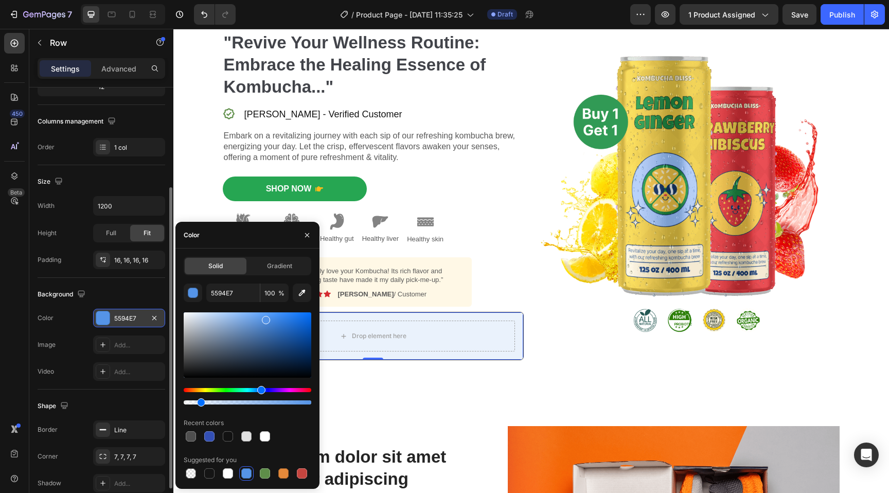
drag, startPoint x: 309, startPoint y: 402, endPoint x: 201, endPoint y: 404, distance: 108.6
click at [201, 404] on div at bounding box center [201, 402] width 8 height 8
type input "13"
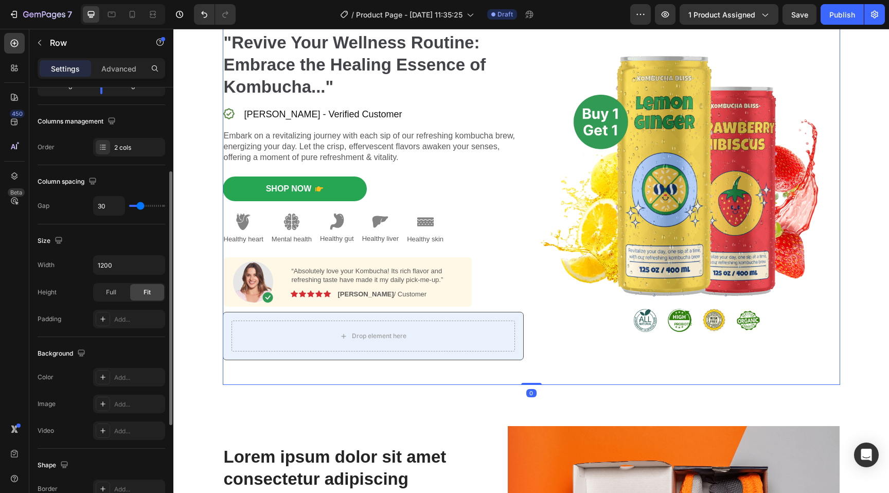
click at [563, 353] on div "Image" at bounding box center [689, 195] width 301 height 379
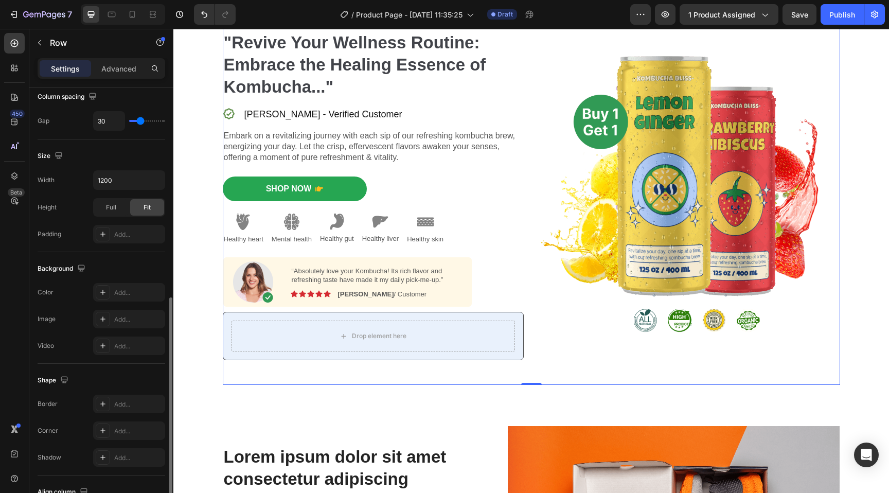
scroll to position [310, 0]
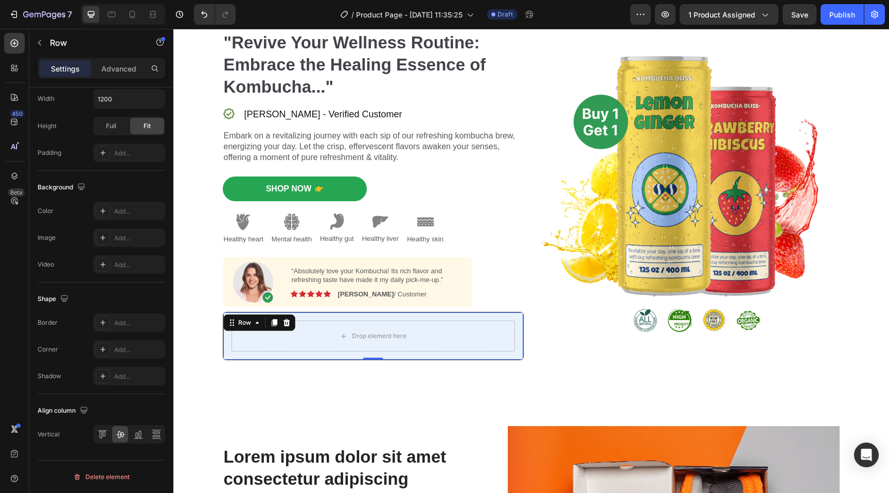
click at [448, 315] on div "Drop element here Row 0" at bounding box center [373, 336] width 301 height 48
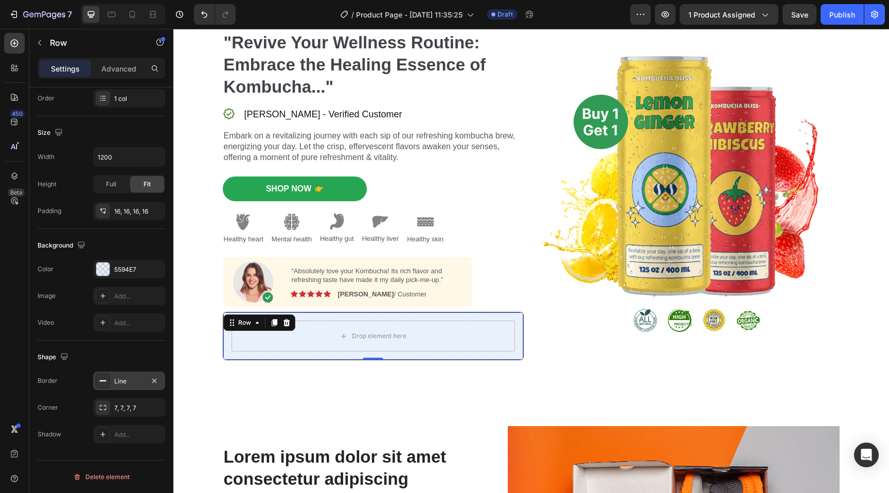
click at [105, 382] on icon at bounding box center [103, 381] width 8 height 8
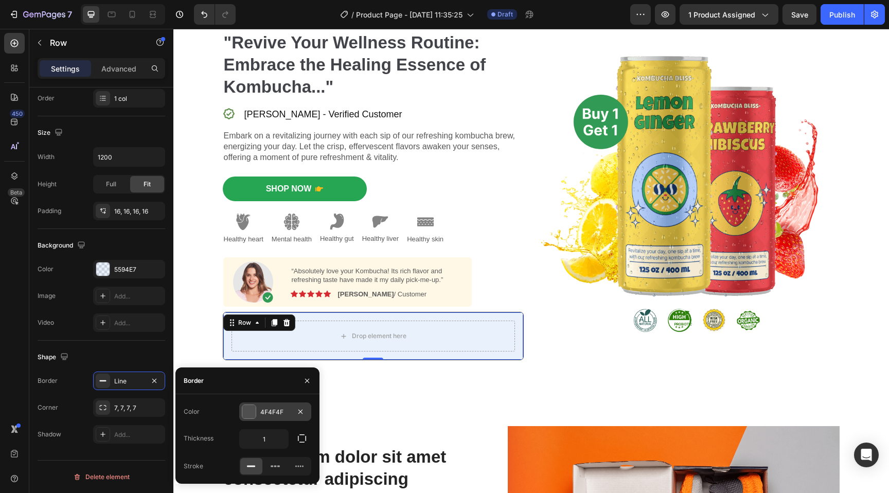
click at [244, 411] on div at bounding box center [248, 411] width 13 height 13
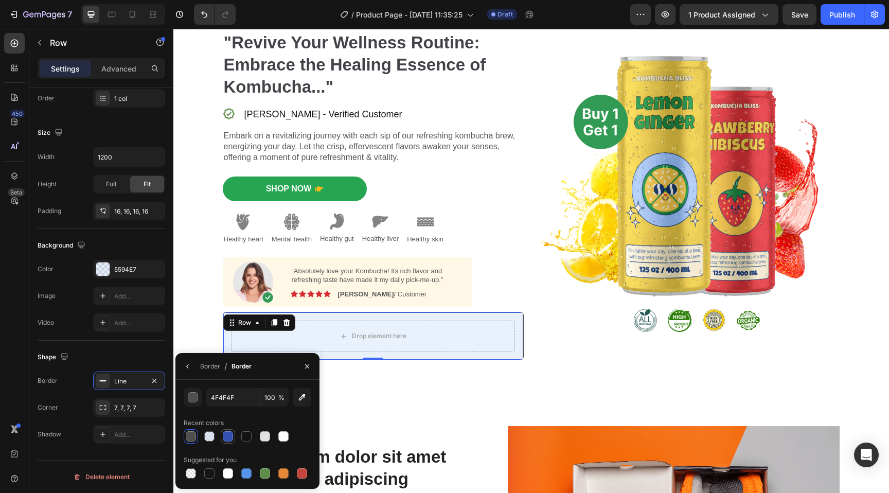
click at [228, 435] on div at bounding box center [228, 436] width 10 height 10
click at [202, 401] on button "button" at bounding box center [193, 397] width 19 height 19
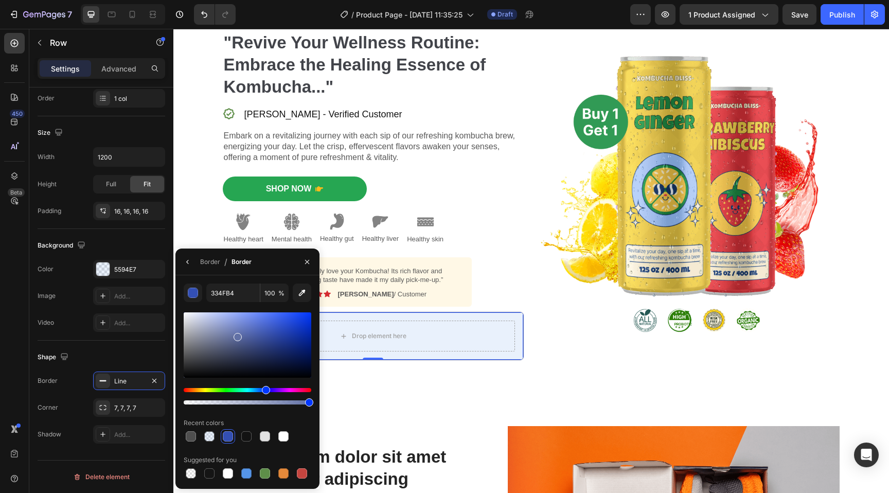
click at [237, 335] on div at bounding box center [248, 344] width 128 height 65
type input "6170A5"
click at [564, 339] on img at bounding box center [689, 195] width 301 height 309
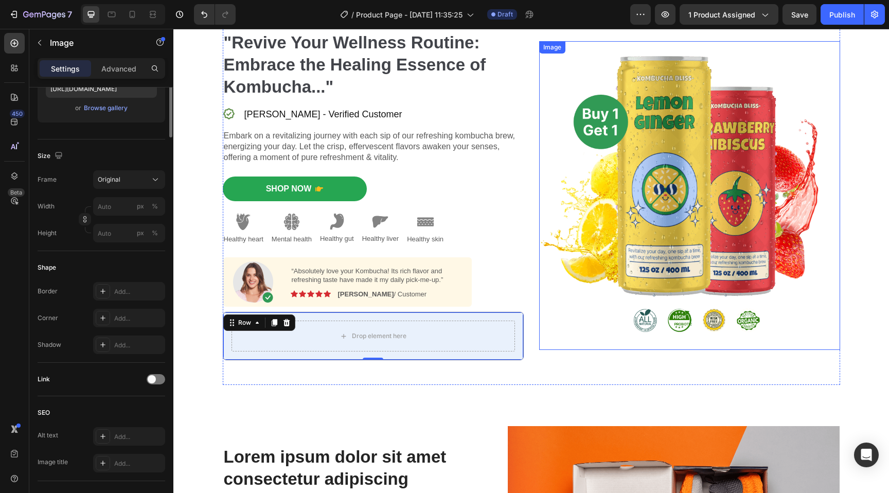
scroll to position [0, 0]
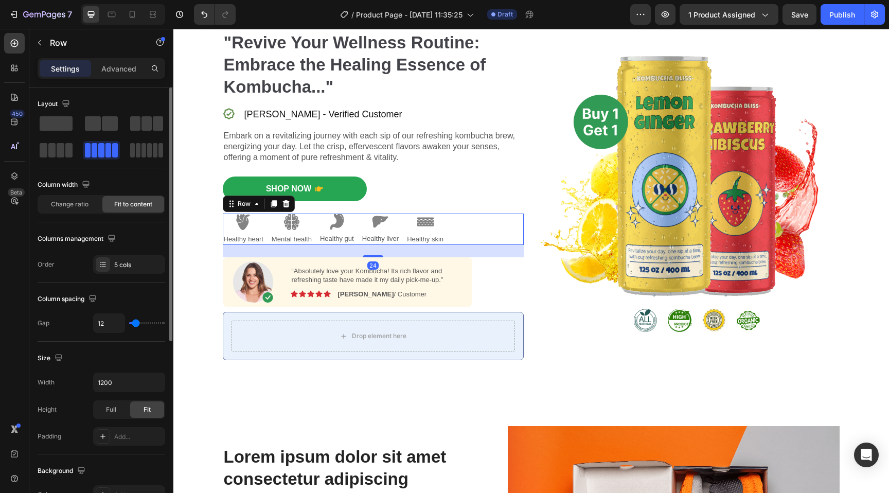
click at [479, 242] on div "Image Healthy heart Text Block Image Mental health Text Block Image Healthy gut…" at bounding box center [373, 229] width 301 height 31
click at [104, 127] on span at bounding box center [110, 123] width 16 height 14
drag, startPoint x: 104, startPoint y: 126, endPoint x: 118, endPoint y: 191, distance: 66.8
click at [118, 191] on div "Layout Column width Change ratio Fit to content Columns management Order 5 cols" at bounding box center [102, 185] width 128 height 178
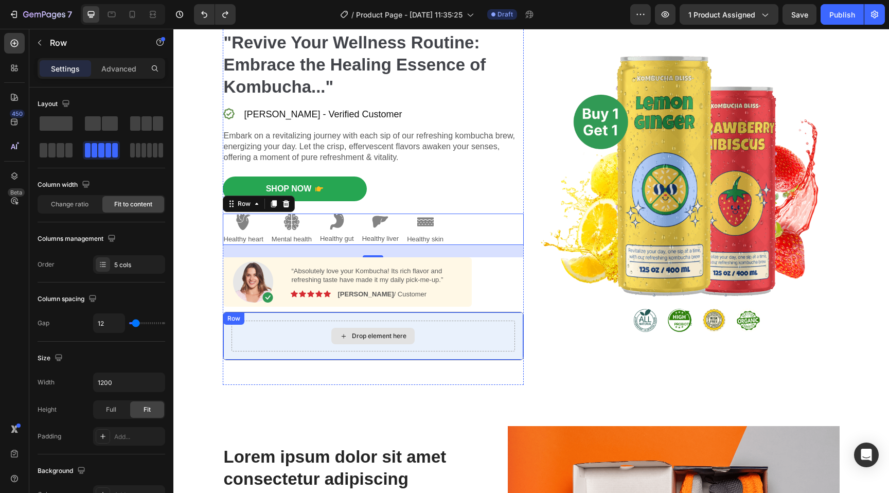
click at [267, 337] on div "Drop element here" at bounding box center [374, 336] width 284 height 31
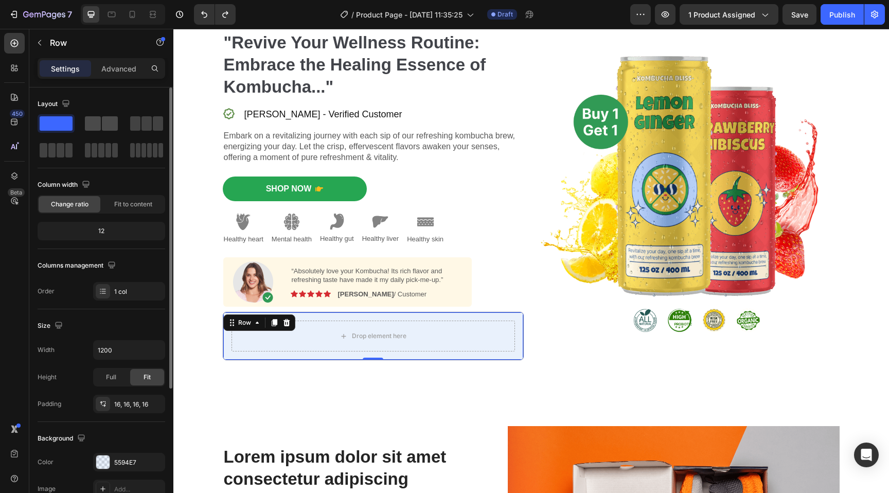
click at [99, 125] on span at bounding box center [93, 123] width 16 height 14
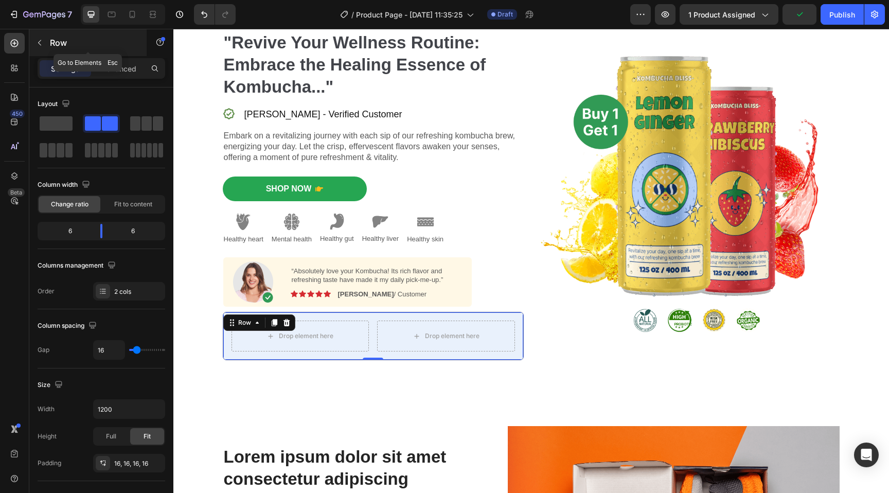
click at [37, 44] on icon "button" at bounding box center [40, 43] width 8 height 8
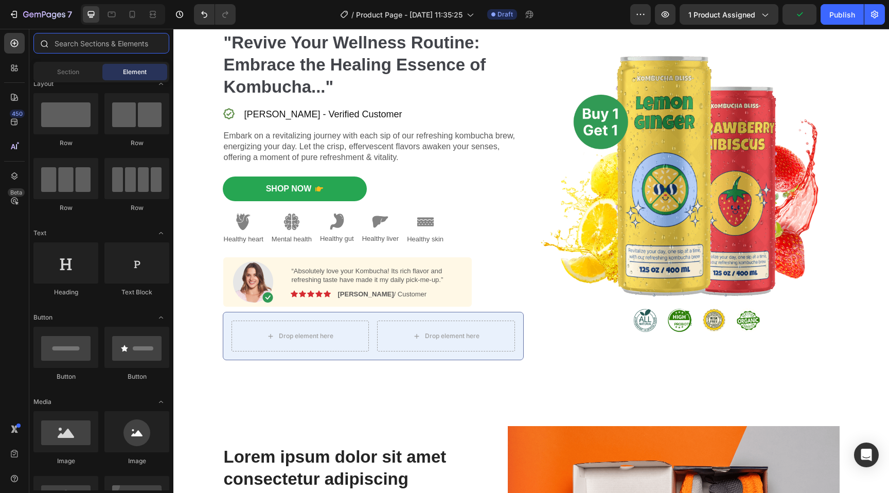
click at [86, 46] on input "text" at bounding box center [101, 43] width 136 height 21
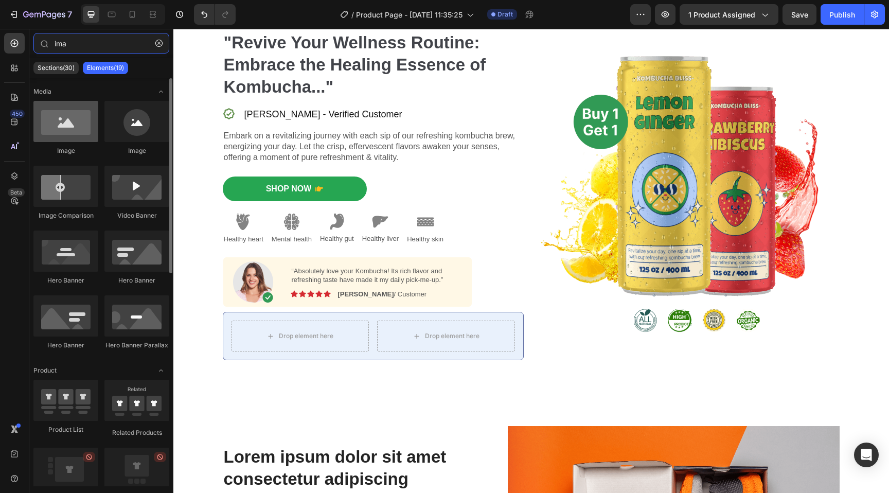
type input "ima"
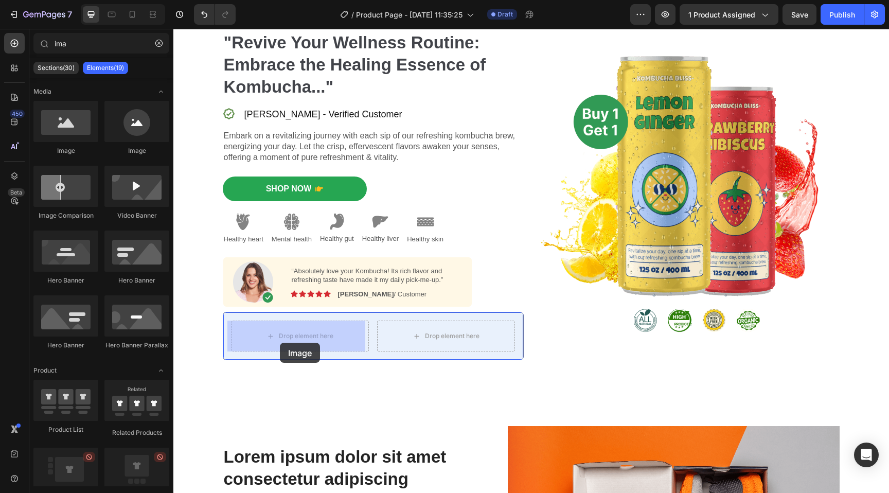
drag, startPoint x: 237, startPoint y: 158, endPoint x: 279, endPoint y: 343, distance: 190.2
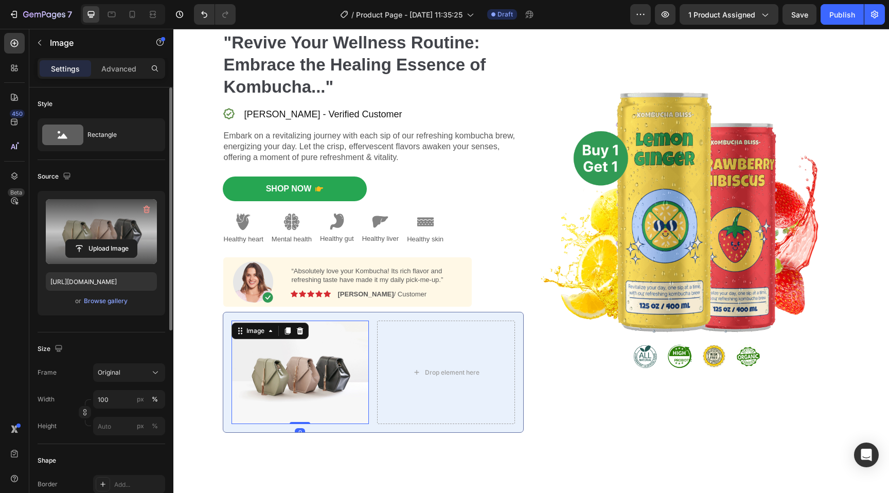
click at [104, 214] on label at bounding box center [101, 231] width 111 height 65
click at [104, 240] on input "file" at bounding box center [101, 249] width 71 height 18
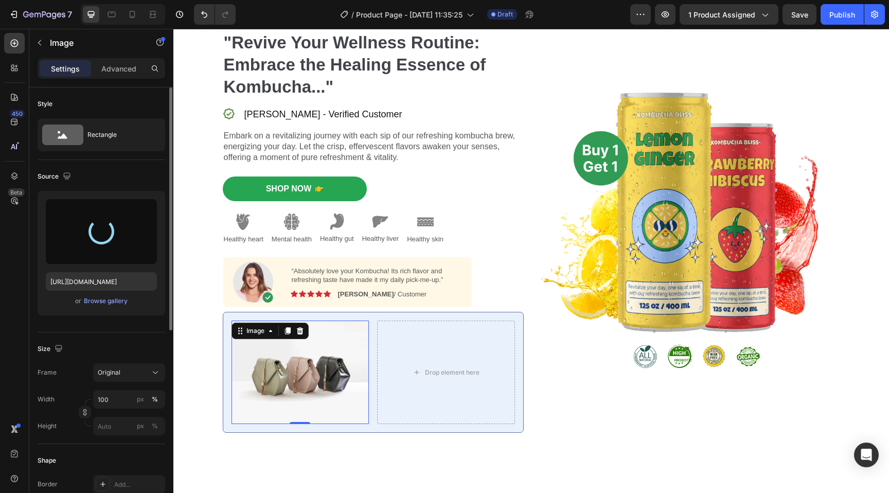
type input "https://cdn.shopify.com/s/files/1/0343/1137/2859/files/gempages_581756380642280…"
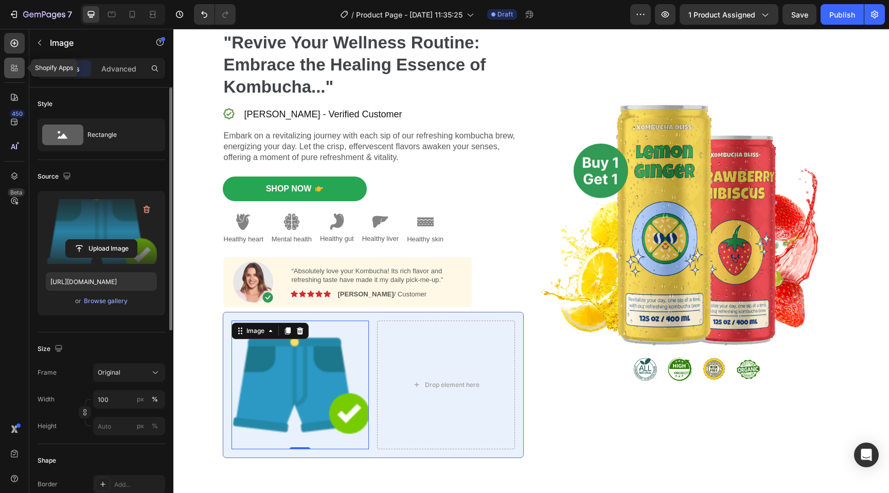
click at [14, 68] on icon at bounding box center [14, 68] width 10 height 10
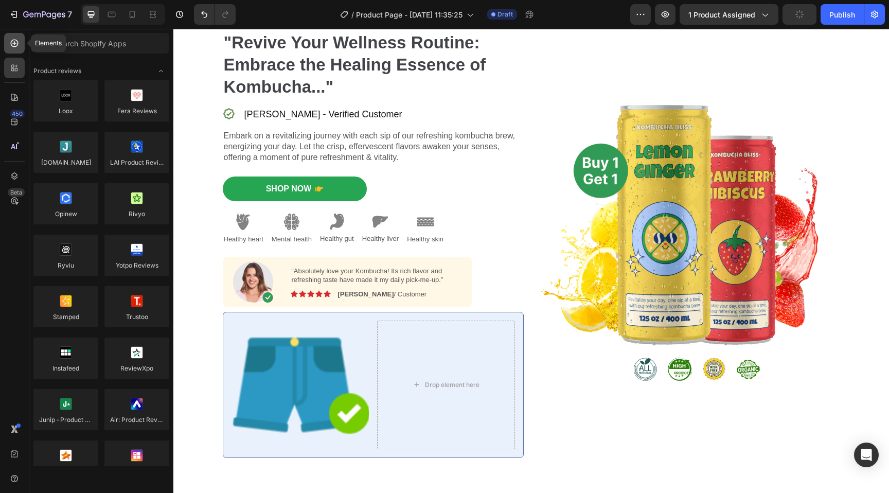
click at [12, 41] on icon at bounding box center [14, 43] width 10 height 10
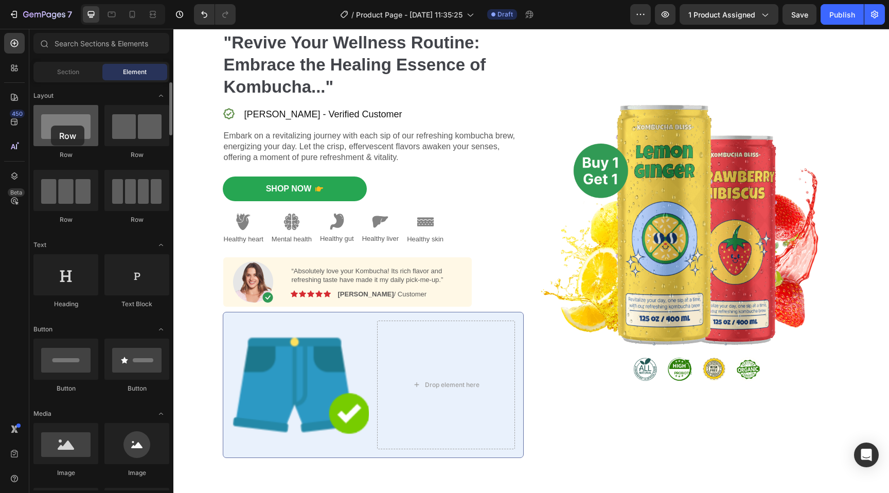
click at [51, 126] on div at bounding box center [65, 125] width 65 height 41
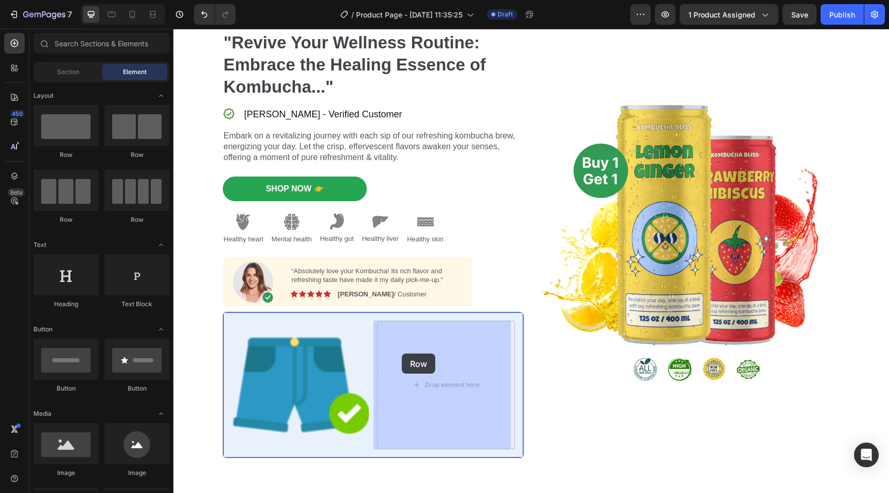
drag, startPoint x: 312, startPoint y: 166, endPoint x: 408, endPoint y: 362, distance: 218.5
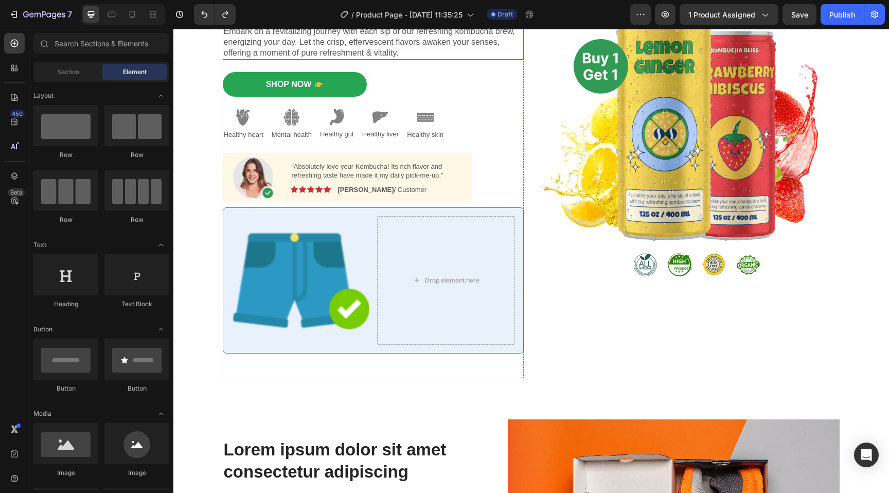
scroll to position [147, 0]
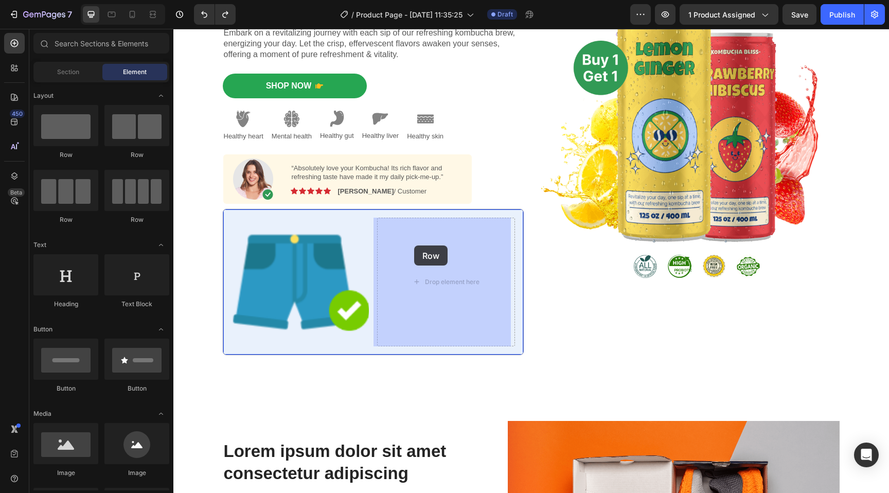
drag, startPoint x: 308, startPoint y: 161, endPoint x: 414, endPoint y: 246, distance: 135.9
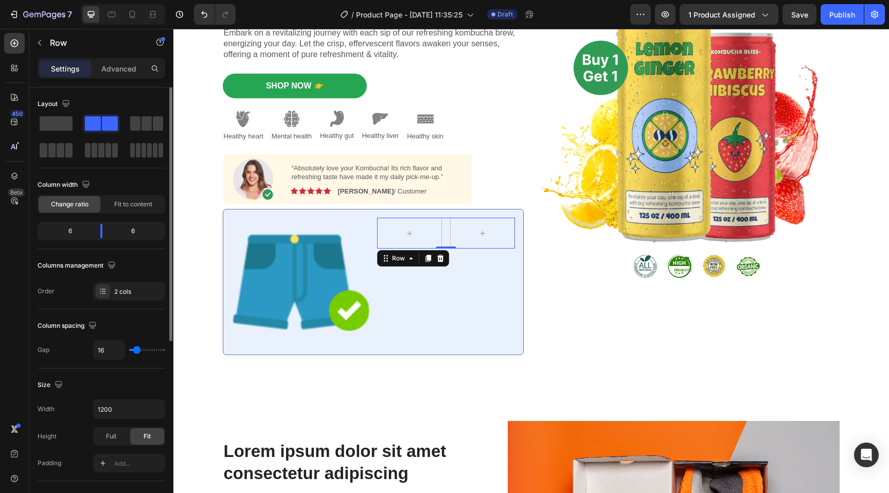
drag, startPoint x: 77, startPoint y: 128, endPoint x: 34, endPoint y: 144, distance: 45.3
click at [34, 144] on div "Layout Column width Change ratio Fit to content 6 6 Columns management Order 2 …" at bounding box center [101, 460] width 144 height 745
click at [56, 129] on span at bounding box center [56, 123] width 33 height 14
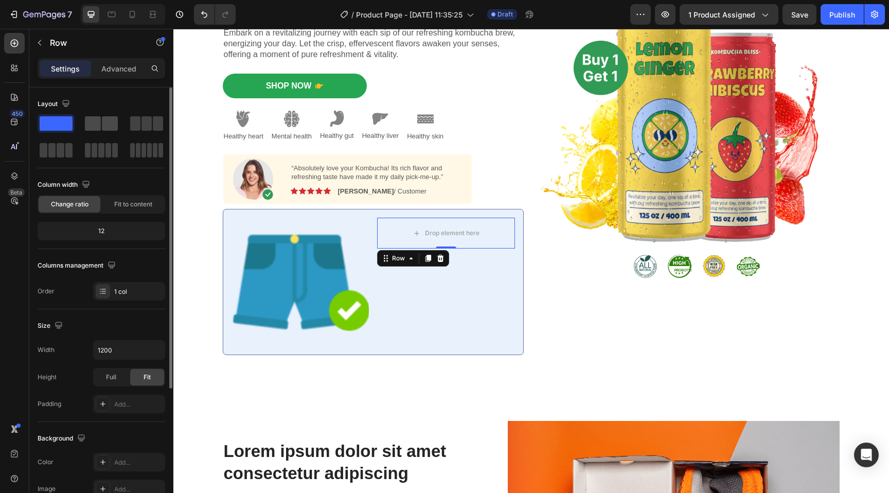
click at [96, 126] on span at bounding box center [93, 123] width 16 height 14
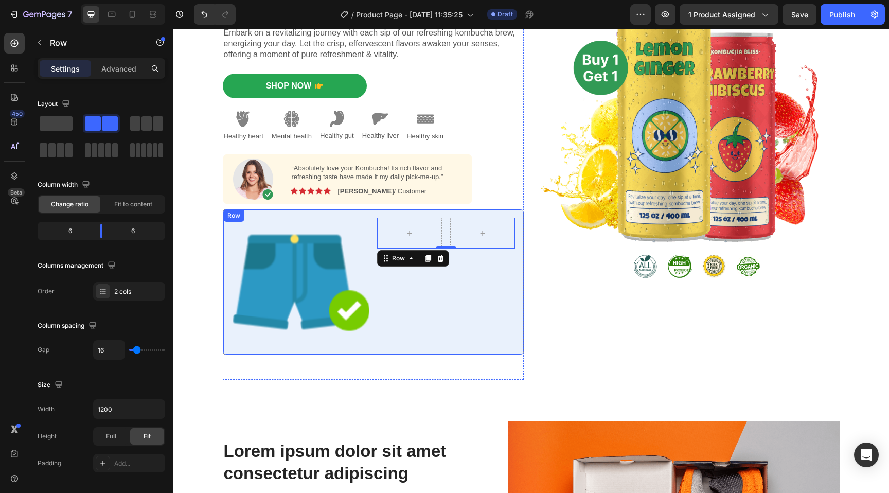
click at [437, 310] on div "Row 0" at bounding box center [446, 282] width 138 height 128
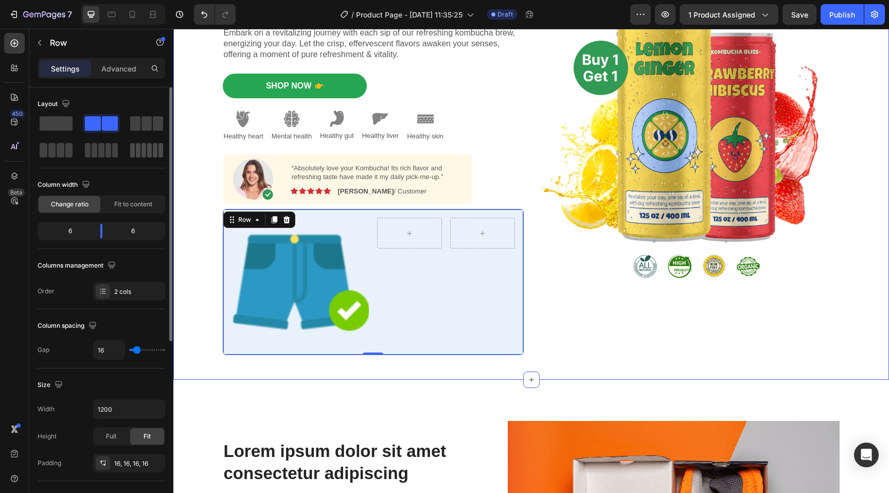
drag, startPoint x: 51, startPoint y: 121, endPoint x: 162, endPoint y: 145, distance: 113.1
click at [162, 145] on div at bounding box center [102, 136] width 128 height 45
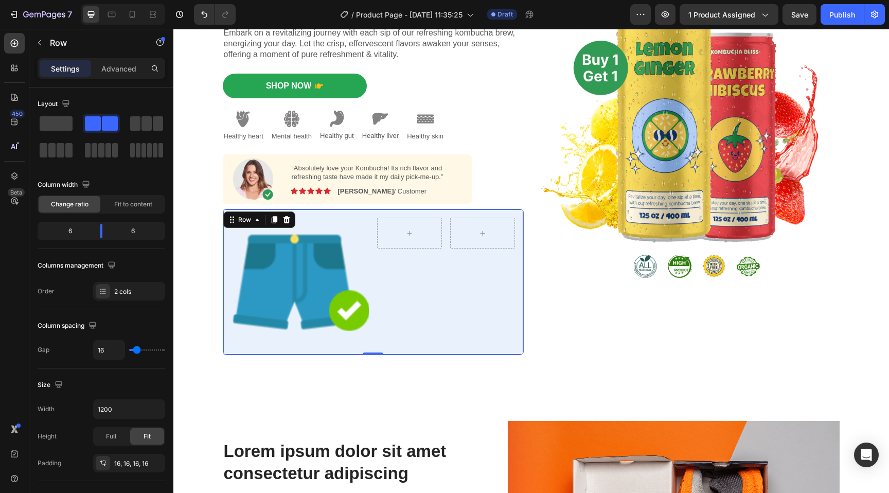
click at [475, 321] on div "Row" at bounding box center [446, 282] width 138 height 128
click at [31, 45] on div "Row" at bounding box center [87, 42] width 117 height 27
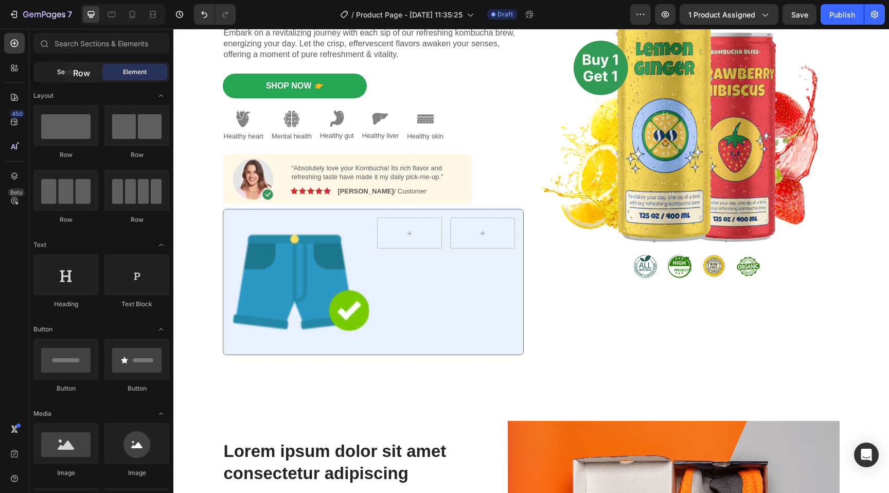
drag, startPoint x: 141, startPoint y: 127, endPoint x: 65, endPoint y: 64, distance: 99.1
click at [65, 64] on div "Sections(30) Elements(84) Section Element Hero Section Product Detail Brands Tr…" at bounding box center [101, 262] width 144 height 458
drag, startPoint x: 237, startPoint y: 163, endPoint x: 389, endPoint y: 281, distance: 192.1
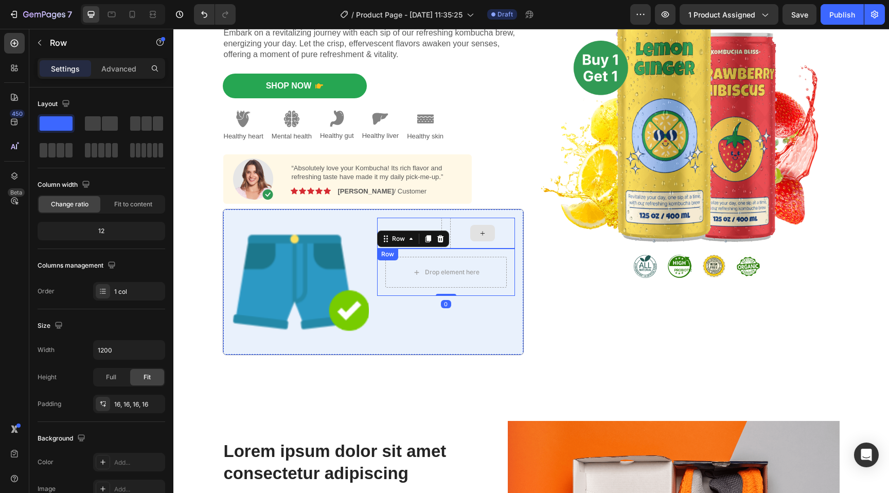
click at [479, 230] on icon at bounding box center [483, 233] width 8 height 9
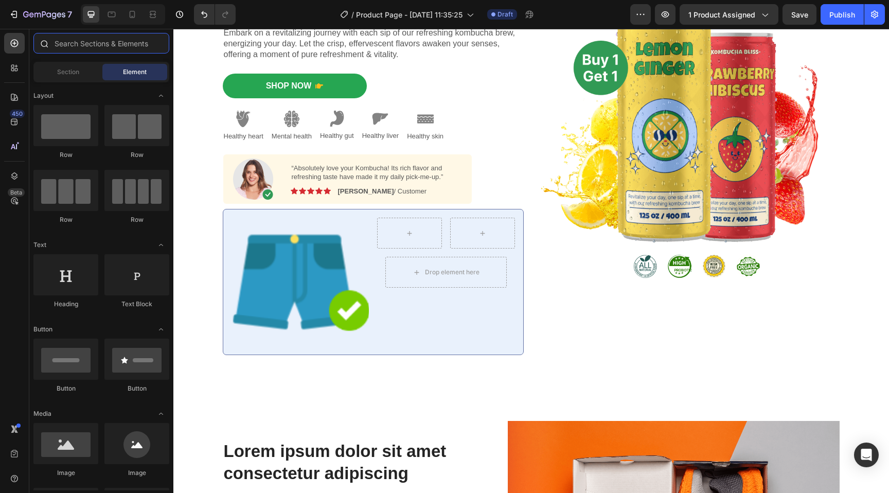
click at [103, 41] on input "text" at bounding box center [101, 43] width 136 height 21
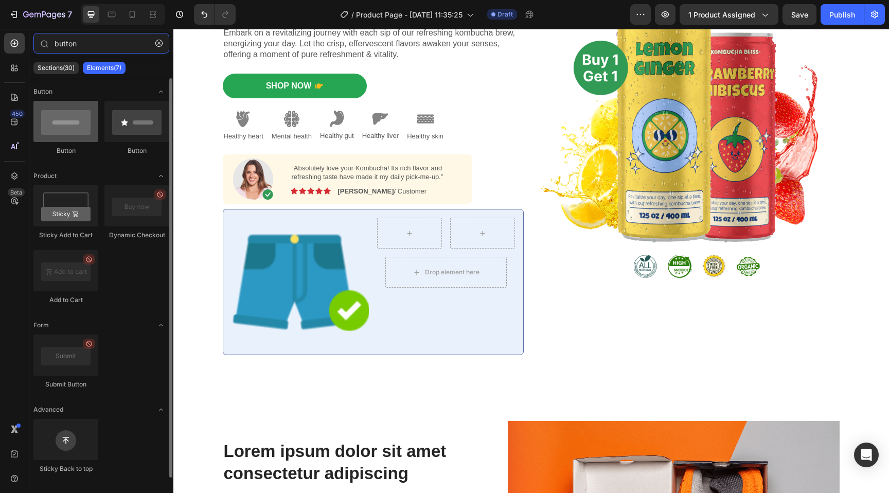
type input "button"
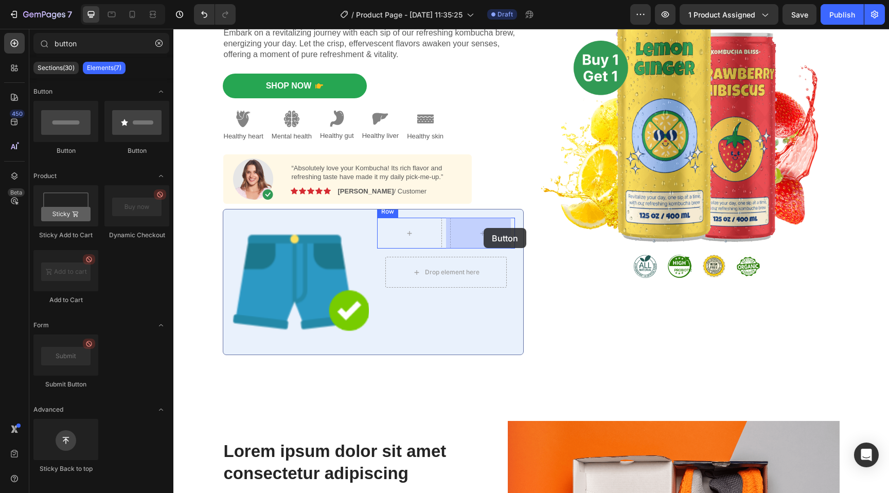
drag, startPoint x: 231, startPoint y: 140, endPoint x: 484, endPoint y: 228, distance: 268.1
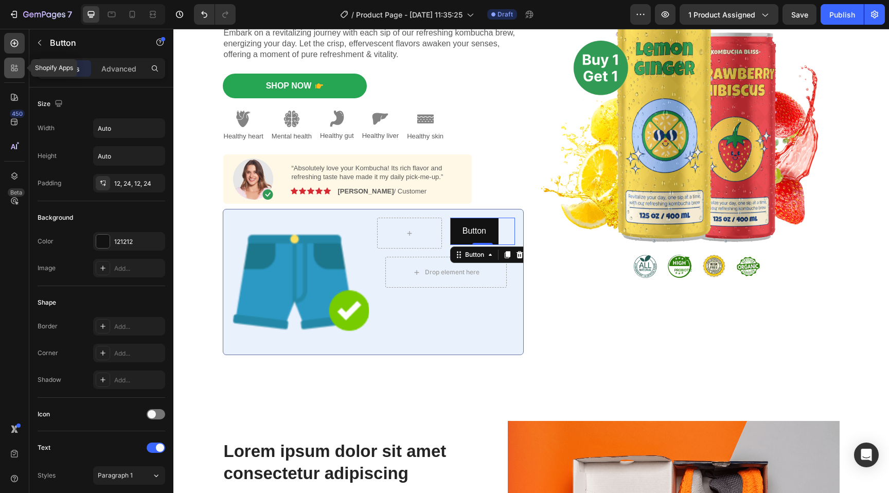
click at [13, 69] on icon at bounding box center [12, 69] width 3 height 3
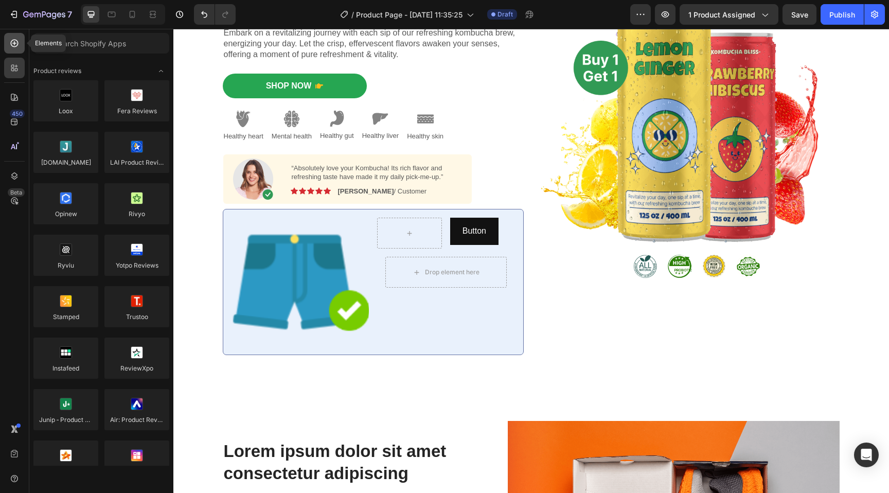
click at [14, 42] on icon at bounding box center [14, 43] width 4 height 4
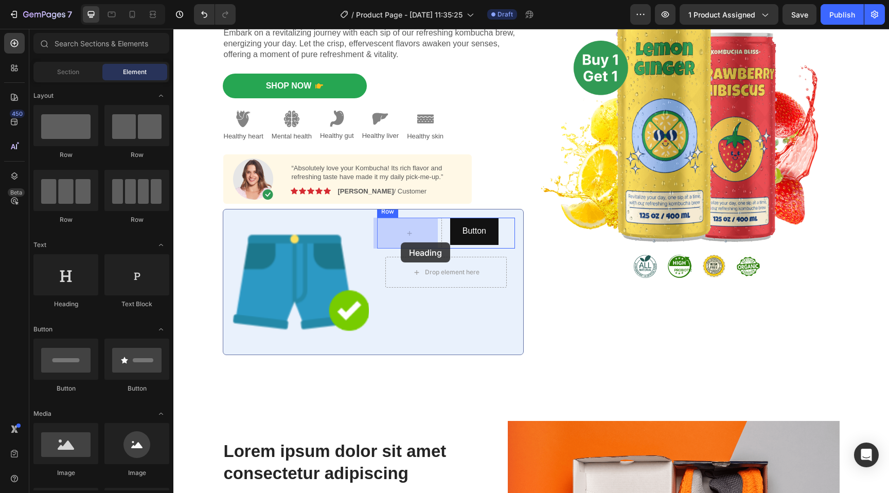
drag, startPoint x: 243, startPoint y: 318, endPoint x: 402, endPoint y: 240, distance: 177.0
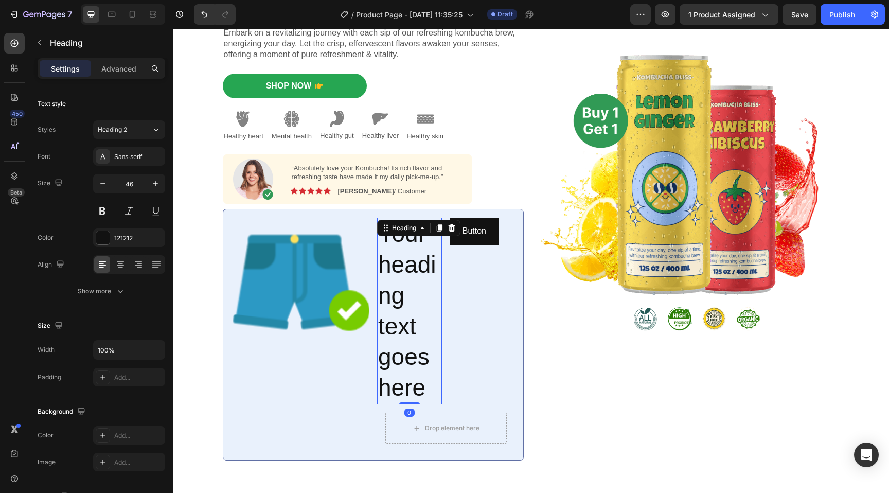
click at [397, 273] on h2 "Your heading text goes here" at bounding box center [409, 311] width 65 height 187
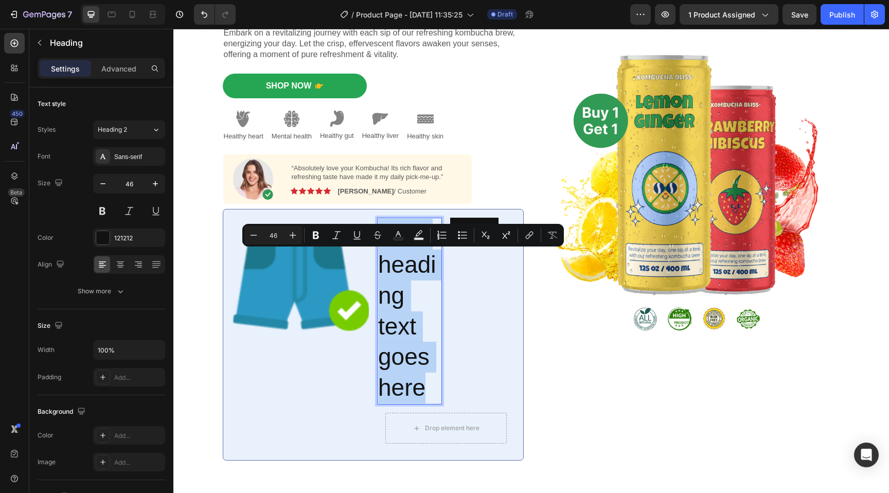
click at [397, 273] on p "Your heading text goes here" at bounding box center [409, 311] width 63 height 185
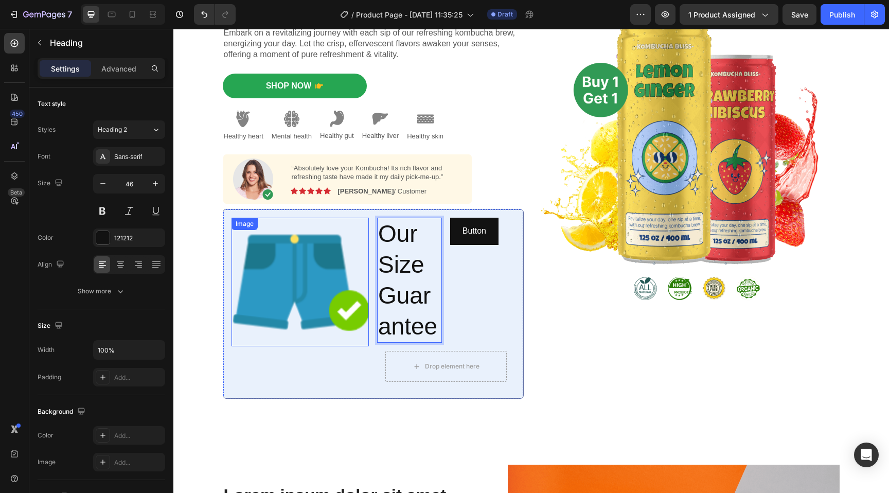
click at [275, 304] on img at bounding box center [301, 282] width 138 height 128
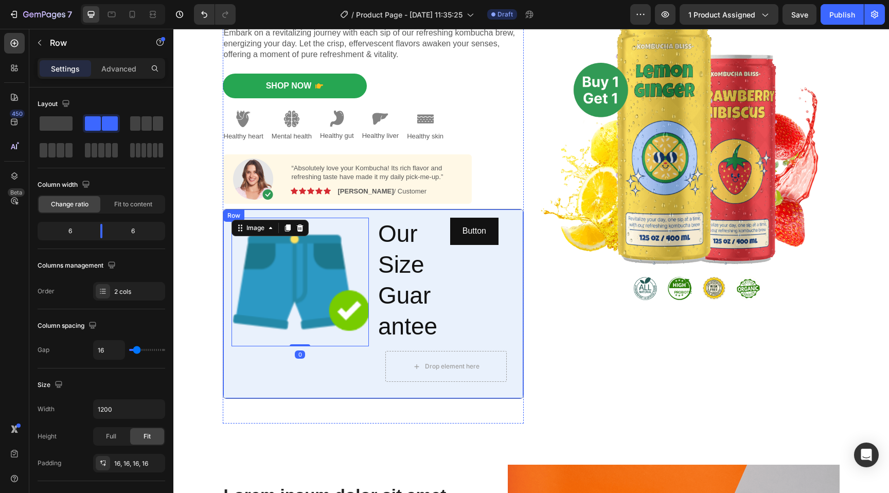
click at [356, 378] on div "Image 0" at bounding box center [301, 304] width 138 height 172
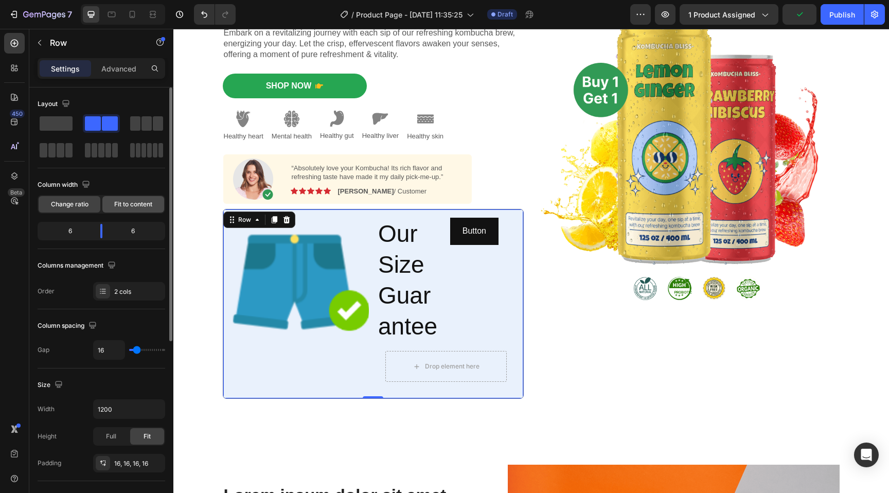
click at [122, 205] on span "Fit to content" at bounding box center [133, 204] width 38 height 9
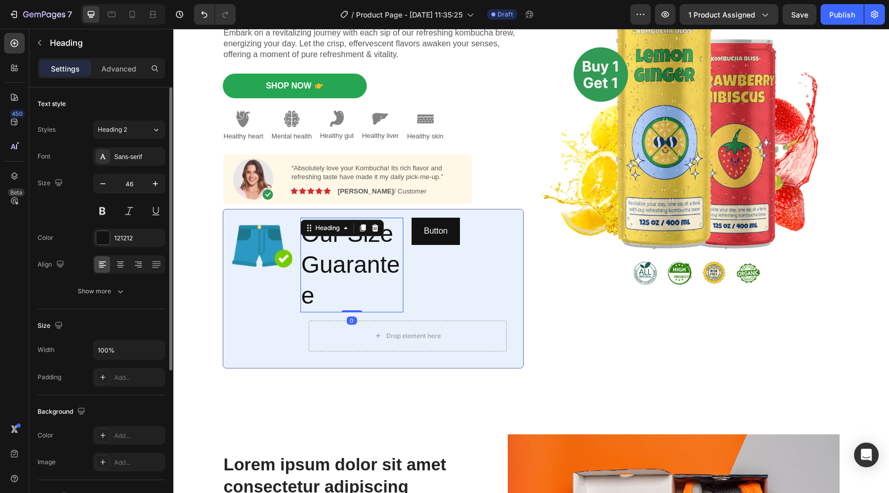
click at [339, 264] on p "Our Size Guarantee" at bounding box center [352, 265] width 101 height 92
click at [134, 186] on input "46" at bounding box center [129, 183] width 34 height 19
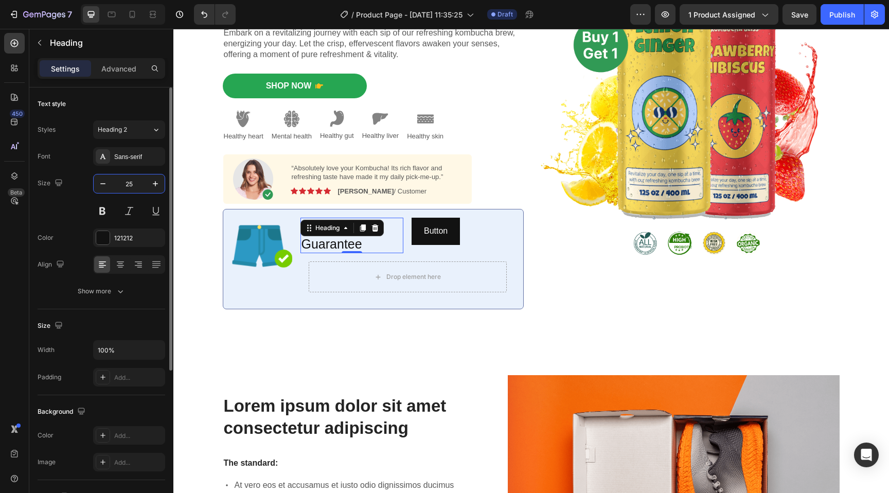
type input "25"
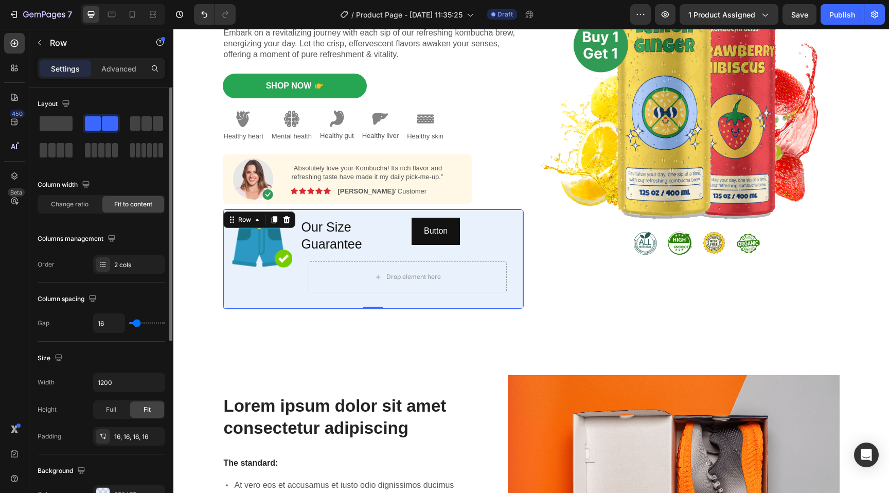
click at [268, 275] on div "Image" at bounding box center [262, 259] width 61 height 83
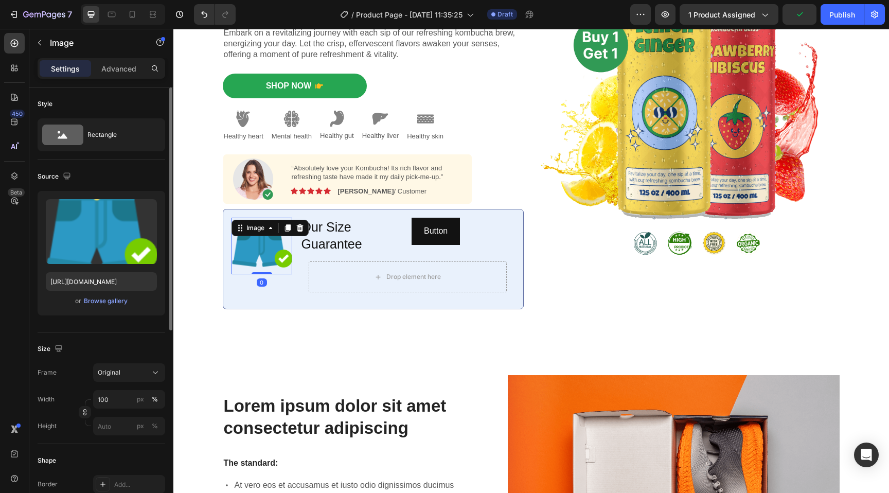
click at [264, 247] on img at bounding box center [262, 246] width 61 height 57
click at [284, 294] on div "Image 0" at bounding box center [262, 259] width 61 height 83
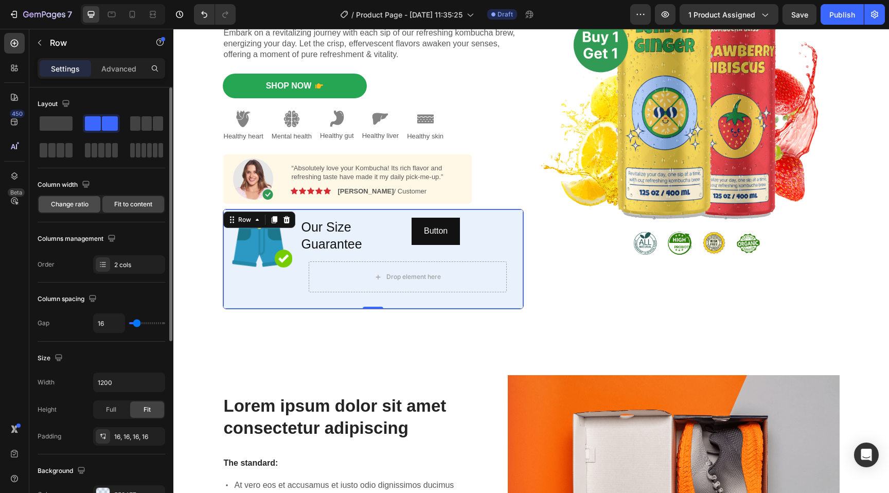
click at [74, 204] on span "Change ratio" at bounding box center [70, 204] width 38 height 9
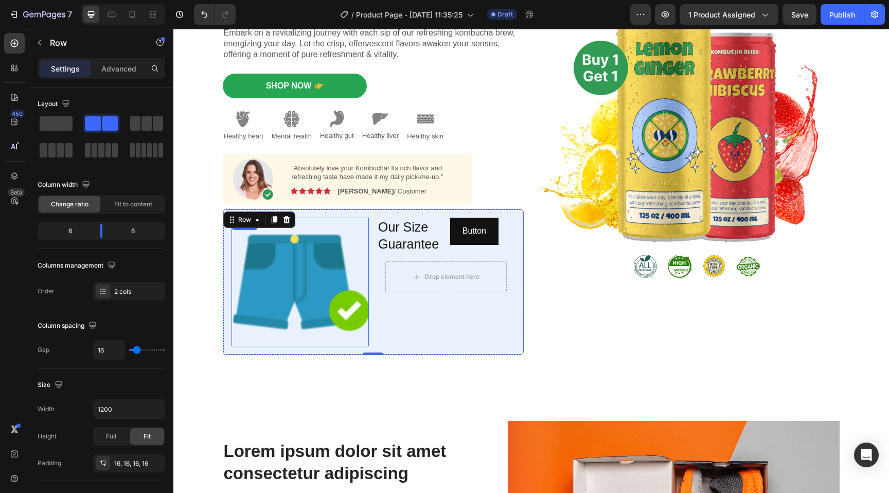
click at [315, 279] on img at bounding box center [301, 282] width 138 height 128
click at [369, 261] on div "Image Our Size Guarantee Heading Button Button Row Drop element here Row Row 0" at bounding box center [373, 282] width 301 height 146
click at [137, 205] on span "Fit to content" at bounding box center [133, 204] width 38 height 9
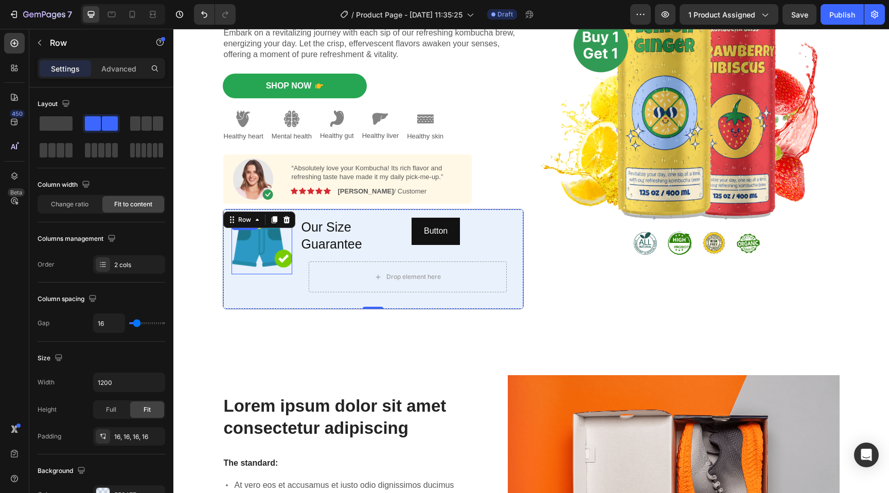
click at [258, 245] on img at bounding box center [262, 246] width 61 height 57
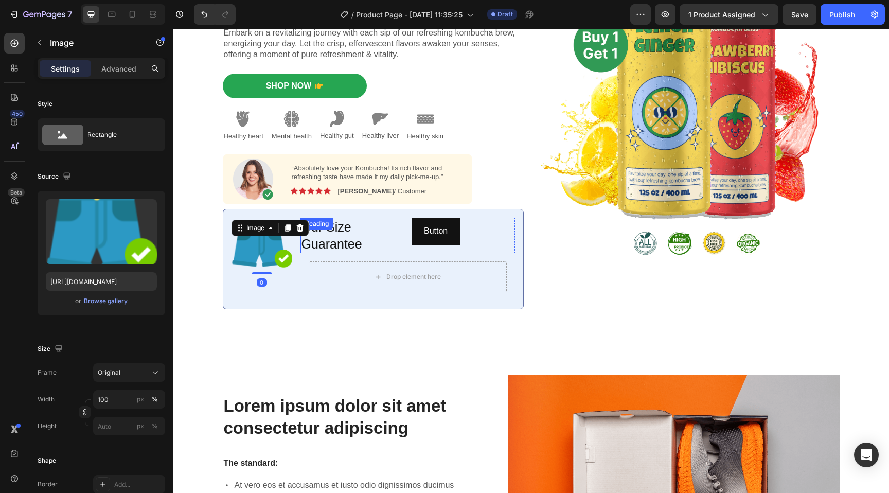
click at [301, 245] on h2 "Our Size Guarantee" at bounding box center [352, 236] width 103 height 36
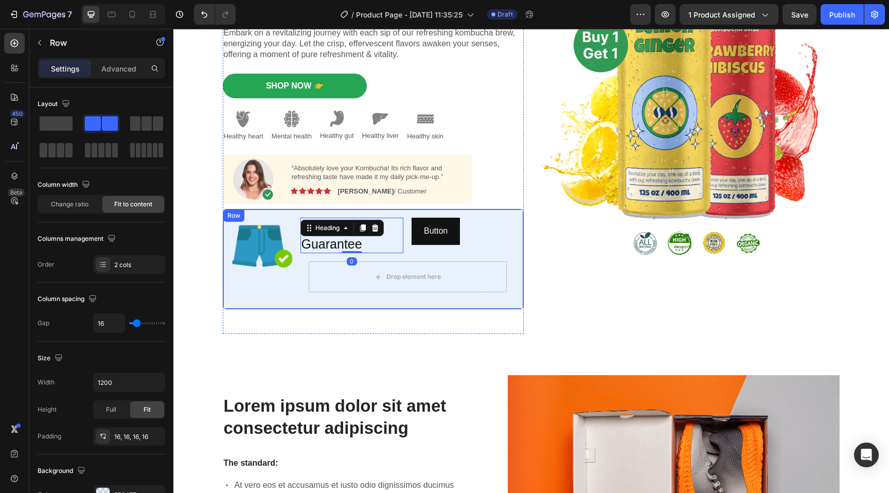
click at [292, 250] on div "Image Our Size Guarantee Heading 0 Button Button Row Drop element here Row Row" at bounding box center [373, 259] width 301 height 100
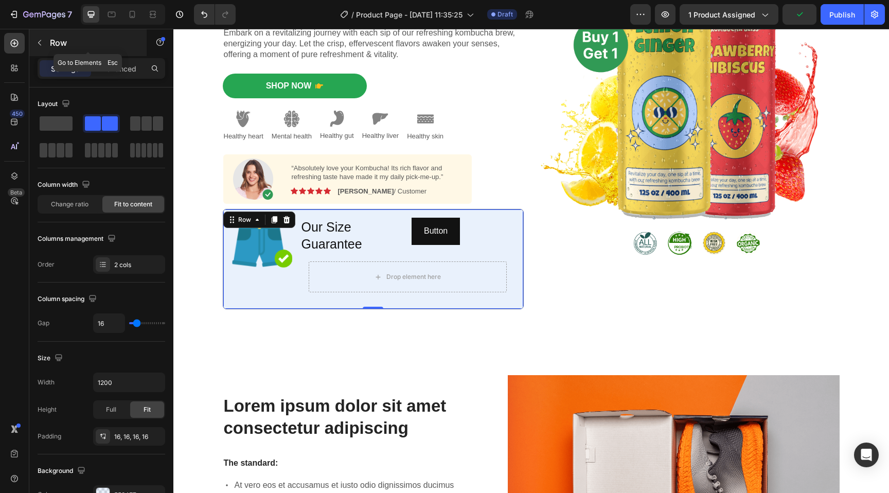
click at [75, 38] on p "Row" at bounding box center [94, 43] width 88 height 12
click at [0, 0] on input "text" at bounding box center [0, 0] width 0 height 0
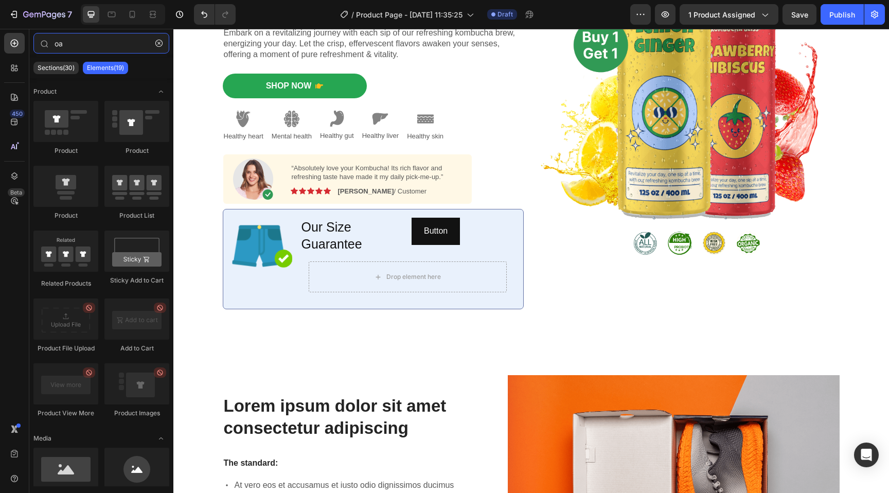
type input "o"
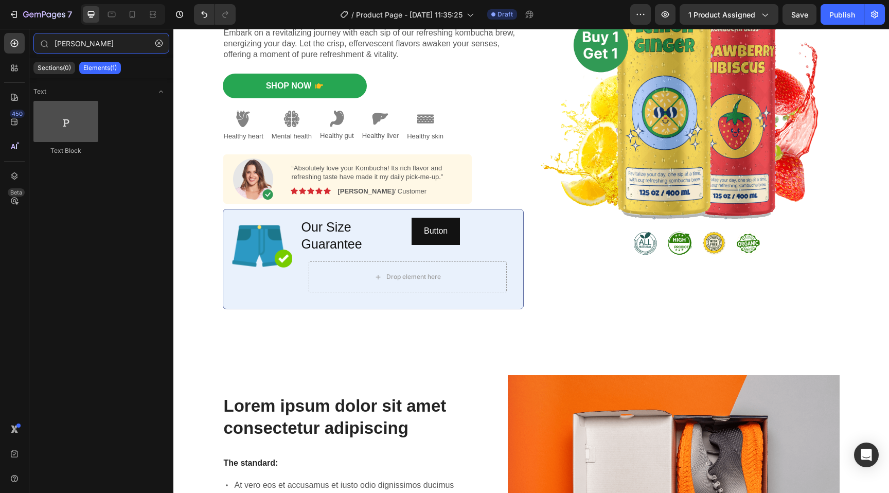
type input "parag"
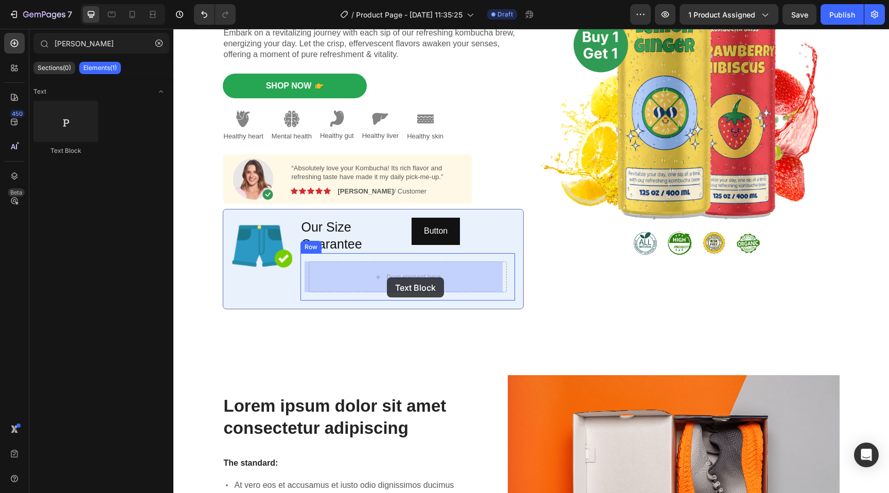
drag, startPoint x: 233, startPoint y: 165, endPoint x: 387, endPoint y: 277, distance: 191.2
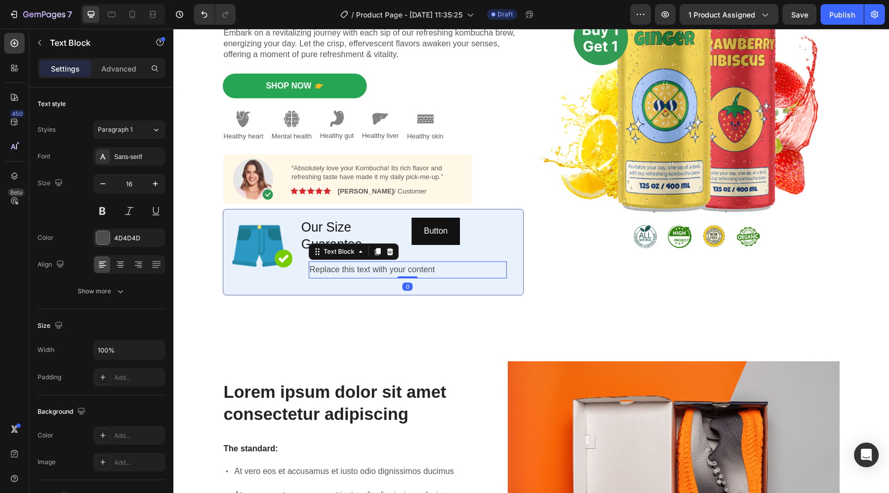
click at [369, 270] on div "Replace this text with your content" at bounding box center [408, 269] width 198 height 17
click at [369, 270] on p "Replace this text with your content" at bounding box center [408, 270] width 196 height 15
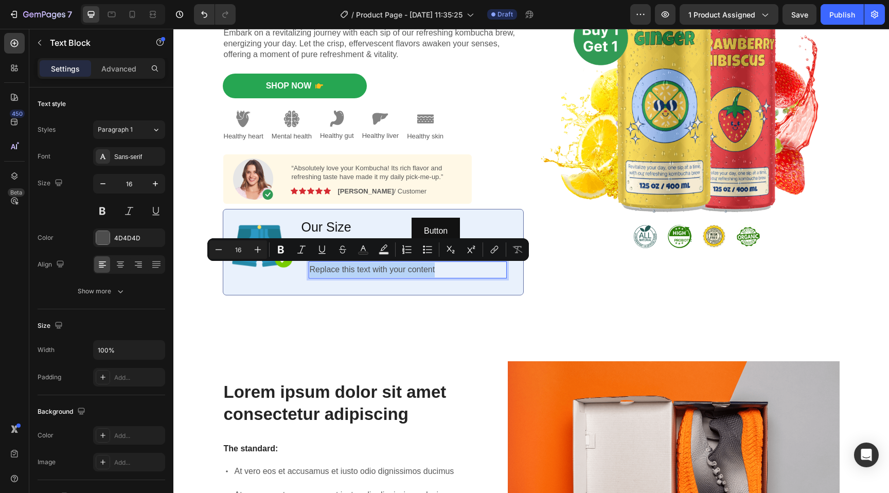
click at [431, 266] on p "Replace this text with your content" at bounding box center [408, 270] width 196 height 15
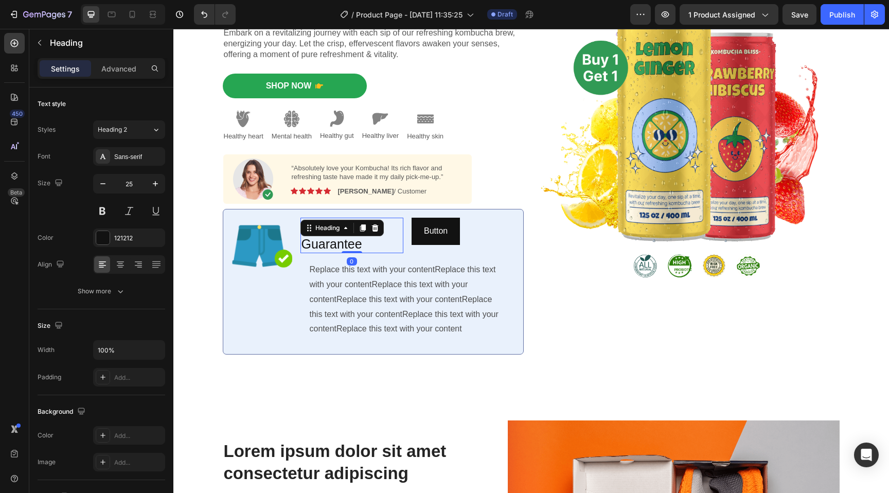
click at [318, 242] on p "Our Size Guarantee" at bounding box center [352, 235] width 101 height 33
click at [490, 250] on div "Button Button" at bounding box center [463, 236] width 103 height 36
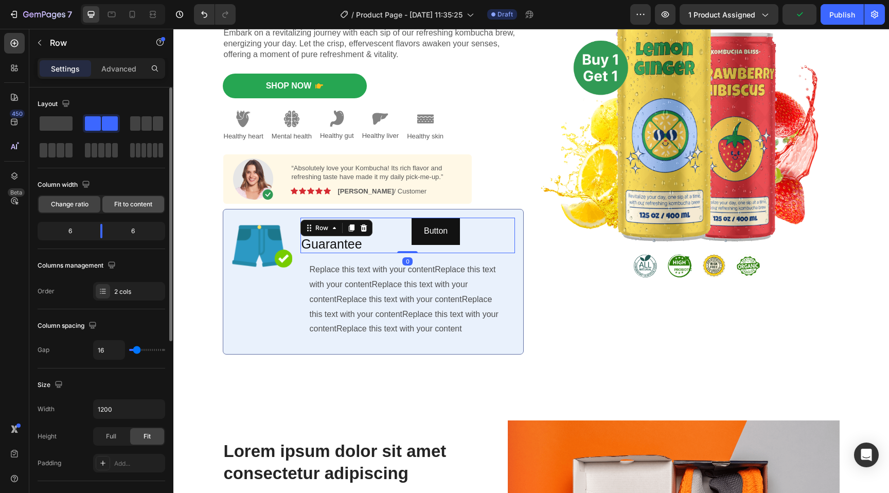
click at [137, 210] on div "Fit to content" at bounding box center [133, 204] width 62 height 16
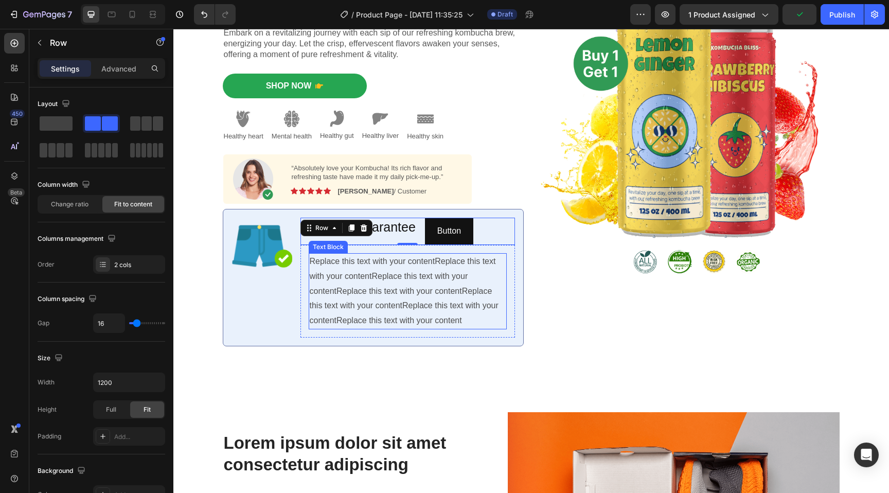
click at [435, 295] on p "Replace this text with your contentReplace this text with your contentReplace t…" at bounding box center [408, 291] width 196 height 74
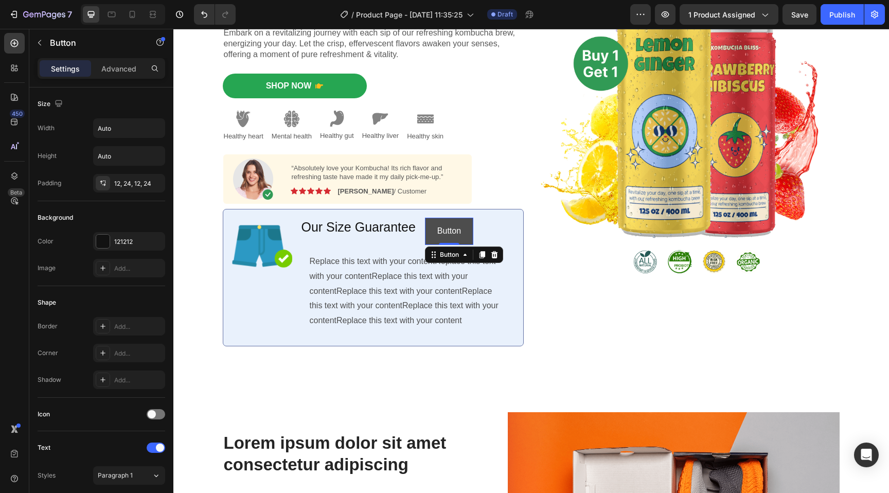
click at [430, 230] on button "Button" at bounding box center [449, 231] width 48 height 27
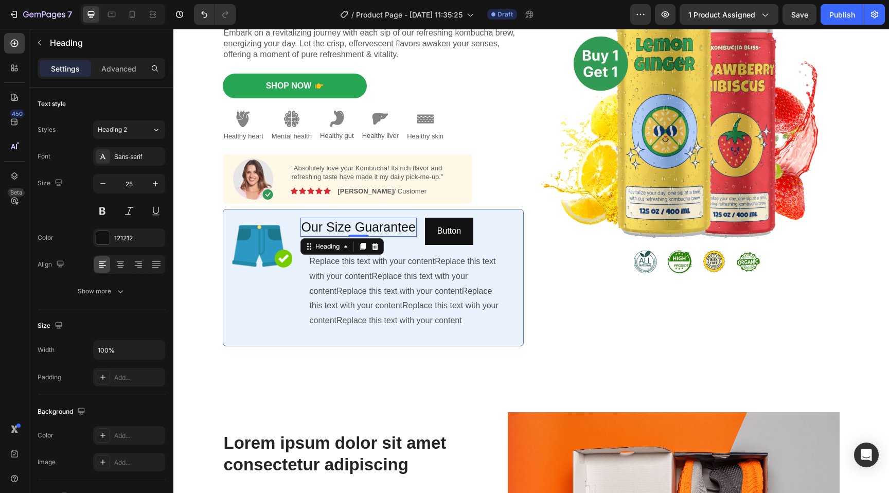
click at [394, 233] on p "Our Size Guarantee" at bounding box center [359, 227] width 114 height 17
click at [388, 324] on p "Replace this text with your contentReplace this text with your contentReplace t…" at bounding box center [408, 291] width 196 height 74
click at [371, 229] on p "Our Size Guarantee" at bounding box center [359, 227] width 114 height 17
click at [455, 234] on p "Button" at bounding box center [450, 231] width 24 height 15
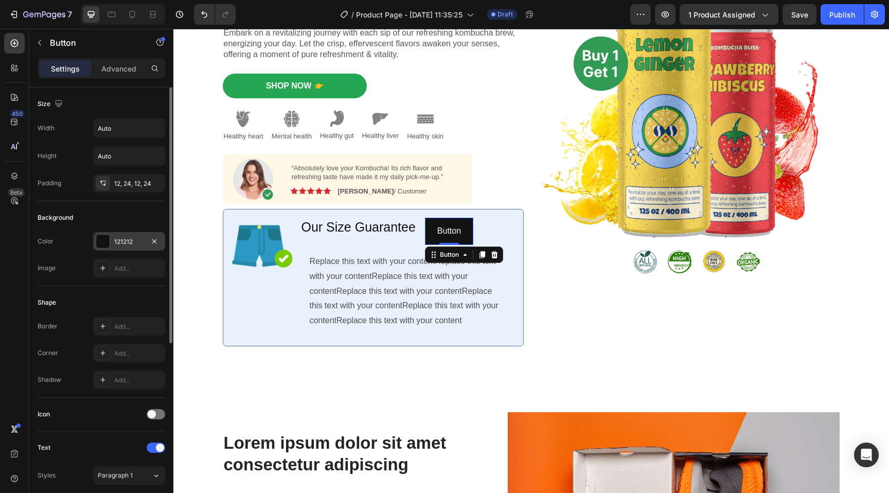
click at [104, 245] on div at bounding box center [102, 241] width 13 height 13
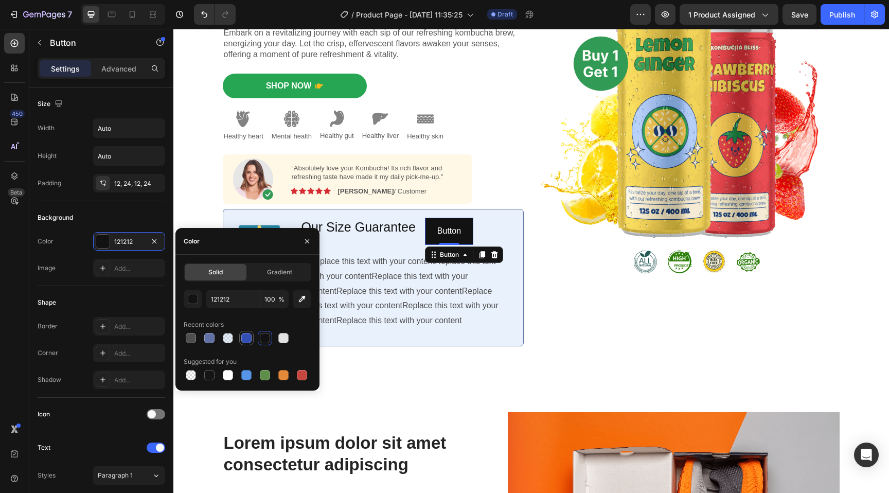
click at [247, 337] on div at bounding box center [246, 338] width 10 height 10
type input "334FB4"
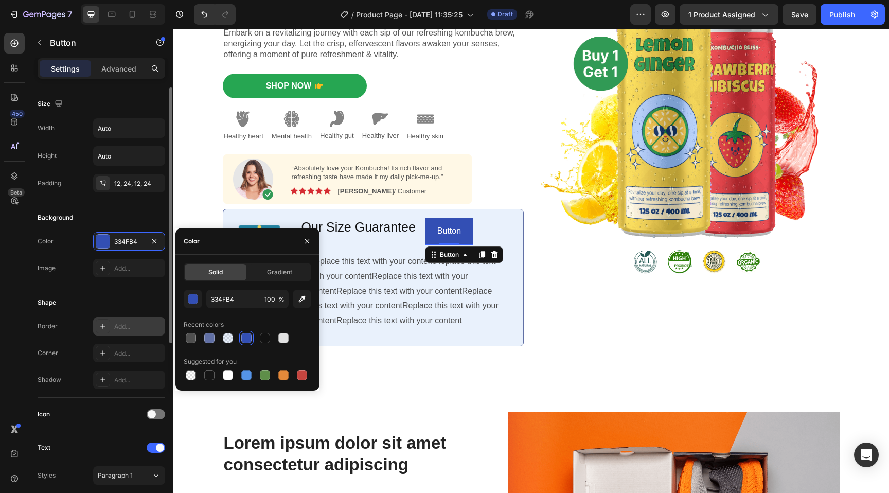
click at [126, 325] on div "Add..." at bounding box center [138, 326] width 48 height 9
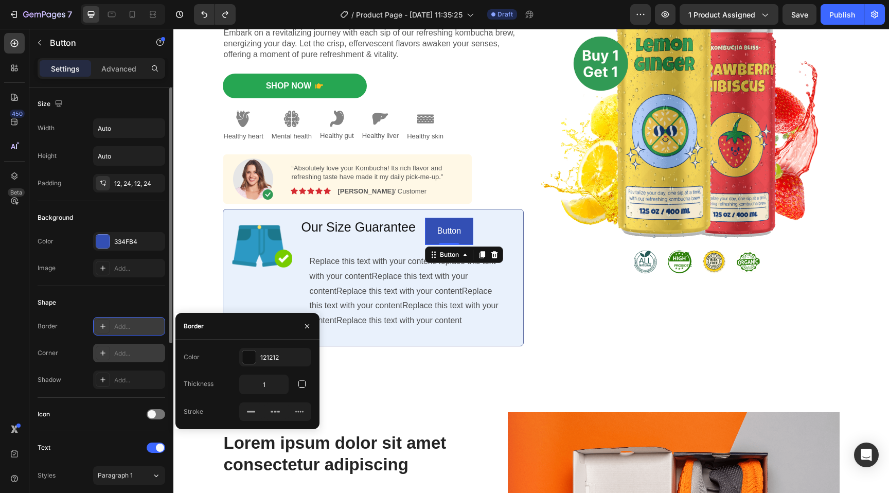
click at [132, 349] on div "Add..." at bounding box center [138, 353] width 48 height 9
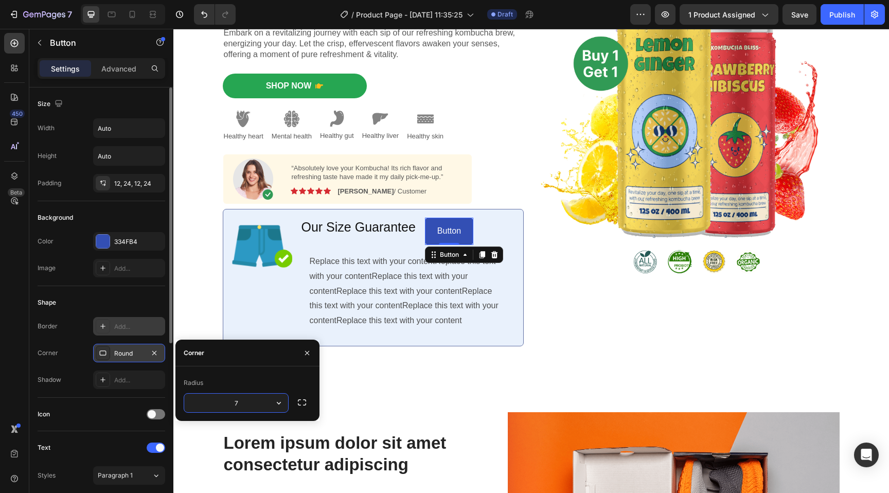
type input "7"
click at [476, 321] on p "Replace this text with your contentReplace this text with your contentReplace t…" at bounding box center [408, 291] width 196 height 74
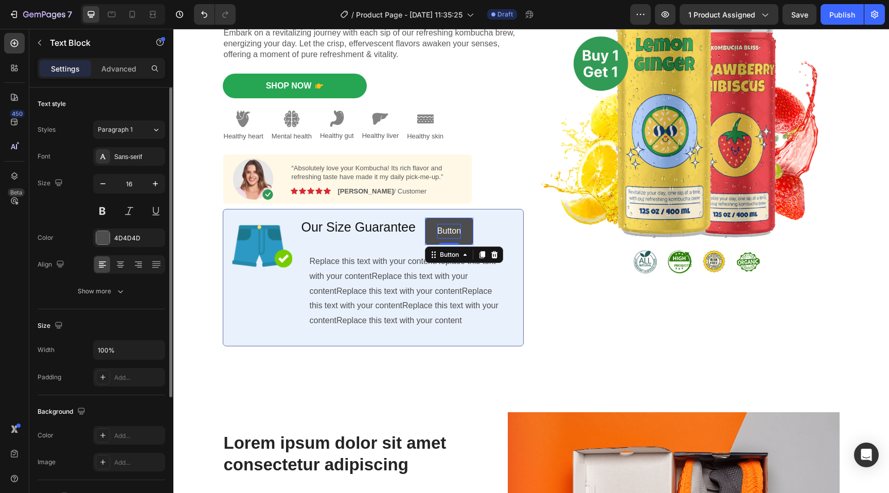
click at [454, 231] on p "Button" at bounding box center [450, 231] width 24 height 15
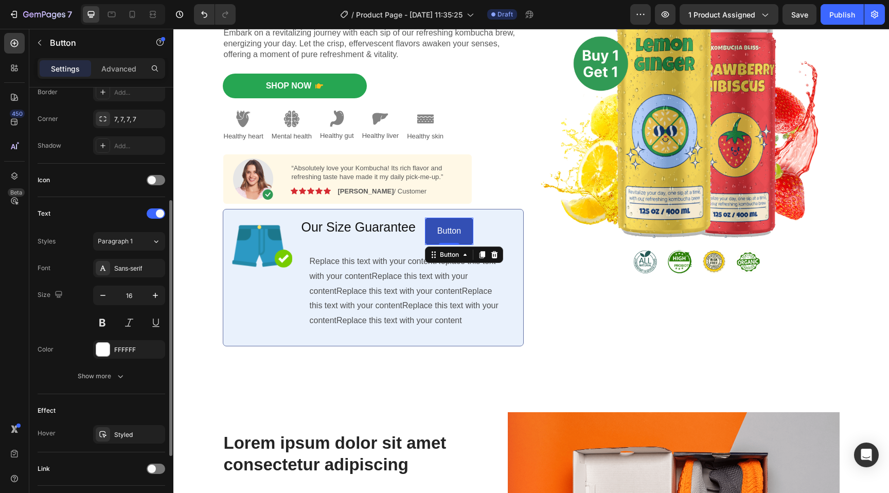
scroll to position [303, 0]
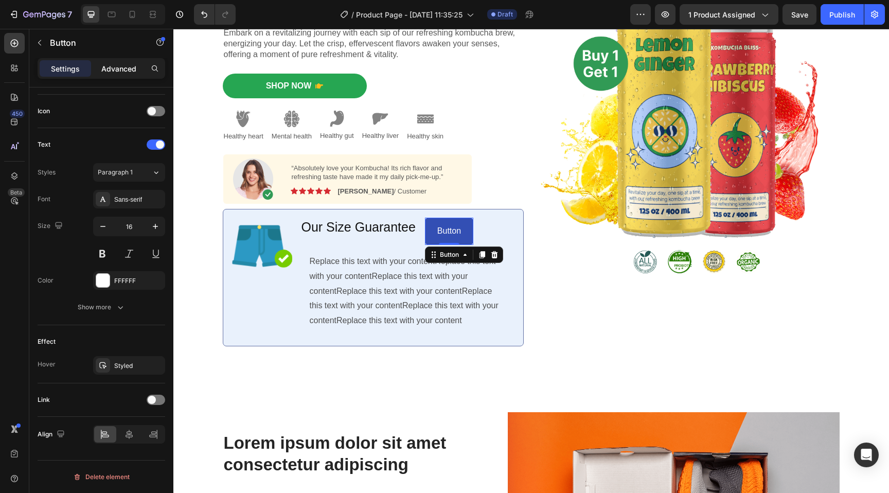
click at [128, 65] on p "Advanced" at bounding box center [118, 68] width 35 height 11
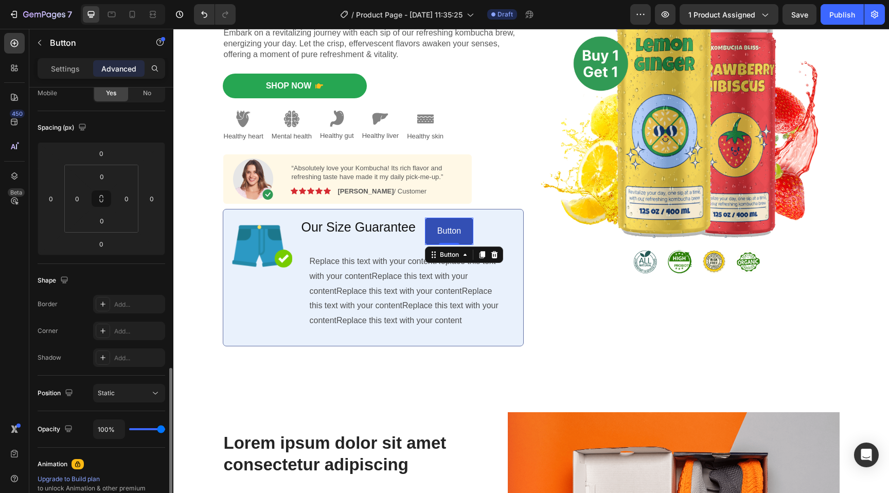
scroll to position [0, 0]
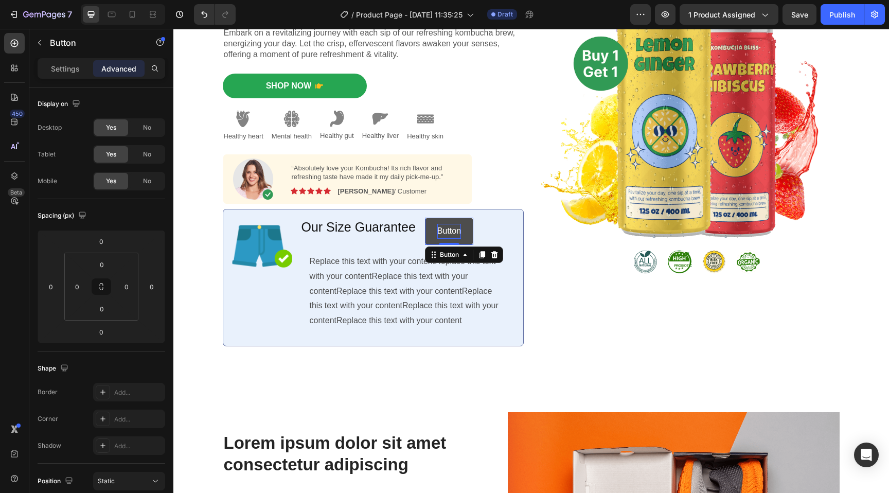
click at [450, 234] on p "Button" at bounding box center [450, 231] width 24 height 15
click at [425, 218] on button "eziS" at bounding box center [445, 231] width 41 height 27
click at [456, 232] on p "trahC eziS" at bounding box center [457, 231] width 39 height 15
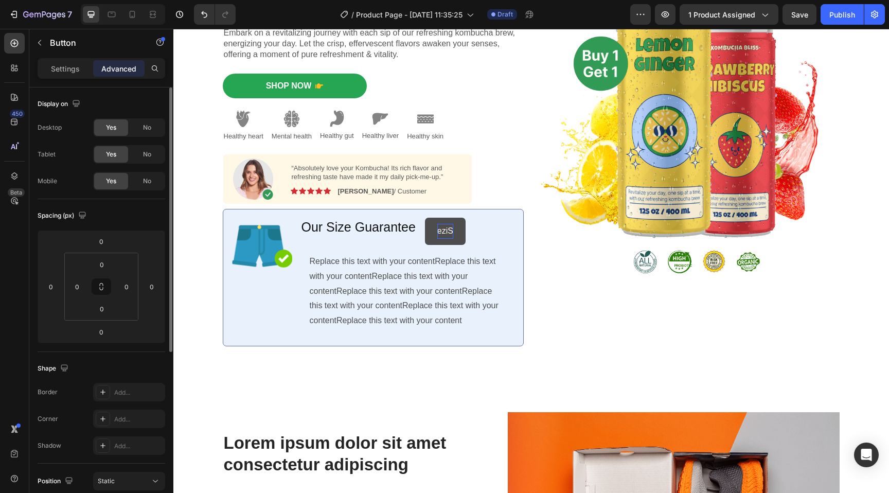
click at [425, 218] on button "eziS" at bounding box center [445, 231] width 41 height 27
click at [454, 232] on p "trahC eziS" at bounding box center [457, 231] width 39 height 15
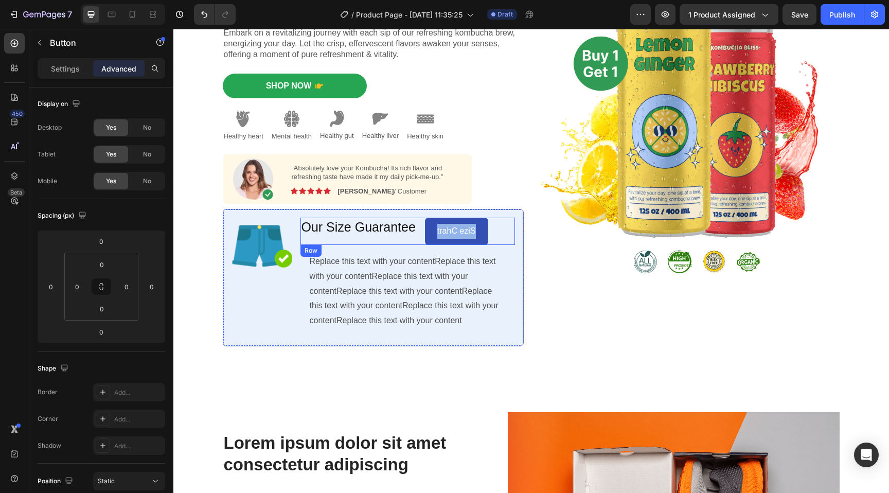
click at [498, 217] on div "Image Our Size Guarantee Heading trahC eziS Button 0 Row Replace this text with…" at bounding box center [373, 277] width 301 height 137
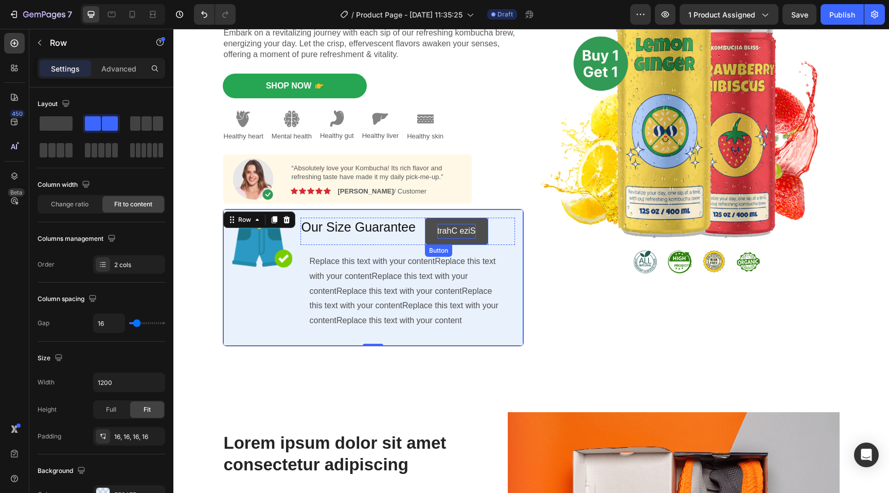
click at [468, 229] on p "trahC eziS" at bounding box center [457, 231] width 39 height 15
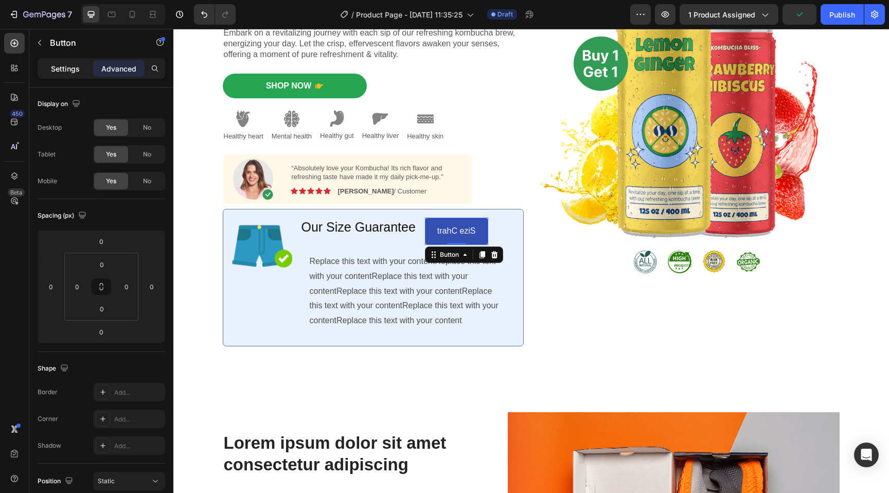
click at [72, 69] on p "Settings" at bounding box center [65, 68] width 29 height 11
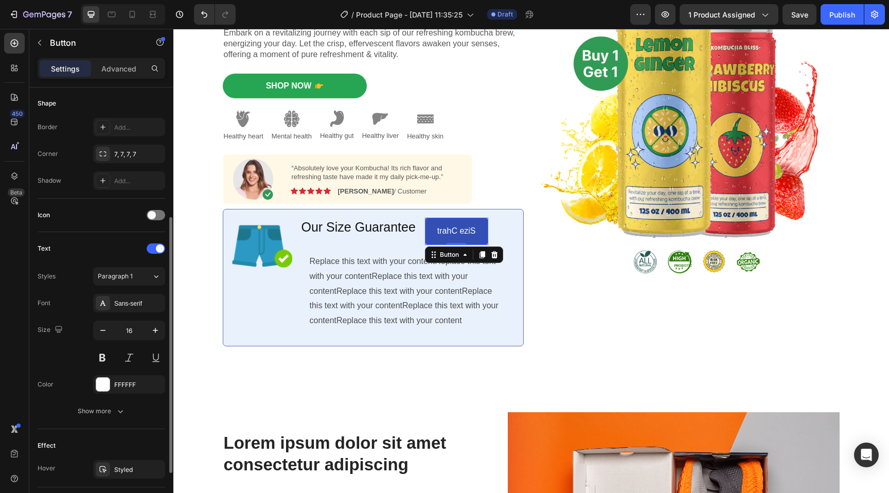
scroll to position [206, 0]
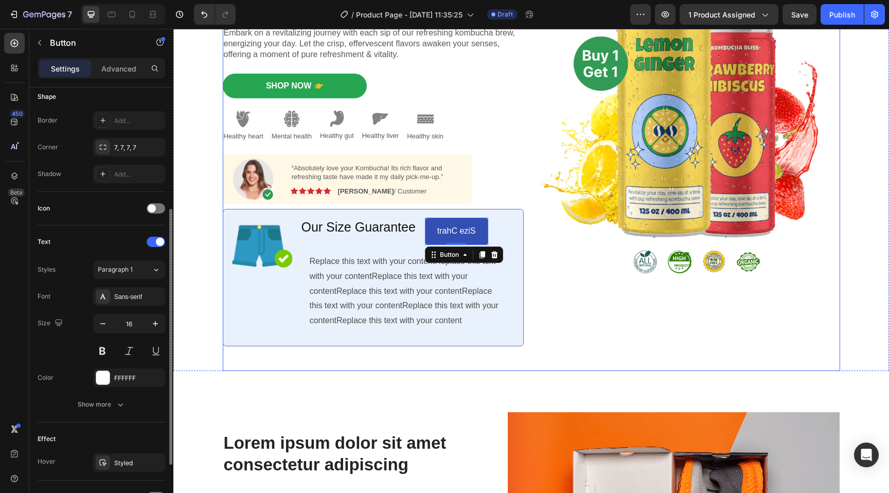
click at [618, 312] on div "Image" at bounding box center [689, 137] width 301 height 468
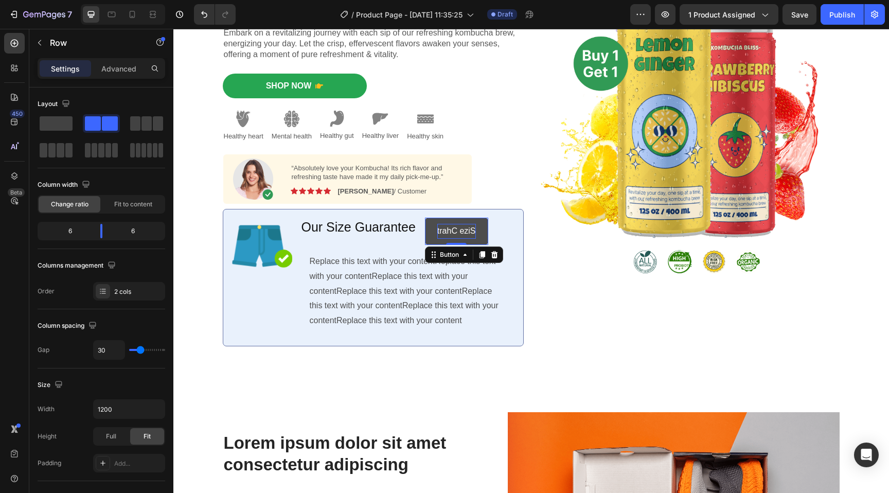
click at [465, 232] on p "trahC eziS" at bounding box center [457, 231] width 39 height 15
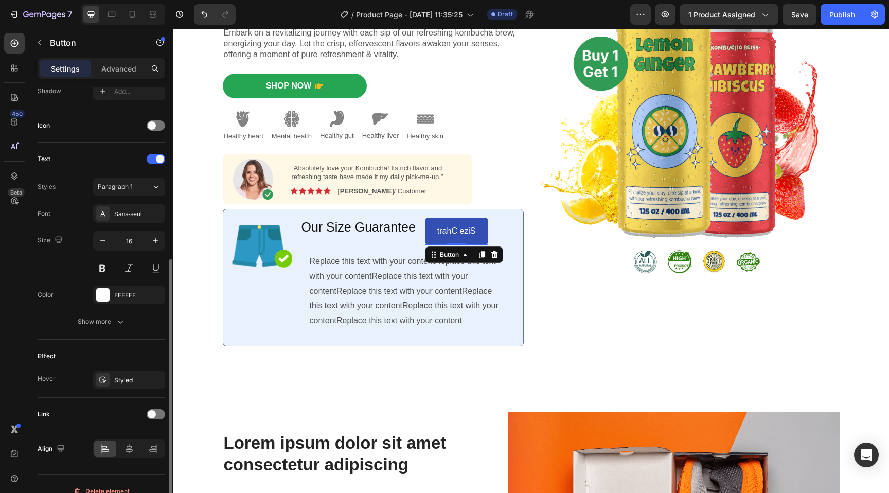
scroll to position [303, 0]
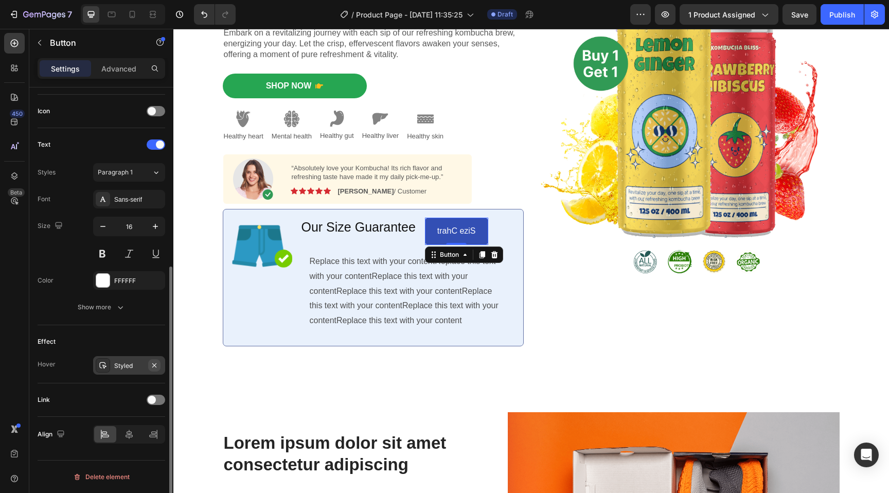
click at [155, 365] on icon "button" at bounding box center [154, 365] width 8 height 8
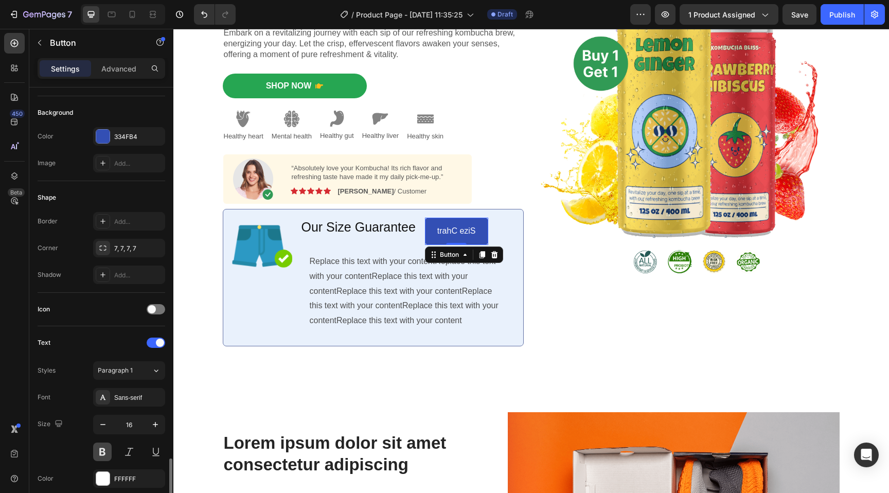
scroll to position [0, 0]
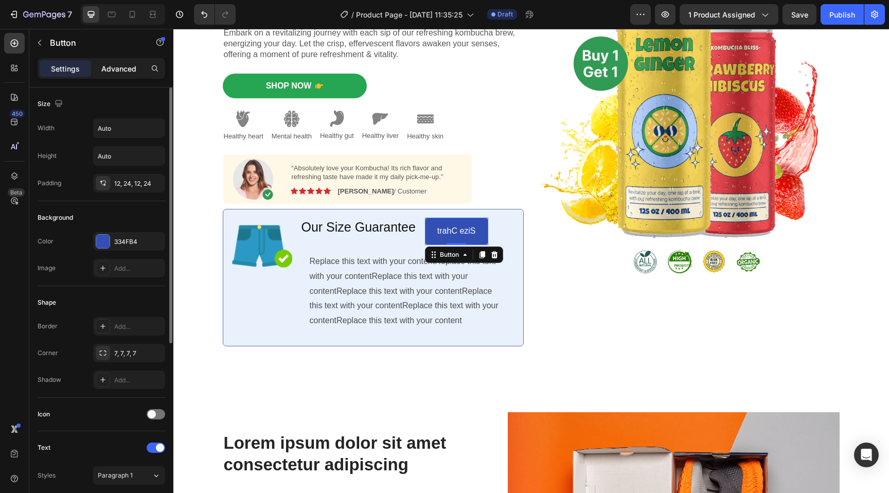
click at [125, 65] on p "Advanced" at bounding box center [118, 68] width 35 height 11
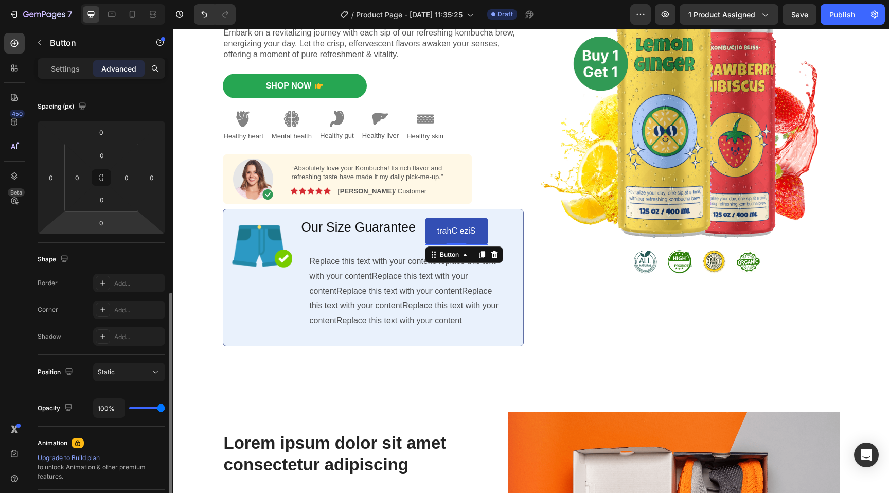
scroll to position [279, 0]
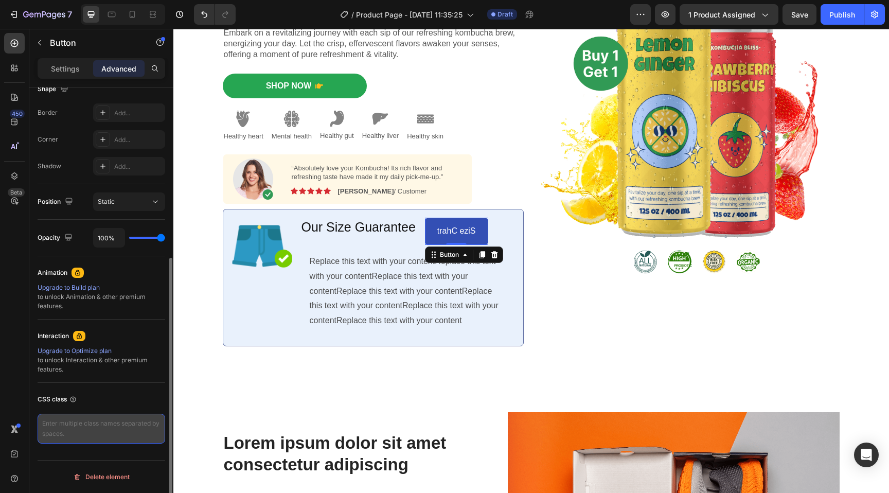
click at [95, 425] on textarea at bounding box center [102, 429] width 128 height 30
paste textarea "direction: rtl;"
type textarea "direction: rtl;"
click at [115, 401] on div "CSS class" at bounding box center [102, 399] width 128 height 16
click at [96, 425] on textarea "direction: rtl;" at bounding box center [102, 429] width 128 height 30
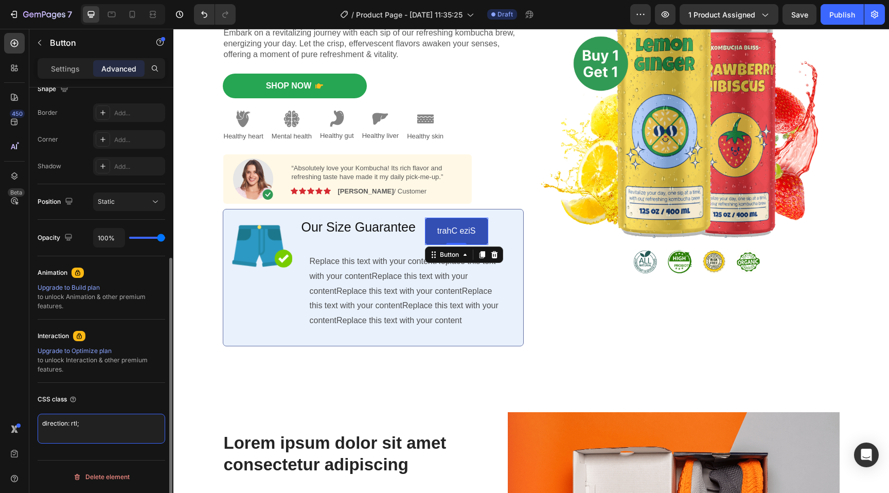
click at [96, 425] on textarea "direction: rtl;" at bounding box center [102, 429] width 128 height 30
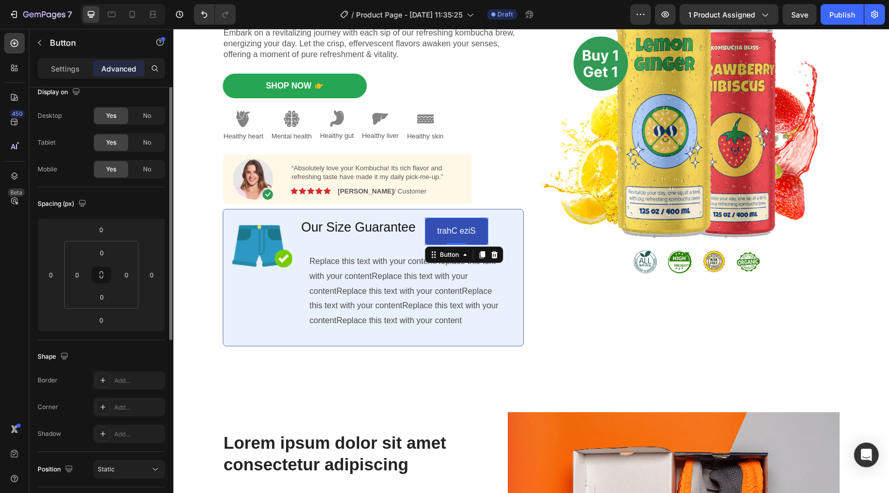
scroll to position [0, 0]
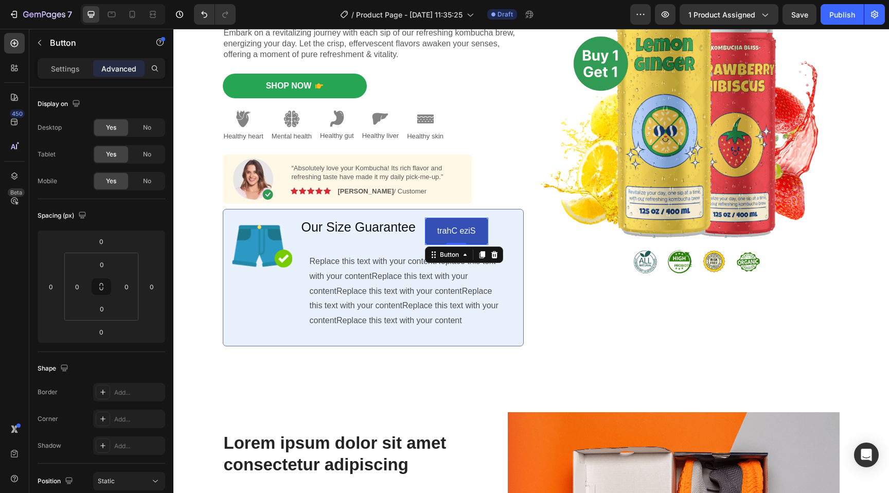
click at [477, 231] on button "trahC eziS" at bounding box center [456, 231] width 63 height 27
click at [491, 254] on icon at bounding box center [494, 254] width 7 height 7
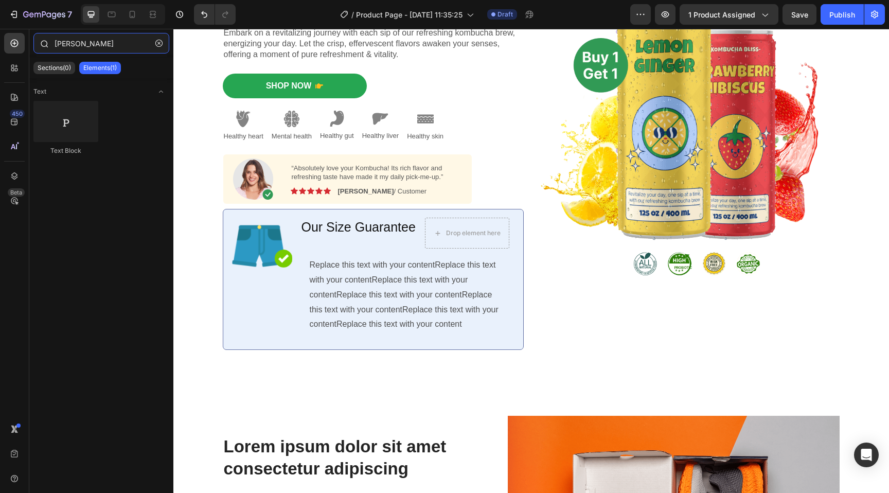
click at [89, 42] on input "parag" at bounding box center [101, 43] width 136 height 21
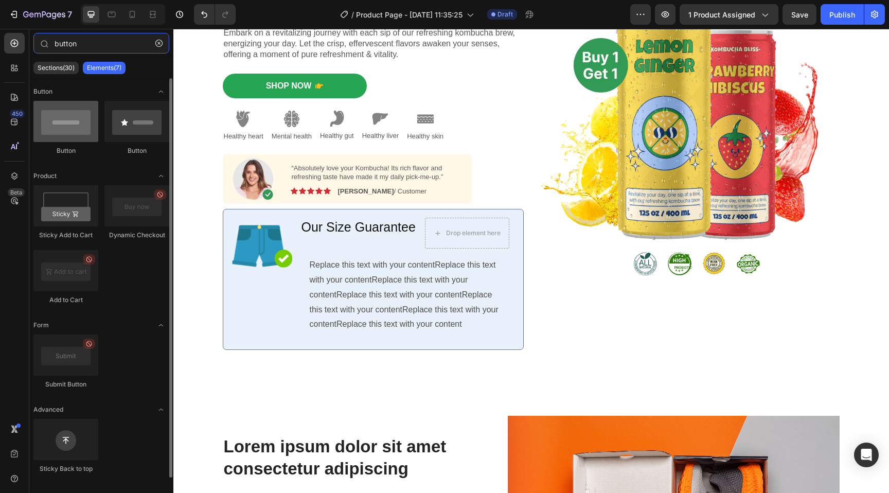
type input "button"
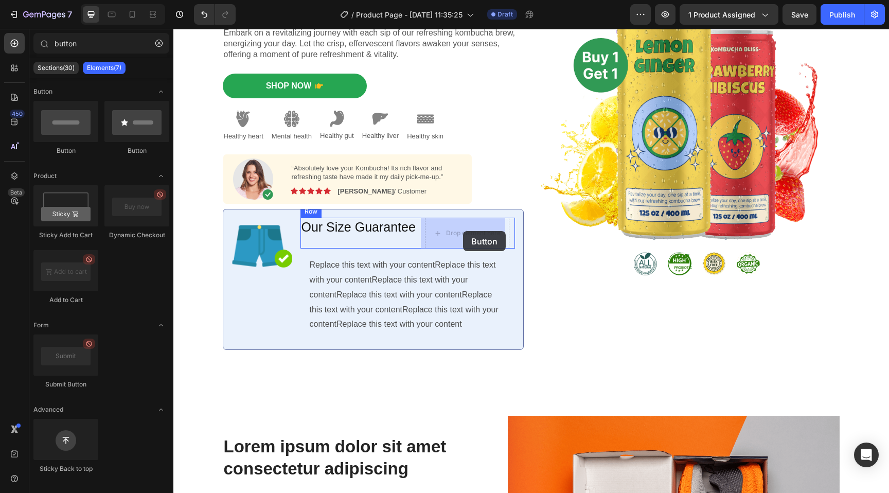
drag, startPoint x: 263, startPoint y: 159, endPoint x: 464, endPoint y: 231, distance: 213.8
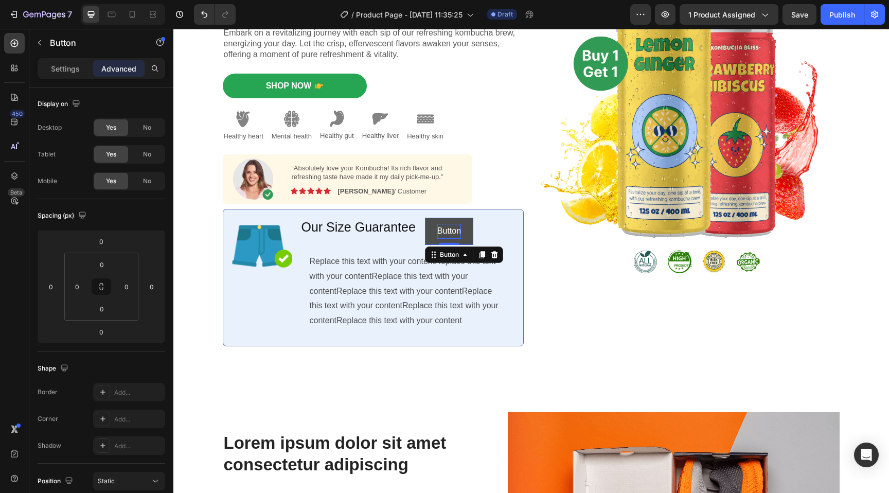
click at [441, 228] on p "Button" at bounding box center [450, 231] width 24 height 15
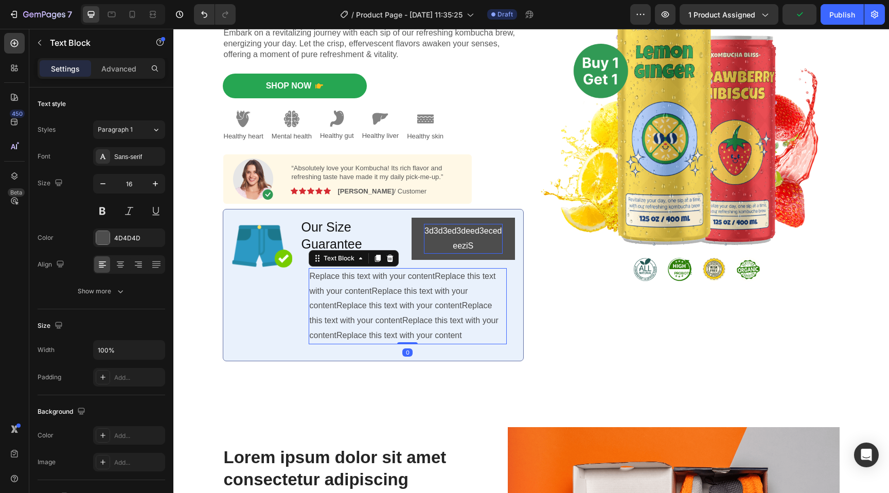
click at [436, 274] on p "Replace this text with your contentReplace this text with your contentReplace t…" at bounding box center [408, 306] width 196 height 74
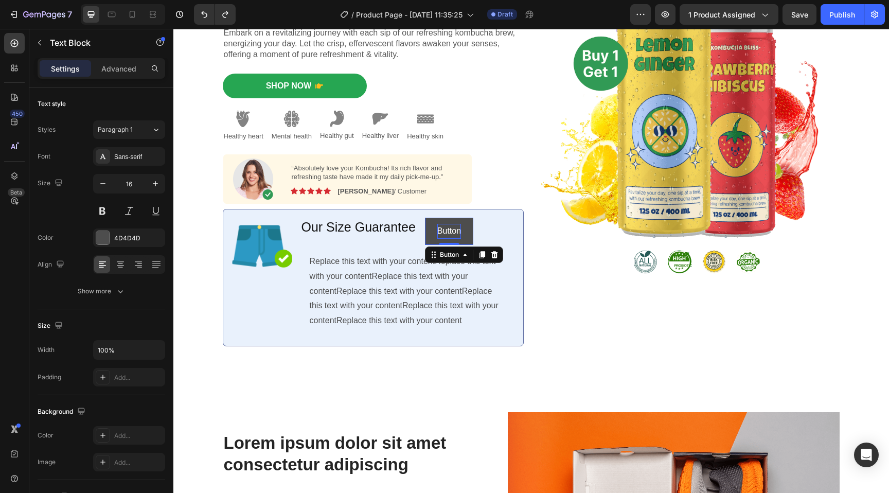
click at [442, 221] on button "Button" at bounding box center [449, 231] width 48 height 27
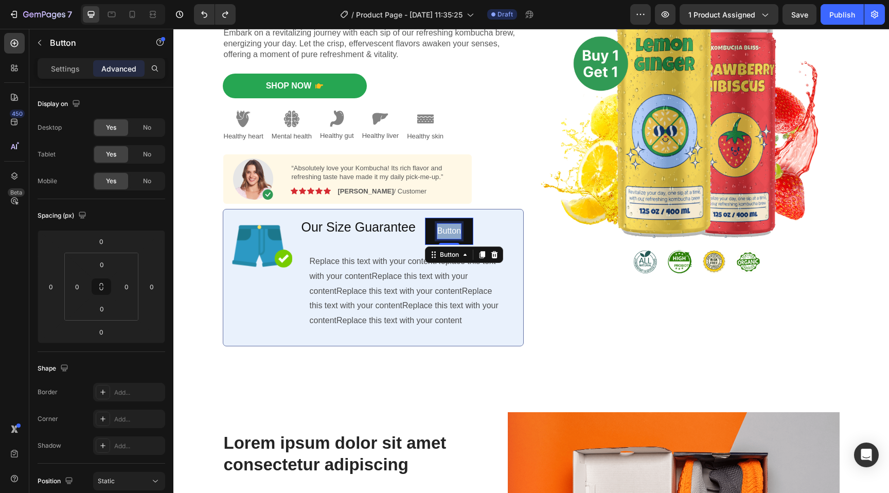
click at [442, 229] on p "Button" at bounding box center [450, 231] width 24 height 15
click at [425, 218] on button "Size" at bounding box center [445, 231] width 41 height 27
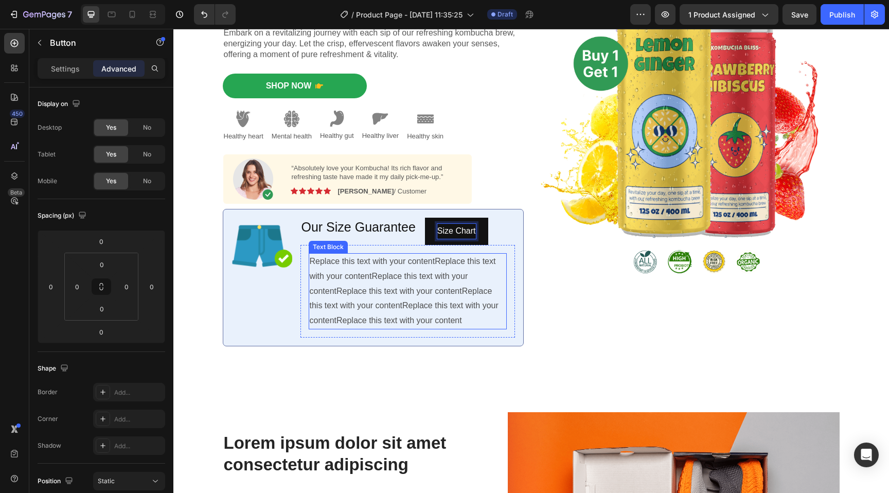
click at [464, 287] on p "Replace this text with your contentReplace this text with your contentReplace t…" at bounding box center [408, 291] width 196 height 74
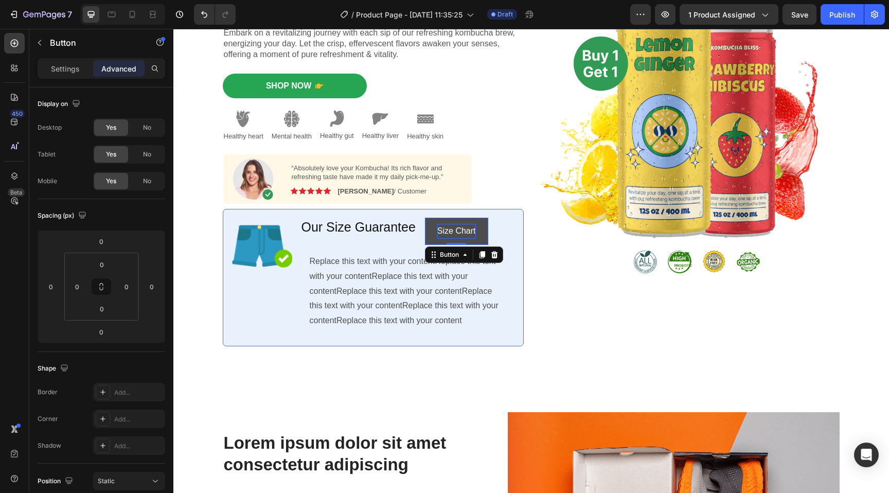
click at [479, 238] on button "Size Chart" at bounding box center [456, 231] width 63 height 27
click at [80, 64] on div "Settings" at bounding box center [65, 68] width 51 height 16
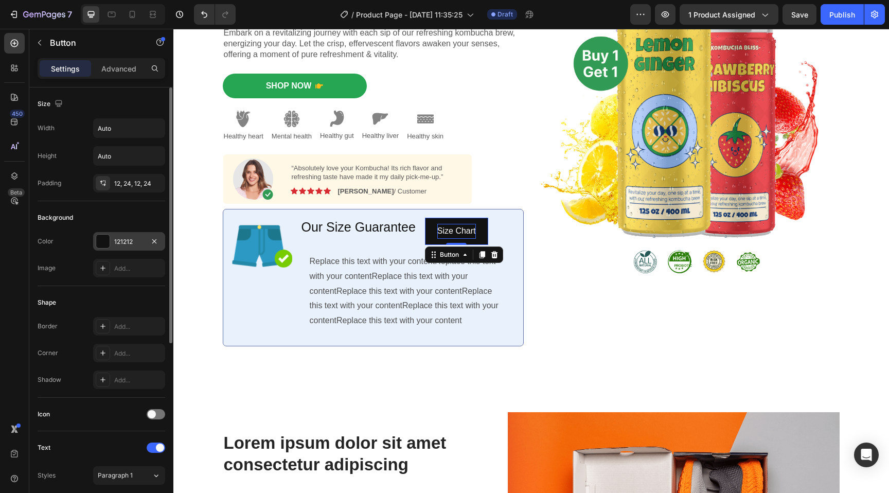
click at [107, 239] on div at bounding box center [102, 241] width 13 height 13
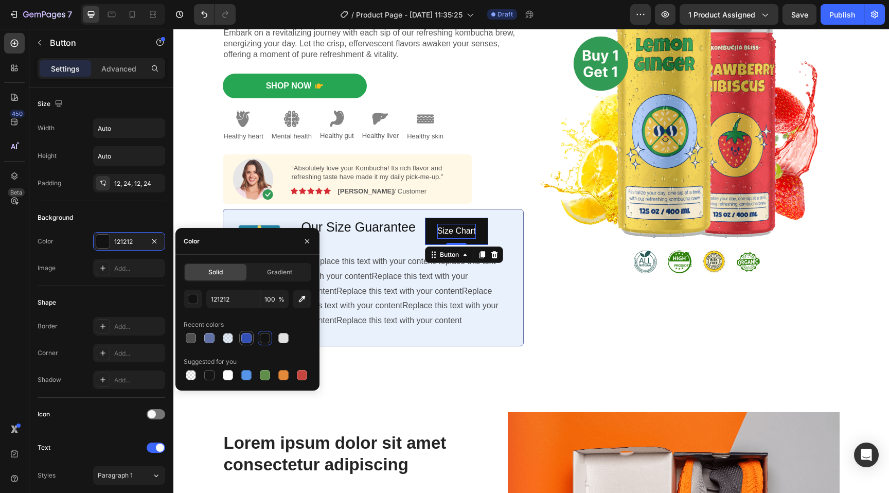
click at [248, 339] on div at bounding box center [246, 338] width 10 height 10
type input "334FB4"
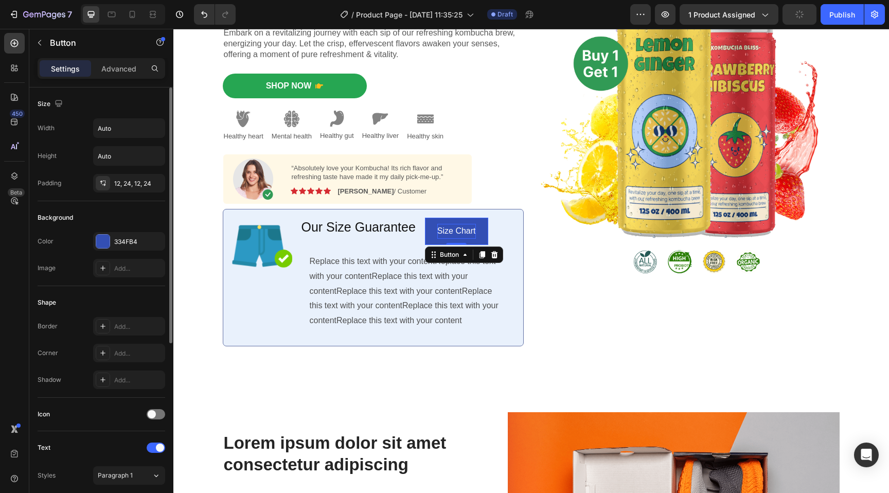
click at [69, 171] on div "Width Auto Height Auto Padding 12, 24, 12, 24" at bounding box center [102, 155] width 128 height 74
click at [452, 232] on p "Size Chart" at bounding box center [457, 231] width 39 height 15
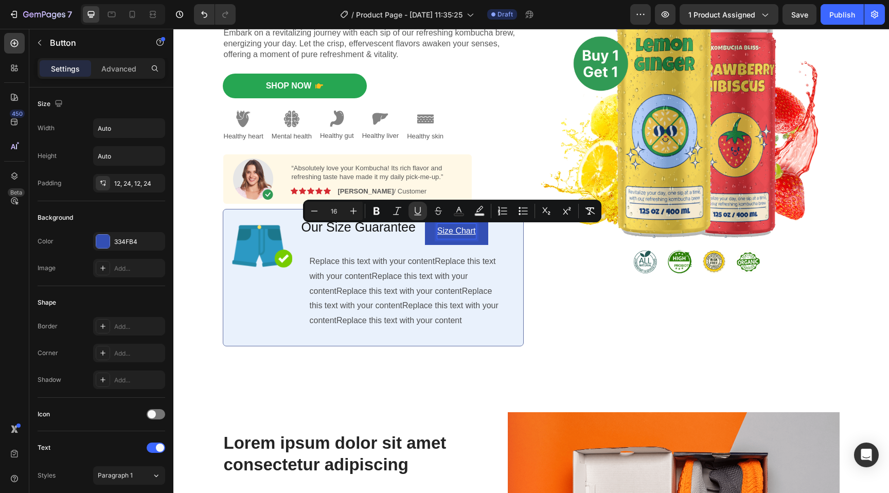
click at [424, 306] on p "Replace this text with your contentReplace this text with your contentReplace t…" at bounding box center [408, 291] width 196 height 74
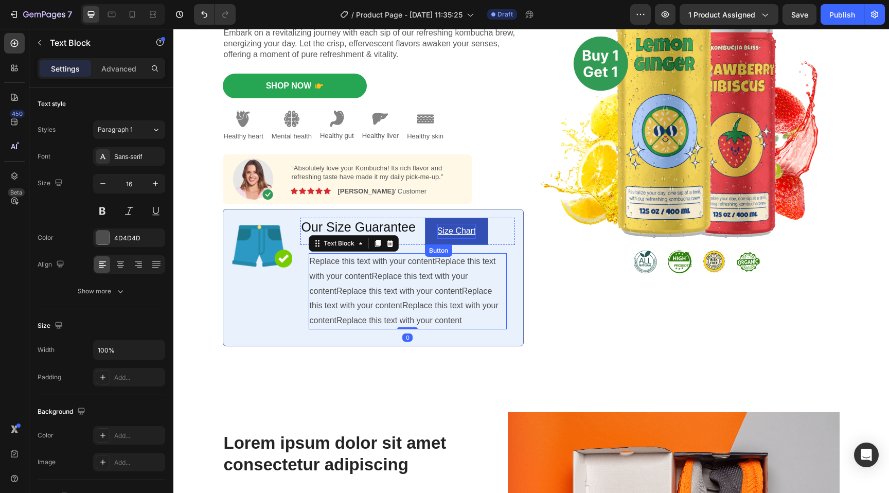
click at [443, 233] on u "Size Chart" at bounding box center [457, 230] width 39 height 9
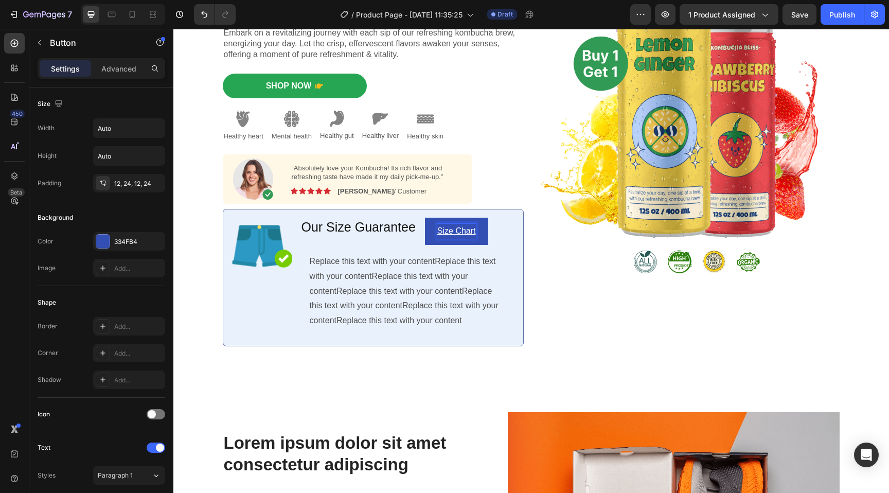
click at [443, 233] on u "Size Chart" at bounding box center [457, 230] width 39 height 9
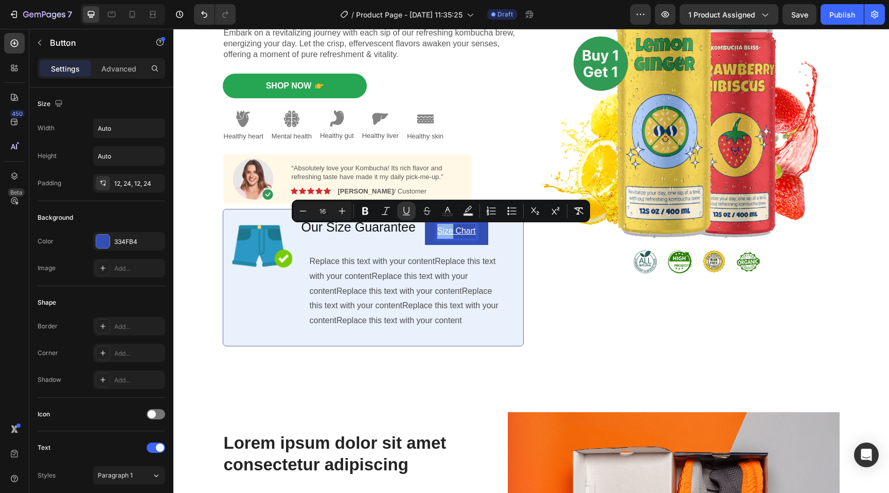
click at [443, 233] on u "Size Chart" at bounding box center [457, 230] width 39 height 9
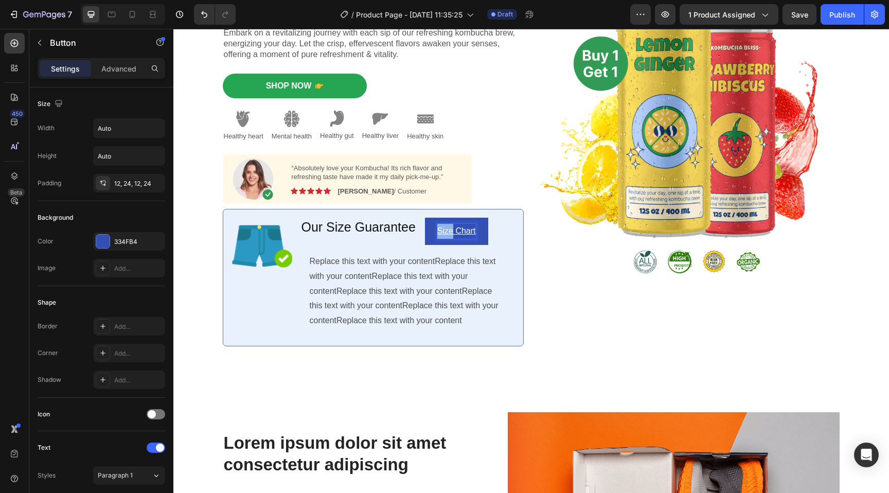
click at [443, 233] on u "Size Chart" at bounding box center [457, 230] width 39 height 9
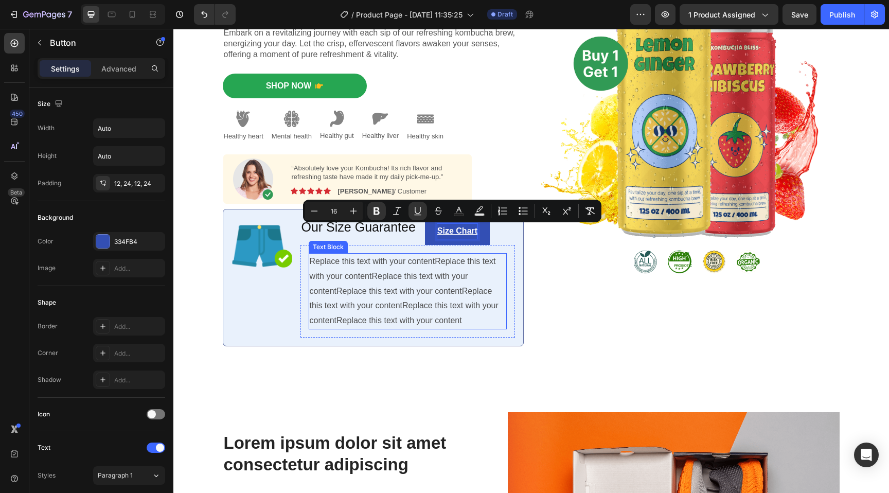
click at [450, 321] on p "Replace this text with your contentReplace this text with your contentReplace t…" at bounding box center [408, 291] width 196 height 74
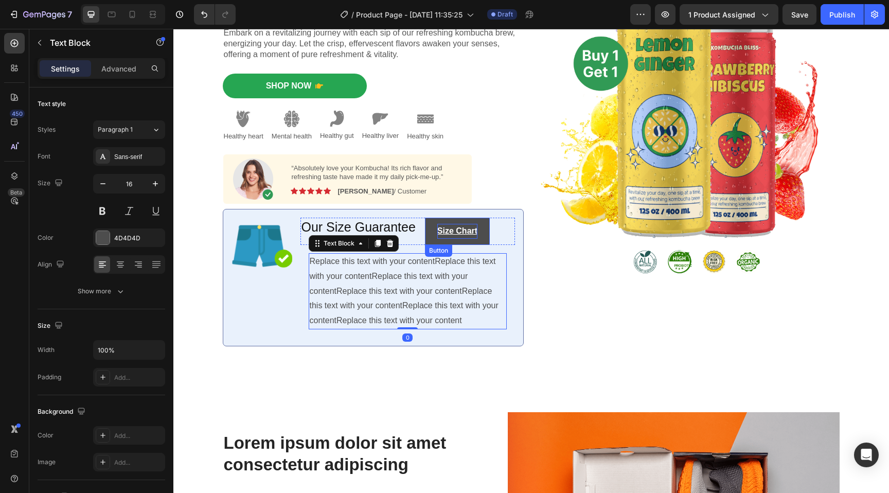
click at [478, 228] on button "Size Chart" at bounding box center [457, 231] width 65 height 27
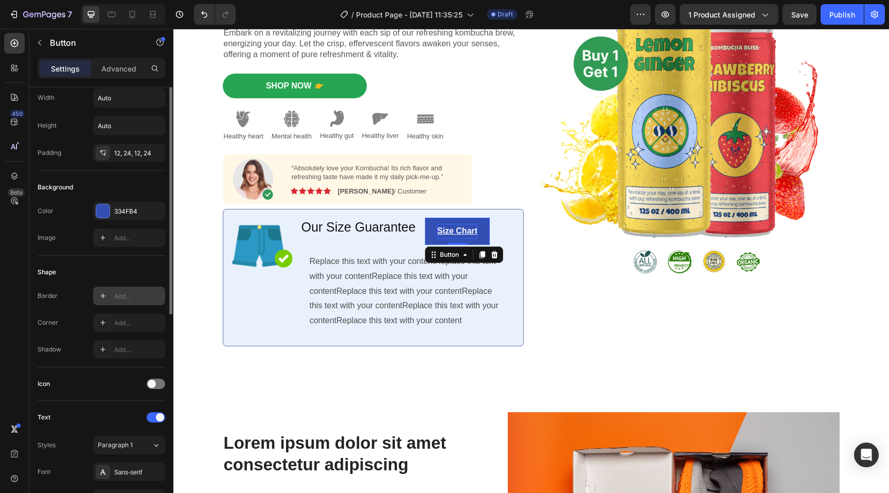
scroll to position [41, 0]
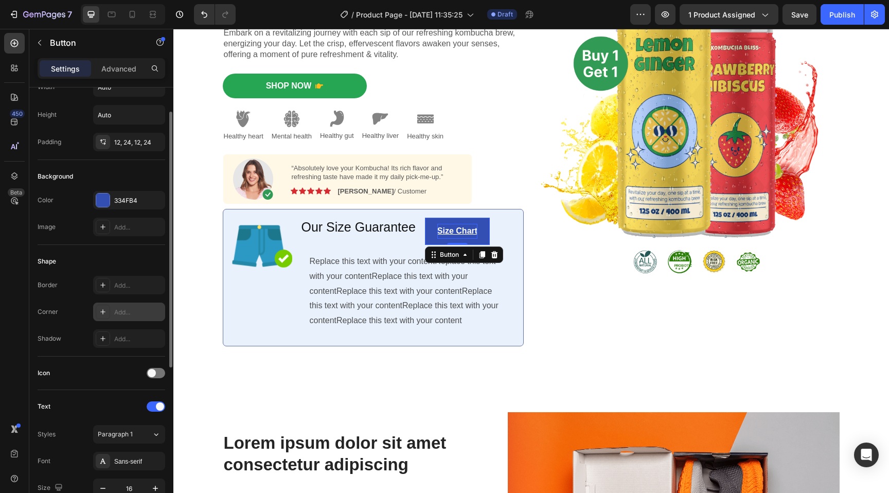
click at [143, 316] on div "Add..." at bounding box center [138, 312] width 48 height 9
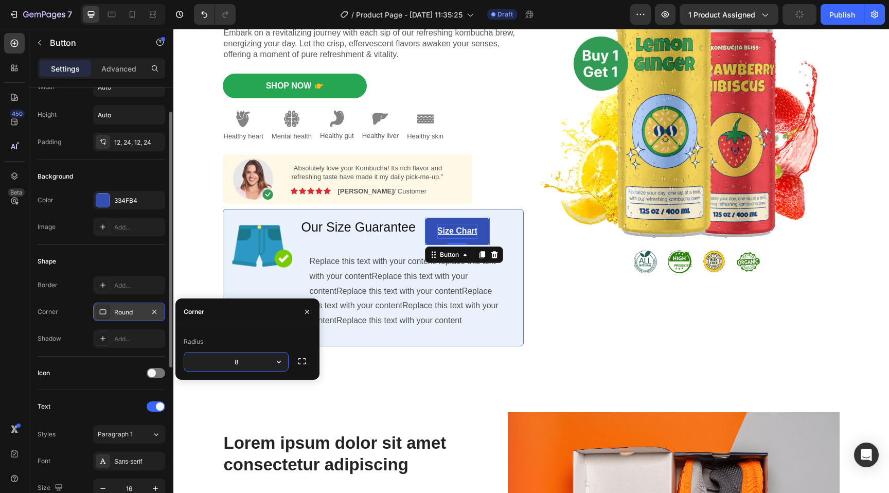
click at [246, 363] on input "8" at bounding box center [236, 362] width 104 height 19
type input "7"
click at [414, 336] on div "Replace this text with your contentReplace this text with your contentReplace t…" at bounding box center [408, 291] width 215 height 93
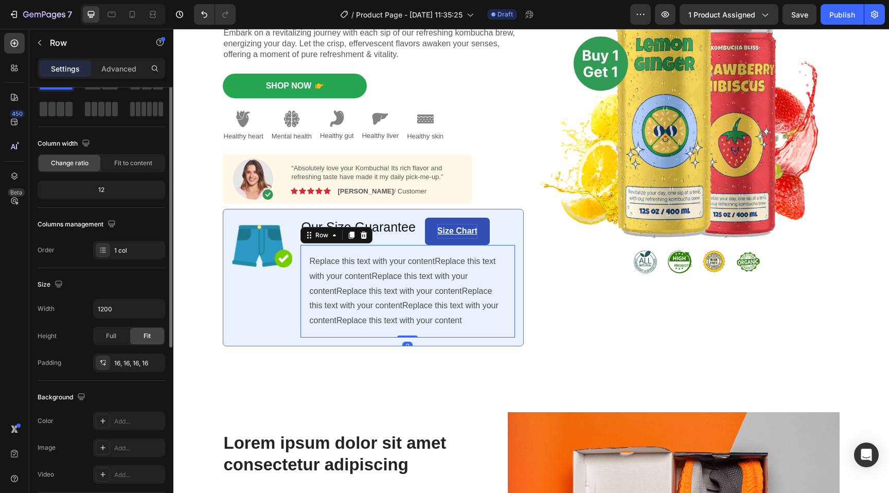
scroll to position [0, 0]
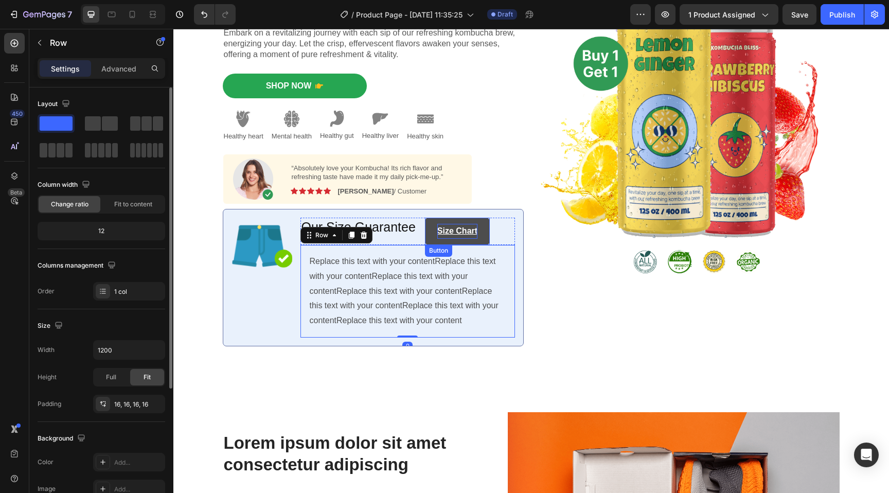
click at [482, 224] on button "Size Chart" at bounding box center [457, 231] width 65 height 27
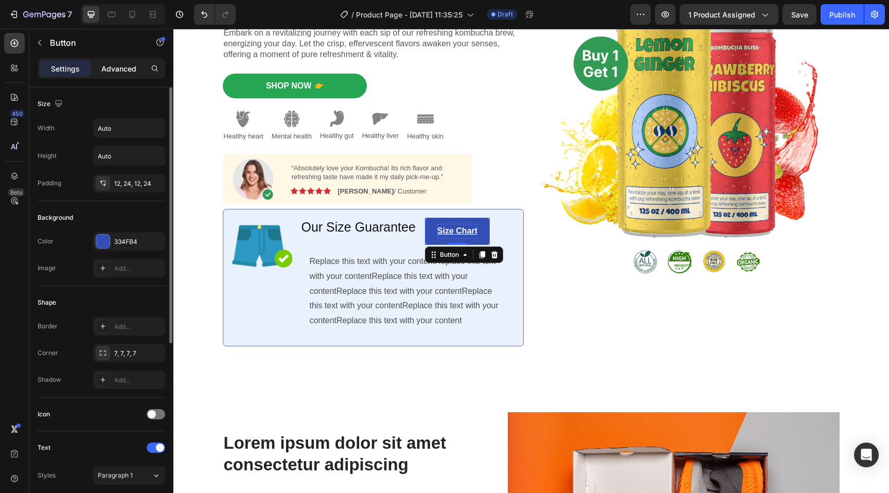
click at [126, 69] on p "Advanced" at bounding box center [118, 68] width 35 height 11
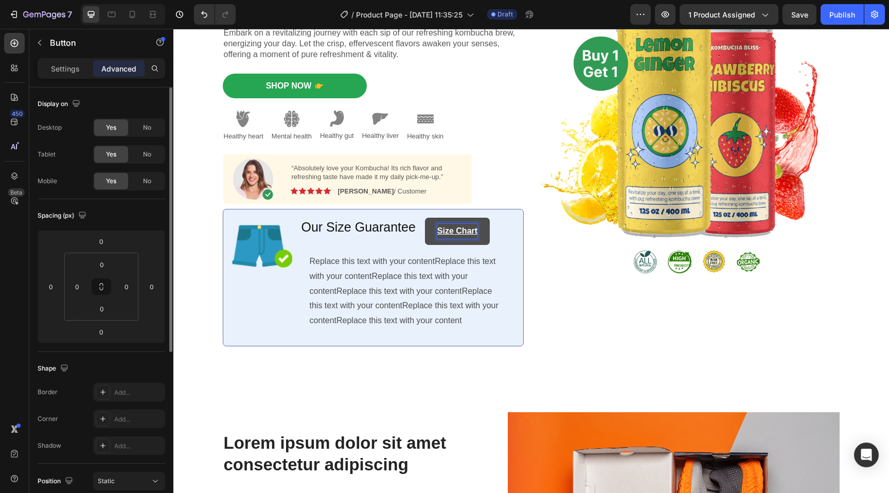
click at [426, 236] on button "Size Chart" at bounding box center [457, 231] width 65 height 27
drag, startPoint x: 111, startPoint y: 265, endPoint x: 111, endPoint y: 197, distance: 67.9
click at [111, 197] on div "Display on Desktop Yes No Tablet Yes No Mobile Yes No Spacing (px) 0 0 0 0 0 0 …" at bounding box center [102, 410] width 128 height 644
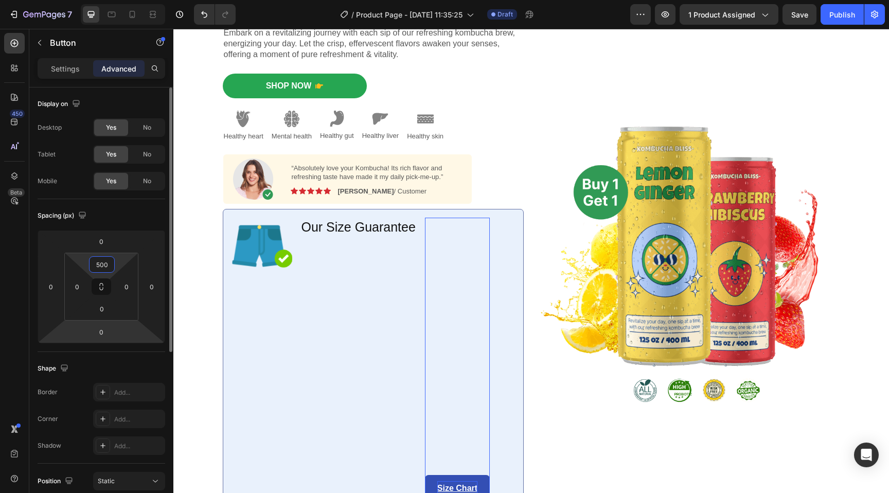
click at [127, 0] on html "7 / Product Page - Aug 27, 11:35:25 Draft Preview 1 product assigned Save Publi…" at bounding box center [444, 0] width 889 height 0
click at [106, 270] on input "500" at bounding box center [102, 264] width 21 height 15
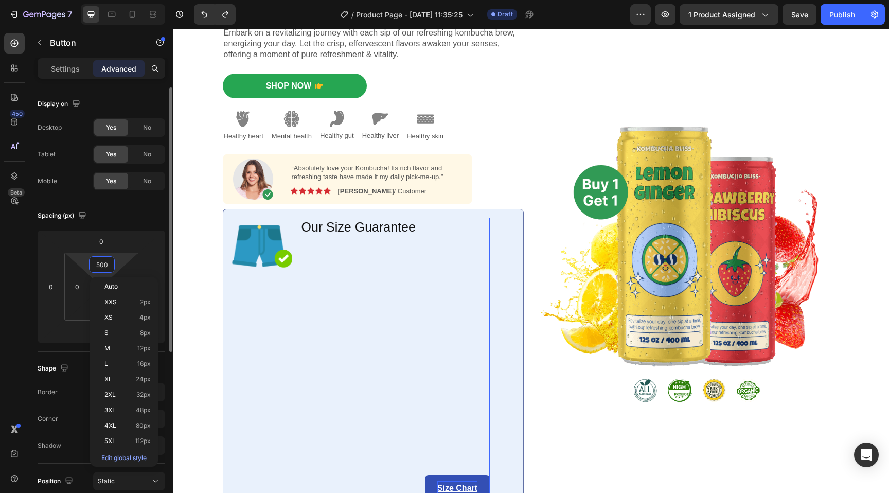
click at [106, 270] on input "500" at bounding box center [102, 264] width 21 height 15
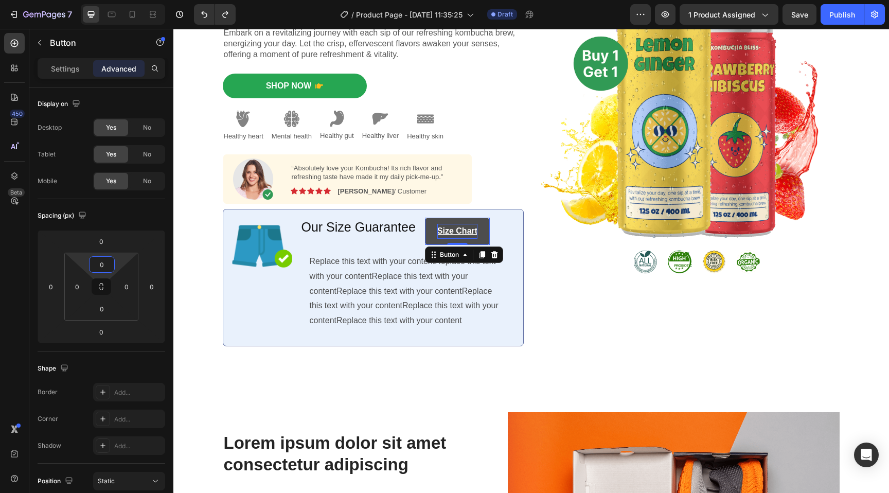
click at [467, 221] on button "Size Chart" at bounding box center [457, 231] width 65 height 27
drag, startPoint x: 111, startPoint y: 266, endPoint x: 33, endPoint y: 266, distance: 78.2
click at [33, 266] on div "Display on Desktop Yes No Tablet Yes No Mobile Yes No Spacing (px) 0 0 0 0 0 0 …" at bounding box center [101, 445] width 144 height 714
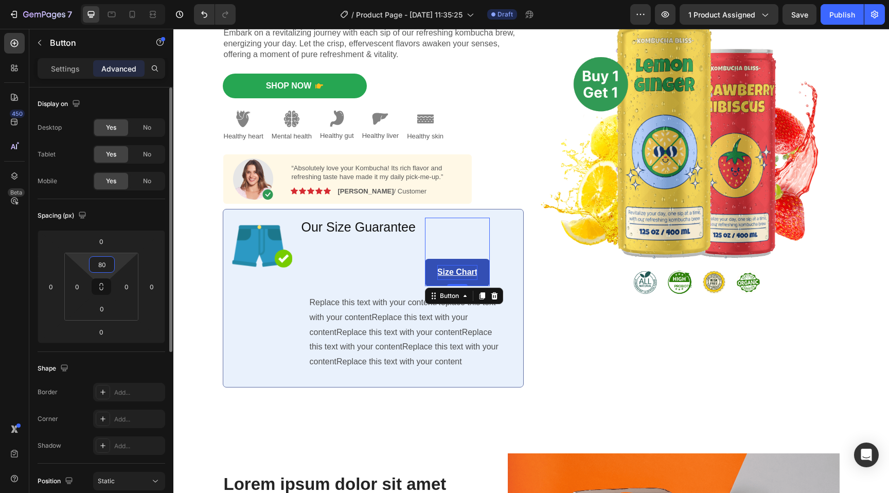
type input "8"
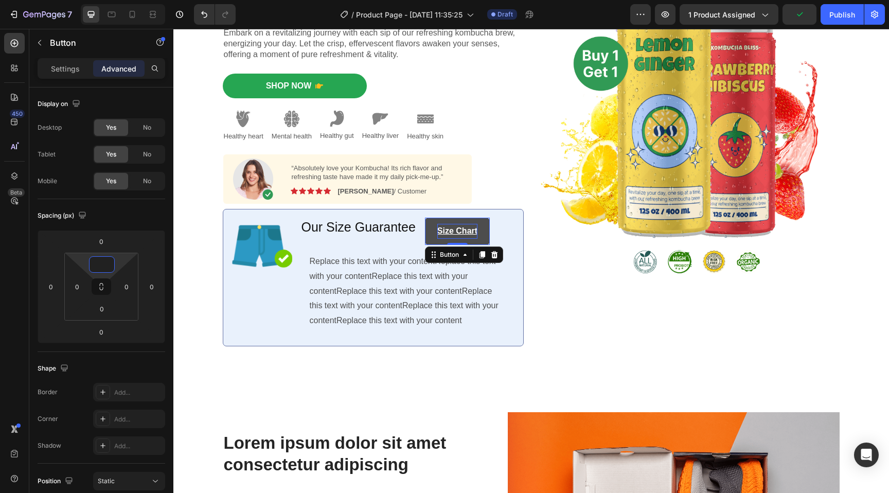
type input "0"
click at [481, 228] on button "Size Chart" at bounding box center [457, 231] width 65 height 27
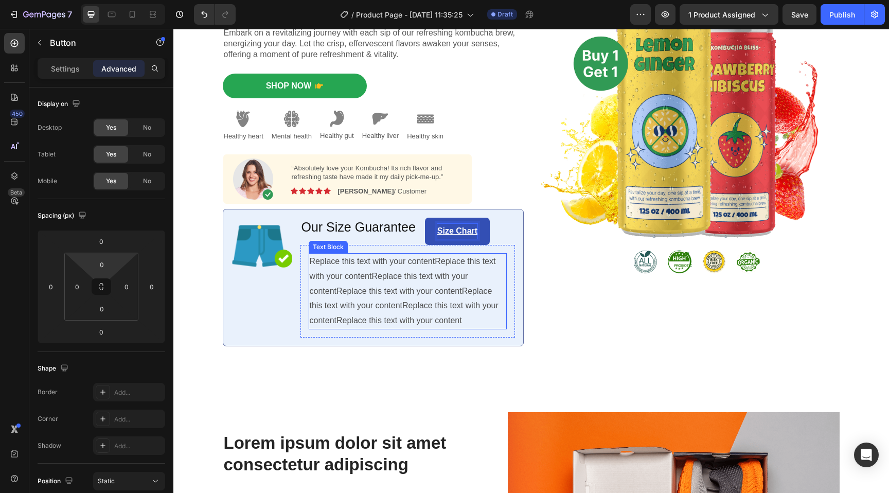
click at [444, 303] on p "Replace this text with your contentReplace this text with your contentReplace t…" at bounding box center [408, 291] width 196 height 74
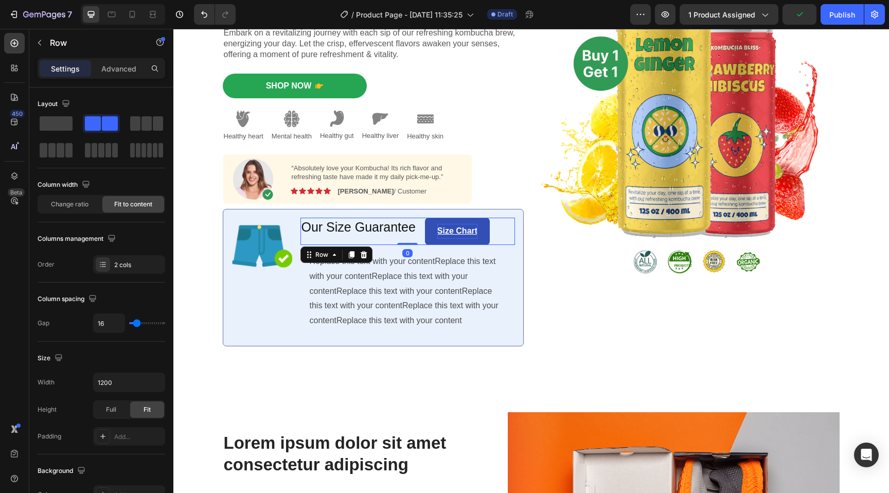
click at [501, 232] on div "Our Size Guarantee Heading Size Chart Button Row 0" at bounding box center [408, 231] width 215 height 27
click at [481, 224] on button "Size Chart" at bounding box center [457, 231] width 65 height 27
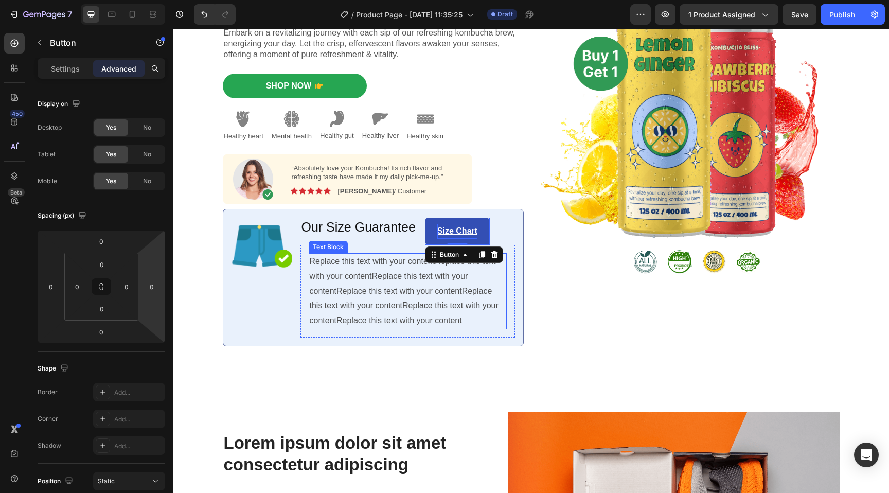
click at [399, 310] on p "Replace this text with your contentReplace this text with your contentReplace t…" at bounding box center [408, 291] width 196 height 74
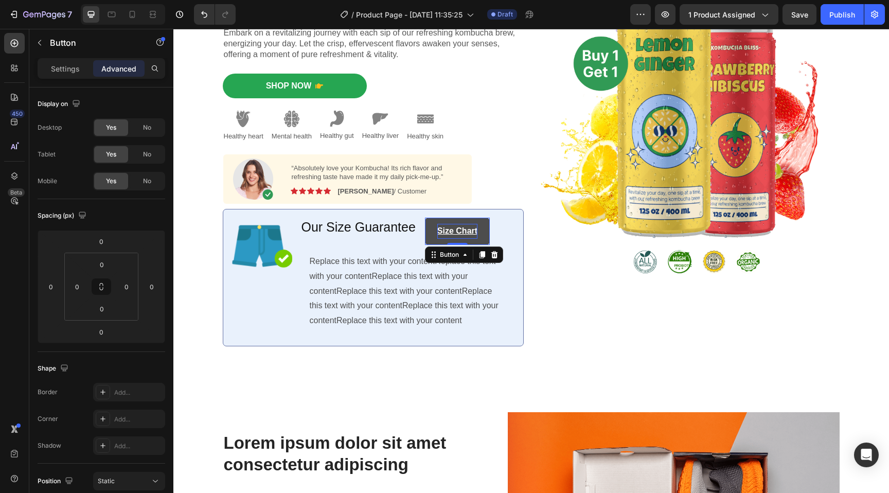
click at [479, 239] on button "Size Chart" at bounding box center [457, 231] width 65 height 27
click at [357, 303] on p "Replace this text with your contentReplace this text with your contentReplace t…" at bounding box center [408, 291] width 196 height 74
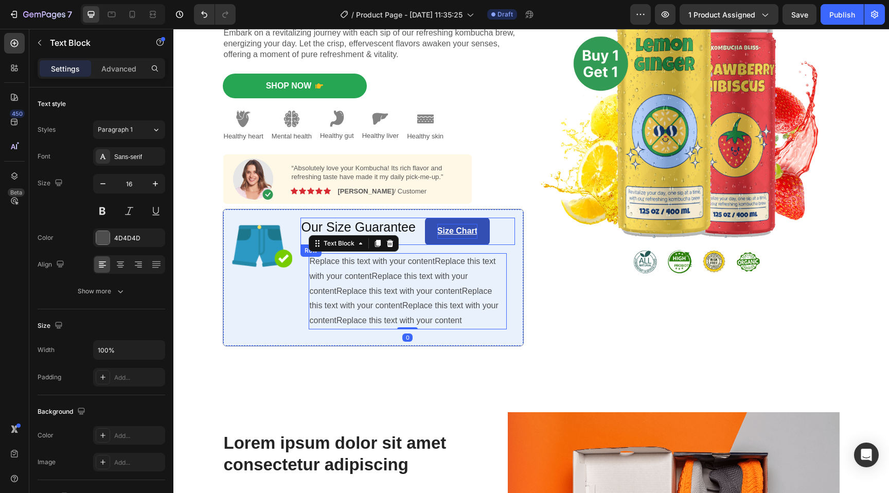
click at [501, 219] on div "Our Size Guarantee Heading Size Chart Button Row" at bounding box center [408, 231] width 215 height 27
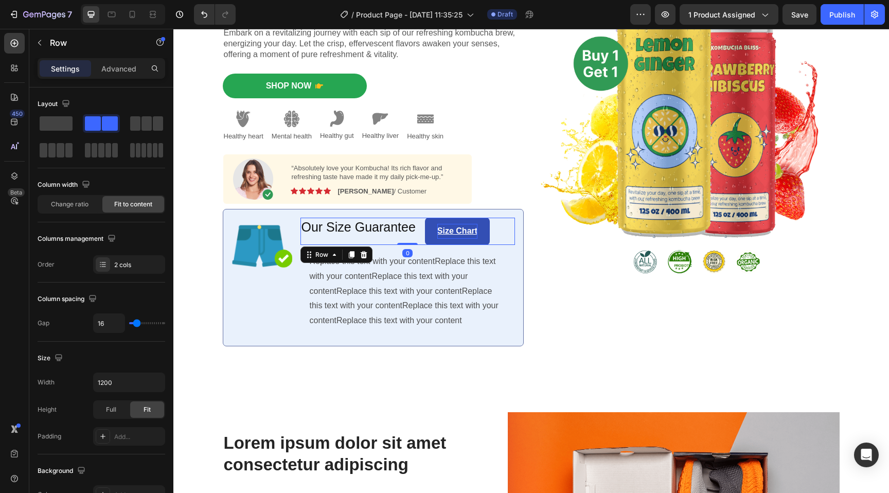
click at [501, 219] on div "Our Size Guarantee Heading Size Chart Button Row 0" at bounding box center [408, 231] width 215 height 27
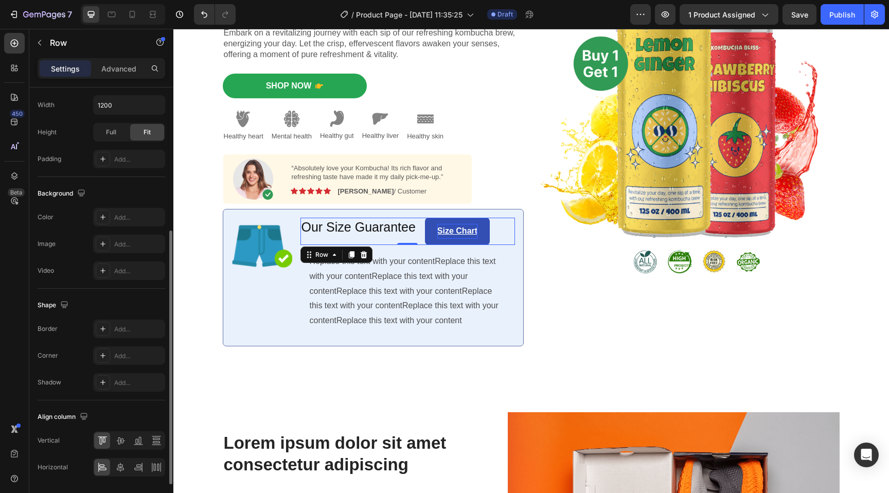
scroll to position [310, 0]
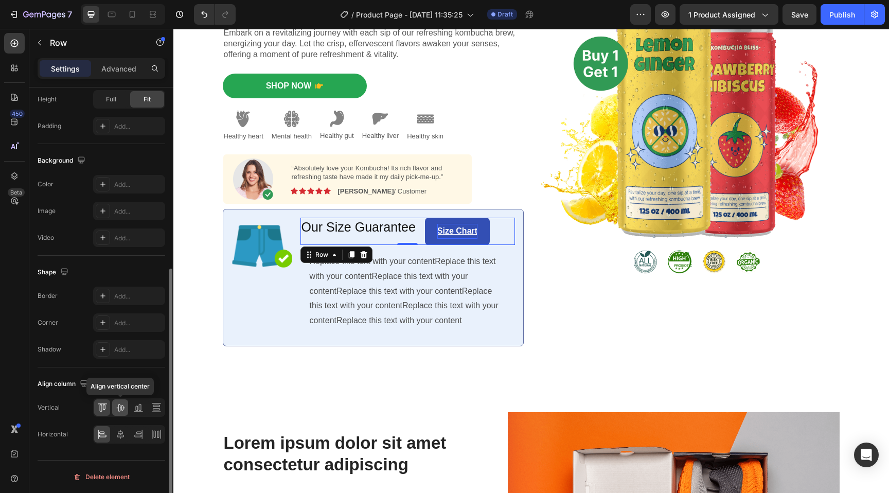
click at [119, 406] on icon at bounding box center [120, 408] width 10 height 10
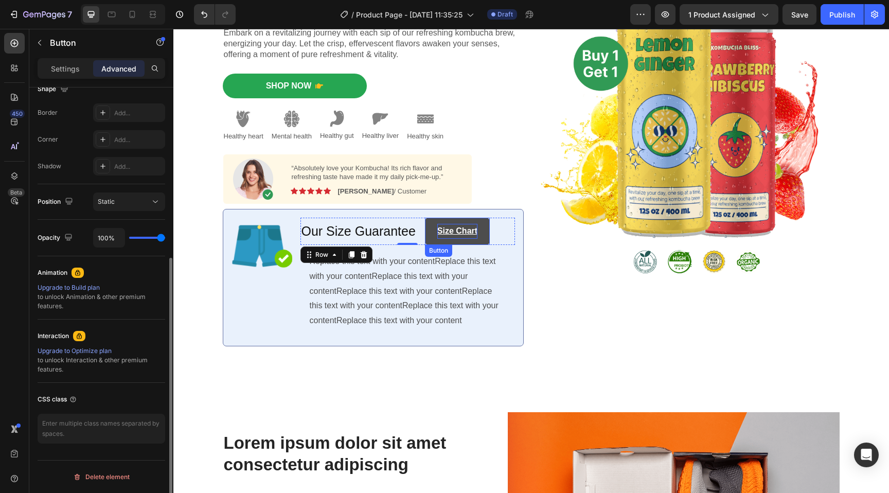
scroll to position [0, 0]
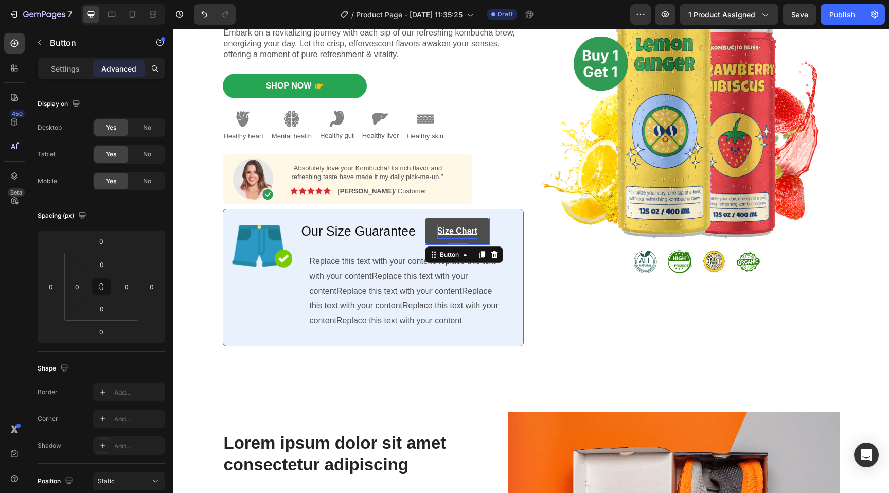
click at [482, 227] on button "Size Chart" at bounding box center [457, 231] width 65 height 27
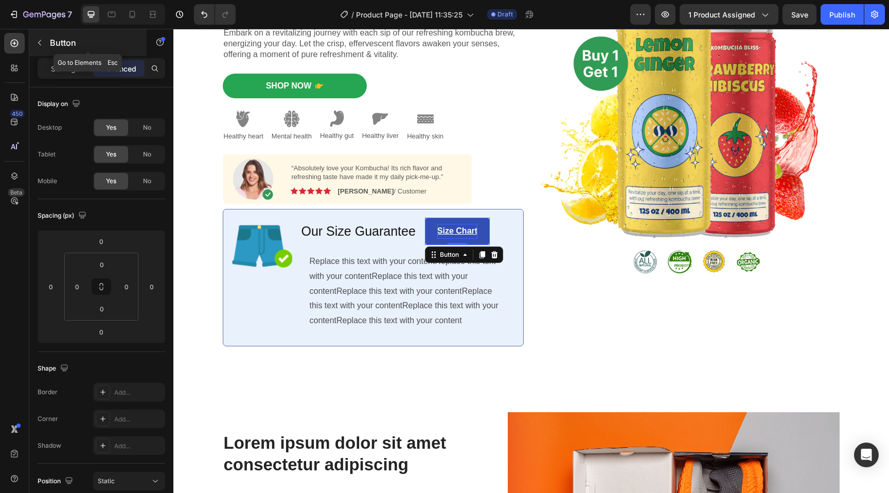
click at [38, 39] on icon "button" at bounding box center [40, 43] width 8 height 8
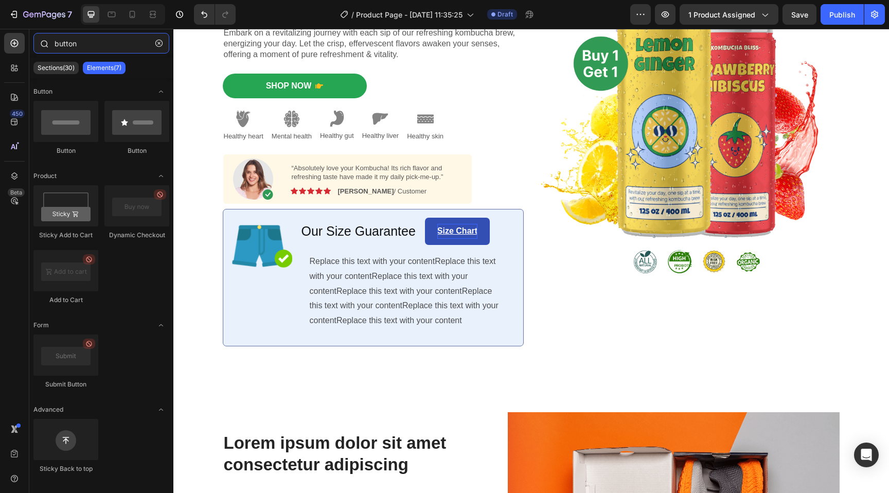
click at [97, 41] on input "button" at bounding box center [101, 43] width 136 height 21
click at [15, 67] on icon at bounding box center [14, 68] width 10 height 10
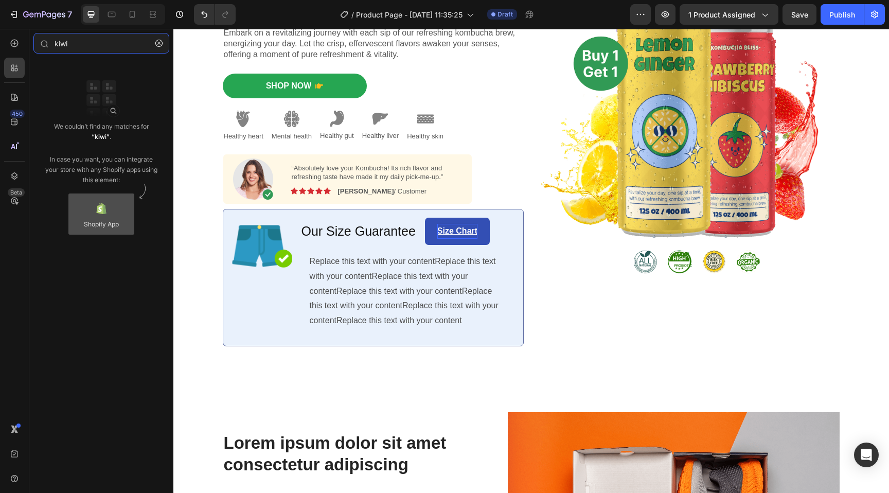
type input "kiwi"
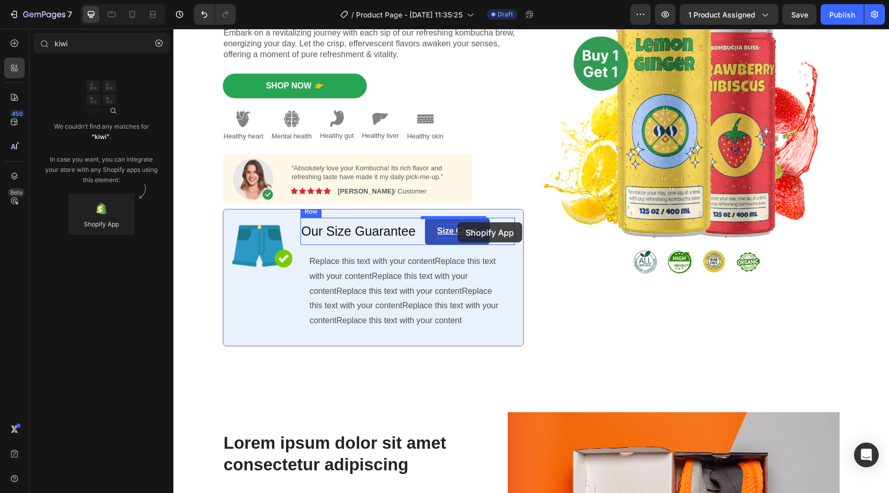
drag, startPoint x: 267, startPoint y: 246, endPoint x: 458, endPoint y: 222, distance: 192.4
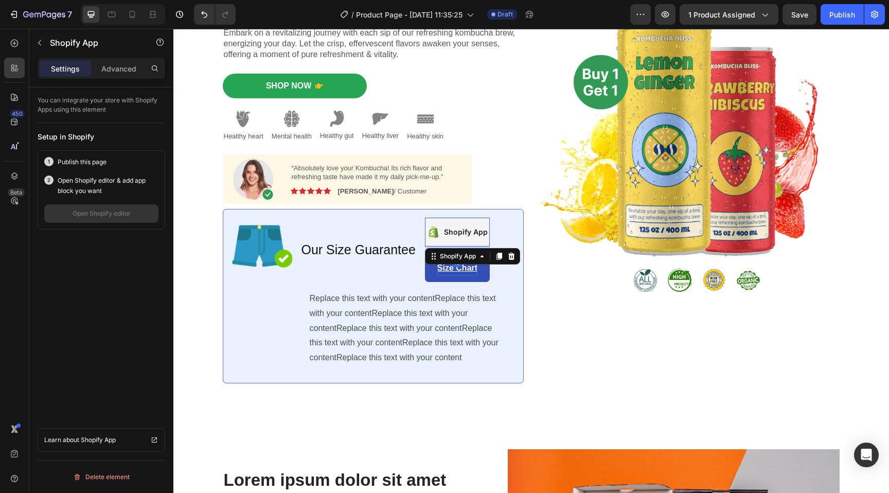
click at [444, 232] on div "Shopify App" at bounding box center [466, 232] width 44 height 12
click at [122, 71] on p "Advanced" at bounding box center [118, 68] width 35 height 11
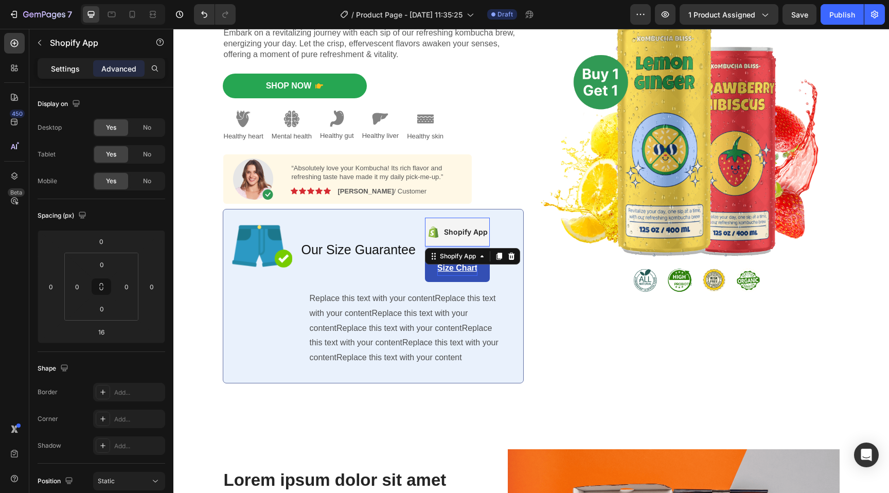
click at [64, 70] on p "Settings" at bounding box center [65, 68] width 29 height 11
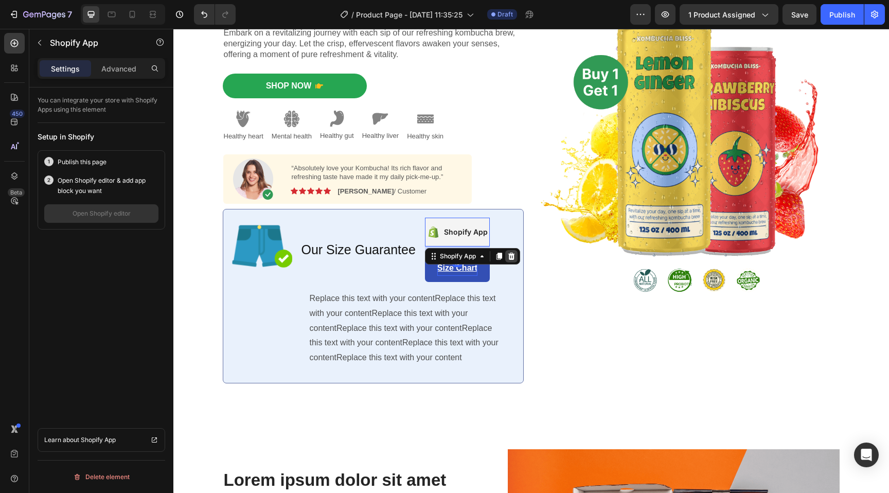
click at [509, 258] on icon at bounding box center [512, 256] width 8 height 8
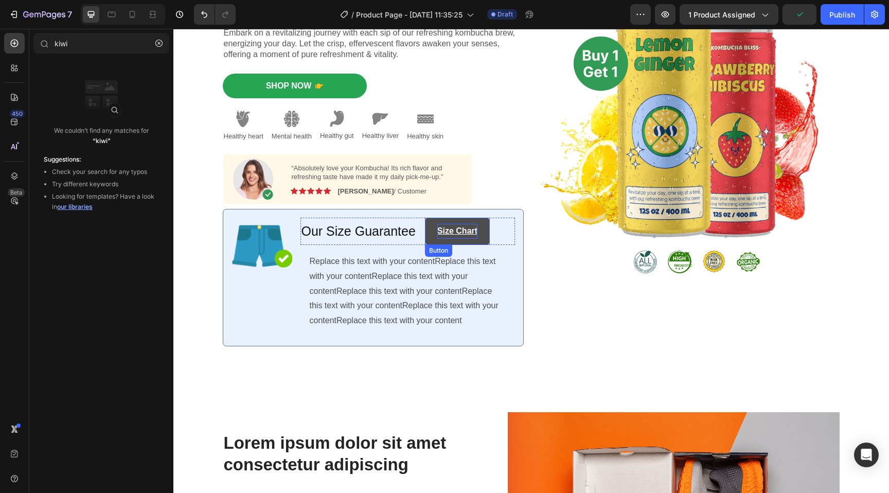
click at [480, 224] on button "Size Chart" at bounding box center [457, 231] width 65 height 27
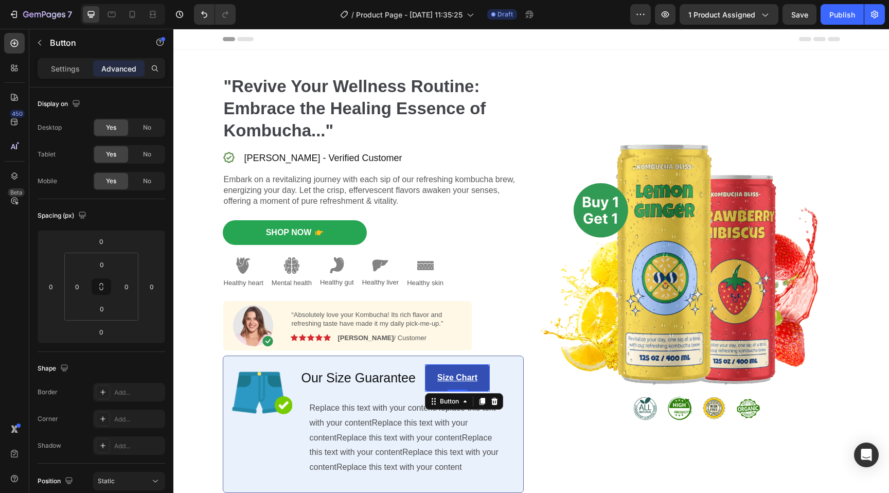
scroll to position [147, 0]
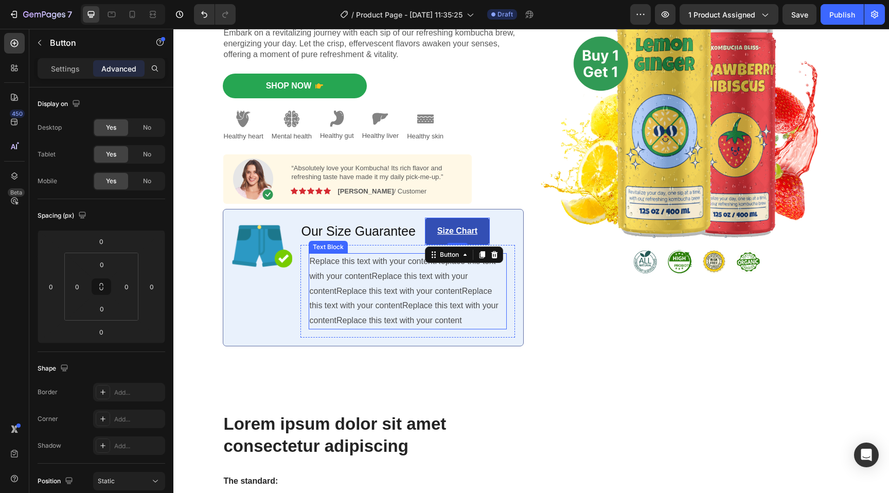
click at [367, 292] on p "Replace this text with your contentReplace this text with your contentReplace t…" at bounding box center [408, 291] width 196 height 74
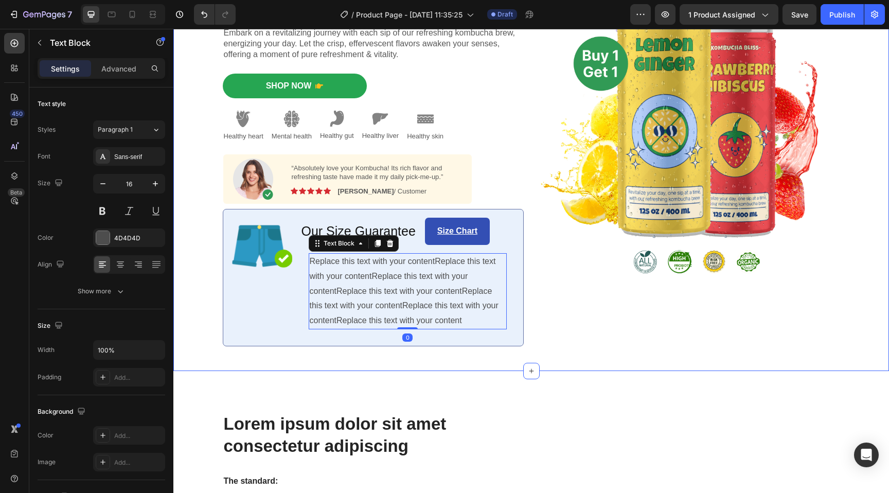
click at [218, 319] on div "⁠⁠⁠⁠⁠⁠⁠ "Revive Your Wellness Routine: Embrace the Healing Essence of Kombucha.…" at bounding box center [531, 137] width 701 height 468
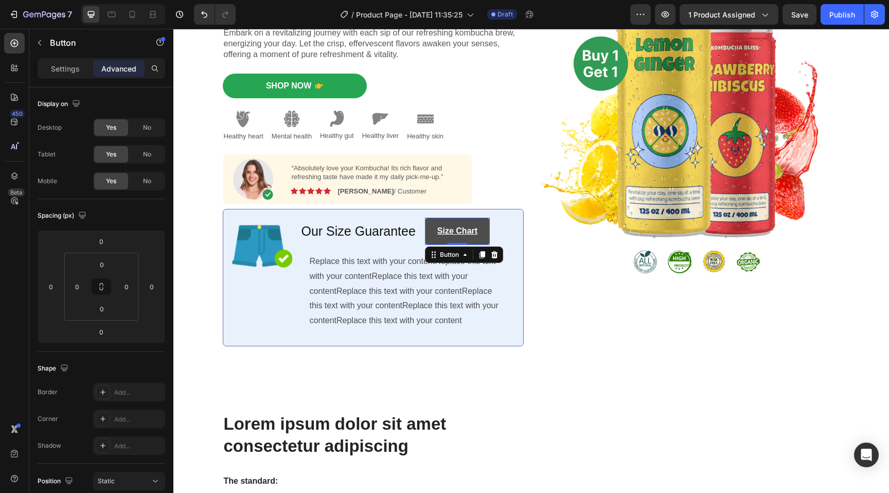
click at [468, 220] on button "Size Chart" at bounding box center [457, 231] width 65 height 27
click at [479, 224] on button "Size Chart" at bounding box center [457, 231] width 65 height 27
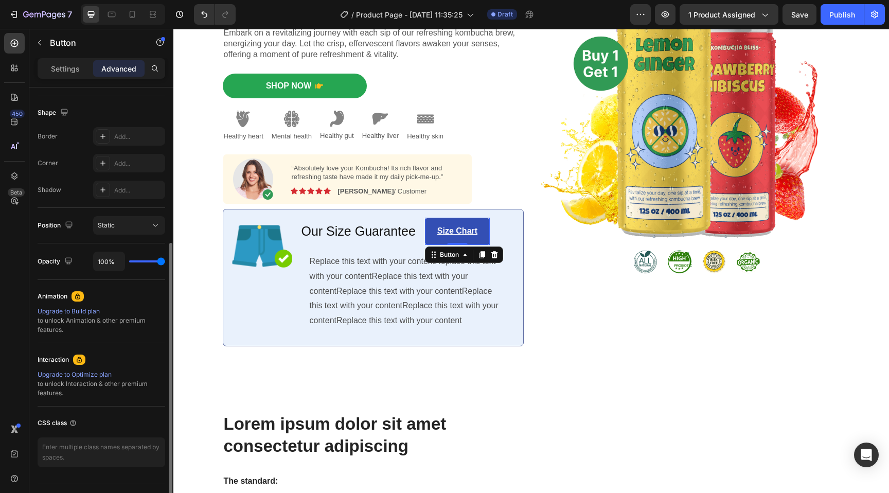
scroll to position [0, 0]
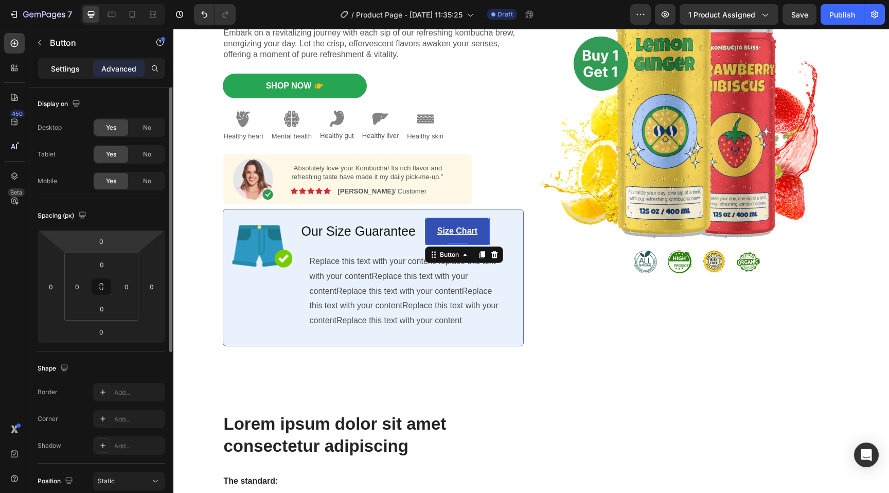
click at [62, 68] on p "Settings" at bounding box center [65, 68] width 29 height 11
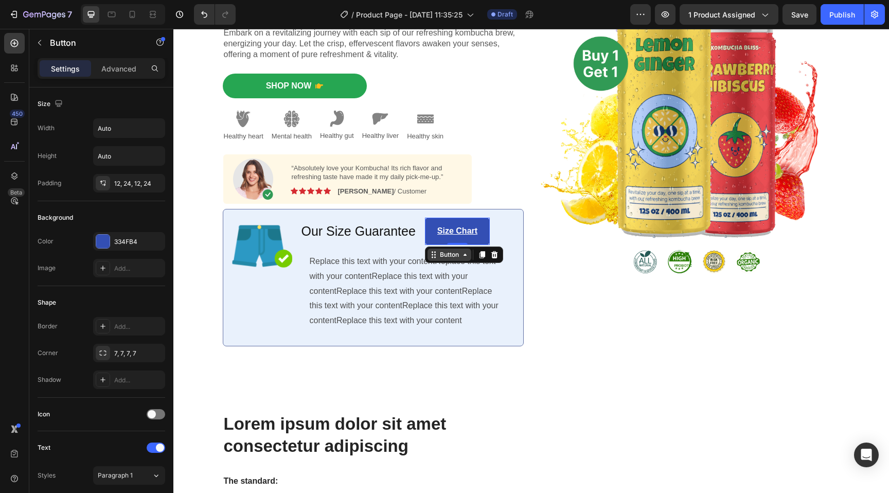
click at [453, 252] on div "Button" at bounding box center [449, 254] width 23 height 9
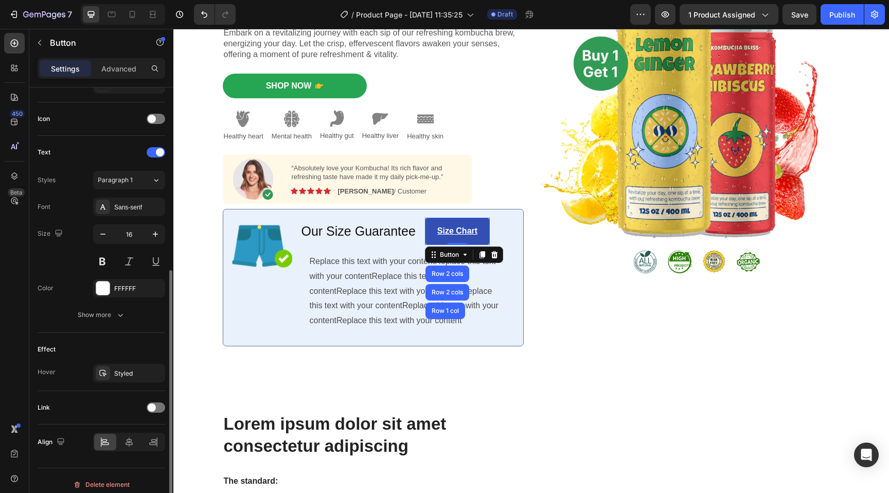
scroll to position [303, 0]
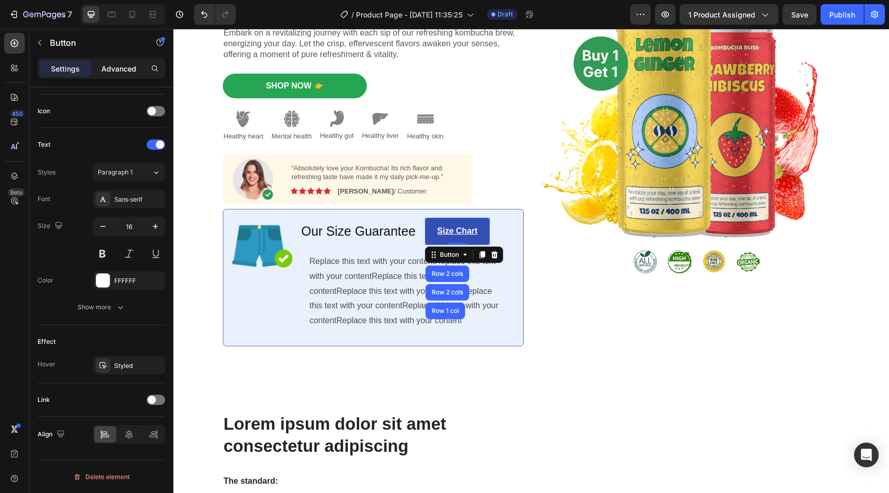
click at [116, 66] on p "Advanced" at bounding box center [118, 68] width 35 height 11
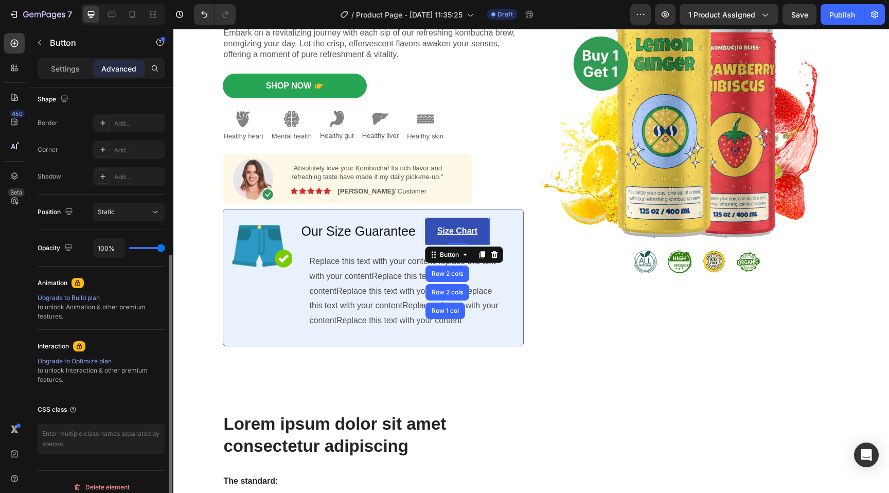
scroll to position [279, 0]
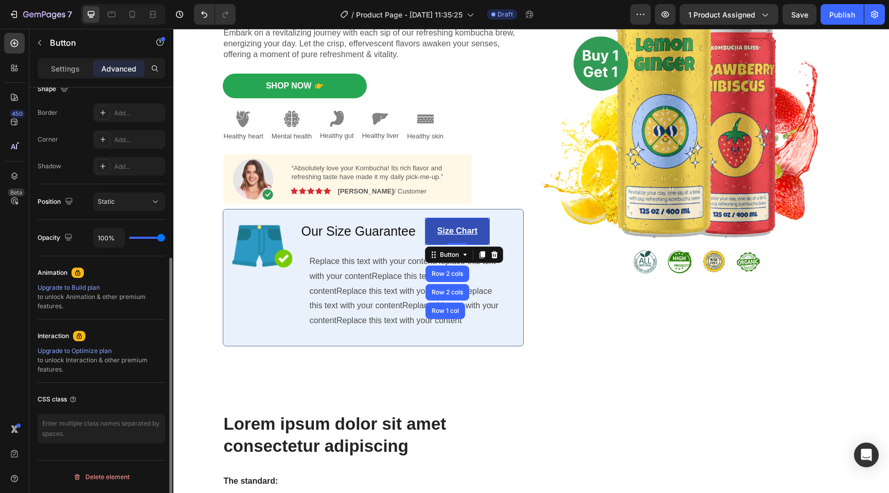
click at [102, 352] on div "Upgrade to Optimize plan" at bounding box center [102, 350] width 128 height 9
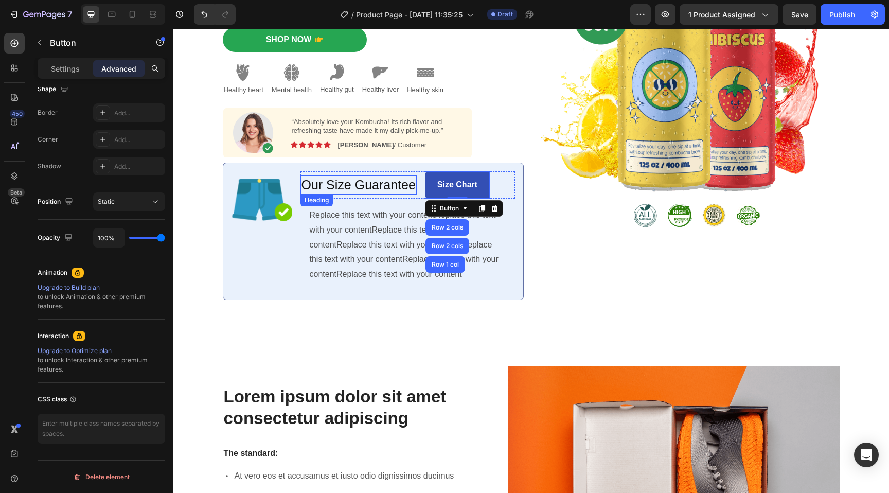
scroll to position [236, 0]
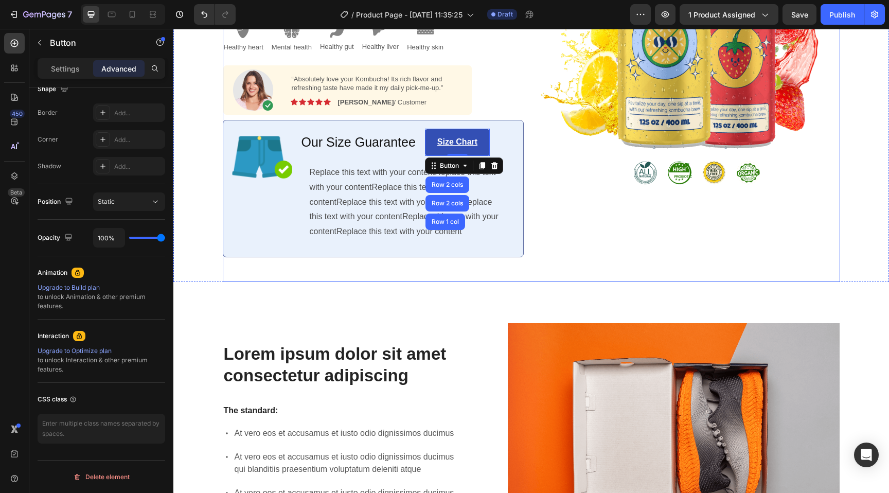
click at [709, 266] on div "Image" at bounding box center [689, 48] width 301 height 468
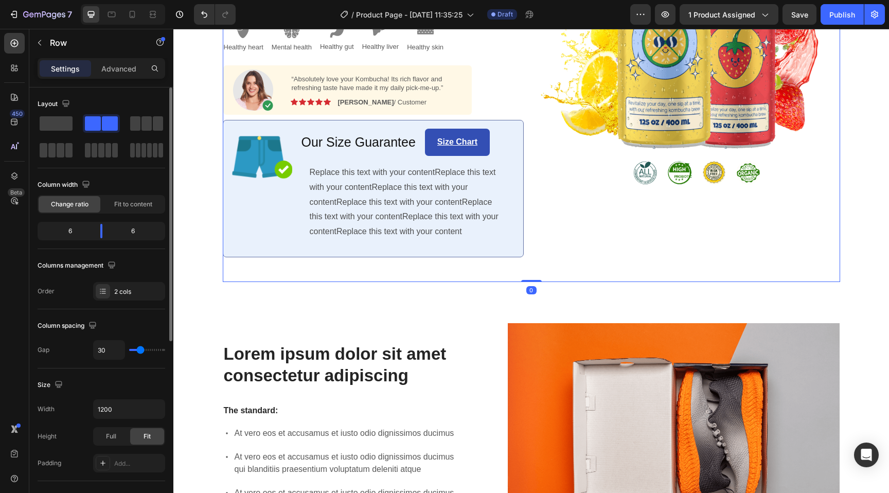
scroll to position [180, 0]
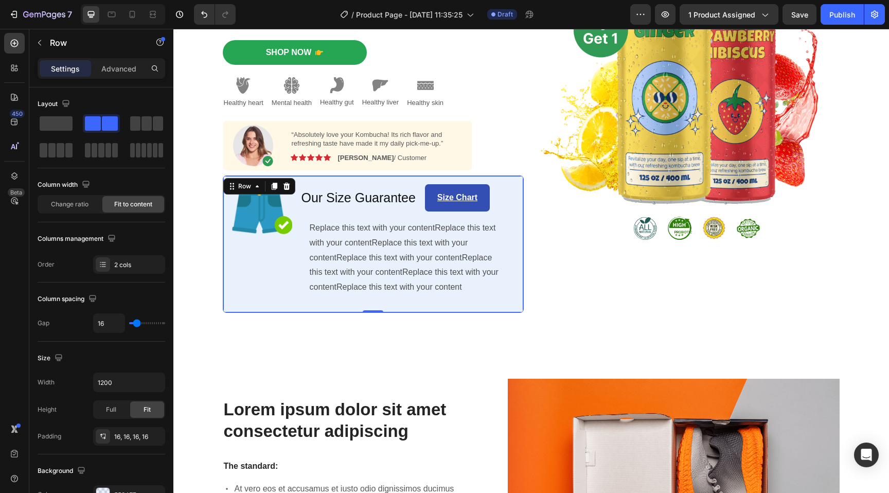
click at [514, 187] on div "Image Our Size Guarantee Heading Size Chart Button Row Replace this text with y…" at bounding box center [373, 244] width 301 height 137
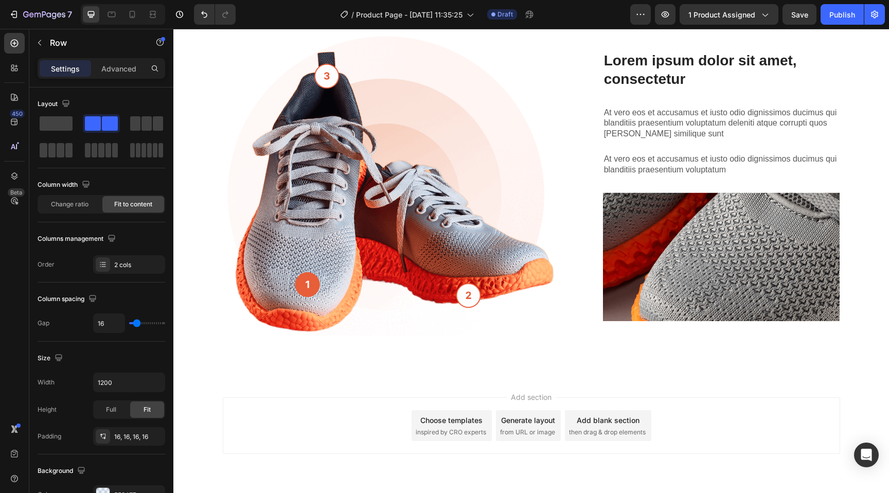
scroll to position [817, 0]
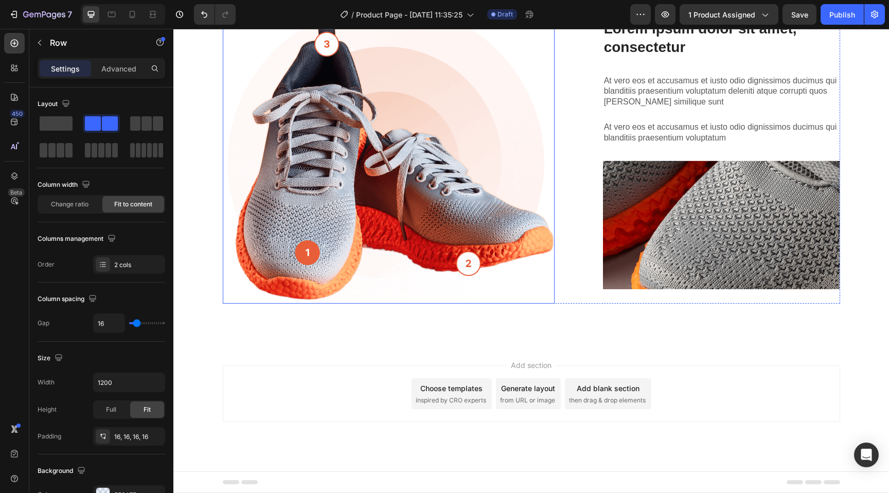
click at [467, 265] on img at bounding box center [389, 154] width 332 height 300
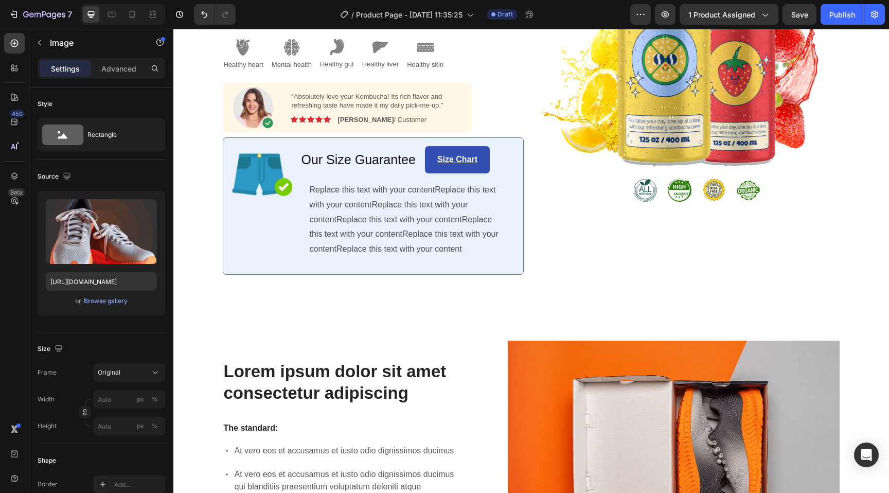
scroll to position [0, 0]
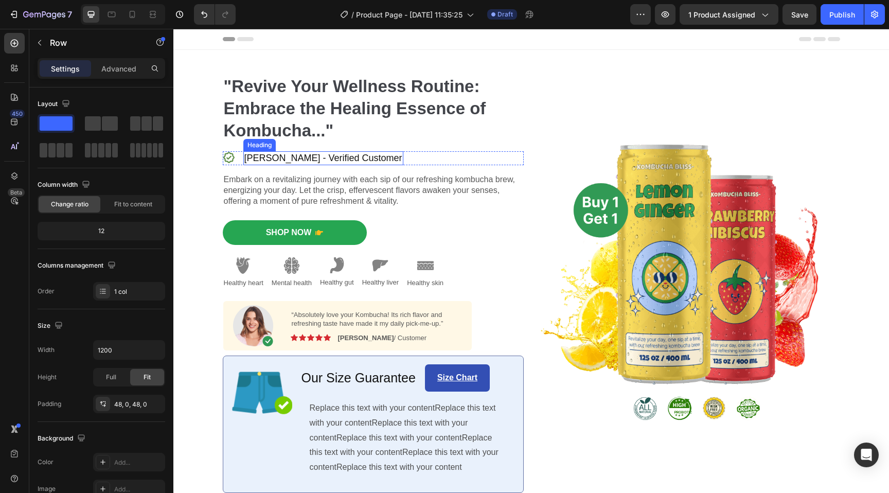
click at [276, 148] on div ""Revive Your Wellness Routine: Embrace the Healing Essence of Kombucha..." Head…" at bounding box center [373, 284] width 301 height 418
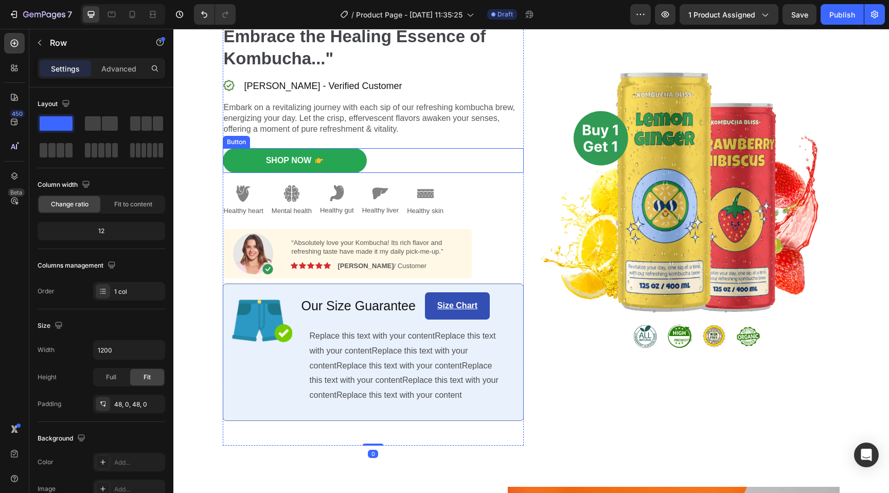
scroll to position [94, 0]
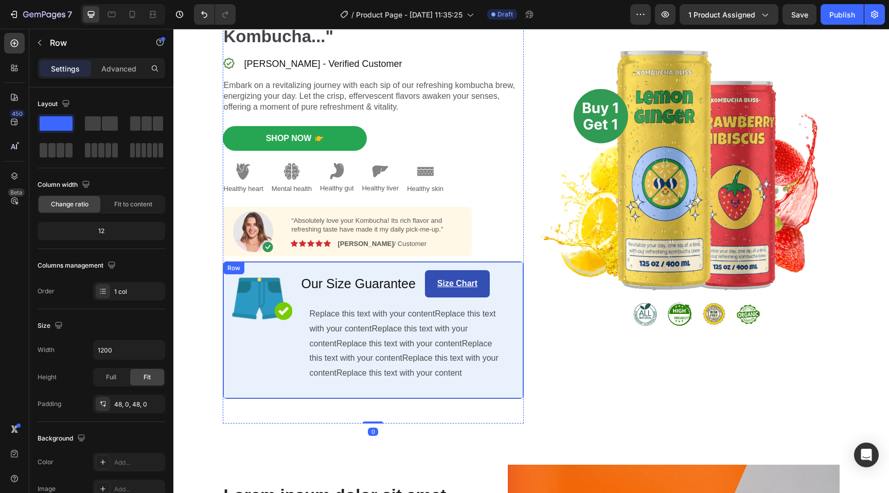
click at [278, 363] on div "Image" at bounding box center [262, 330] width 61 height 120
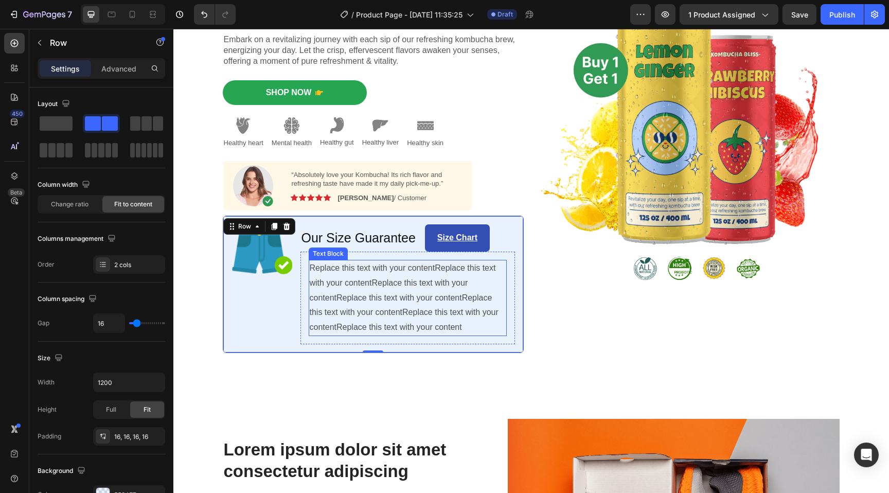
scroll to position [167, 0]
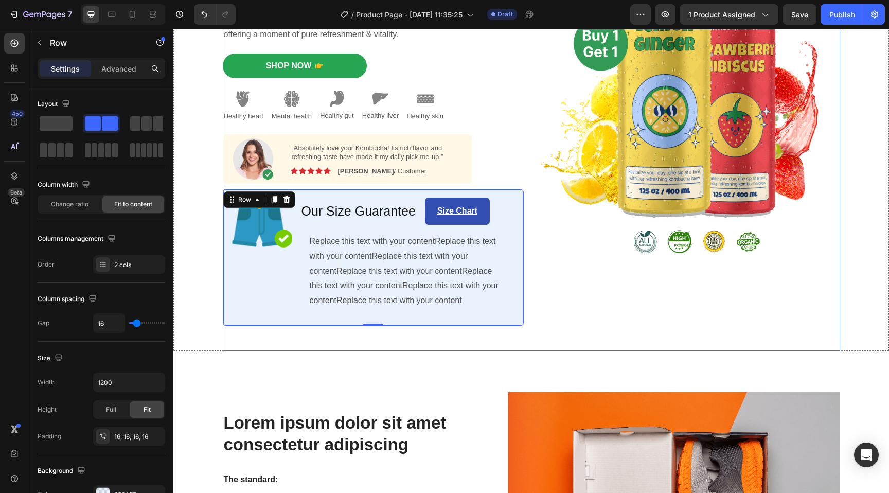
click at [620, 288] on div "Image" at bounding box center [689, 117] width 301 height 468
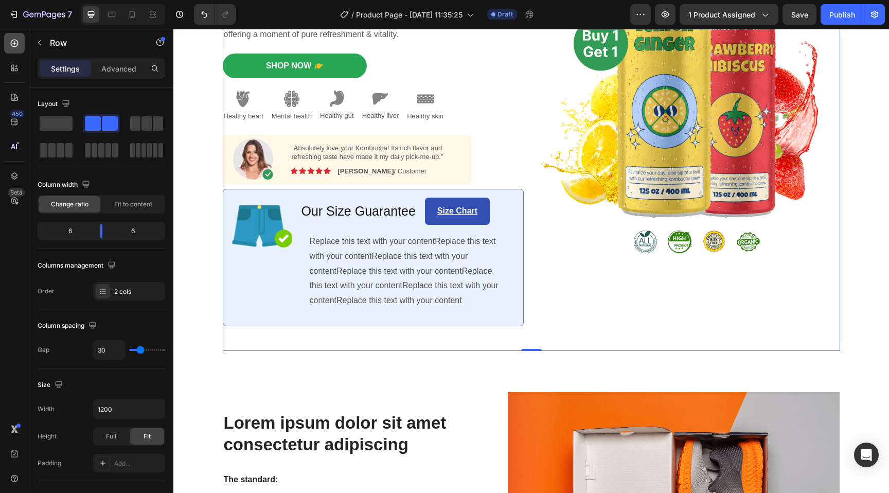
click at [13, 40] on icon at bounding box center [15, 44] width 8 height 8
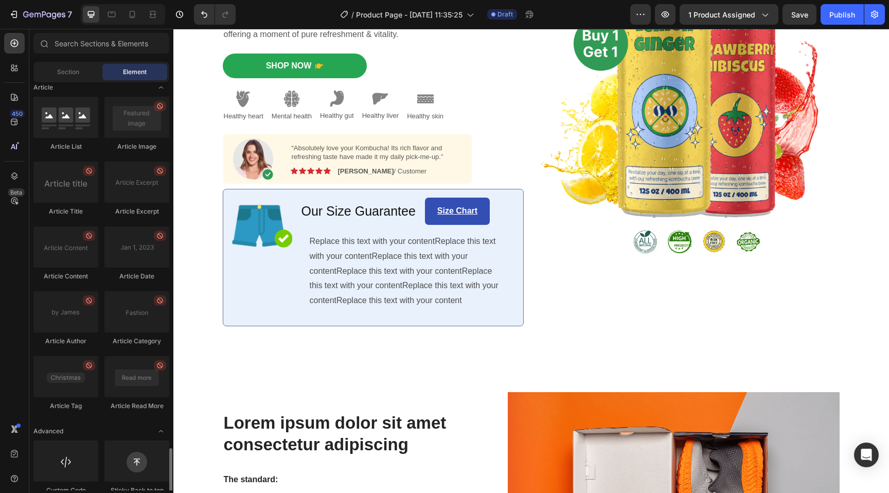
scroll to position [2710, 0]
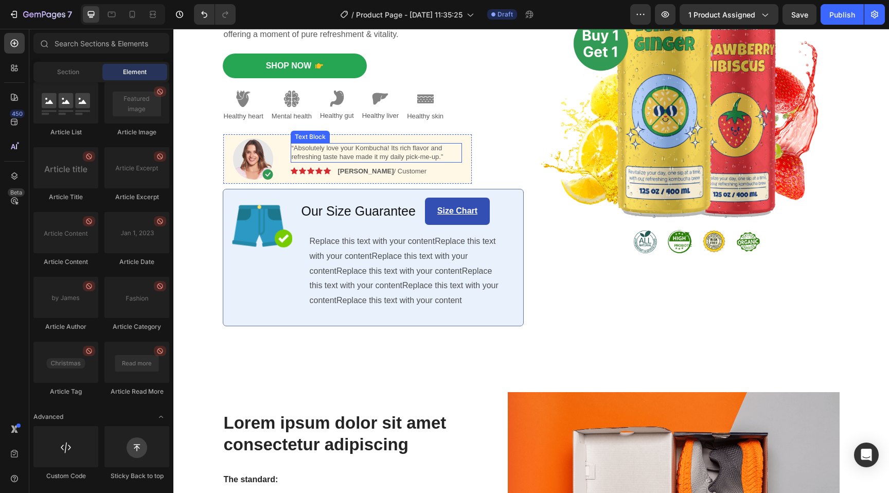
click at [337, 149] on p "“Absolutely love your Kombucha! Its rich flavor and refreshing taste have made …" at bounding box center [376, 153] width 169 height 18
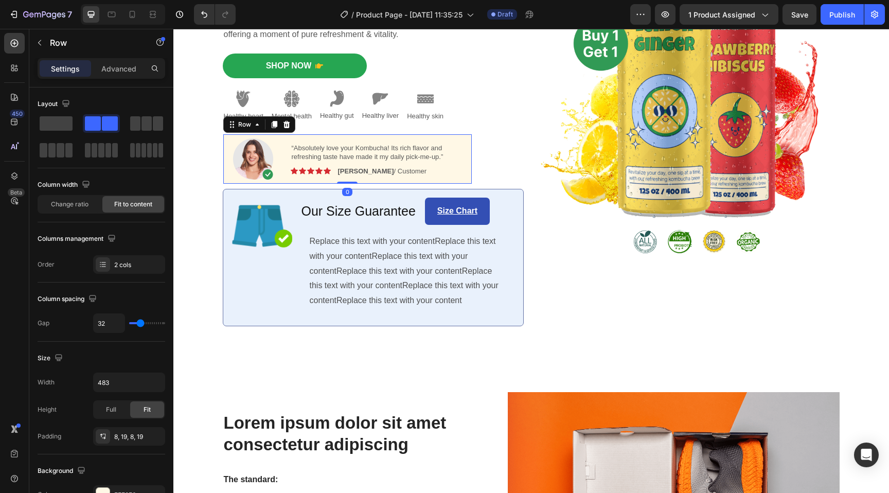
click at [281, 156] on div "Image “Absolutely love your Kombucha! Its rich flavor and refreshing taste have…" at bounding box center [347, 158] width 249 height 49
click at [38, 45] on icon "button" at bounding box center [40, 43] width 8 height 8
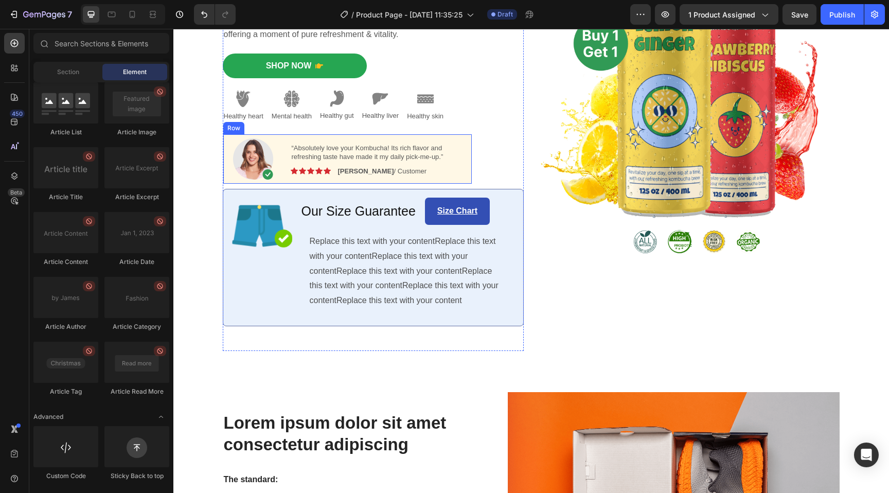
click at [283, 143] on div "Image “Absolutely love your Kombucha! Its rich flavor and refreshing taste have…" at bounding box center [347, 158] width 249 height 49
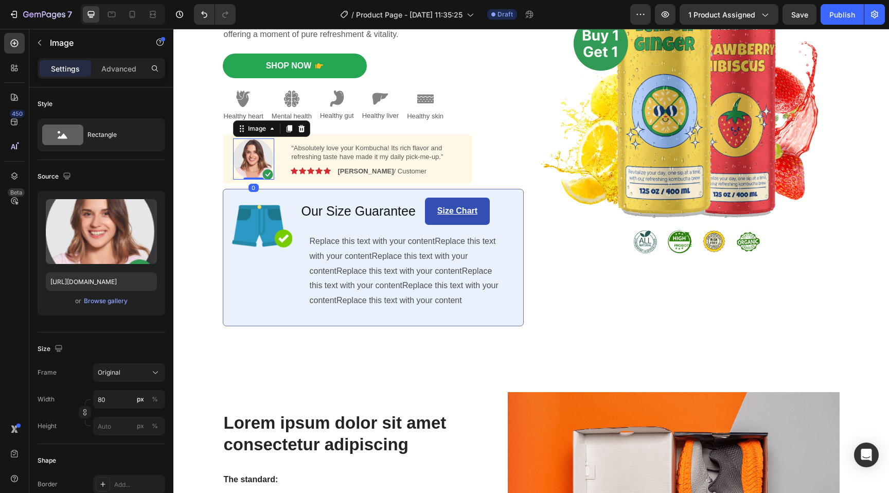
click at [243, 163] on img at bounding box center [253, 158] width 41 height 41
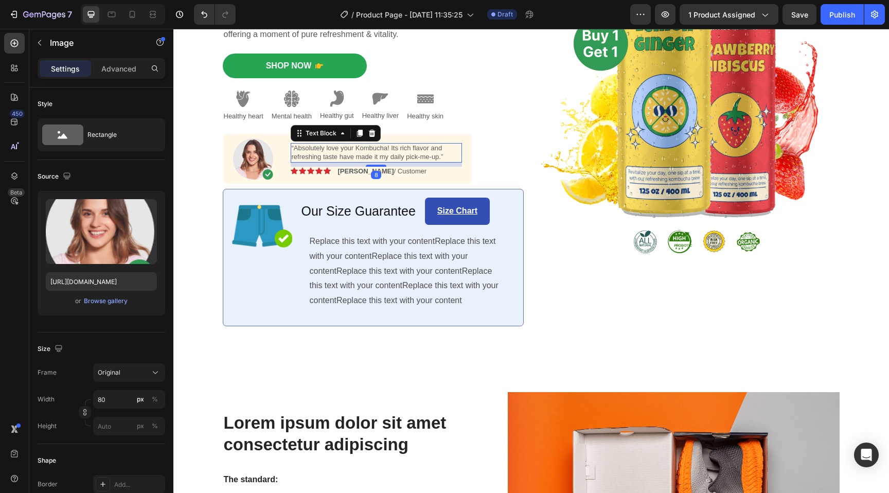
click at [317, 154] on p "“Absolutely love your Kombucha! Its rich flavor and refreshing taste have made …" at bounding box center [376, 153] width 169 height 18
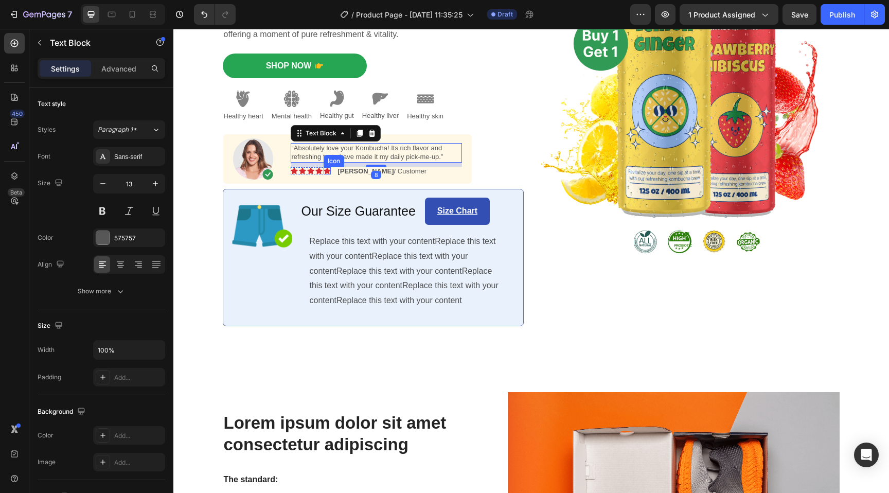
click at [324, 169] on icon at bounding box center [327, 170] width 7 height 7
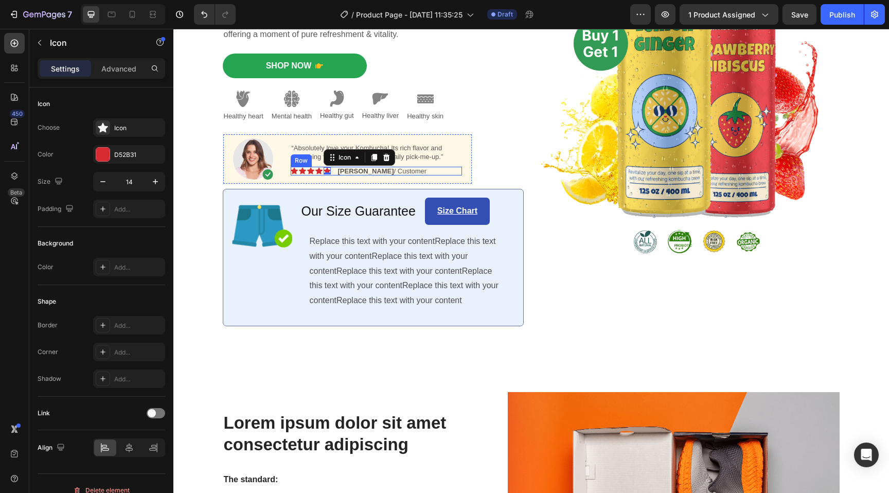
click at [392, 167] on div "Image Icon Icon Icon Icon Icon 0 Icon List Emily / Customer Text Block Row" at bounding box center [376, 171] width 171 height 9
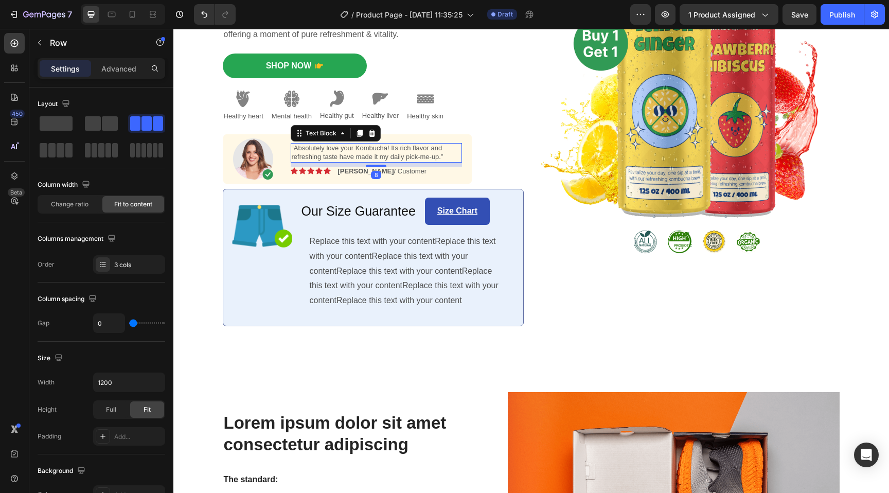
click at [426, 149] on p "“Absolutely love your Kombucha! Its rich flavor and refreshing taste have made …" at bounding box center [376, 153] width 169 height 18
click at [422, 171] on div "Image Icon Icon Icon Icon Icon Icon List Emily / Customer Text Block Row" at bounding box center [376, 171] width 171 height 9
click at [423, 153] on p "“Absolutely love your Kombucha! Its rich flavor and refreshing taste have made …" at bounding box center [376, 153] width 169 height 18
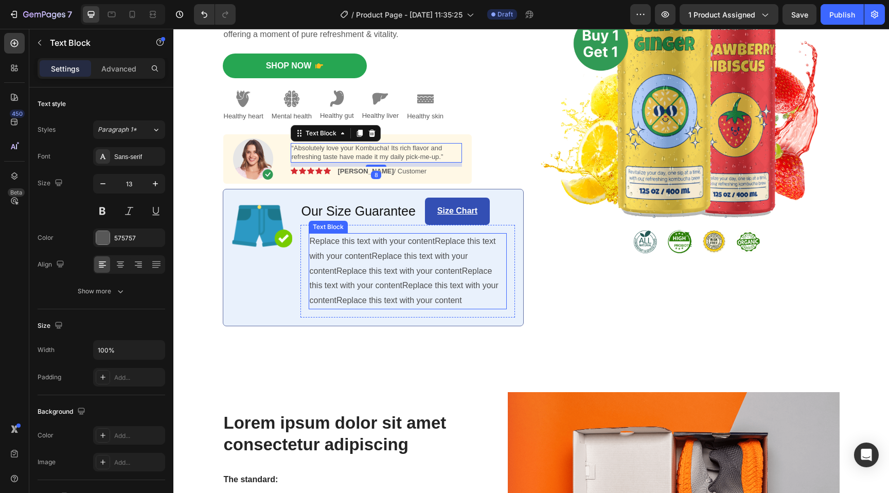
click at [383, 266] on p "Replace this text with your contentReplace this text with your contentReplace t…" at bounding box center [408, 271] width 196 height 74
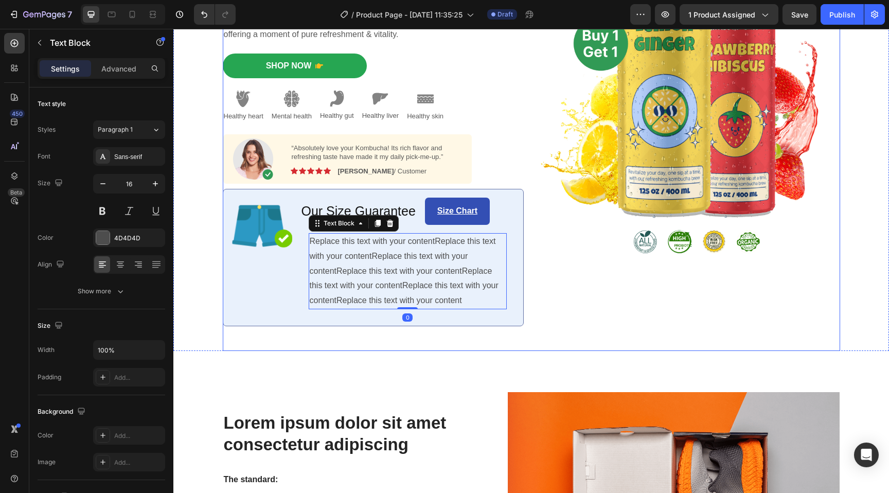
click at [557, 323] on div "Image" at bounding box center [689, 117] width 301 height 468
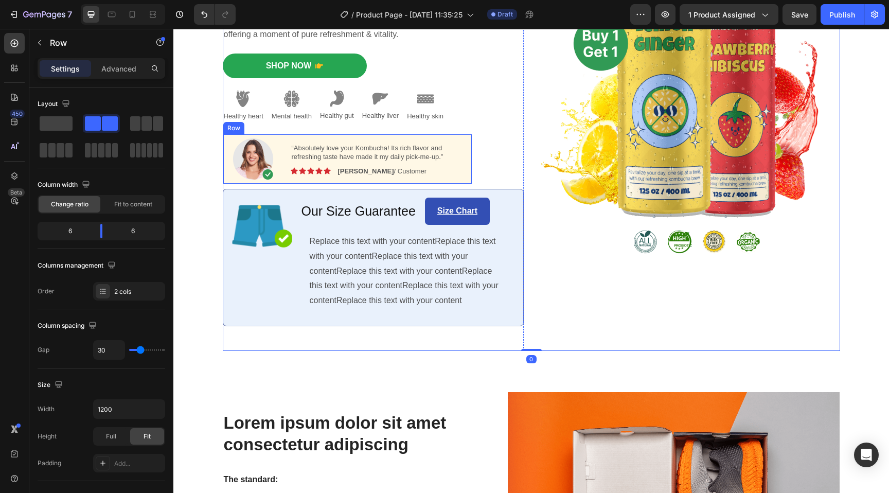
scroll to position [0, 0]
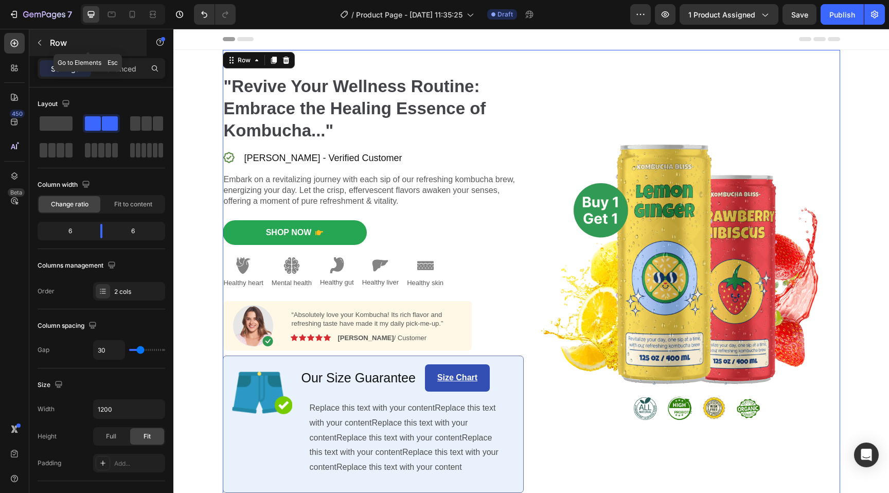
click at [32, 45] on button "button" at bounding box center [39, 42] width 16 height 16
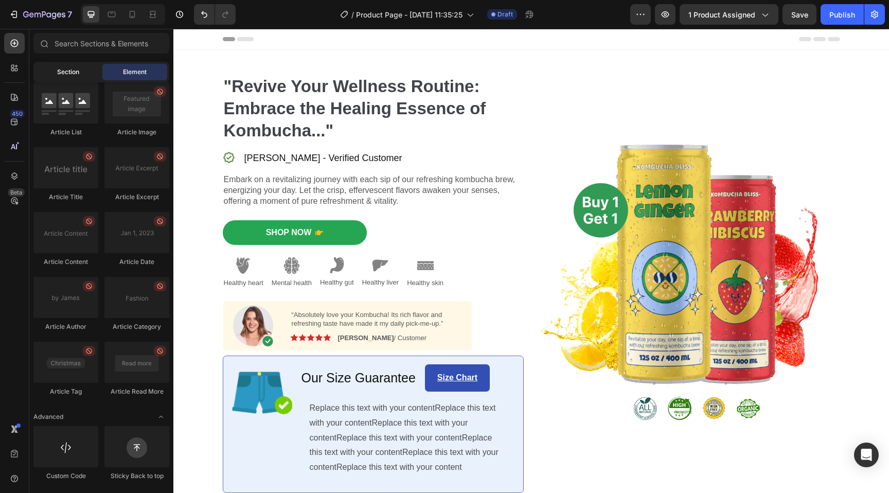
click at [68, 66] on div "Section" at bounding box center [68, 72] width 65 height 16
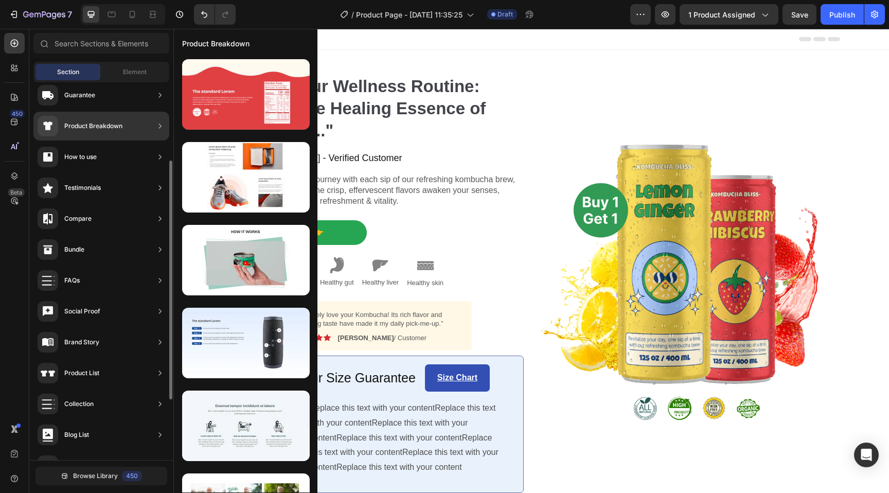
scroll to position [148, 0]
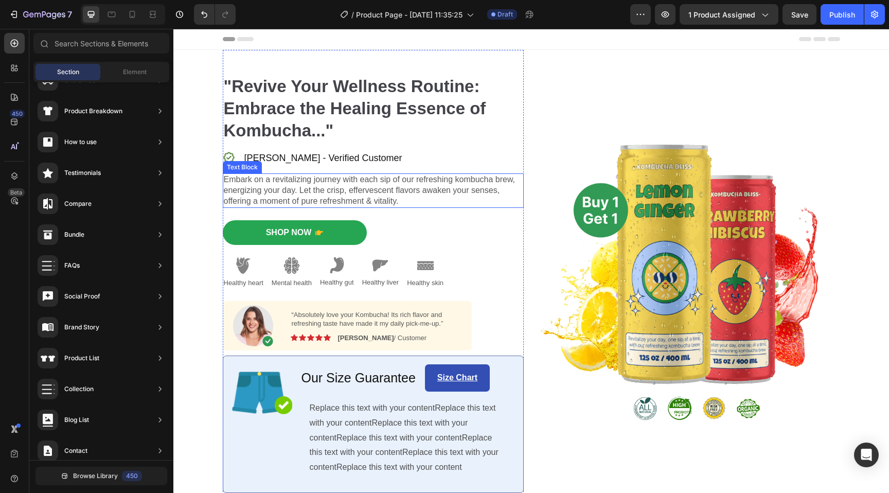
click at [390, 180] on p "Embark on a revitalizing journey with each sip of our refreshing kombucha brew,…" at bounding box center [373, 190] width 299 height 32
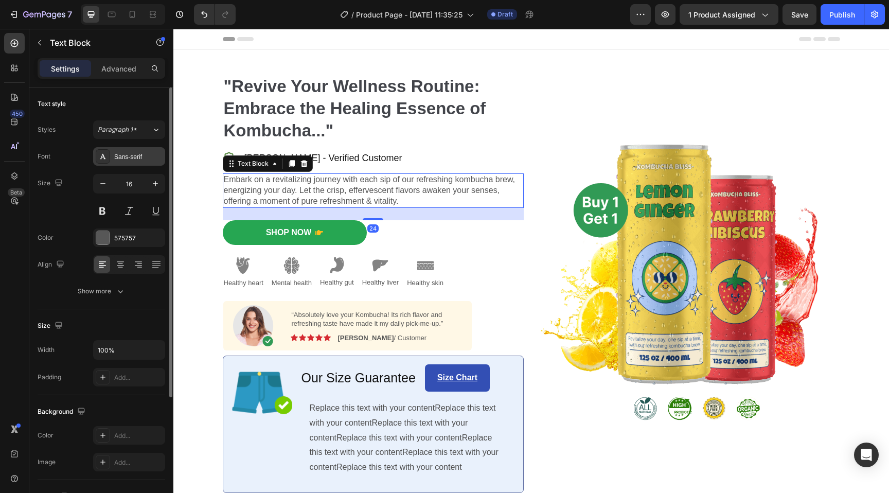
click at [128, 159] on div "Sans-serif" at bounding box center [138, 156] width 48 height 9
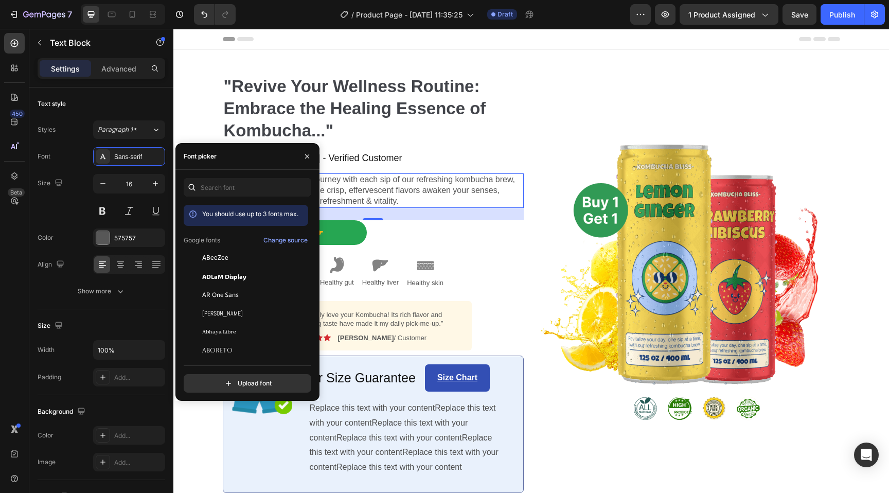
click at [379, 178] on p "Embark on a revitalizing journey with each sip of our refreshing kombucha brew,…" at bounding box center [373, 190] width 299 height 32
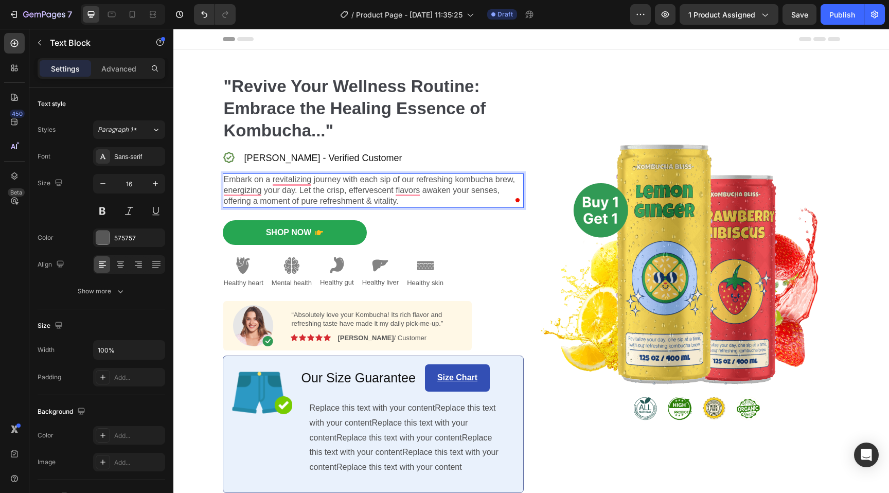
click at [336, 194] on p "Embark on a revitalizing journey with each sip of our refreshing kombucha brew,…" at bounding box center [373, 190] width 299 height 32
click at [324, 121] on strong ""Revive Your Wellness Routine: Embrace the Healing Essence of Kombucha..."" at bounding box center [355, 108] width 263 height 63
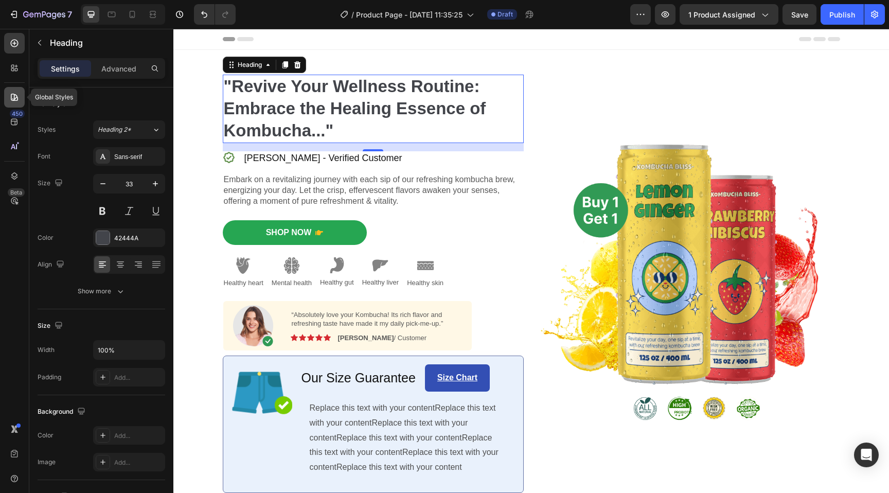
click at [17, 94] on icon at bounding box center [14, 97] width 10 height 10
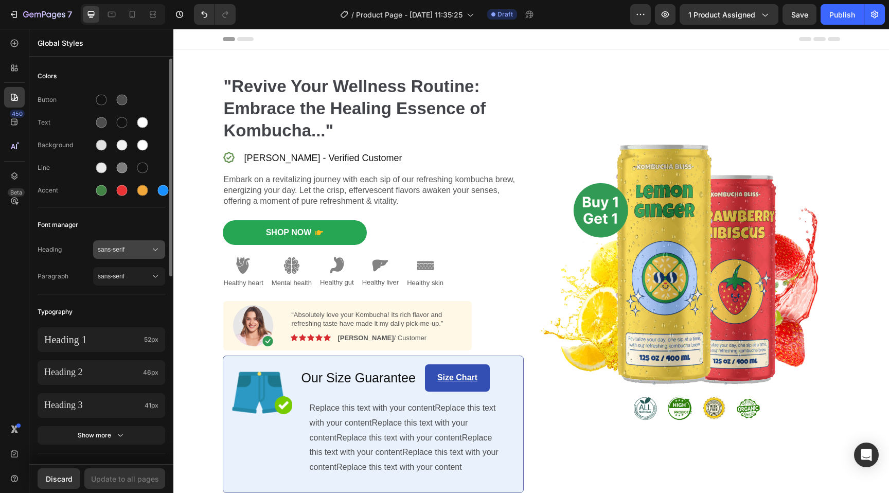
click at [114, 250] on span "sans-serif" at bounding box center [124, 249] width 53 height 9
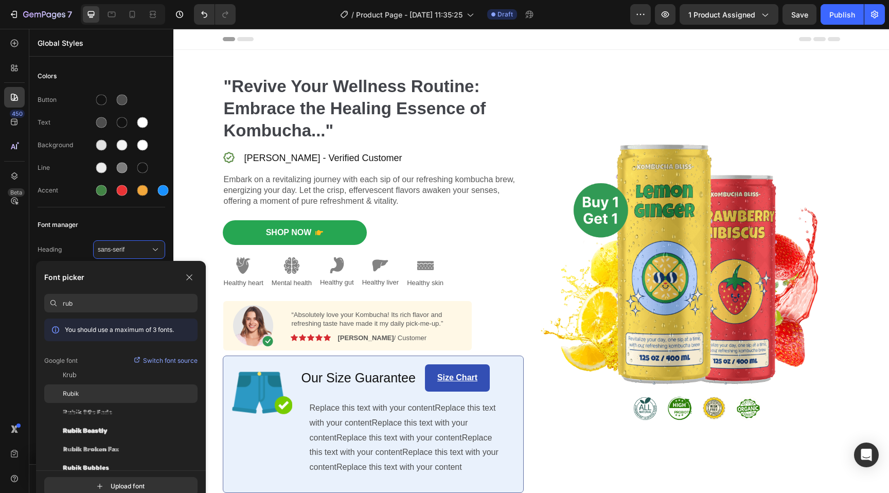
type input "rub"
click at [109, 396] on div "Rubik" at bounding box center [130, 393] width 135 height 9
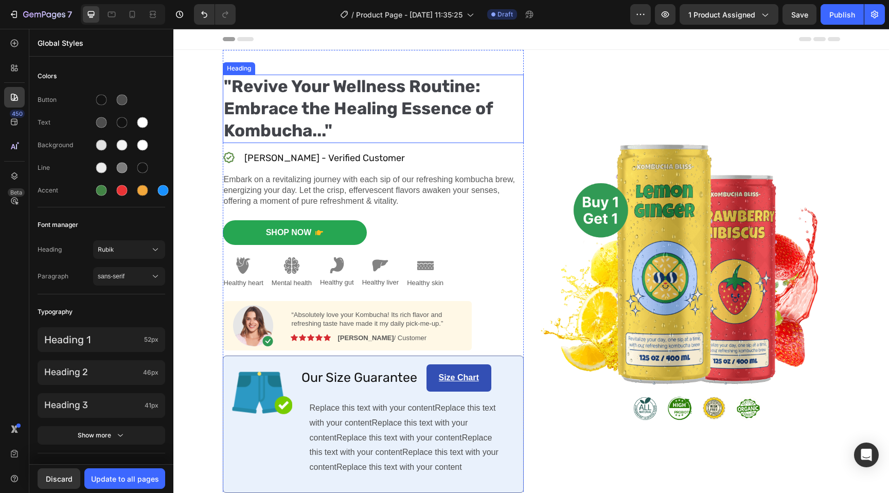
click at [282, 99] on strong ""Revive Your Wellness Routine: Embrace the Healing Essence of Kombucha..."" at bounding box center [358, 108] width 269 height 64
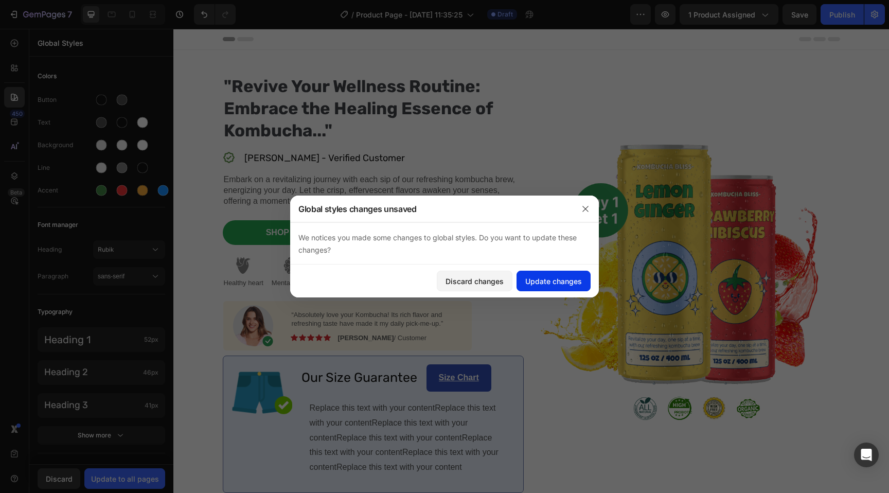
click at [547, 279] on div "Update changes" at bounding box center [554, 281] width 57 height 11
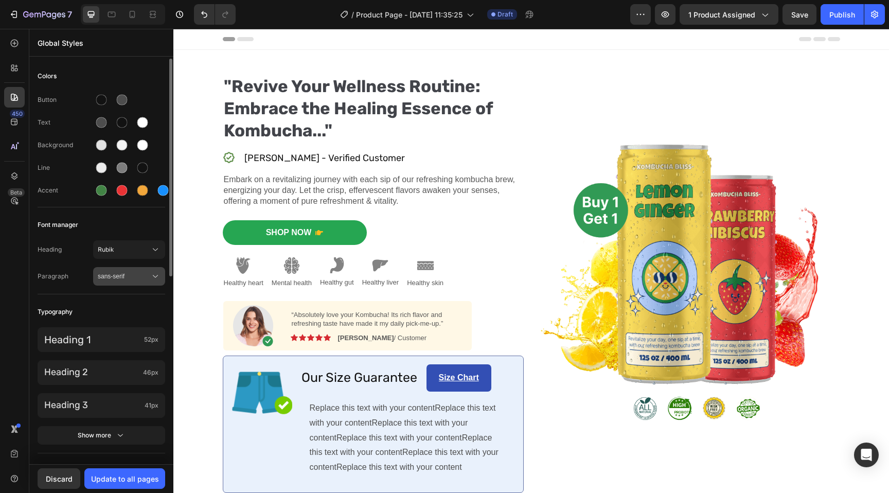
click at [139, 272] on span "sans-serif" at bounding box center [124, 276] width 53 height 9
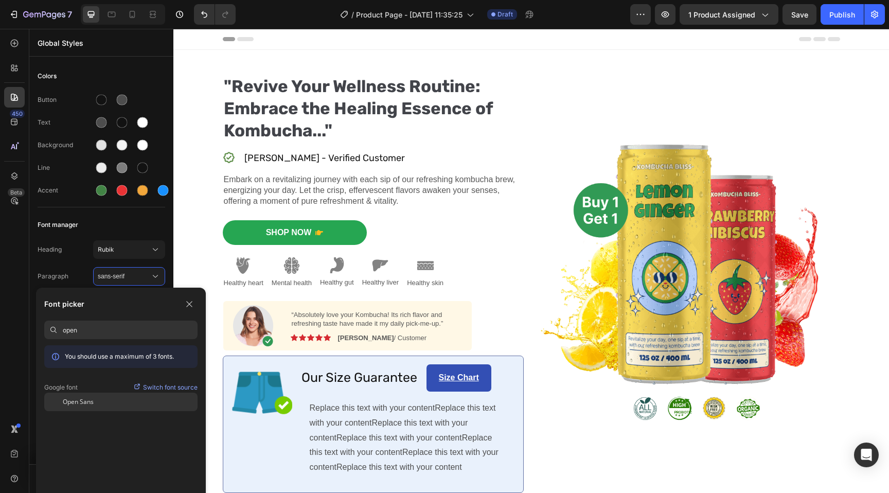
type input "open"
click at [106, 405] on div "Open Sans" at bounding box center [130, 401] width 135 height 9
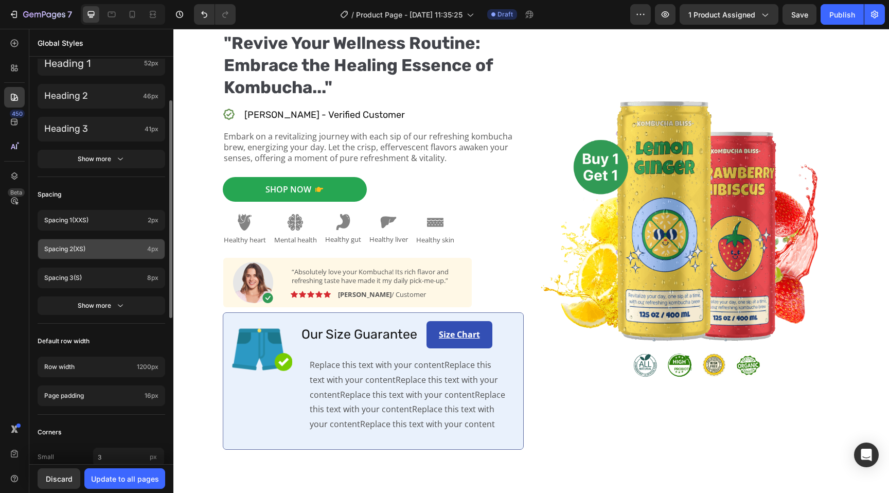
scroll to position [348, 0]
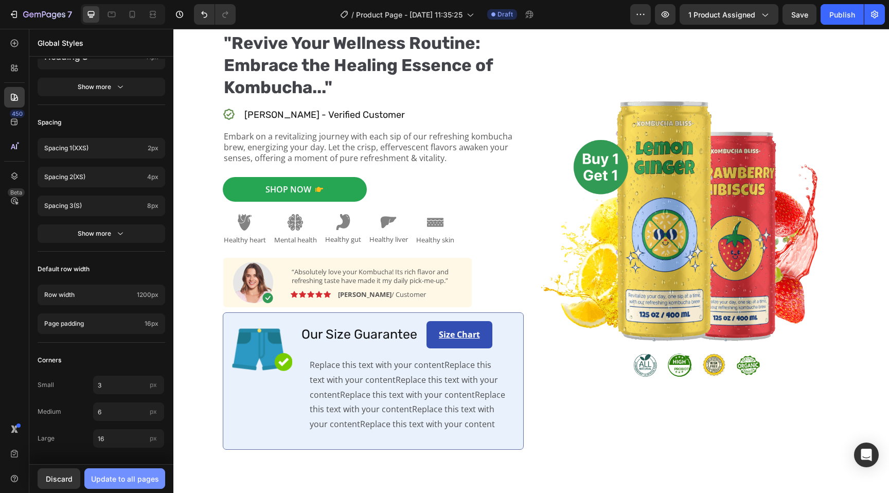
click at [123, 478] on div "Update to all pages" at bounding box center [125, 479] width 68 height 11
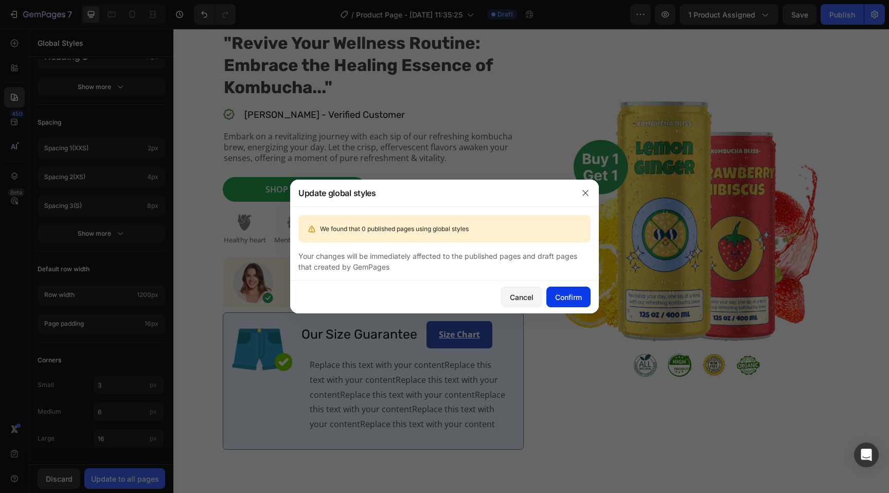
click at [570, 299] on div "Confirm" at bounding box center [568, 297] width 27 height 11
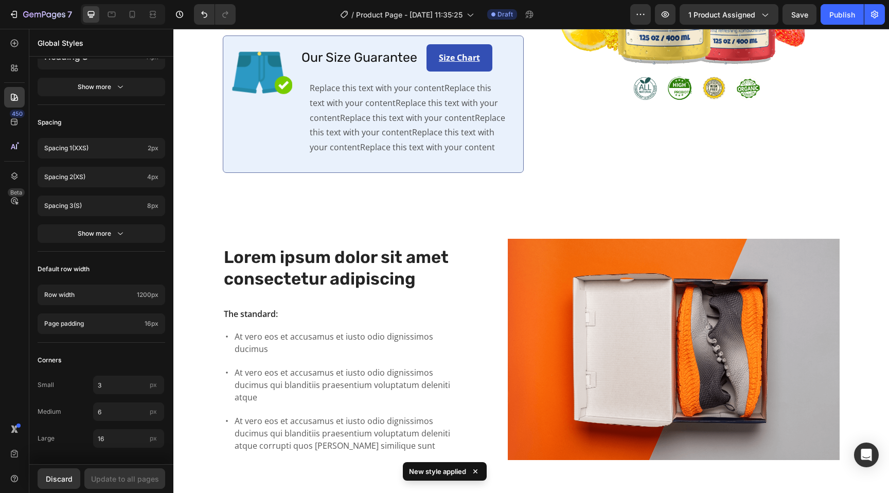
scroll to position [164, 0]
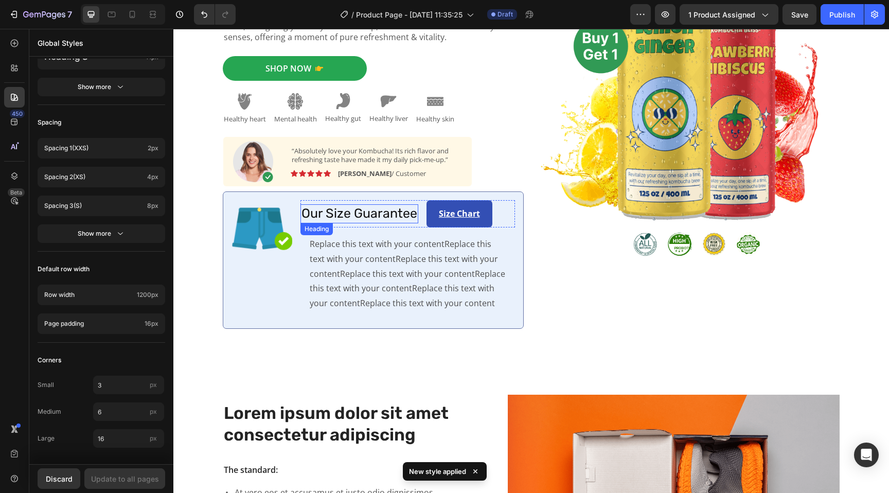
click at [346, 215] on h2 "Our Size Guarantee" at bounding box center [360, 213] width 118 height 19
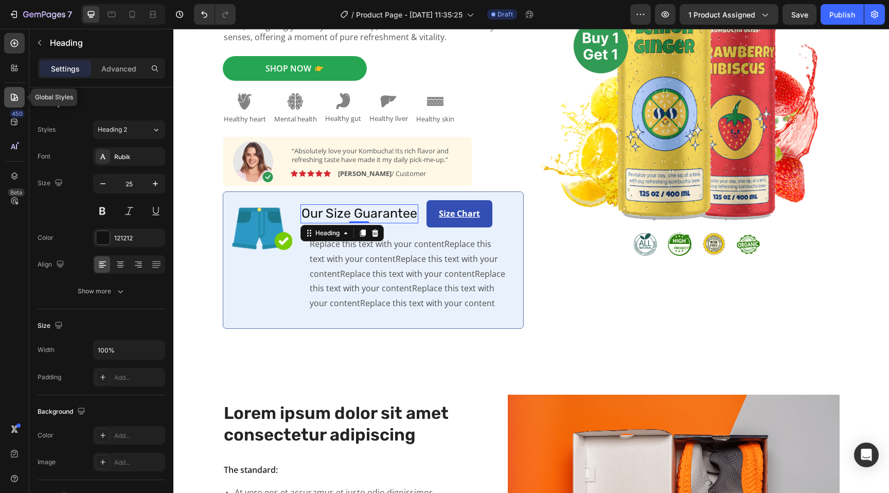
click at [15, 102] on div at bounding box center [14, 97] width 21 height 21
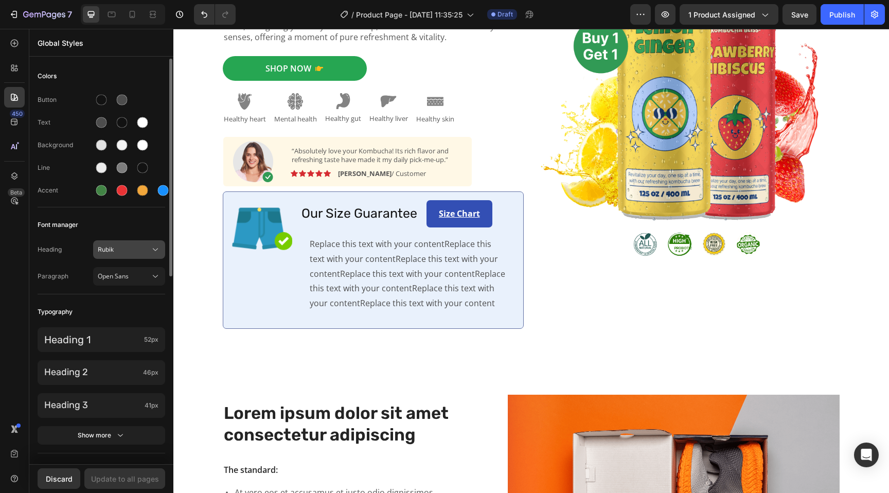
click at [125, 252] on span "Rubik" at bounding box center [124, 249] width 53 height 9
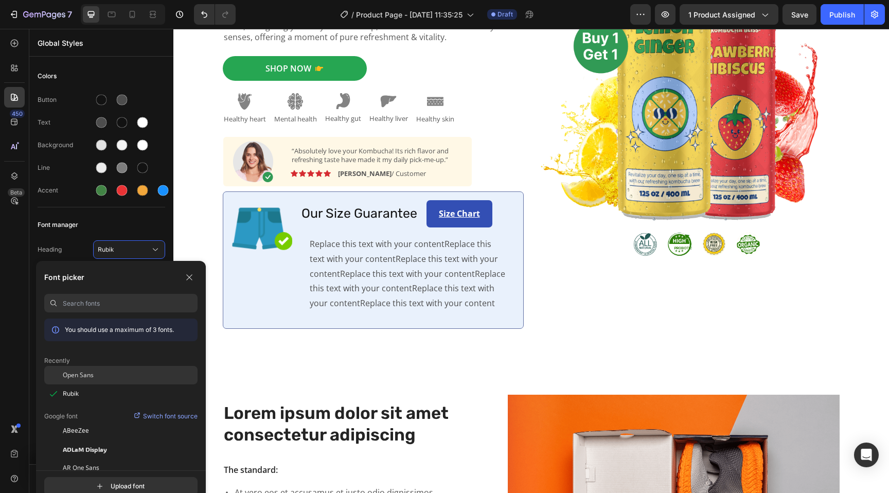
click at [87, 377] on span "Open Sans" at bounding box center [78, 375] width 31 height 9
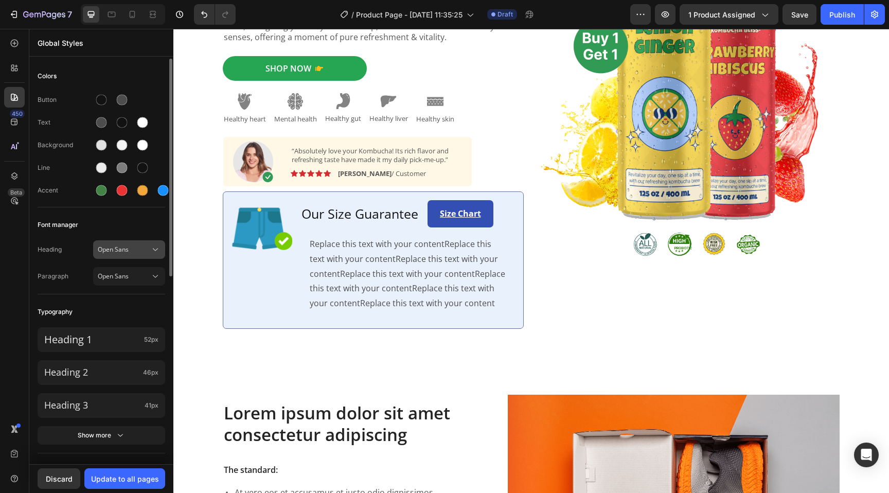
click at [131, 250] on span "Open Sans" at bounding box center [124, 249] width 53 height 9
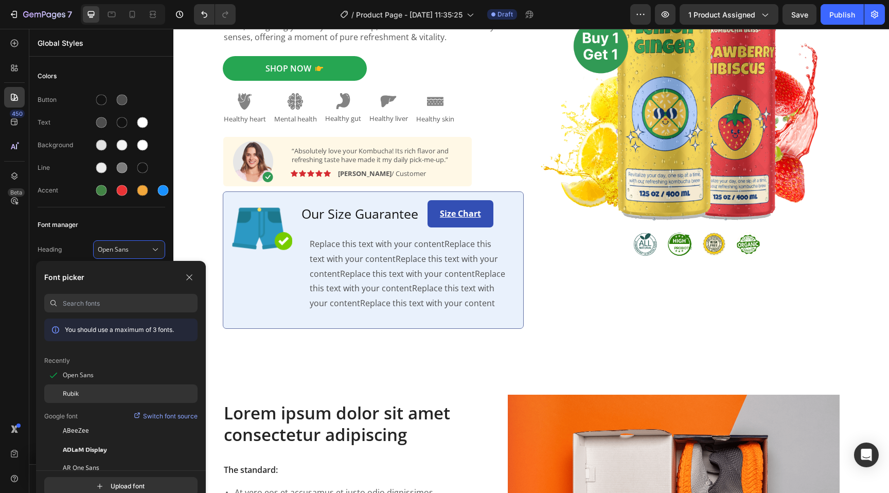
click at [74, 392] on span "Rubik" at bounding box center [71, 393] width 16 height 9
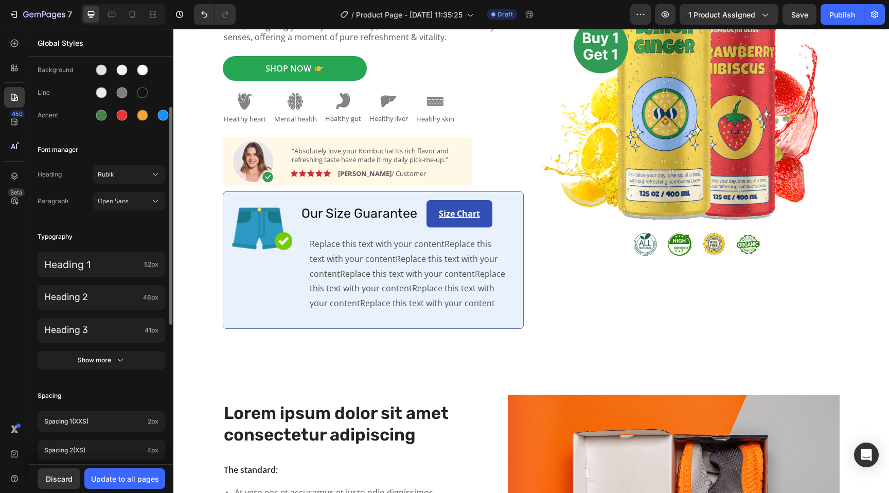
scroll to position [93, 0]
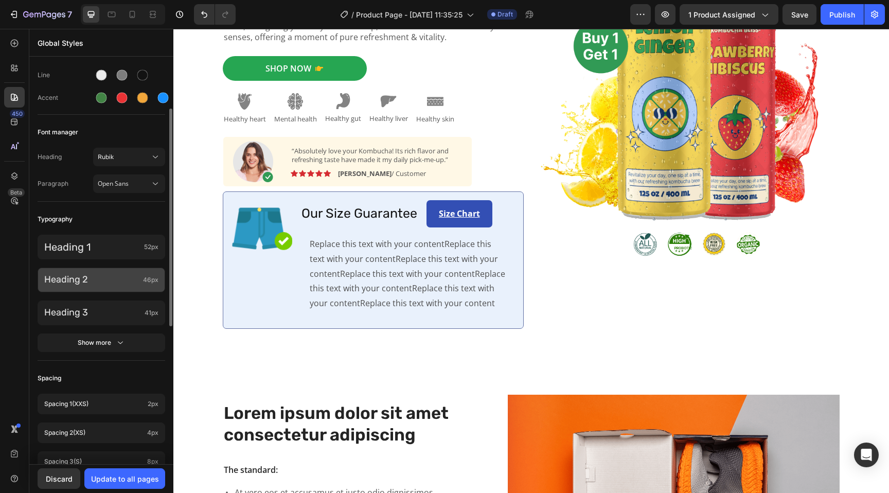
click at [82, 281] on p "Heading 2" at bounding box center [91, 280] width 95 height 12
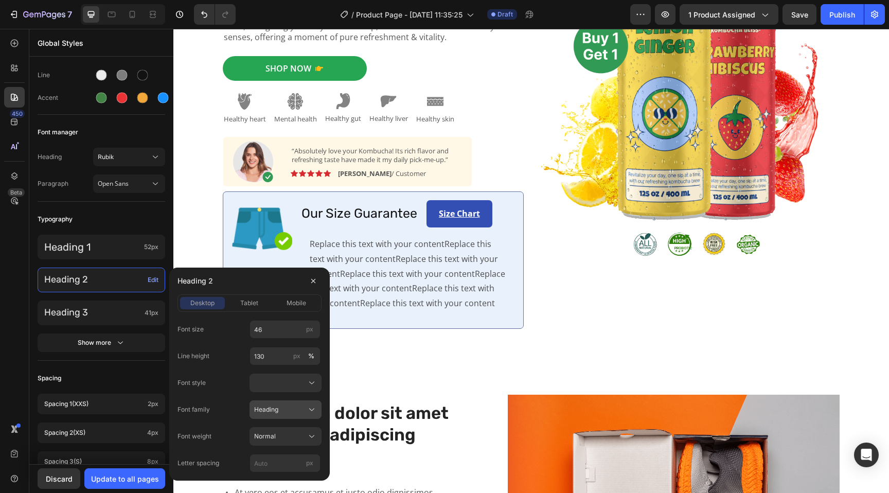
click at [287, 407] on div "Heading" at bounding box center [279, 409] width 50 height 9
click at [212, 406] on div "Font family Heading" at bounding box center [250, 409] width 144 height 19
click at [319, 279] on button "button" at bounding box center [313, 281] width 16 height 16
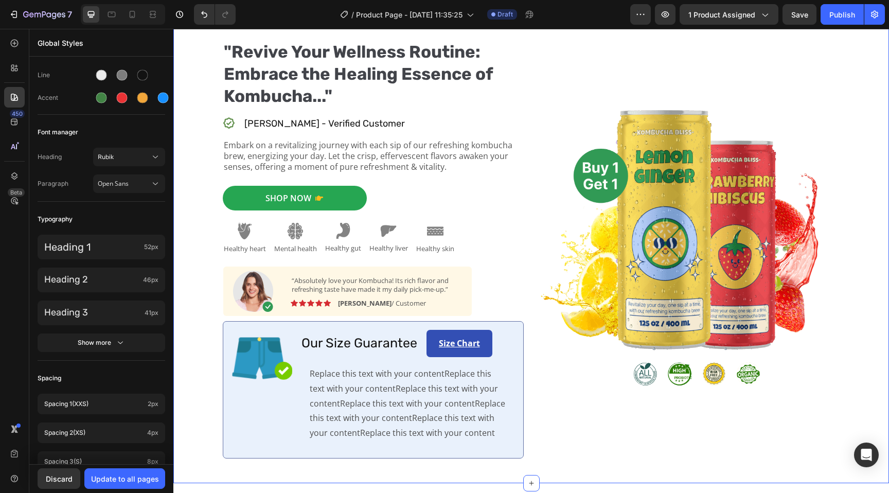
scroll to position [29, 0]
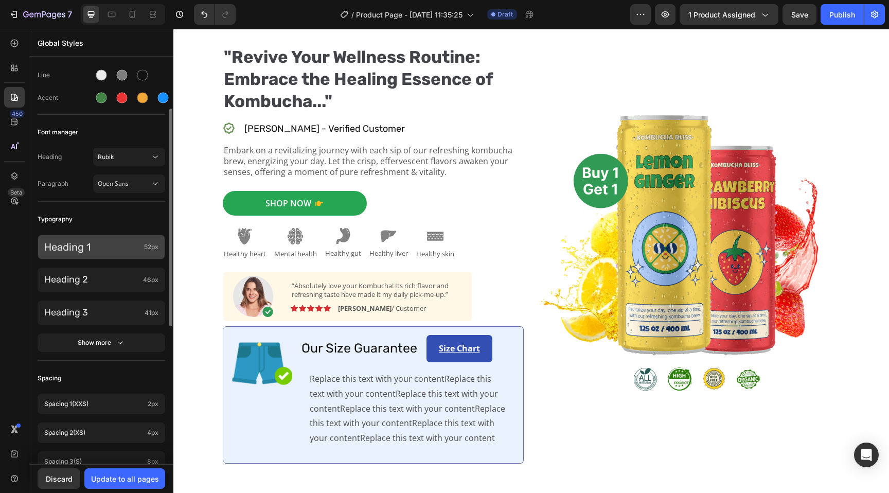
click at [91, 246] on p "Heading 1" at bounding box center [92, 246] width 96 height 13
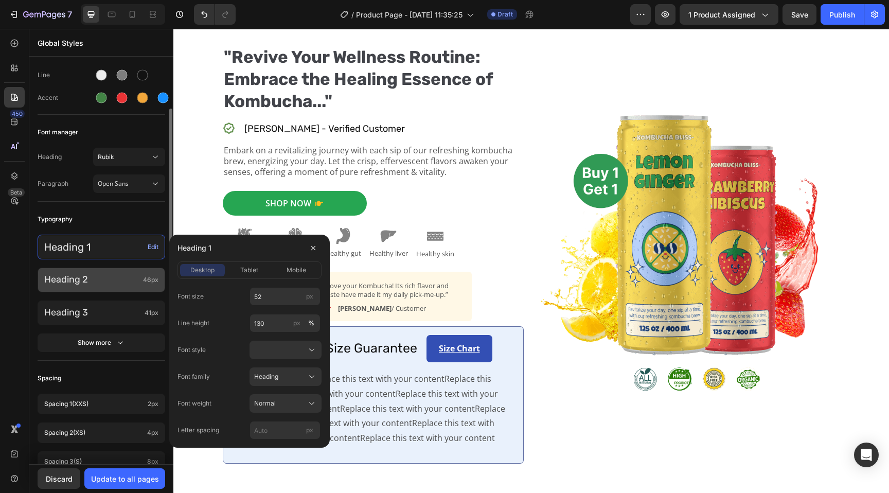
click at [101, 282] on p "Heading 2" at bounding box center [91, 280] width 95 height 12
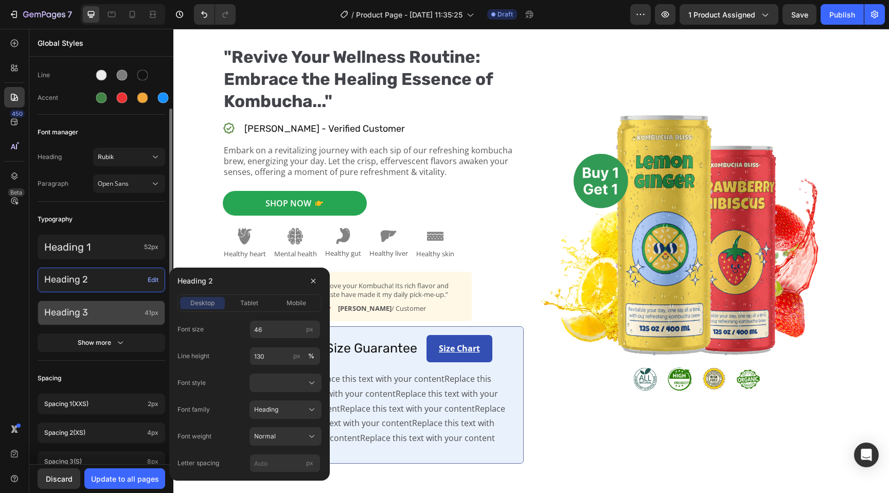
click at [80, 307] on p "Heading 3" at bounding box center [92, 313] width 96 height 12
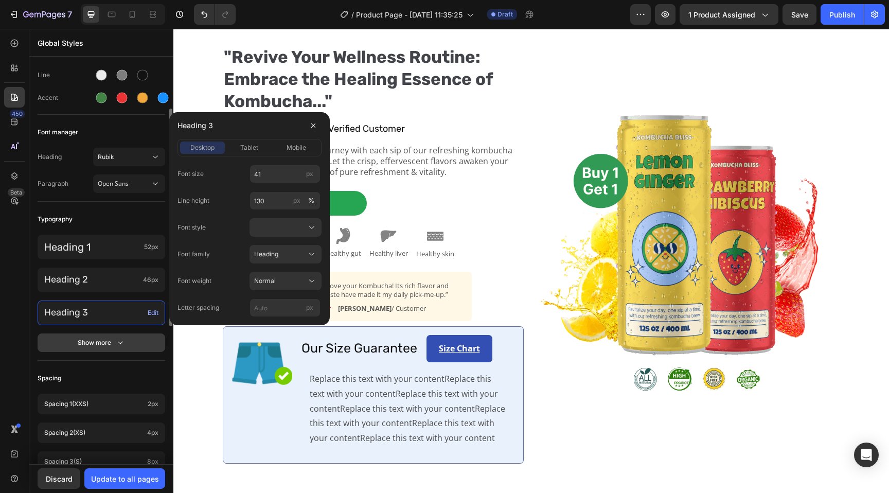
click at [106, 339] on div "Show more" at bounding box center [102, 343] width 48 height 10
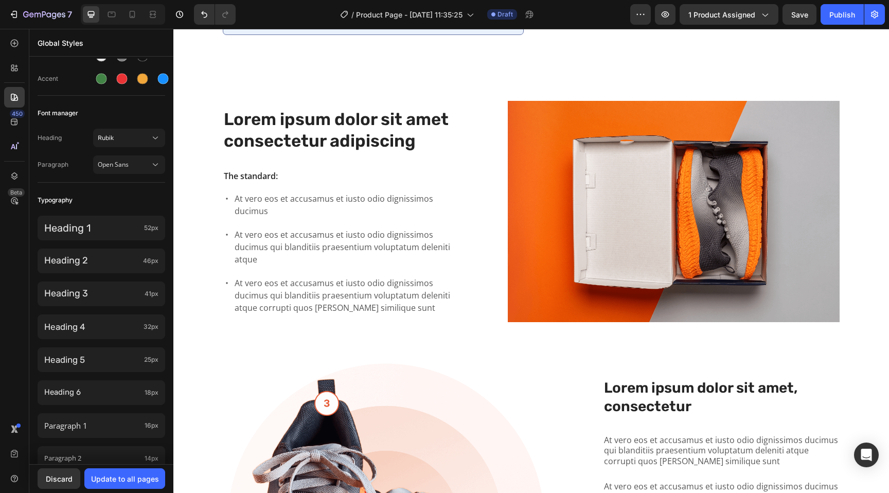
scroll to position [473, 0]
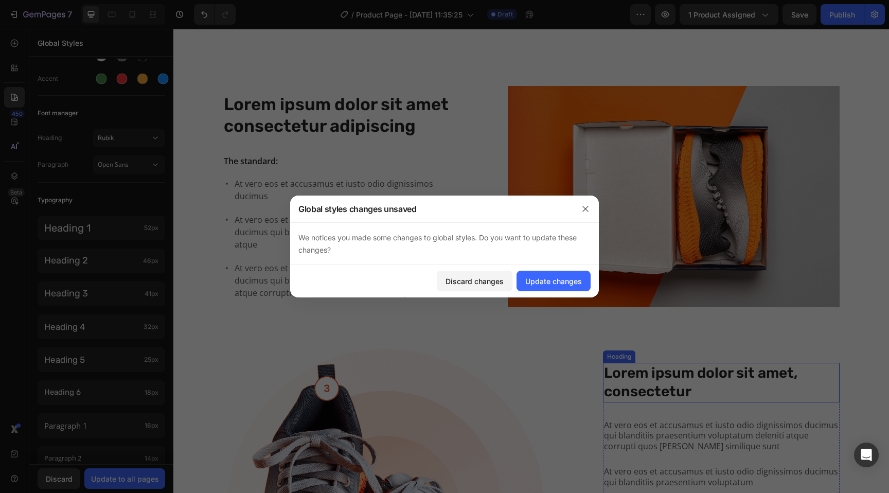
click at [655, 380] on h3 "Lorem ipsum dolor sit amet, consectetur" at bounding box center [721, 383] width 237 height 40
click at [585, 212] on icon "button" at bounding box center [586, 209] width 8 height 8
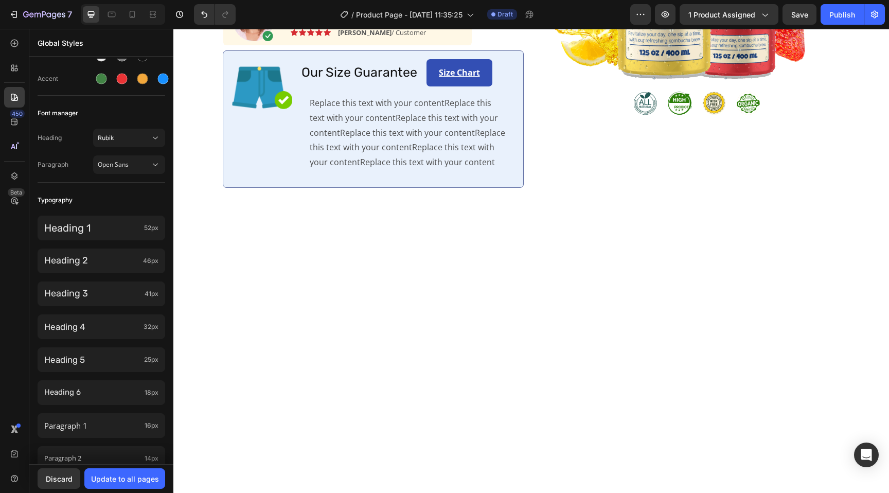
scroll to position [0, 0]
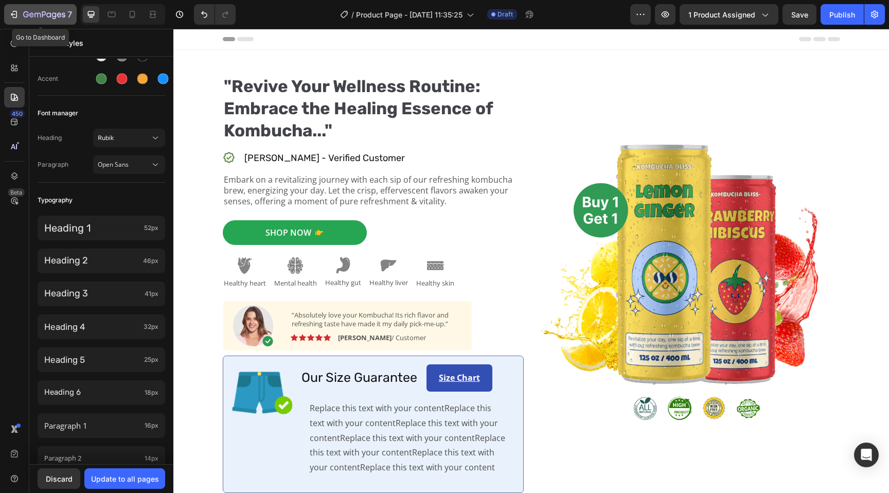
click at [43, 9] on div "7" at bounding box center [47, 14] width 49 height 12
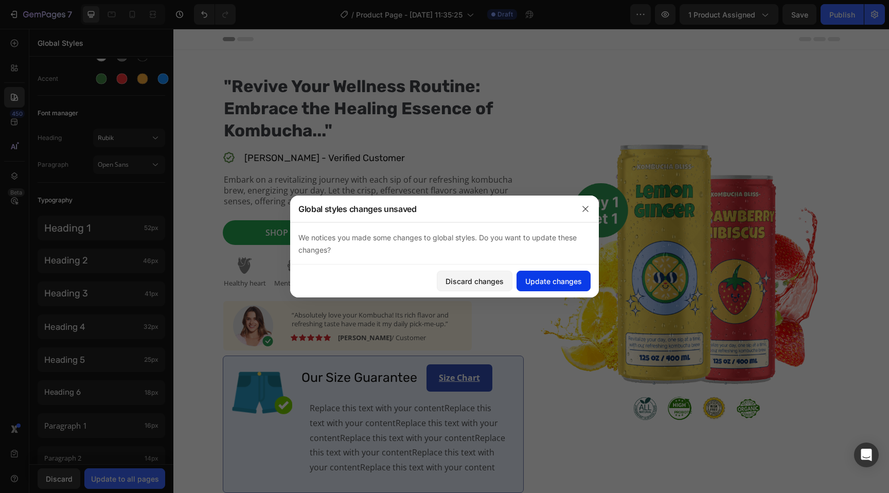
click at [523, 278] on button "Update changes" at bounding box center [554, 281] width 74 height 21
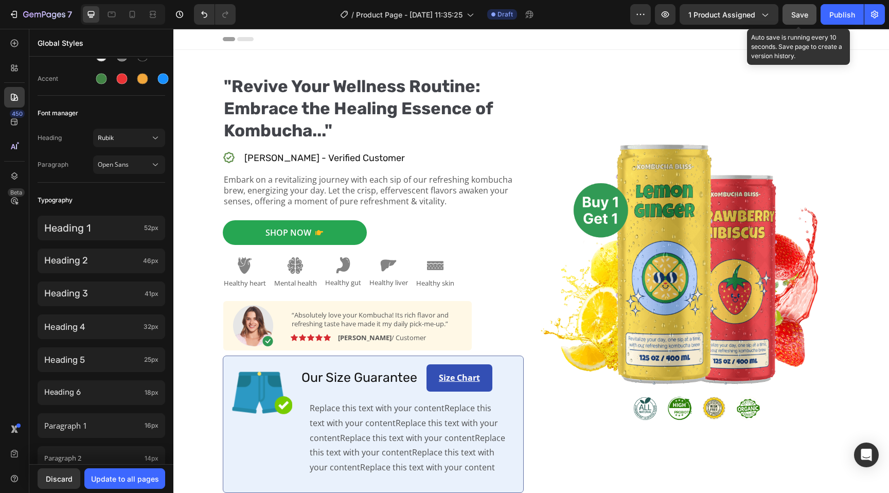
click at [798, 13] on span "Save" at bounding box center [800, 14] width 17 height 9
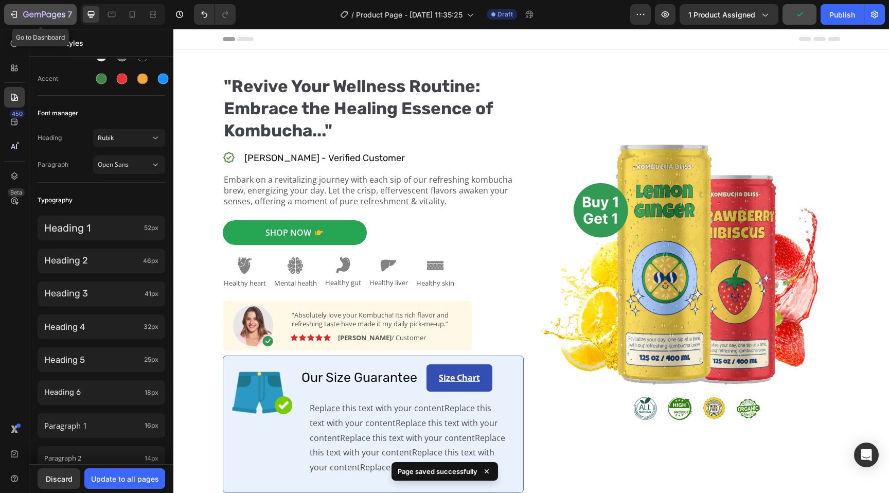
click at [47, 7] on button "7" at bounding box center [40, 14] width 73 height 21
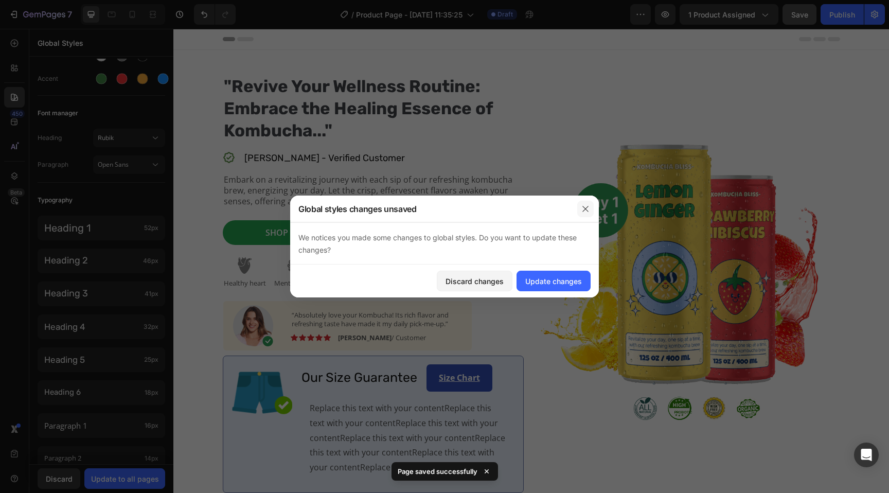
click at [583, 213] on button "button" at bounding box center [586, 209] width 16 height 16
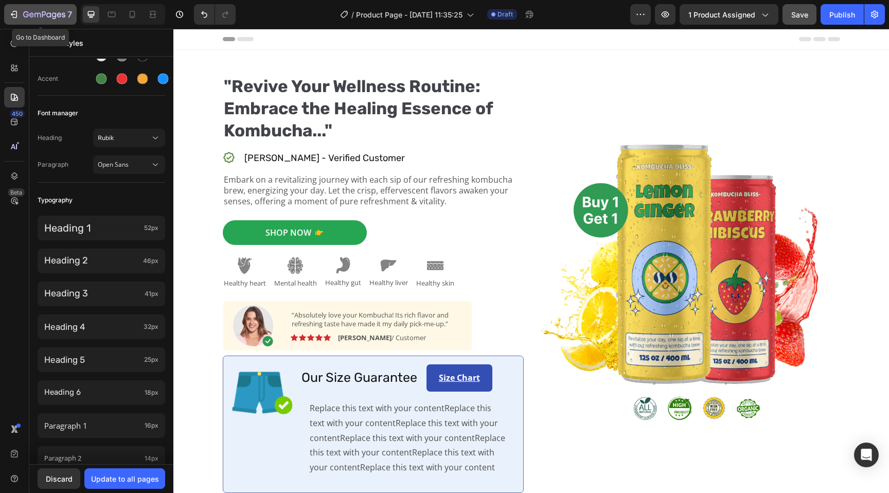
click at [54, 13] on icon "button" at bounding box center [54, 15] width 5 height 7
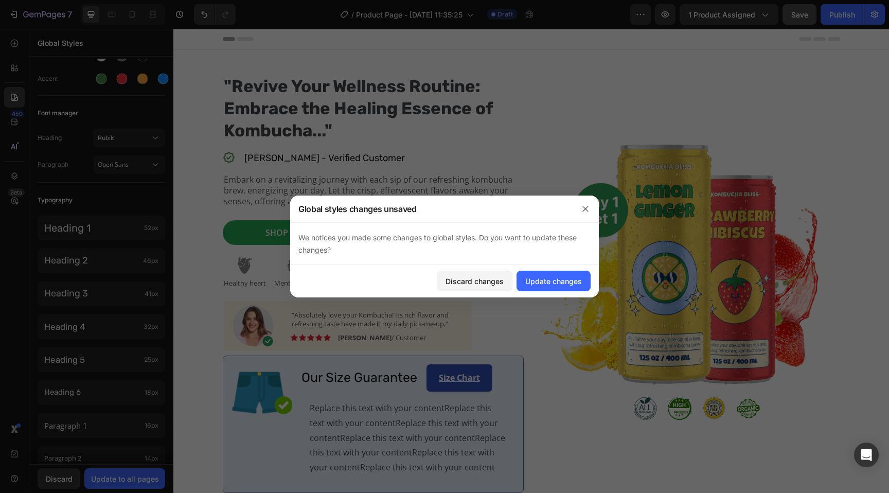
click at [33, 458] on div at bounding box center [444, 246] width 889 height 493
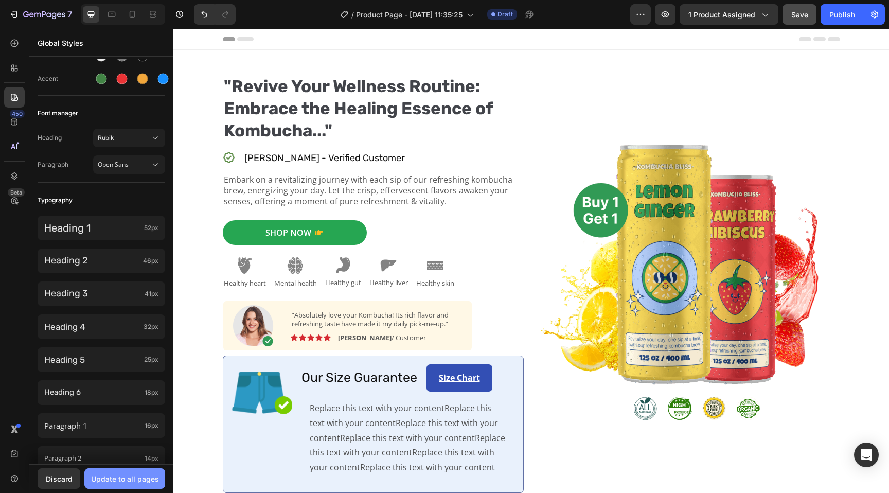
click at [137, 486] on button "Update to all pages" at bounding box center [124, 478] width 81 height 21
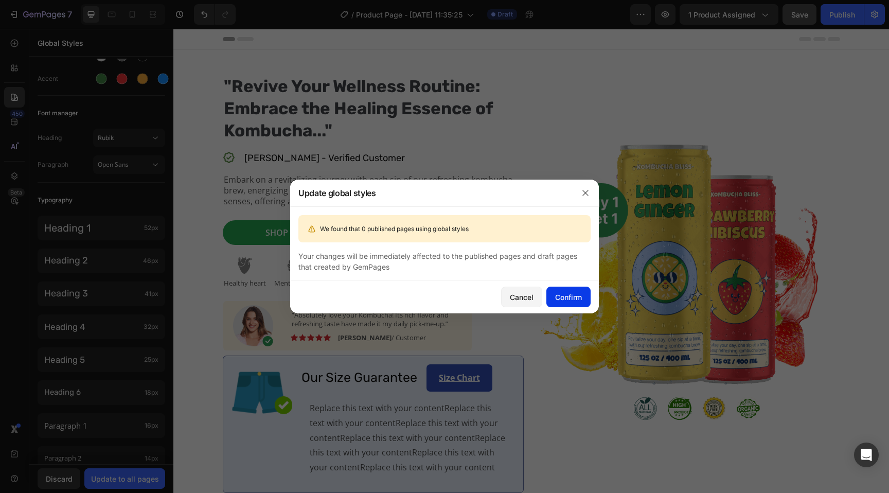
click at [577, 295] on div "Confirm" at bounding box center [568, 297] width 27 height 11
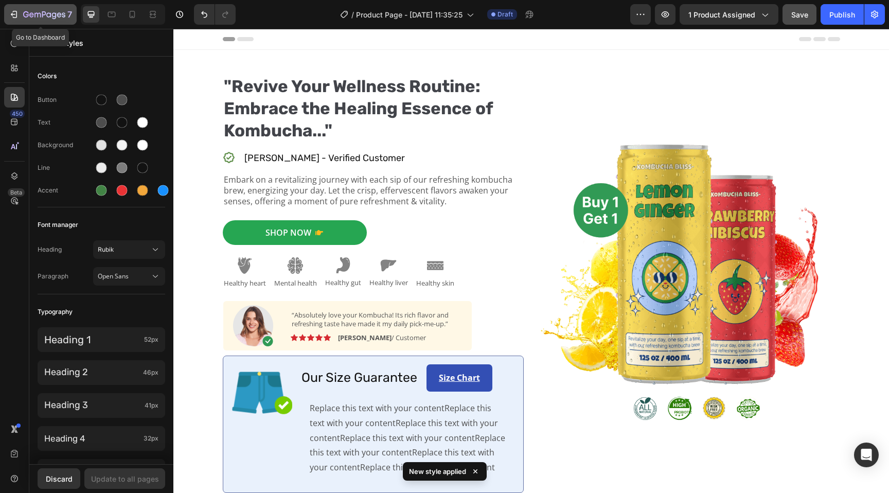
click at [45, 6] on button "7" at bounding box center [40, 14] width 73 height 21
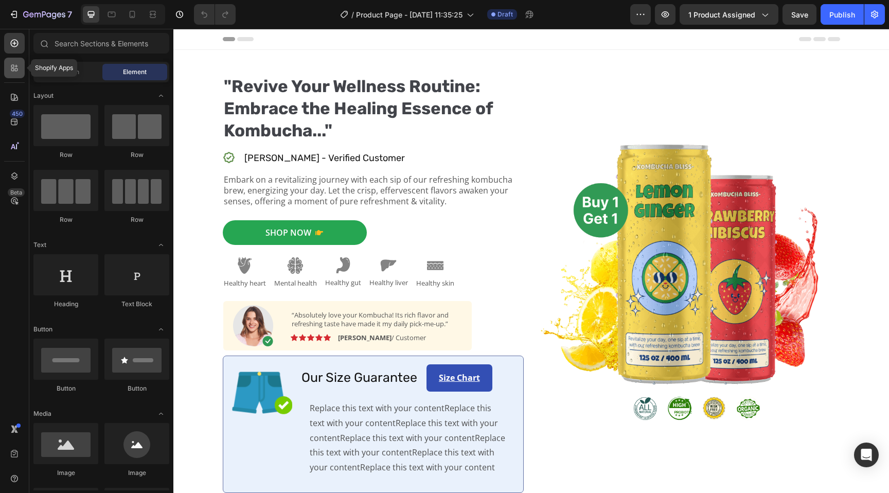
click at [11, 72] on icon at bounding box center [14, 68] width 10 height 10
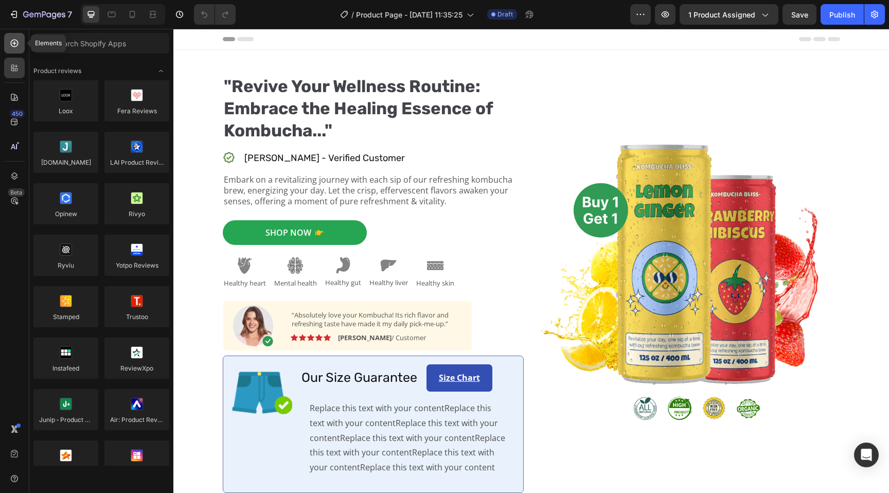
click at [17, 43] on icon at bounding box center [14, 43] width 10 height 10
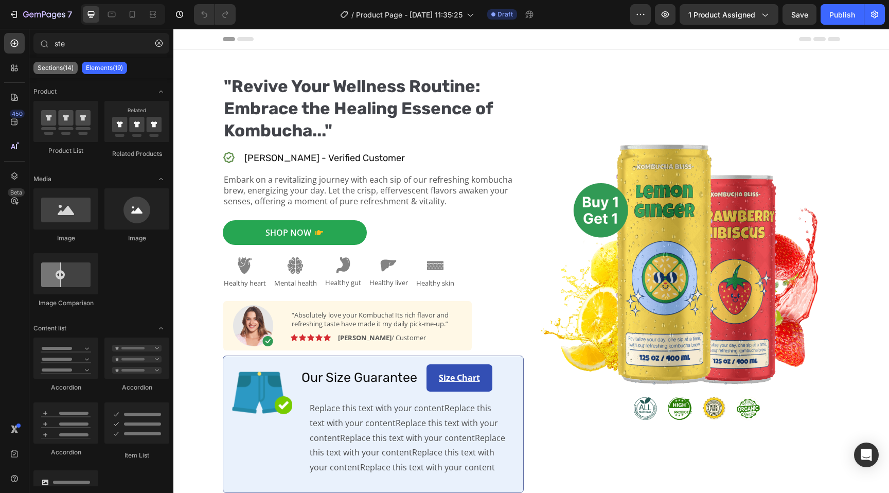
click at [62, 62] on div "Sections(14)" at bounding box center [55, 68] width 44 height 12
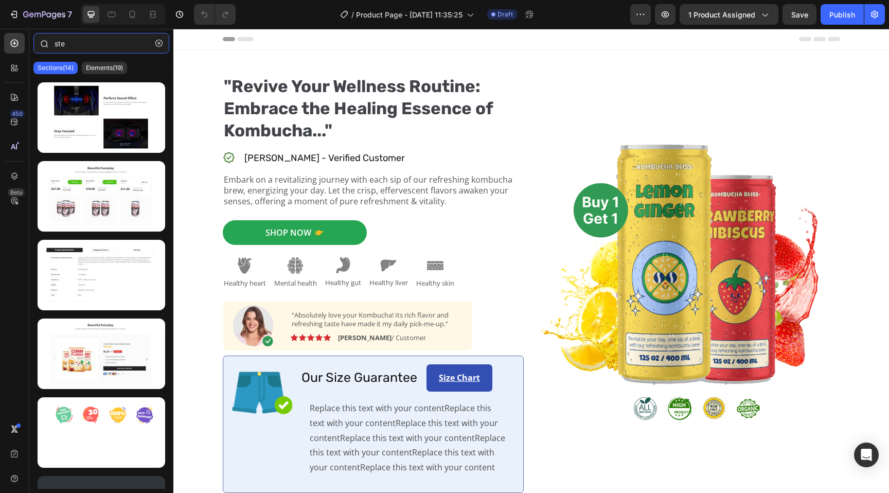
click at [93, 49] on input "ste" at bounding box center [101, 43] width 136 height 21
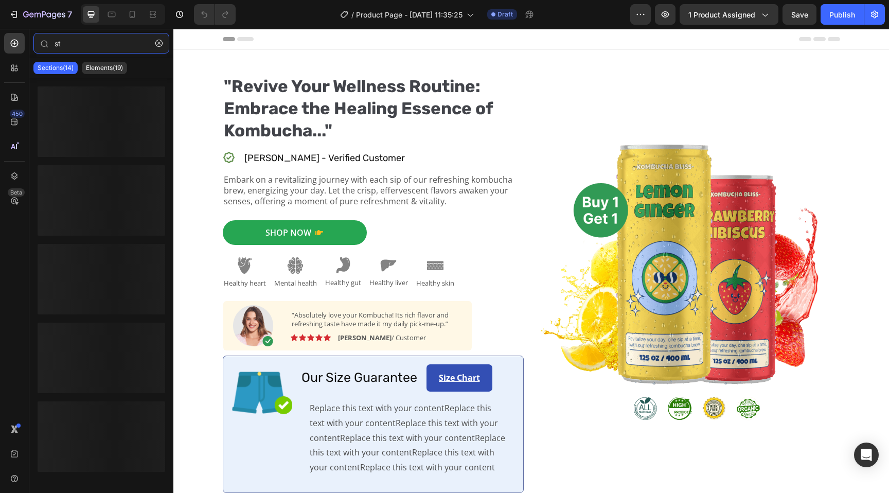
type input "s"
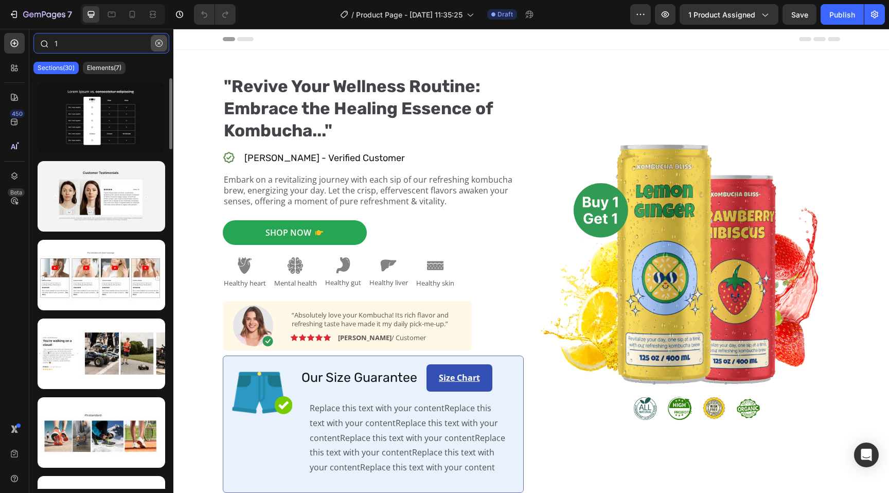
type input "1"
click at [160, 41] on icon "button" at bounding box center [158, 43] width 7 height 7
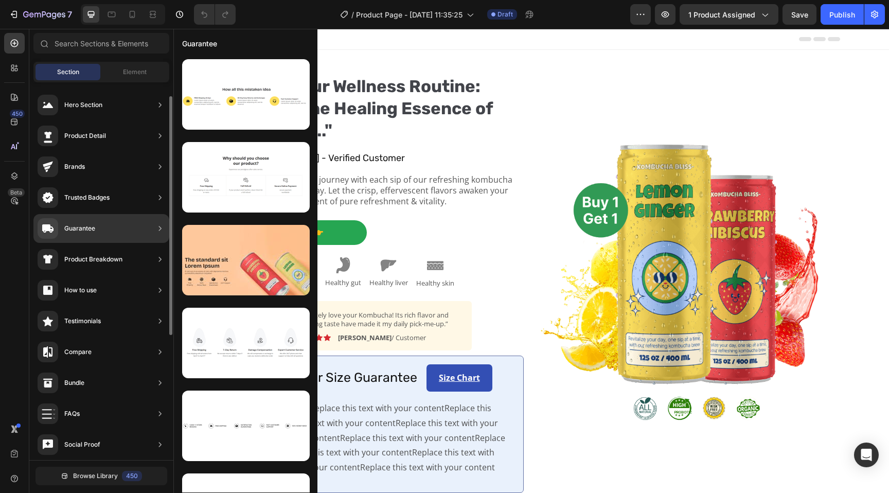
scroll to position [12, 0]
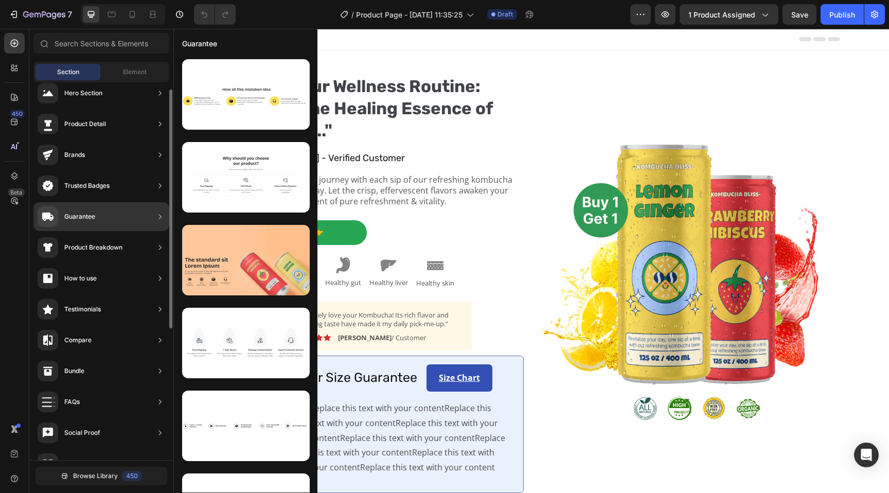
click at [111, 246] on div "Product Breakdown" at bounding box center [93, 247] width 58 height 10
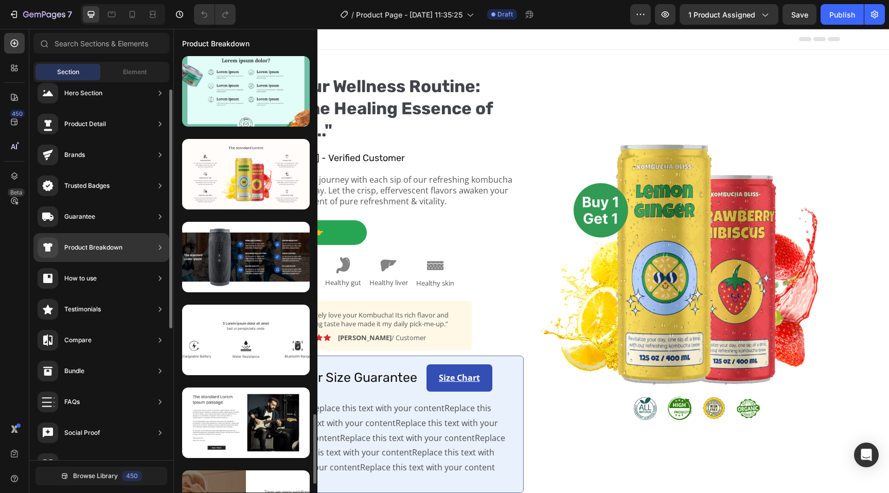
scroll to position [0, 0]
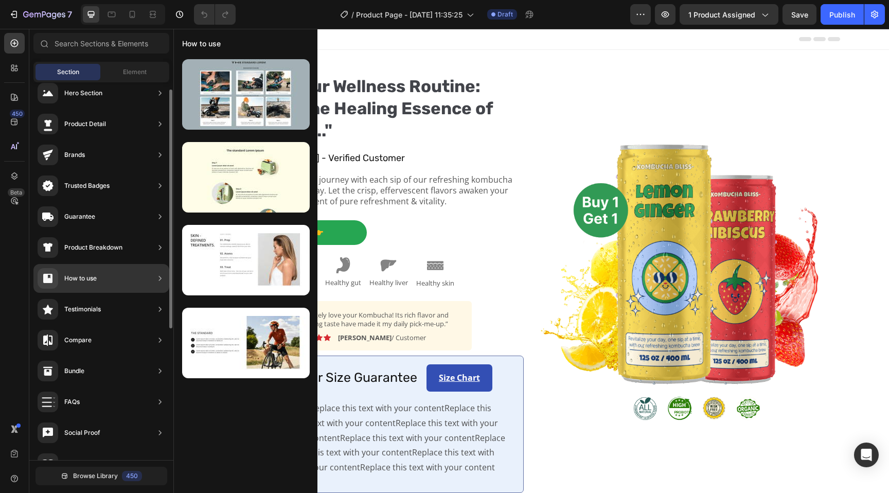
click at [139, 278] on div "How to use" at bounding box center [101, 278] width 136 height 29
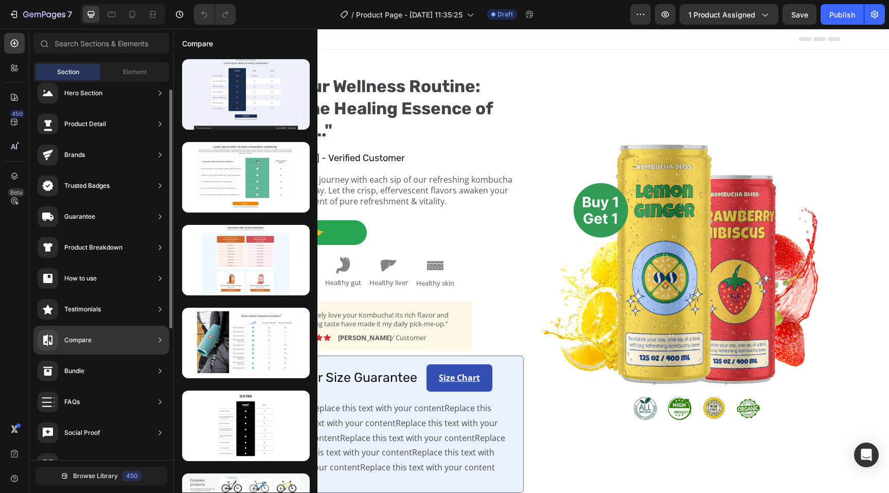
click at [120, 326] on div "Testimonials" at bounding box center [101, 340] width 136 height 29
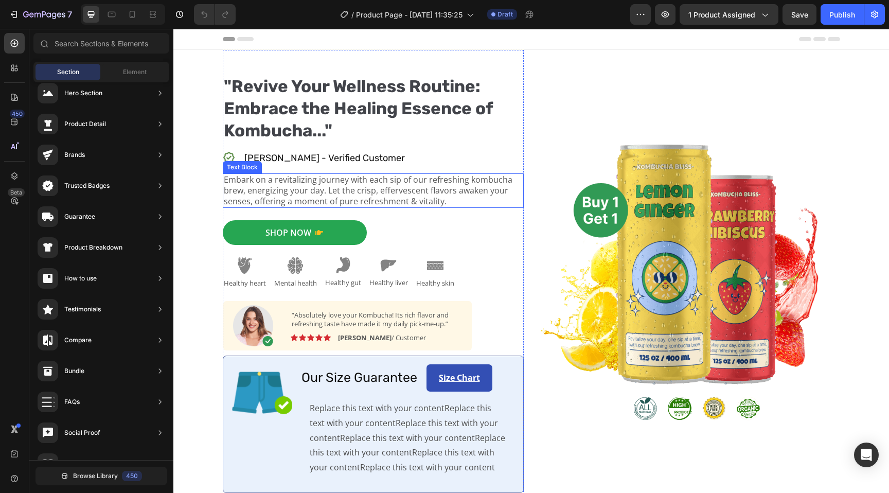
click at [508, 133] on h2 ""Revive Your Wellness Routine: Embrace the Healing Essence of Kombucha..."" at bounding box center [373, 109] width 301 height 68
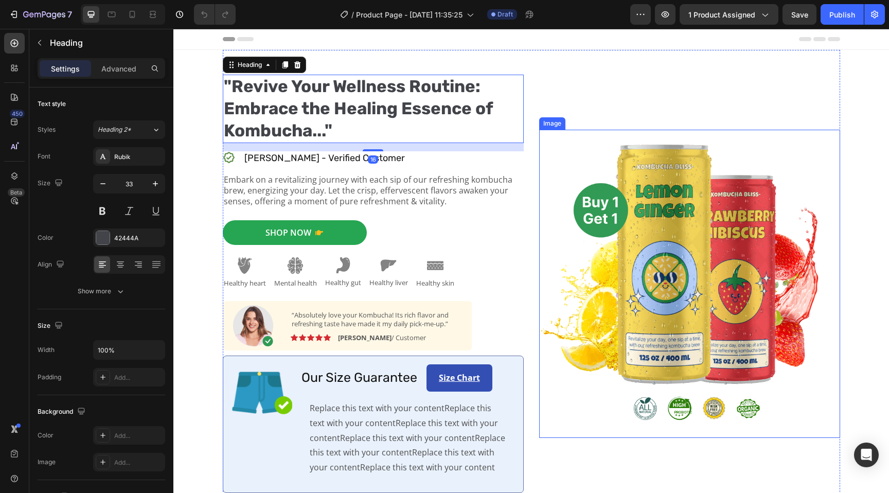
click at [557, 124] on div "Image" at bounding box center [552, 123] width 22 height 9
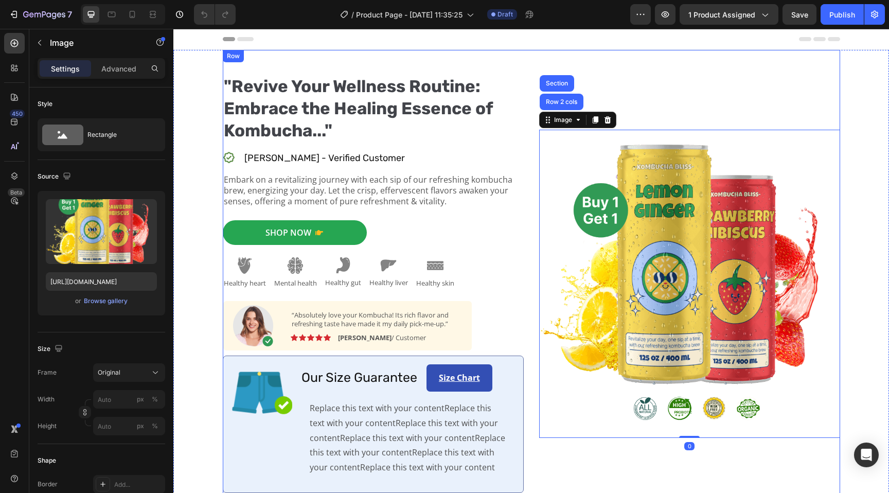
click at [539, 59] on div "Image Row 2 cols Section 0" at bounding box center [689, 284] width 301 height 468
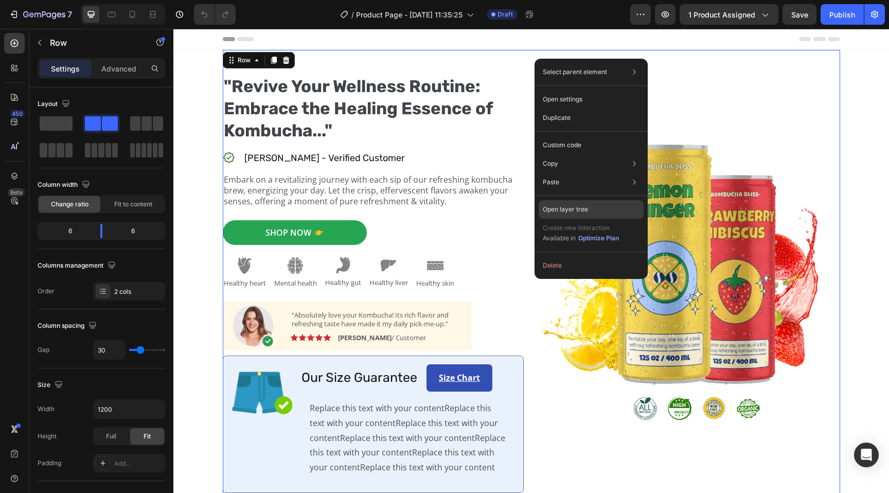
click at [580, 207] on p "Open layer tree" at bounding box center [565, 209] width 45 height 9
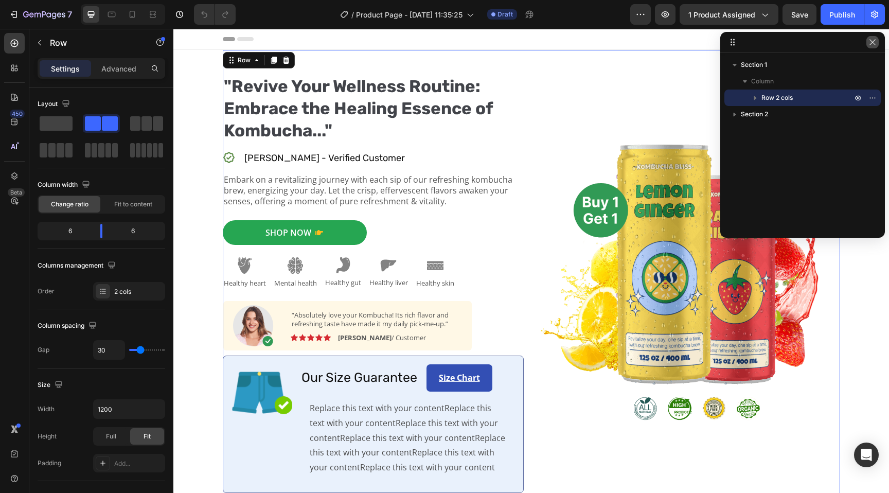
click at [871, 39] on icon "button" at bounding box center [873, 42] width 8 height 8
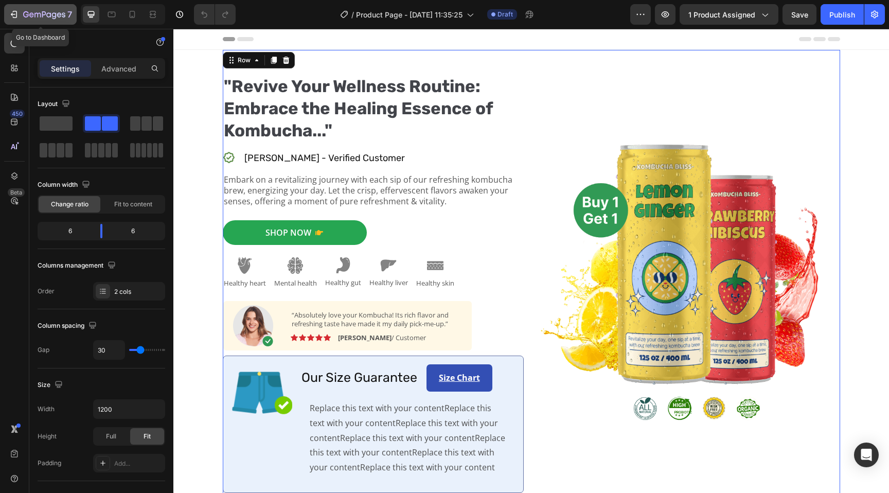
click at [42, 9] on div "7" at bounding box center [47, 14] width 49 height 12
